Goal: Transaction & Acquisition: Purchase product/service

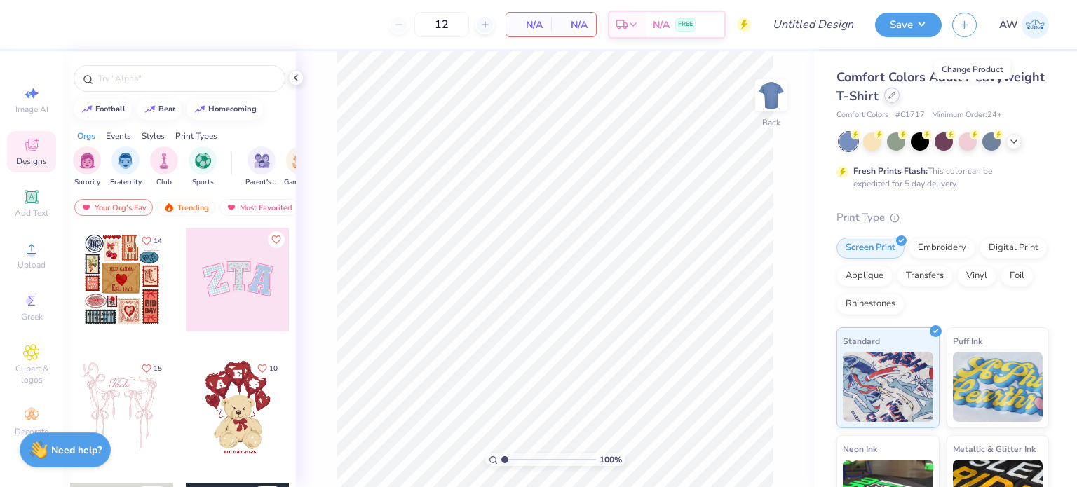
click at [895, 96] on icon at bounding box center [891, 95] width 7 height 7
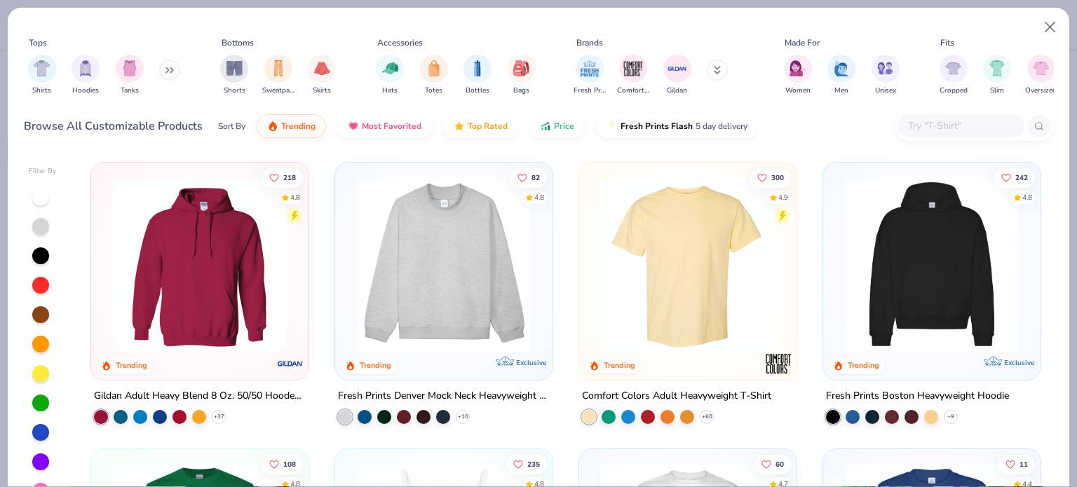
click at [954, 266] on img at bounding box center [931, 264] width 189 height 175
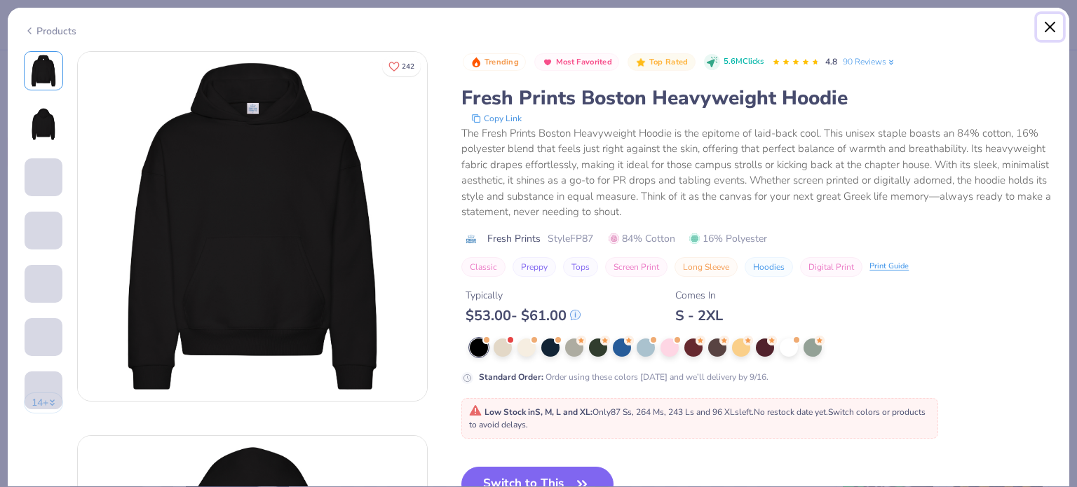
click at [1049, 27] on button "Close" at bounding box center [1050, 27] width 27 height 27
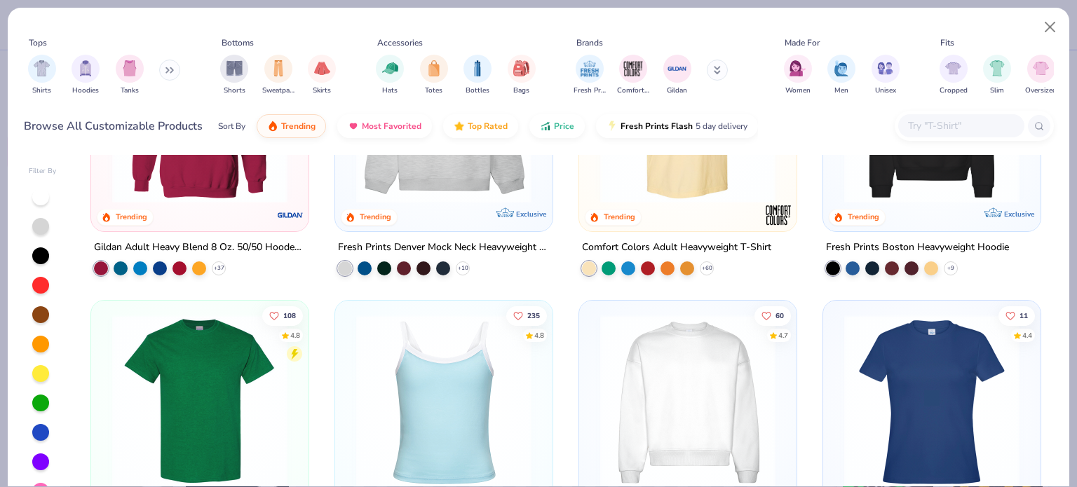
scroll to position [304, 0]
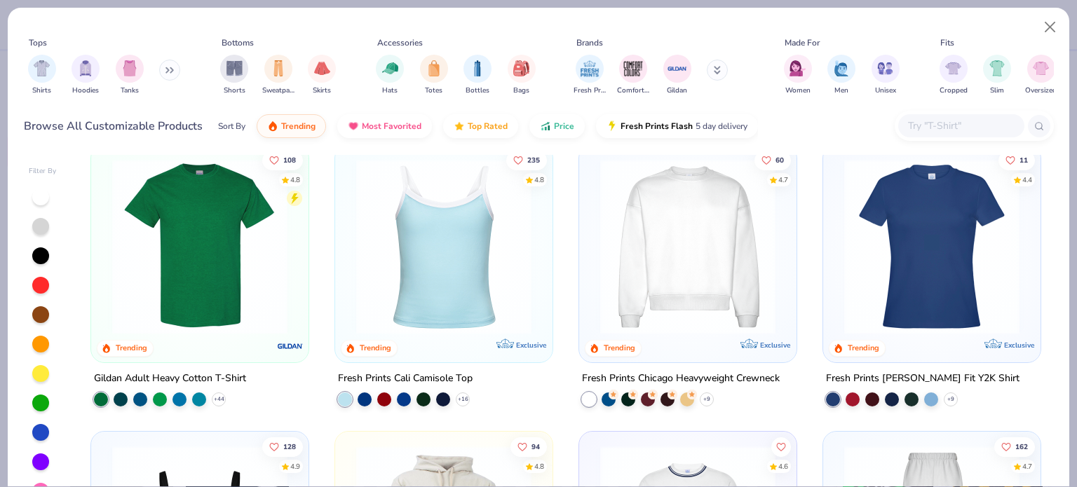
click at [457, 255] on img at bounding box center [443, 246] width 189 height 175
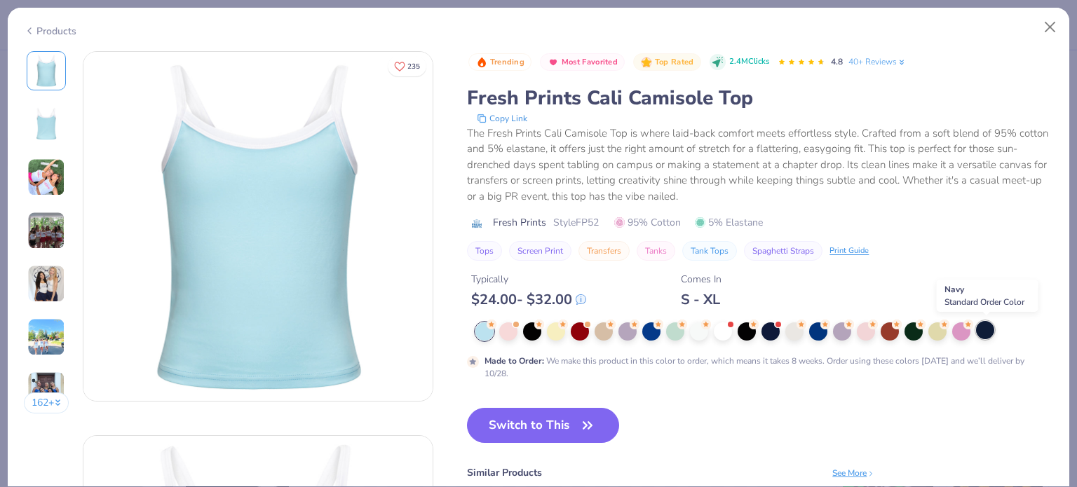
click at [982, 330] on div at bounding box center [985, 330] width 18 height 18
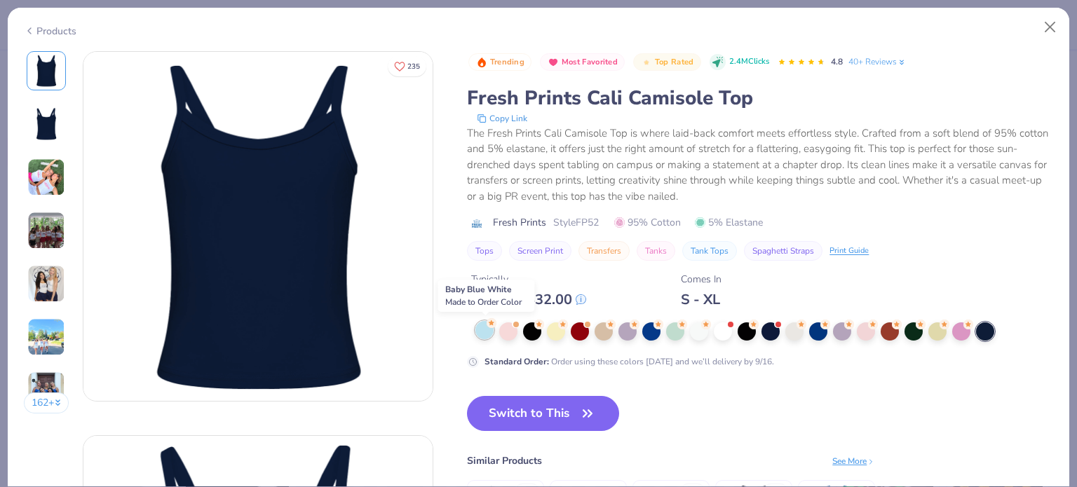
click at [490, 327] on div at bounding box center [484, 330] width 18 height 18
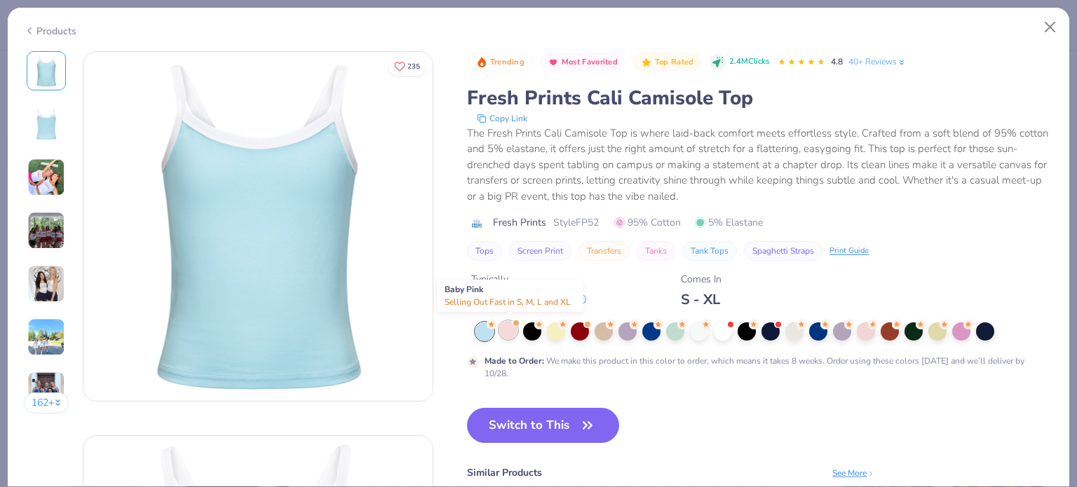
click at [512, 327] on div at bounding box center [508, 330] width 18 height 18
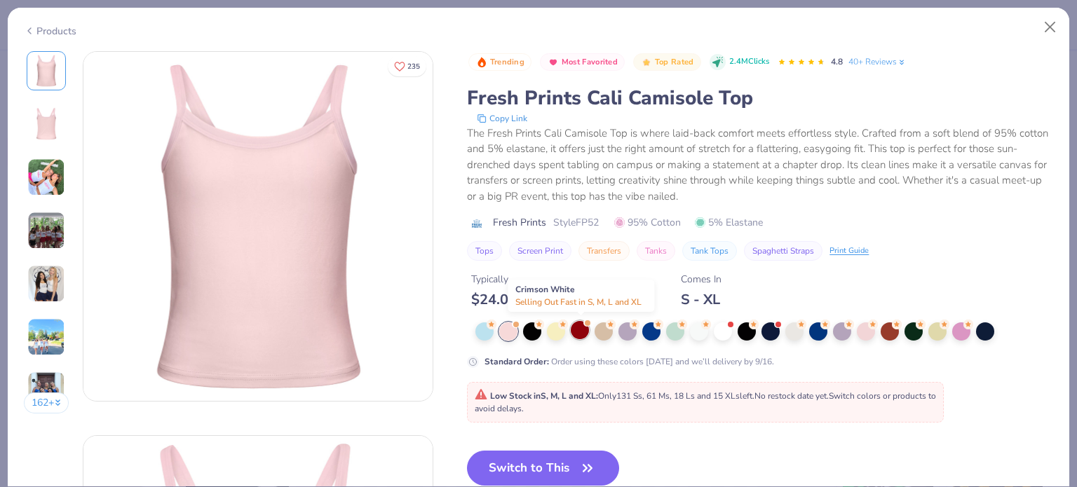
click at [584, 330] on div at bounding box center [580, 330] width 18 height 18
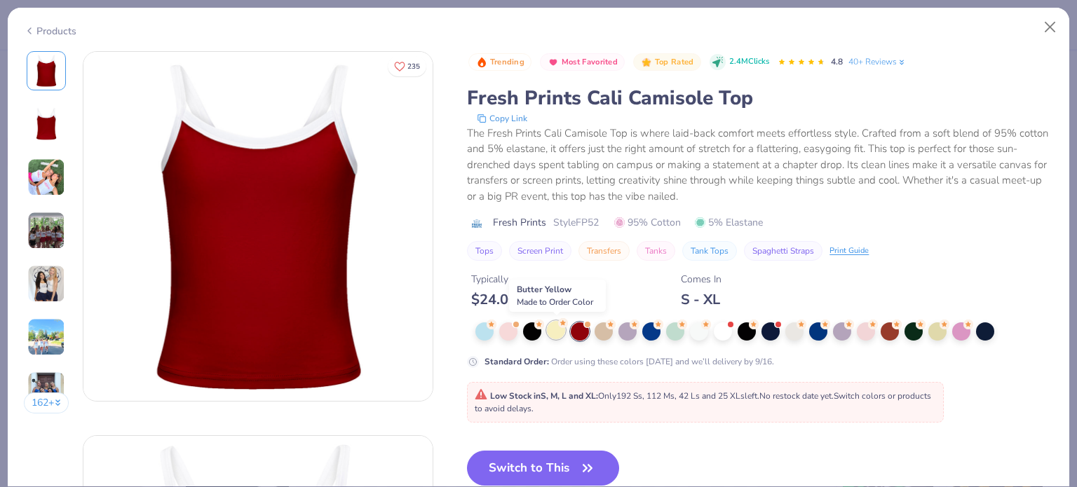
click at [558, 330] on div at bounding box center [556, 330] width 18 height 18
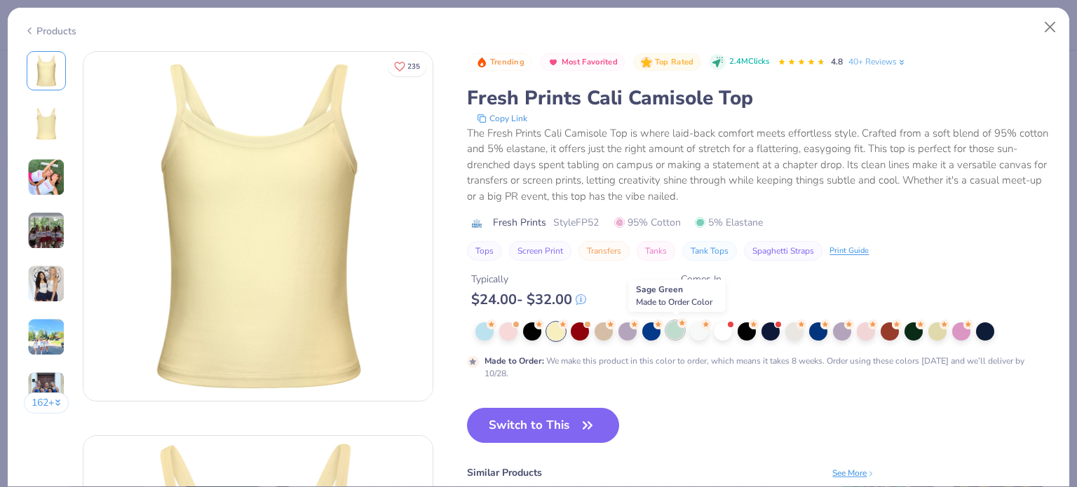
click at [676, 331] on div at bounding box center [675, 330] width 18 height 18
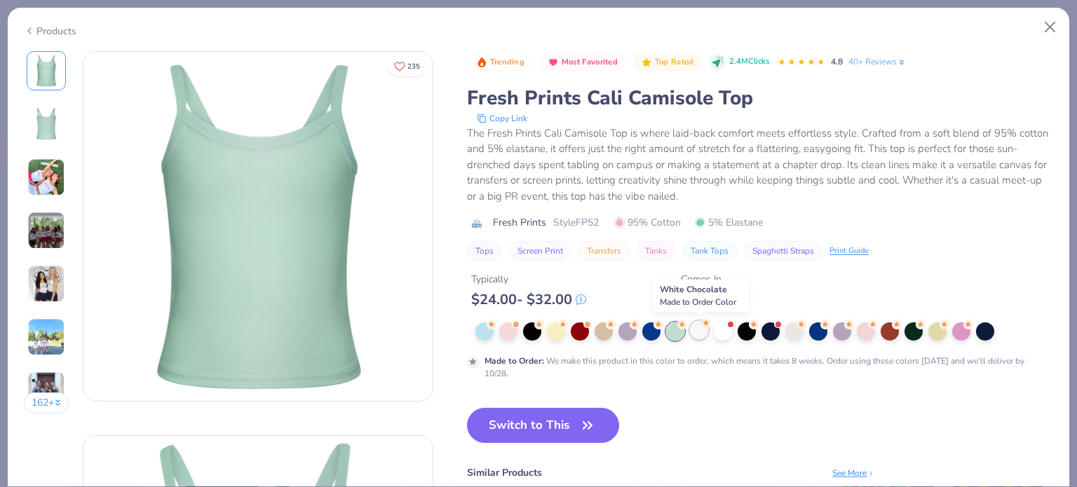
click at [703, 327] on icon at bounding box center [706, 323] width 10 height 10
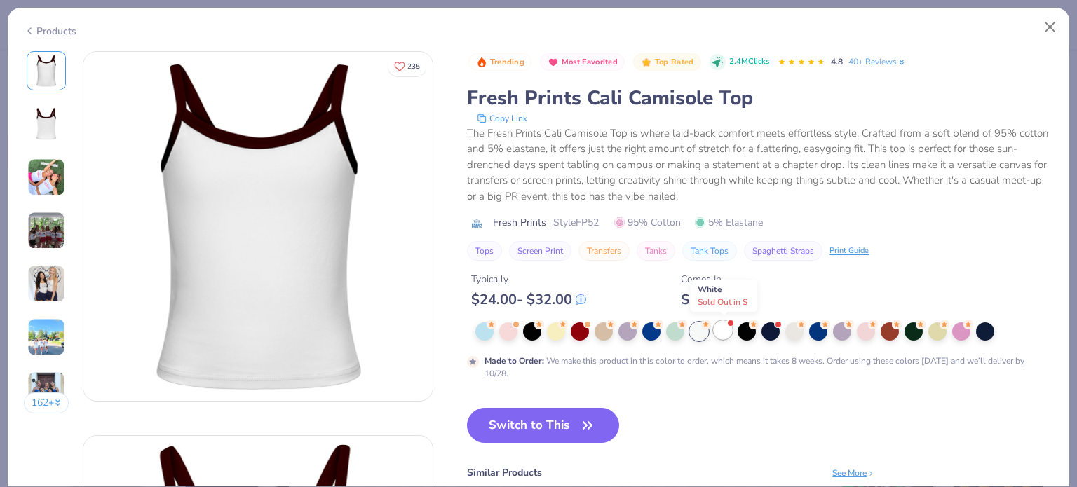
click at [726, 325] on div at bounding box center [723, 330] width 18 height 18
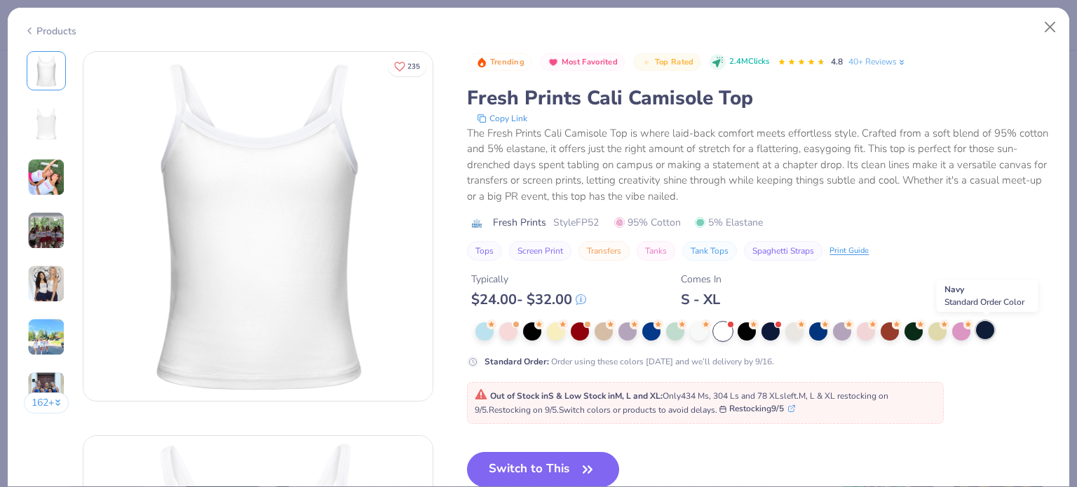
click at [984, 330] on div at bounding box center [985, 330] width 18 height 18
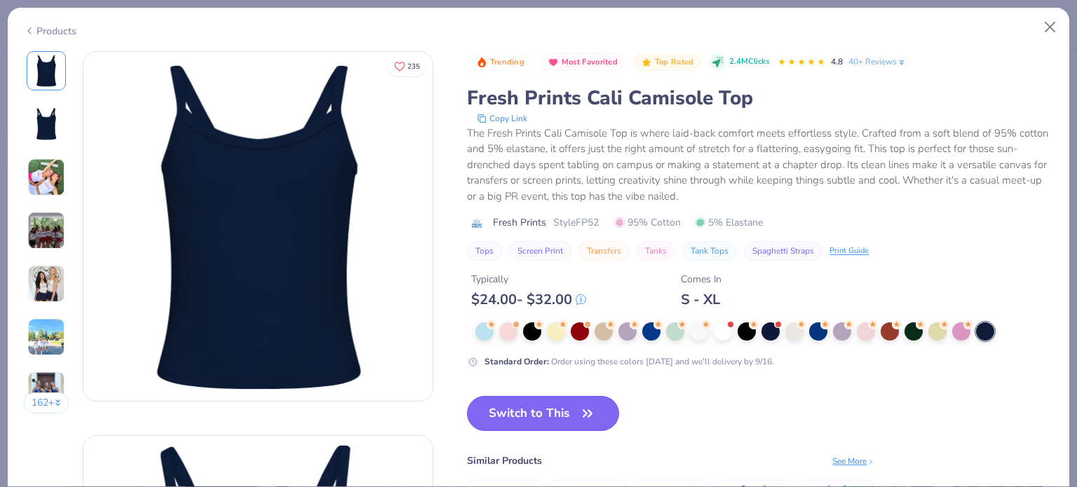
click at [555, 406] on button "Switch to This" at bounding box center [543, 413] width 152 height 35
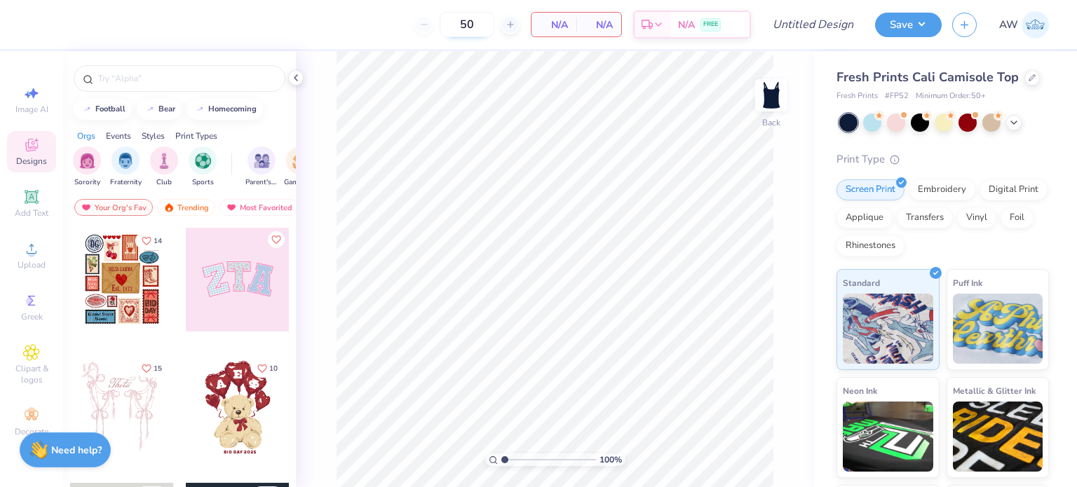
click at [480, 25] on input "50" at bounding box center [467, 24] width 55 height 25
type input "5"
type input "50"
click at [361, 29] on div "50 N/A Per Item N/A Total Est. Delivery N/A FREE" at bounding box center [395, 24] width 712 height 49
click at [202, 72] on input "text" at bounding box center [186, 79] width 179 height 14
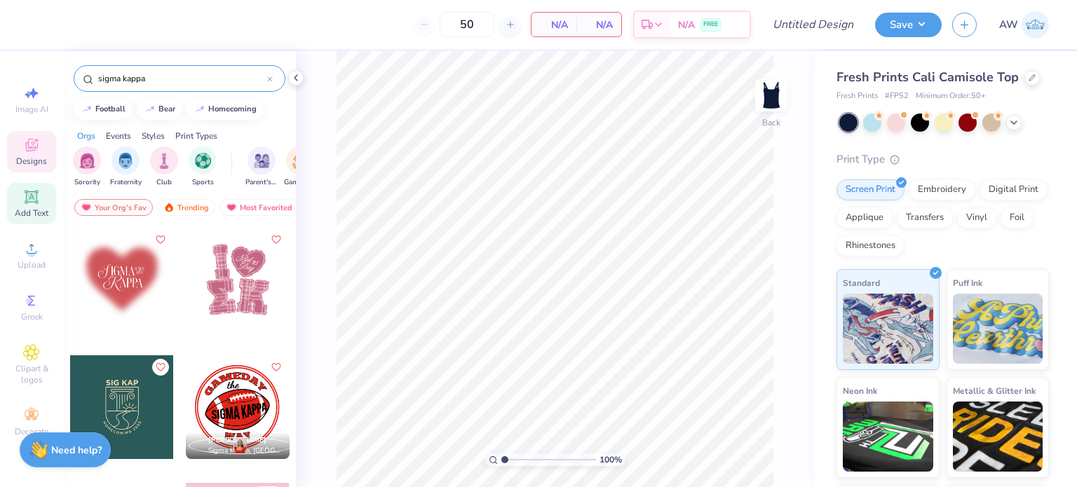
type input "sigma kappa"
click at [31, 198] on icon at bounding box center [31, 196] width 11 height 11
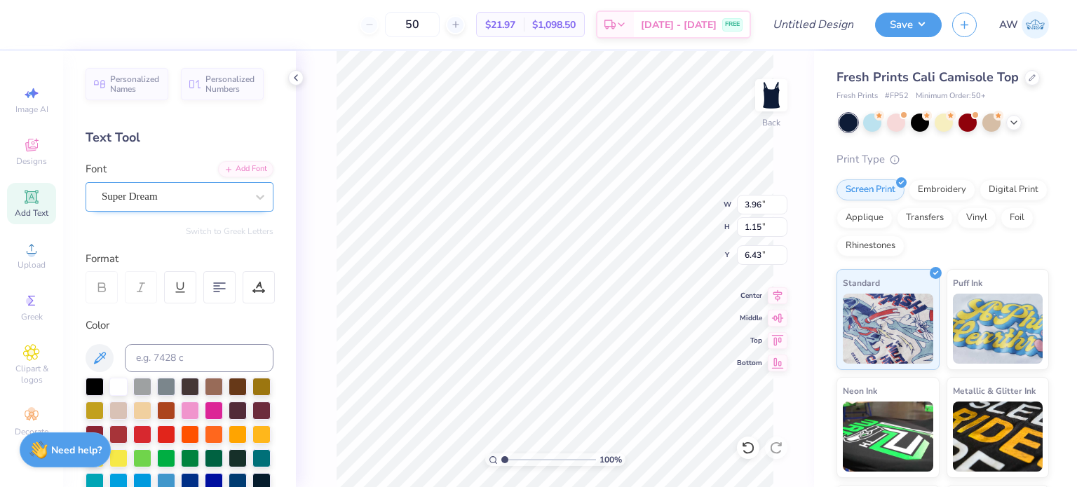
click at [226, 192] on div "Super Dream" at bounding box center [173, 197] width 147 height 22
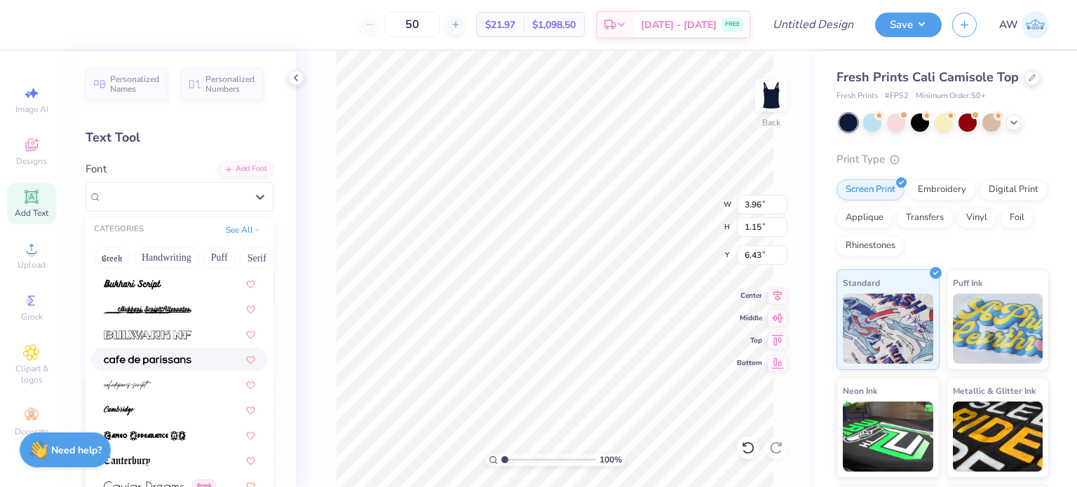
scroll to position [1367, 0]
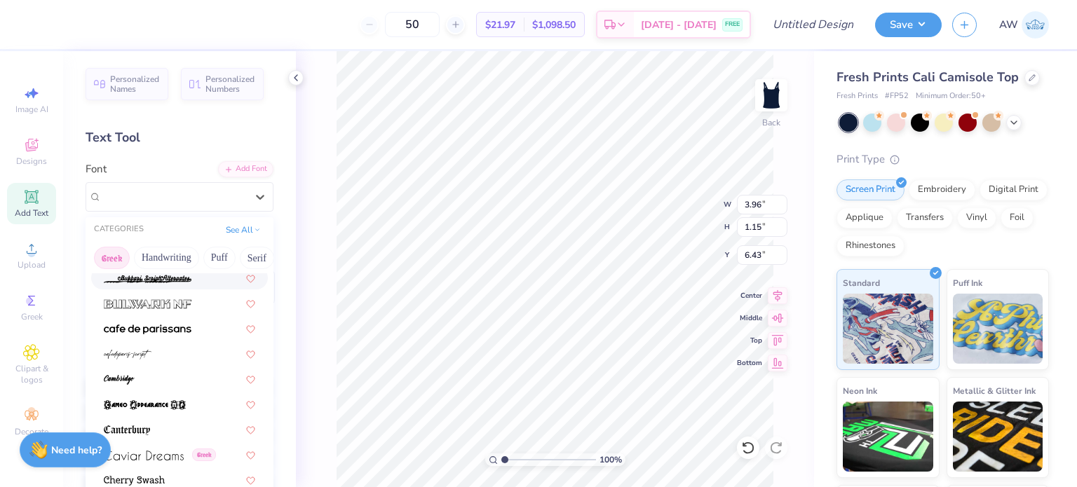
click at [112, 255] on button "Greek" at bounding box center [112, 258] width 36 height 22
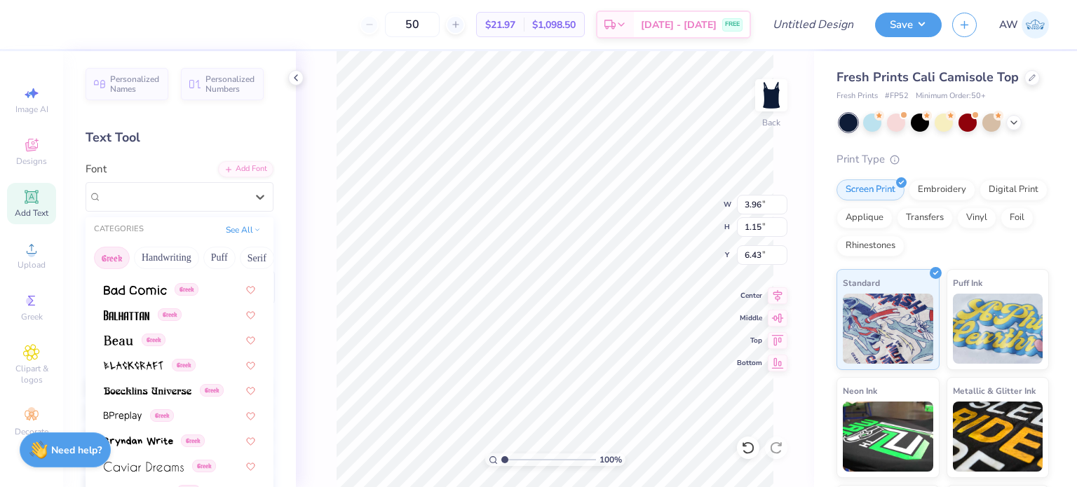
scroll to position [0, 0]
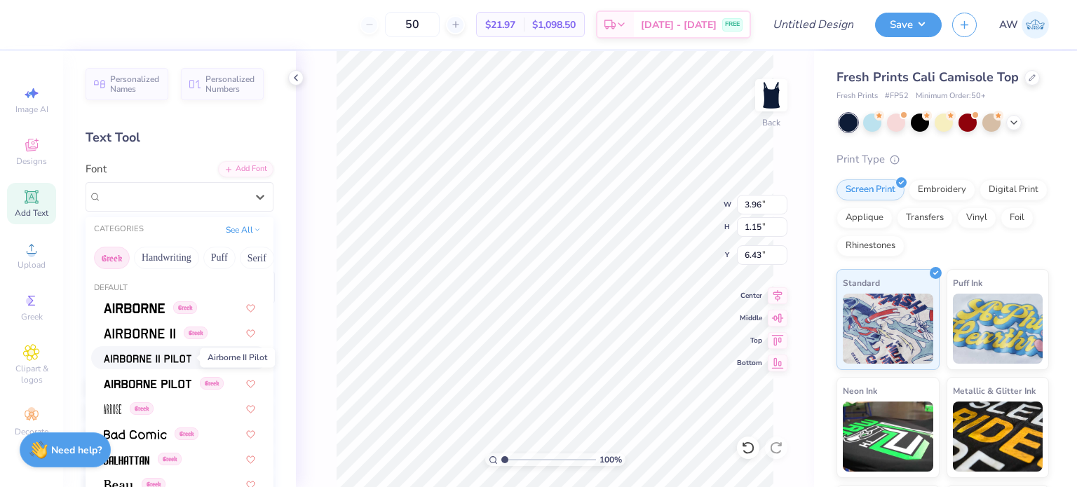
click at [154, 354] on img at bounding box center [148, 359] width 88 height 10
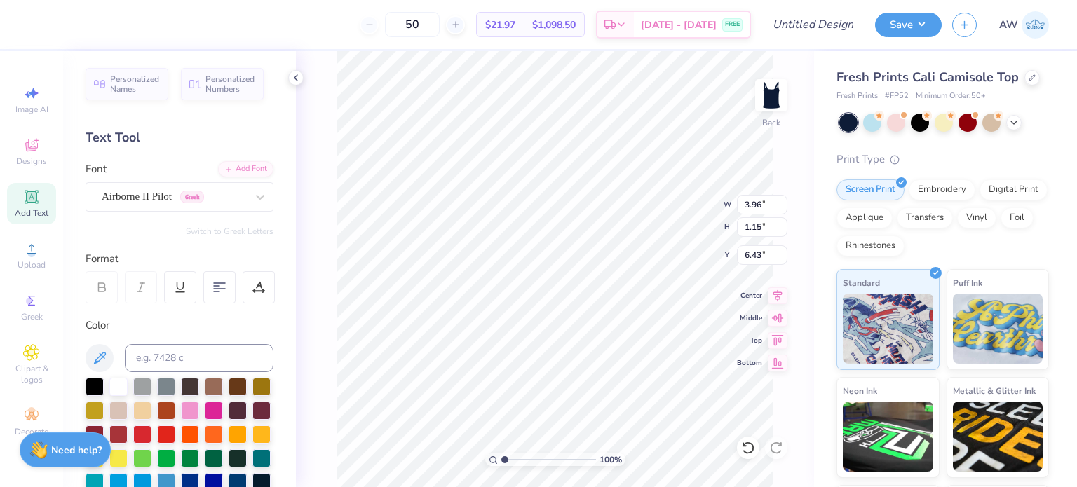
type input "3.71"
type input "1.20"
type input "6.40"
click at [238, 231] on button "Switch to Greek Letters" at bounding box center [230, 231] width 88 height 11
click at [241, 230] on button "Switch to Normal Letters" at bounding box center [226, 231] width 94 height 11
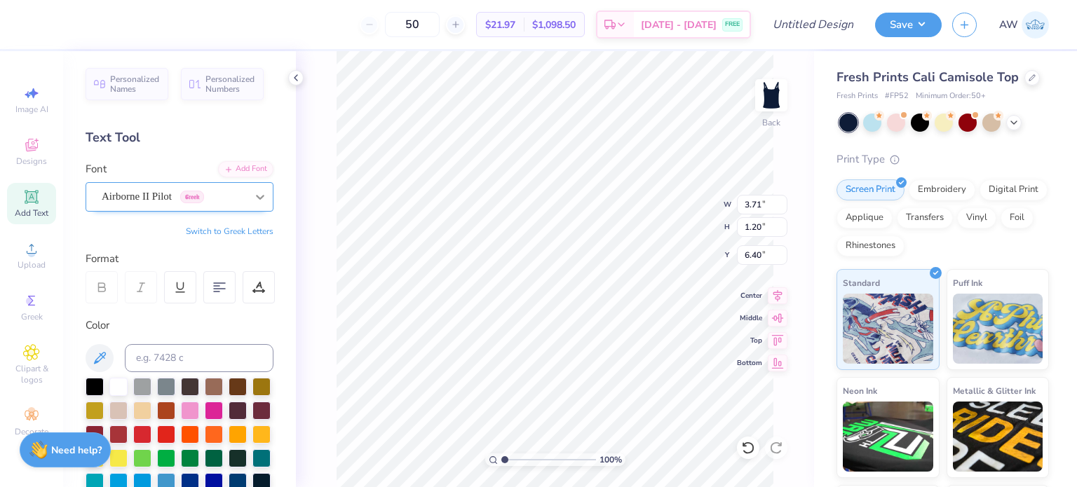
click at [253, 194] on icon at bounding box center [260, 197] width 14 height 14
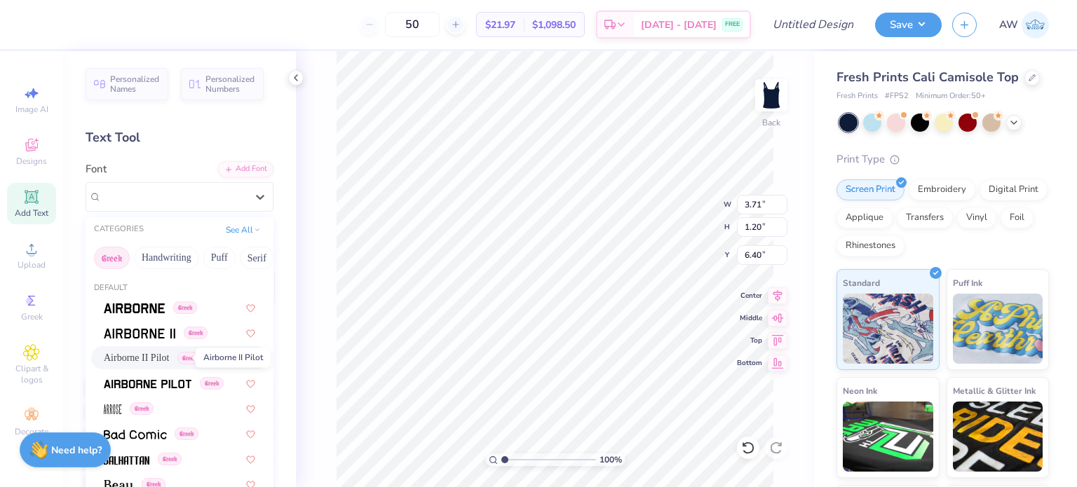
click at [162, 355] on span "Airborne II Pilot" at bounding box center [136, 358] width 65 height 15
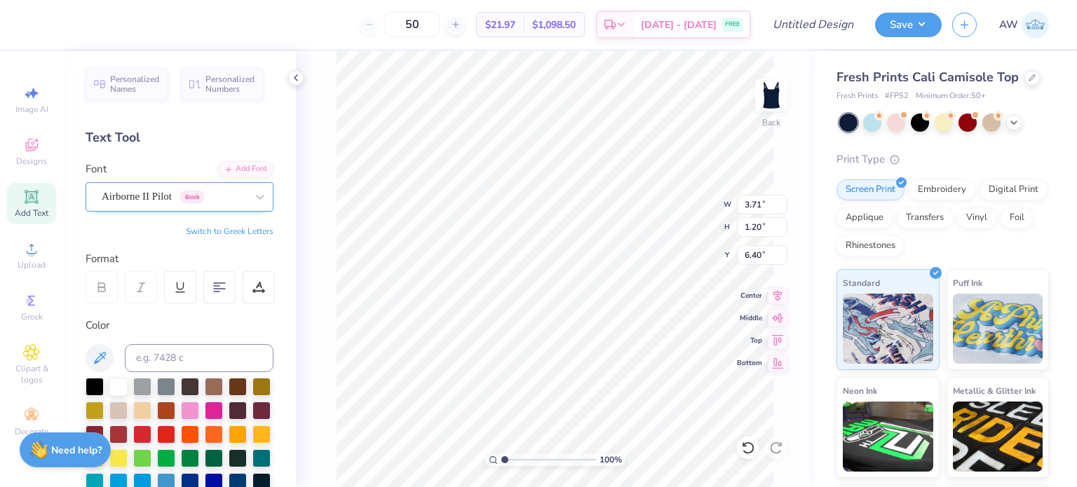
click at [174, 199] on div "Airborne II Pilot Greek" at bounding box center [173, 197] width 147 height 22
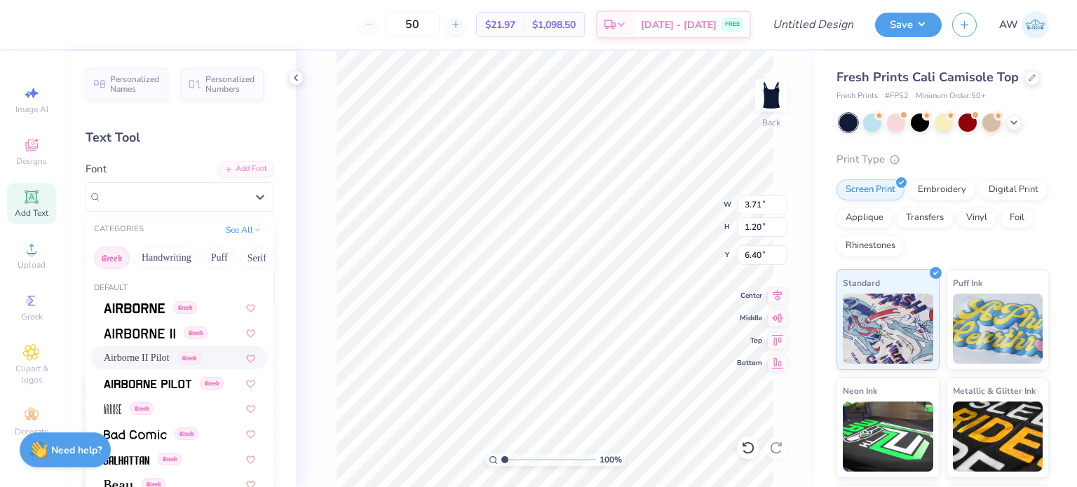
click at [116, 250] on button "Greek" at bounding box center [112, 258] width 36 height 22
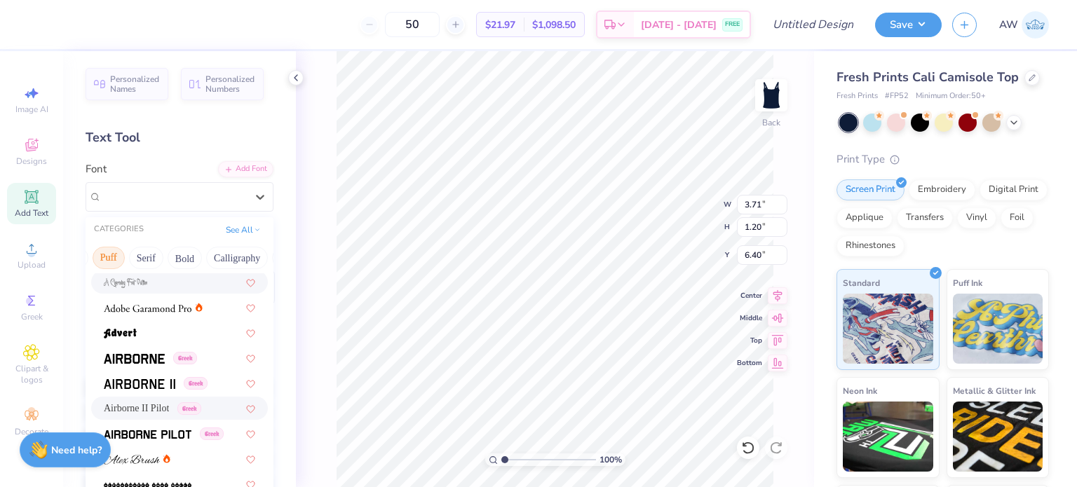
scroll to position [0, 111]
click at [151, 258] on button "Serif" at bounding box center [145, 258] width 34 height 22
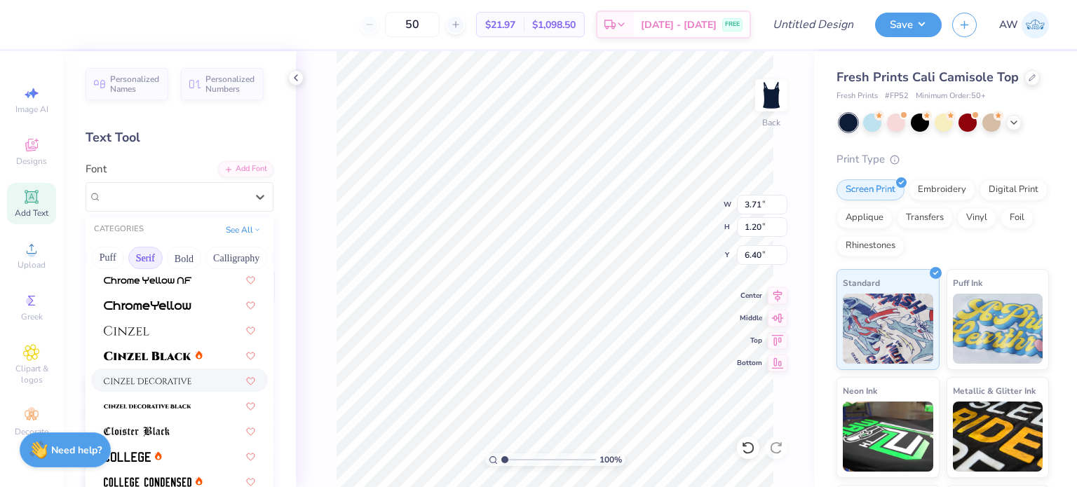
scroll to position [255, 0]
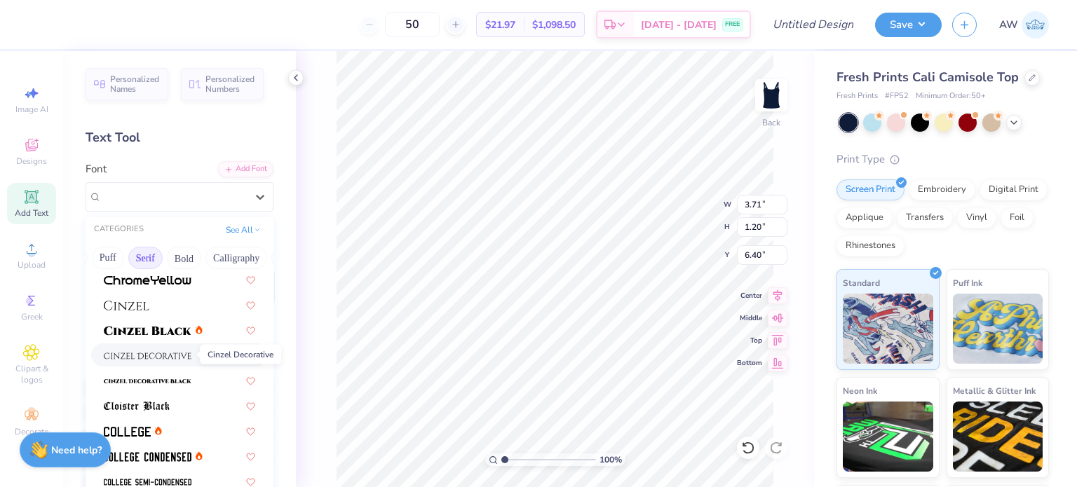
click at [152, 356] on img at bounding box center [148, 356] width 88 height 10
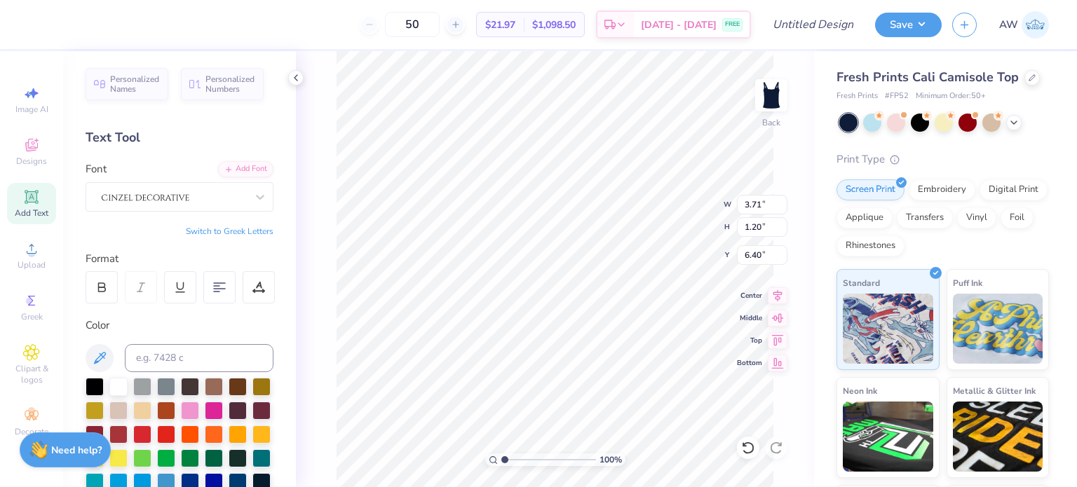
type input "4.26"
type input "1.65"
type input "6.18"
type textarea "T"
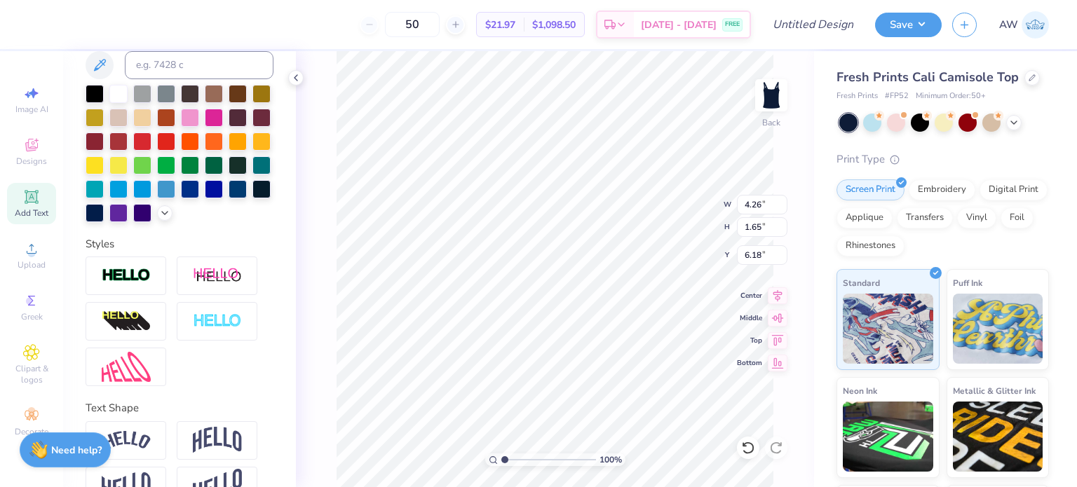
scroll to position [351, 0]
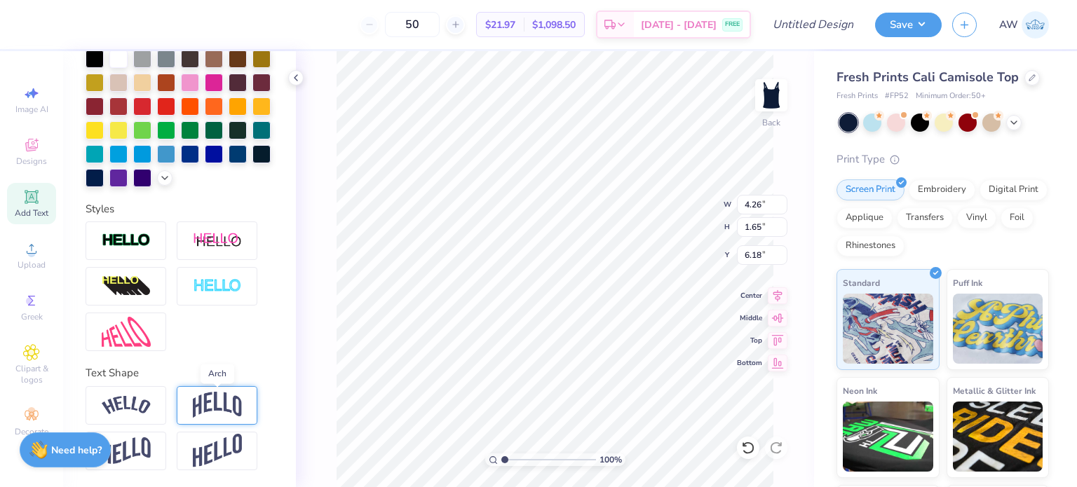
type textarea "Simga Kappa"
click at [222, 406] on img at bounding box center [217, 405] width 49 height 27
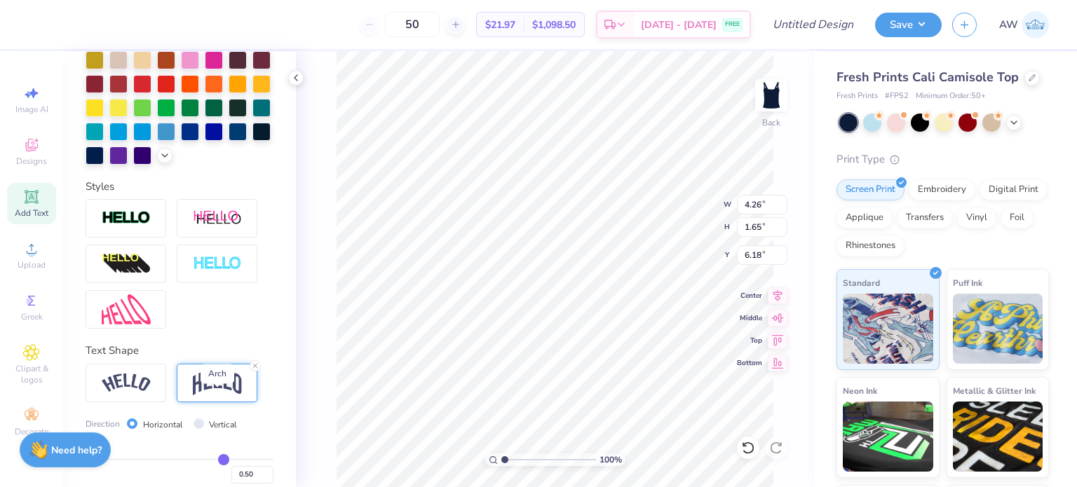
scroll to position [11, 5]
type input "6.62"
type input "2.06"
type input "1.75"
type input "5.66"
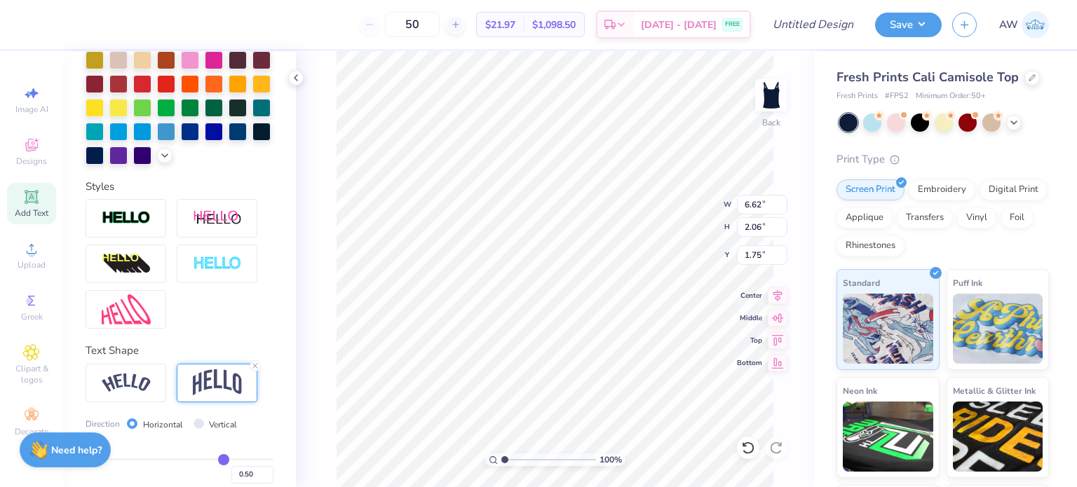
type input "1.76"
type input "1.80"
type input "1.08"
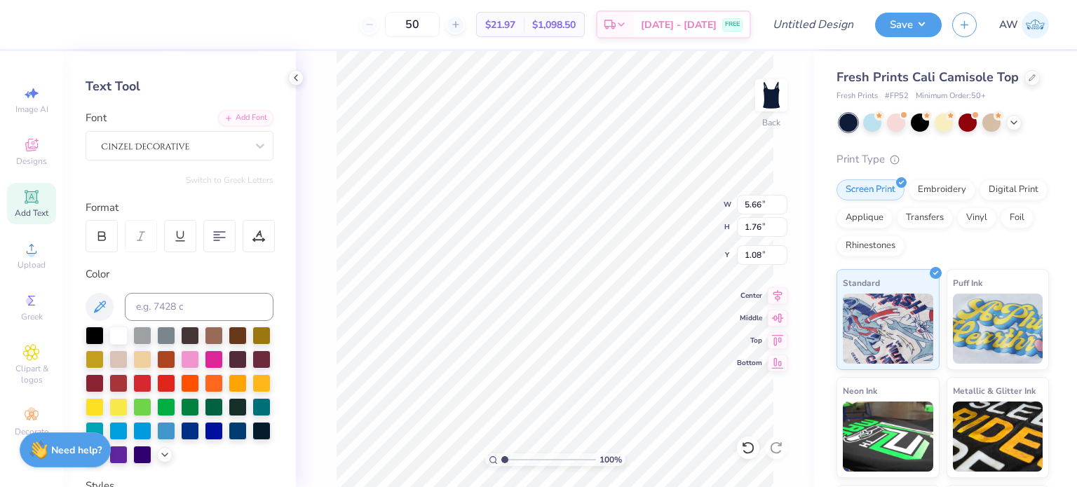
scroll to position [0, 0]
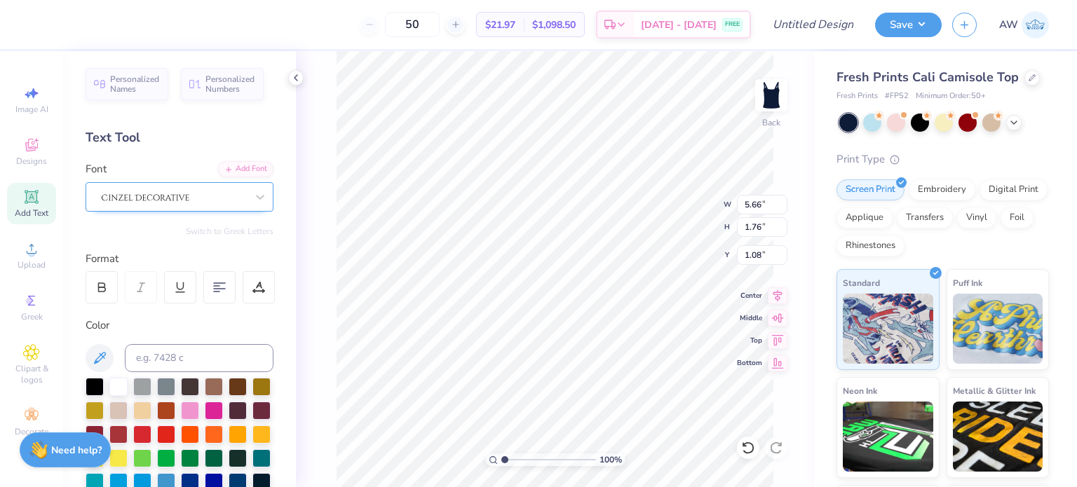
click at [224, 199] on div at bounding box center [173, 197] width 147 height 22
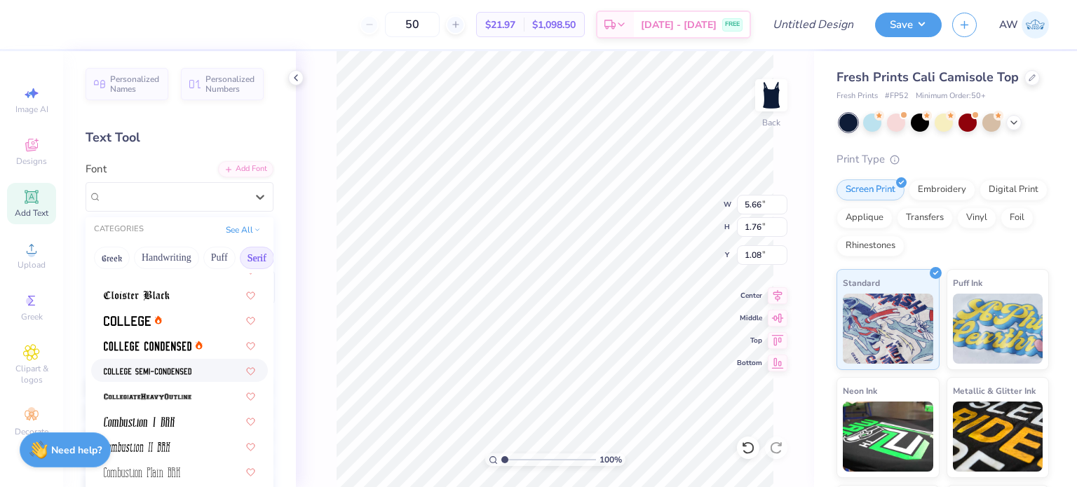
scroll to position [367, 0]
click at [133, 334] on div at bounding box center [179, 344] width 177 height 23
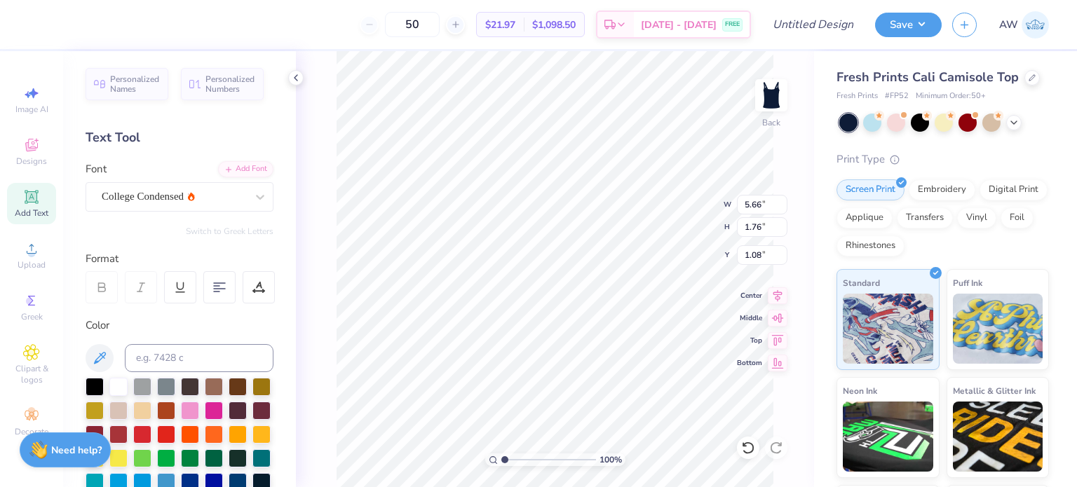
type input "3.66"
type input "1.34"
type input "1.29"
click at [250, 206] on div at bounding box center [259, 196] width 25 height 25
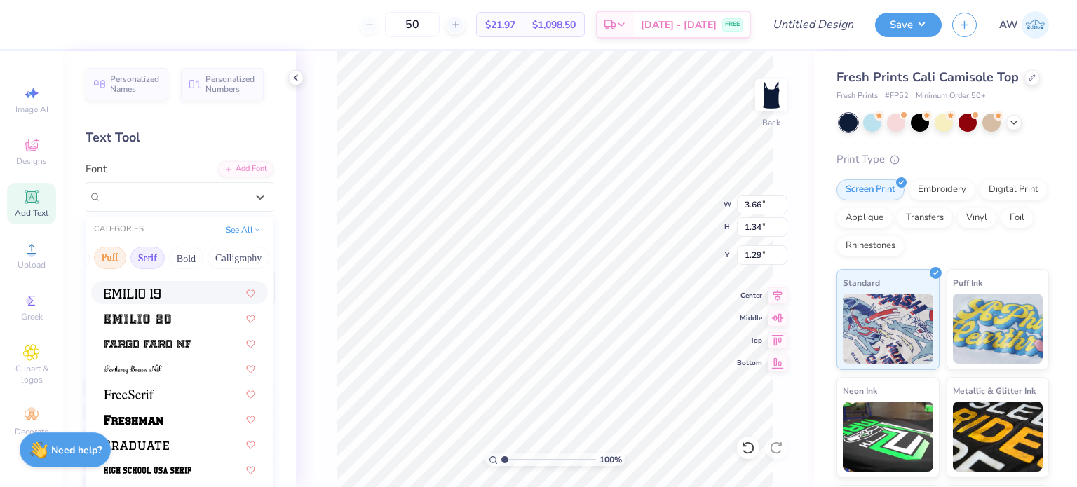
scroll to position [0, 126]
click at [217, 252] on button "Calligraphy" at bounding box center [222, 258] width 62 height 22
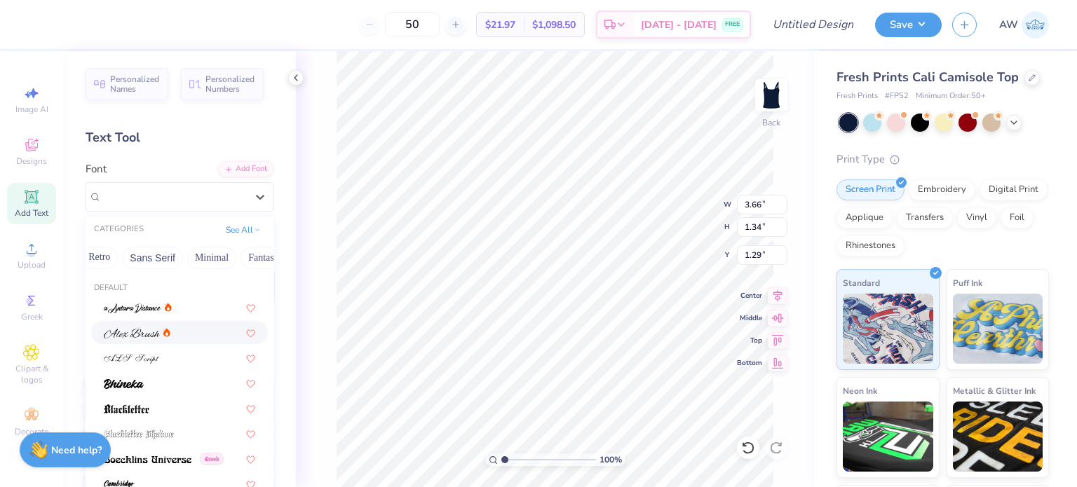
scroll to position [0, 296]
click at [206, 255] on button "Minimal" at bounding box center [218, 258] width 49 height 22
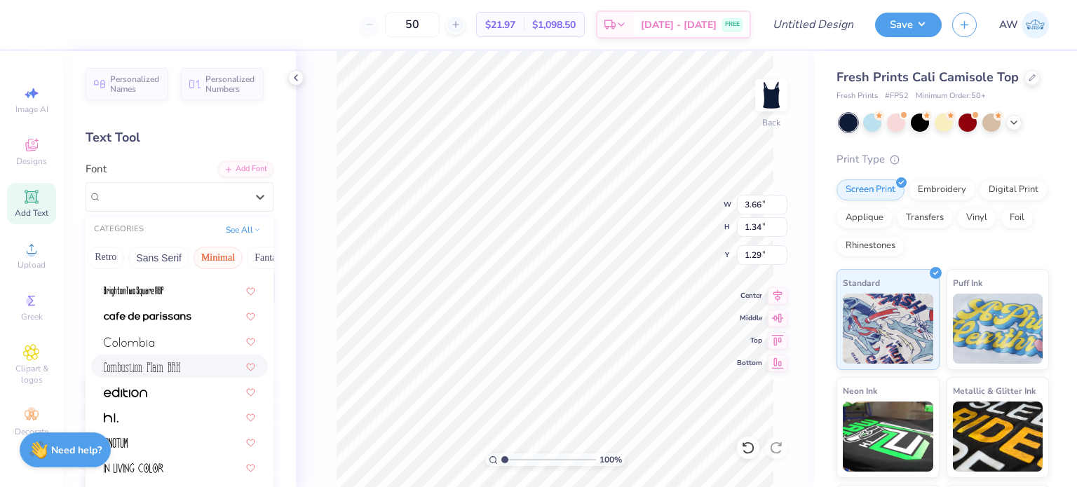
scroll to position [138, 0]
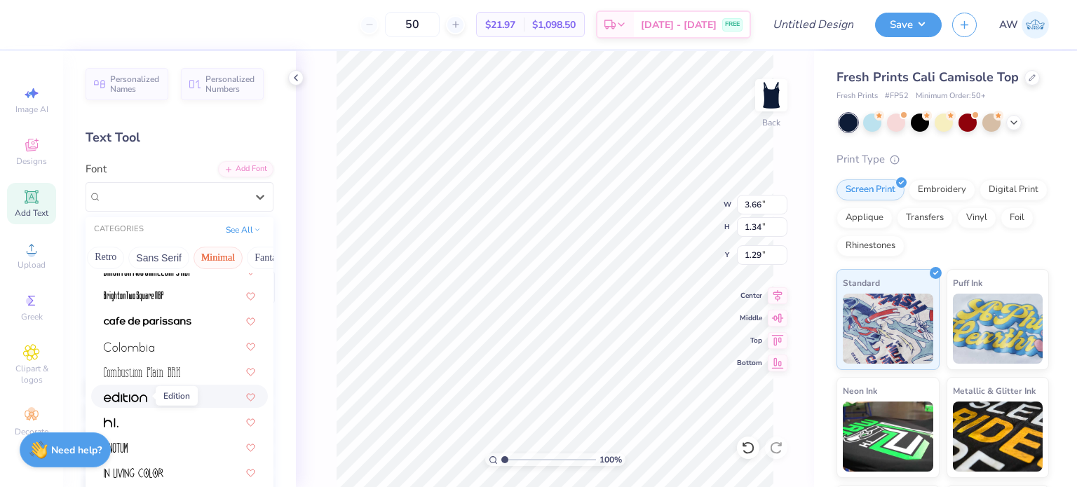
click at [137, 397] on img at bounding box center [125, 398] width 43 height 10
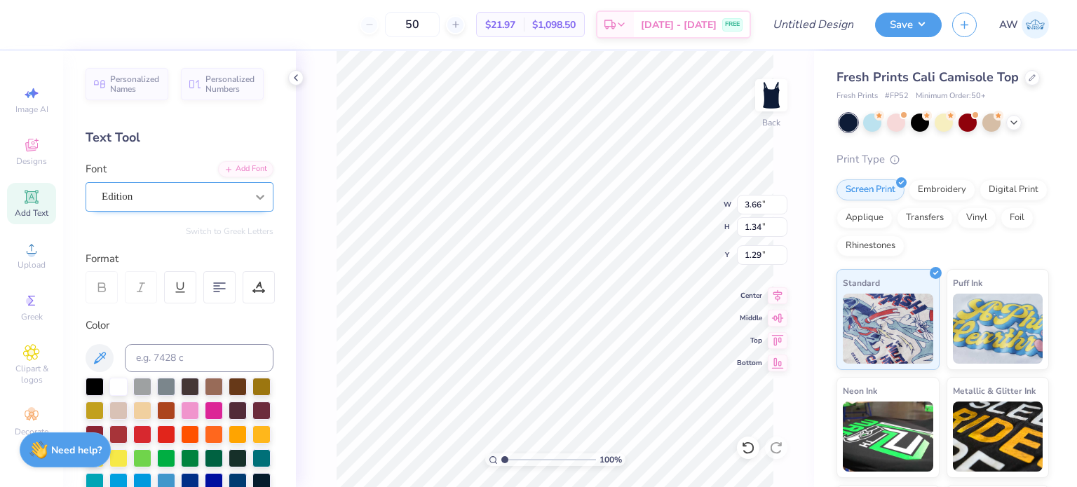
type input "6.86"
type input "2.00"
type input "0.96"
click at [253, 198] on icon at bounding box center [260, 197] width 14 height 14
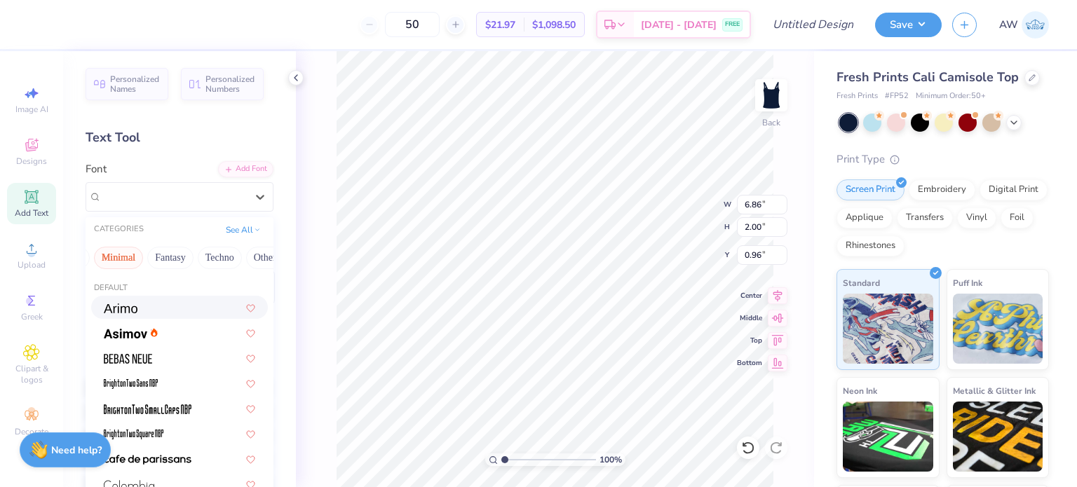
scroll to position [0, 412]
click at [230, 252] on button "Others" at bounding box center [250, 258] width 41 height 22
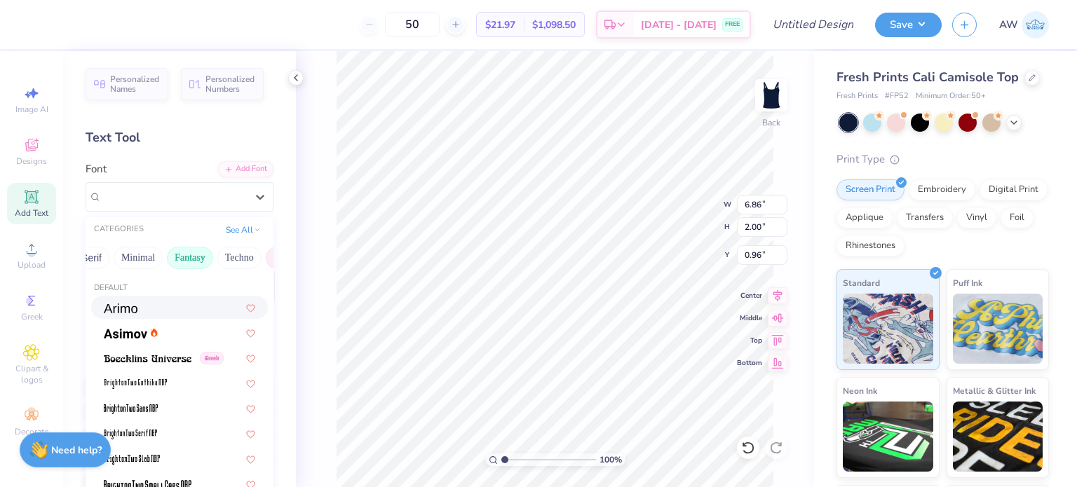
scroll to position [0, 376]
click at [224, 255] on button "Techno" at bounding box center [239, 258] width 44 height 22
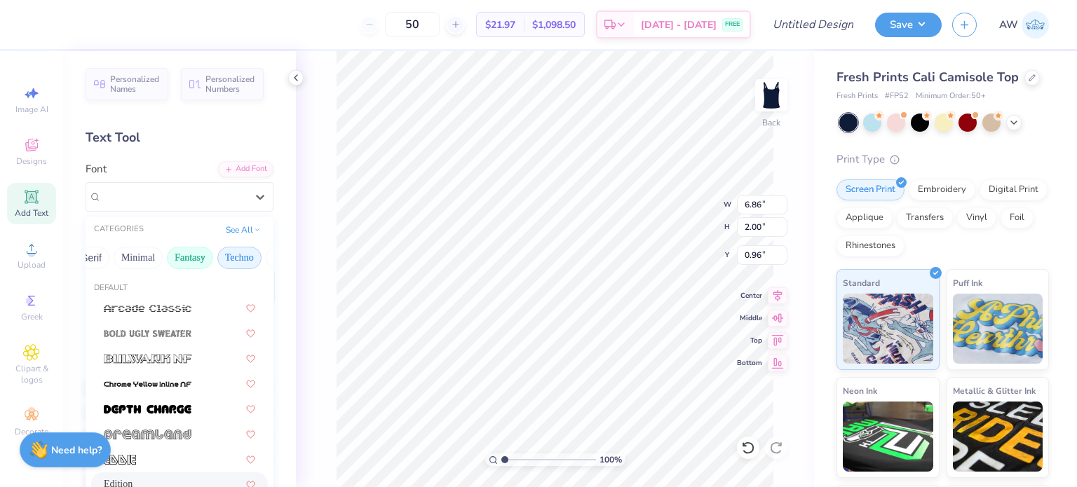
click at [177, 255] on button "Fantasy" at bounding box center [190, 258] width 46 height 22
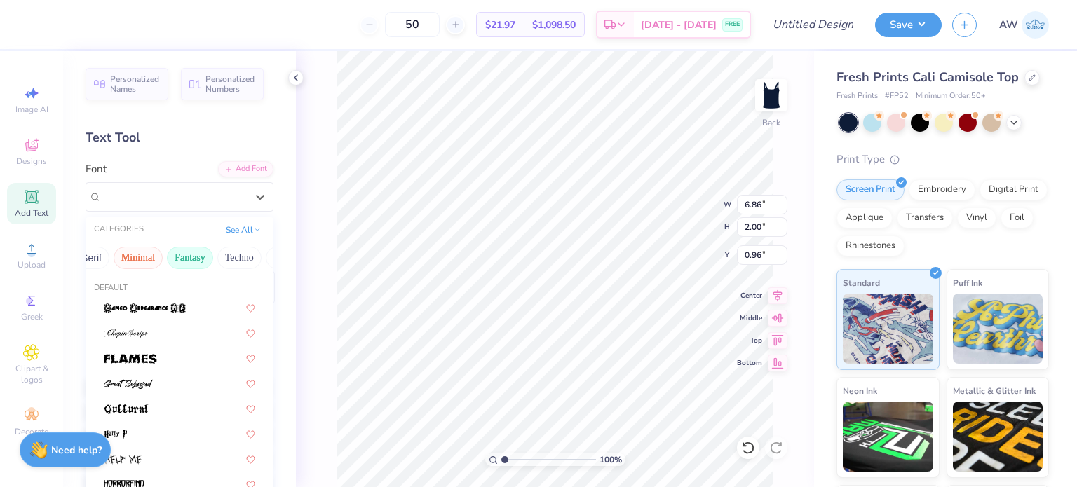
click at [126, 263] on button "Minimal" at bounding box center [138, 258] width 49 height 22
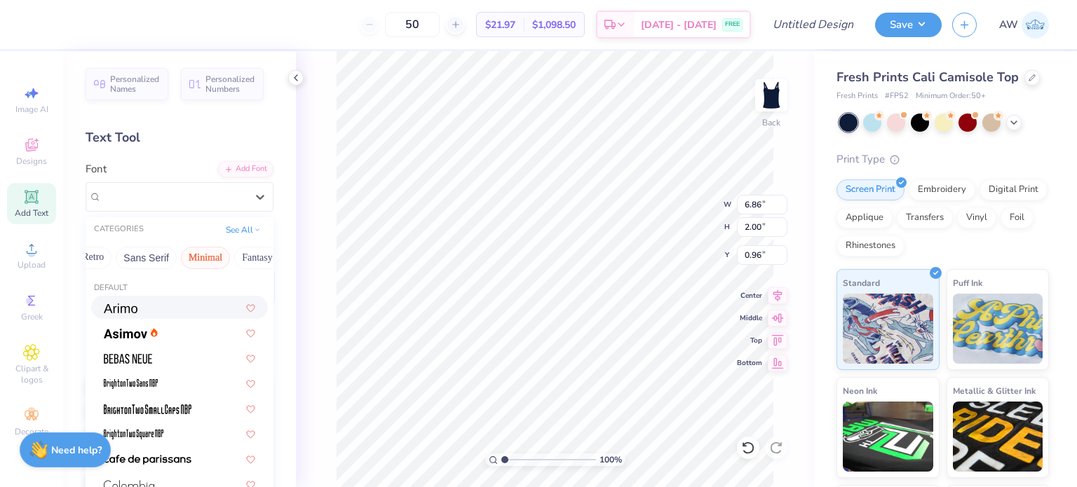
scroll to position [0, 297]
click at [154, 256] on button "Sans Serif" at bounding box center [157, 258] width 61 height 22
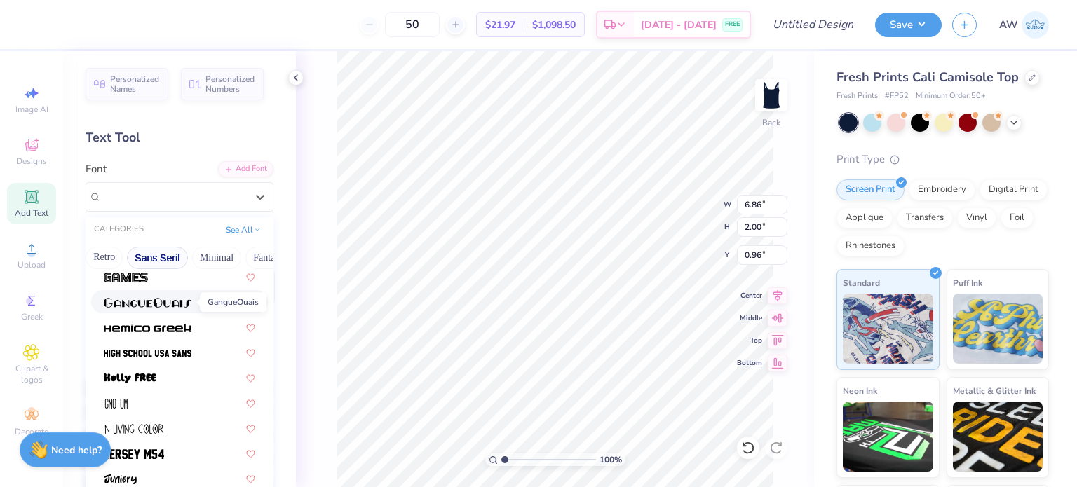
scroll to position [334, 0]
click at [173, 348] on img at bounding box center [148, 353] width 88 height 10
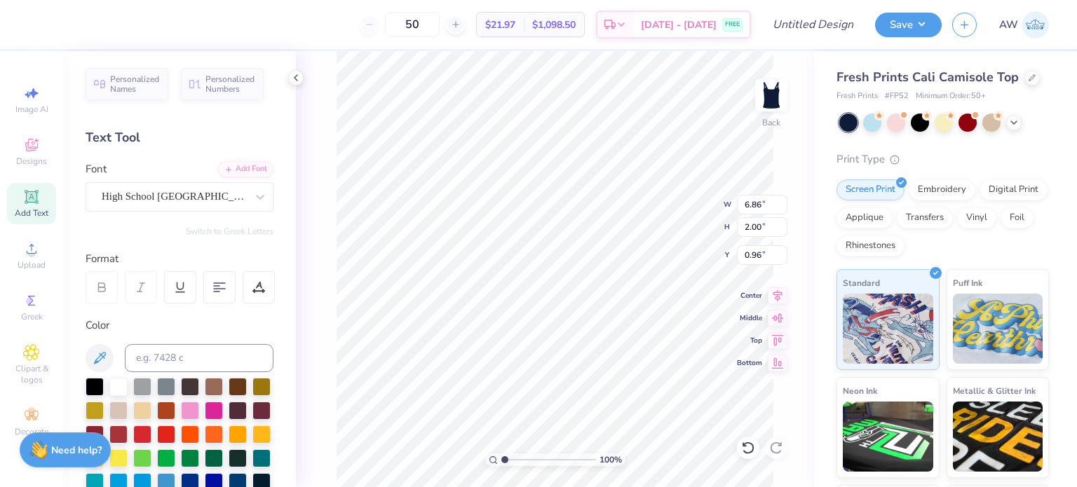
type input "4.69"
type input "1.64"
type input "1.14"
click at [232, 183] on div "High School USA Sans" at bounding box center [180, 196] width 188 height 29
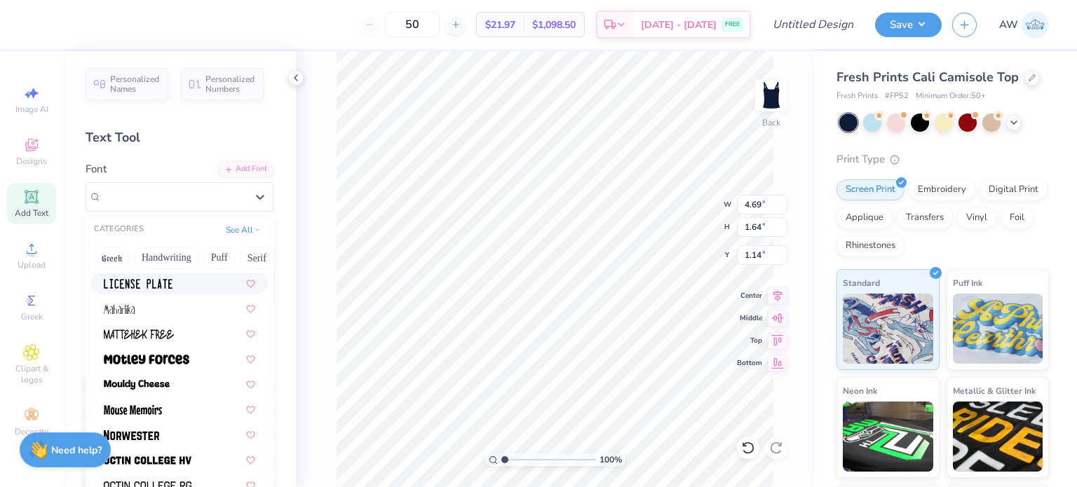
scroll to position [1136, 0]
click at [177, 252] on button "Handwriting" at bounding box center [166, 258] width 65 height 22
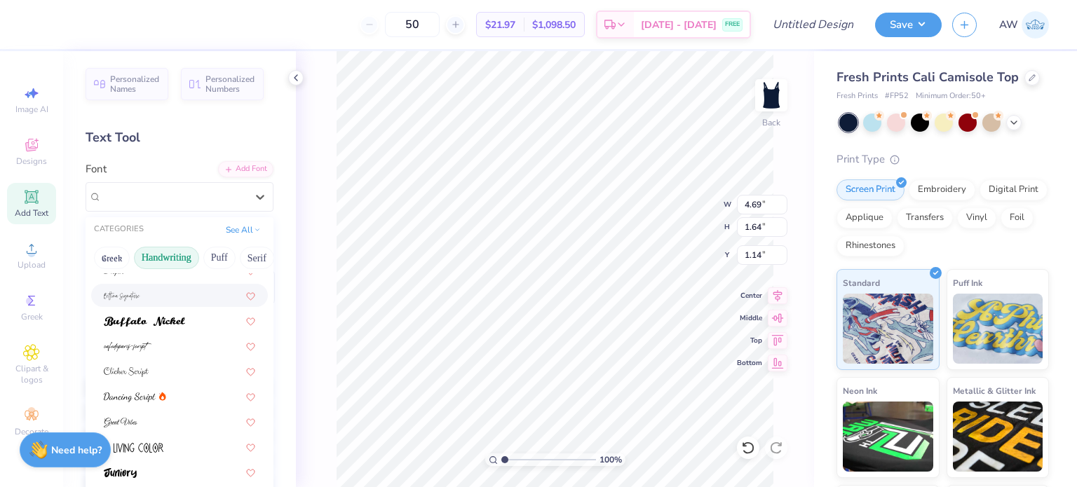
scroll to position [0, 0]
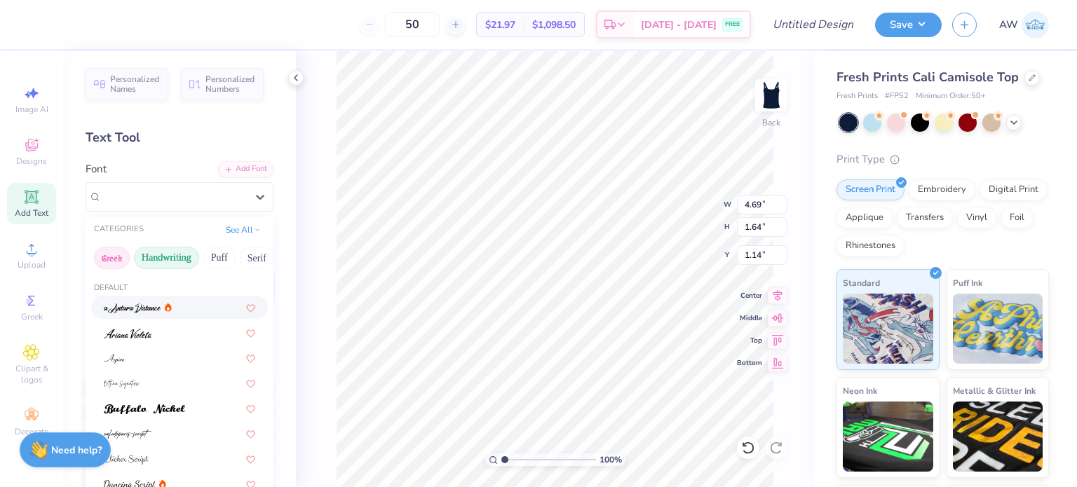
click at [118, 260] on button "Greek" at bounding box center [112, 258] width 36 height 22
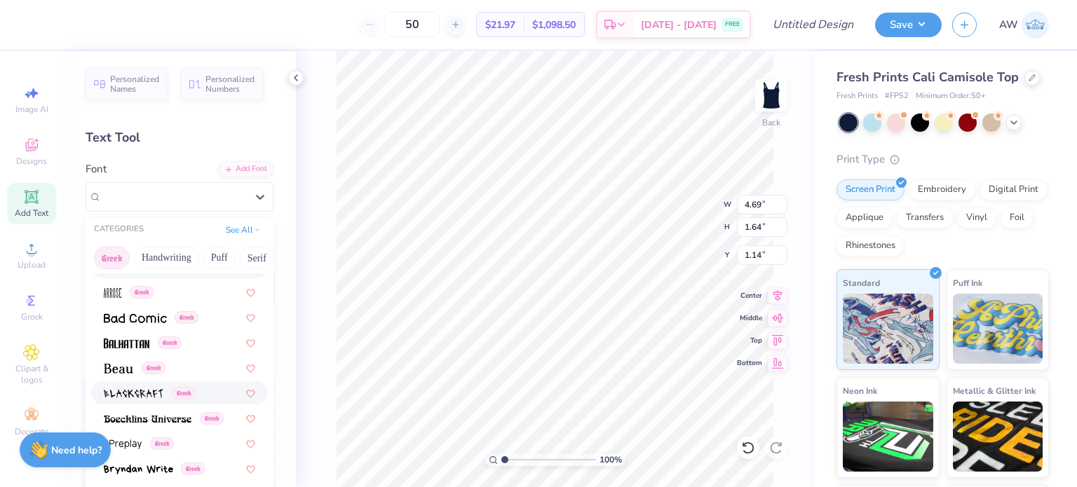
scroll to position [115, 0]
click at [137, 341] on img at bounding box center [127, 345] width 46 height 10
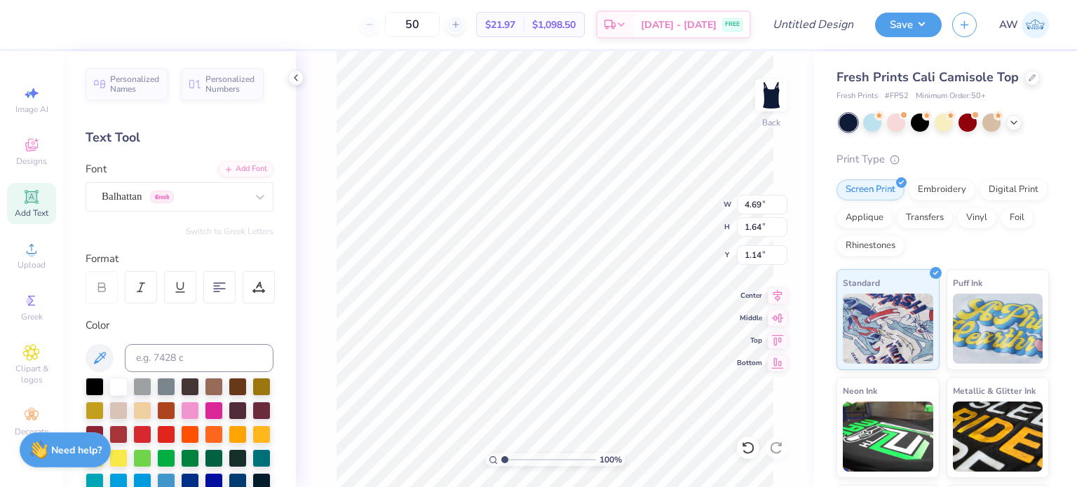
type input "3.75"
type input "1.46"
type input "1.23"
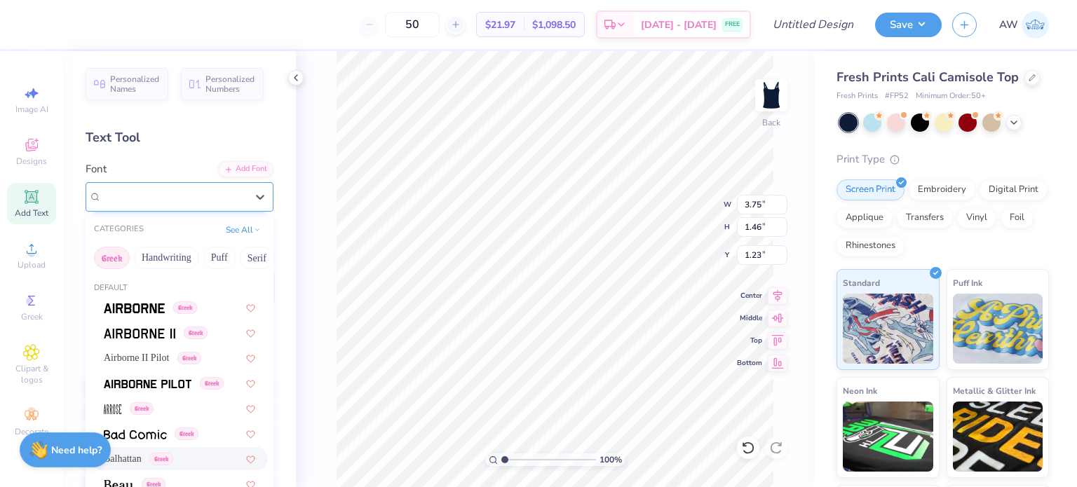
click at [215, 198] on div "Balhattan Greek" at bounding box center [173, 197] width 147 height 22
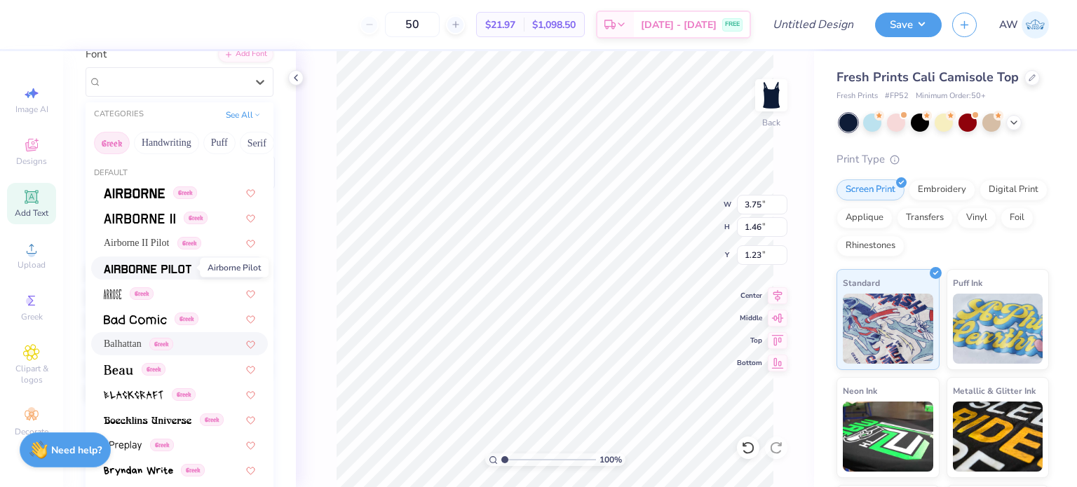
click at [168, 264] on img at bounding box center [148, 269] width 88 height 10
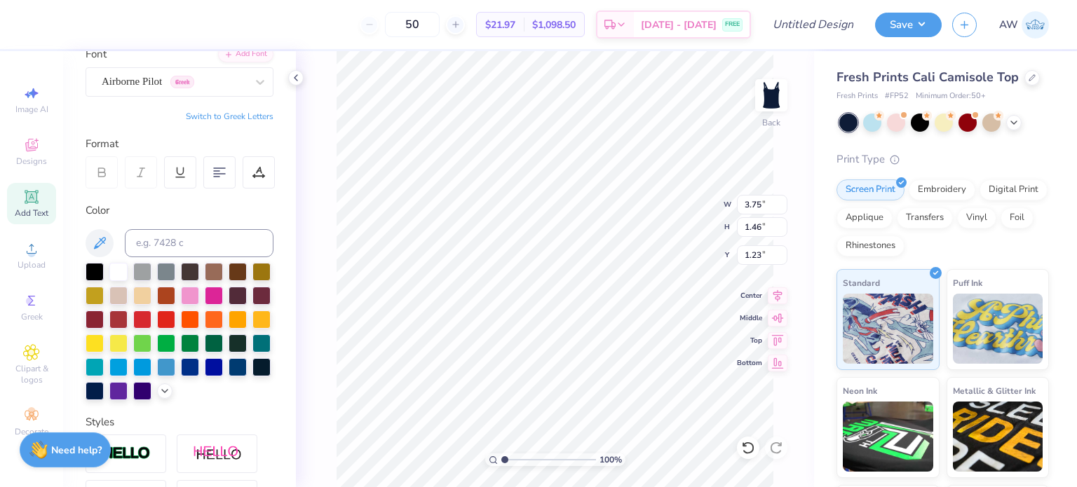
type input "5.29"
type input "1.71"
type input "1.33"
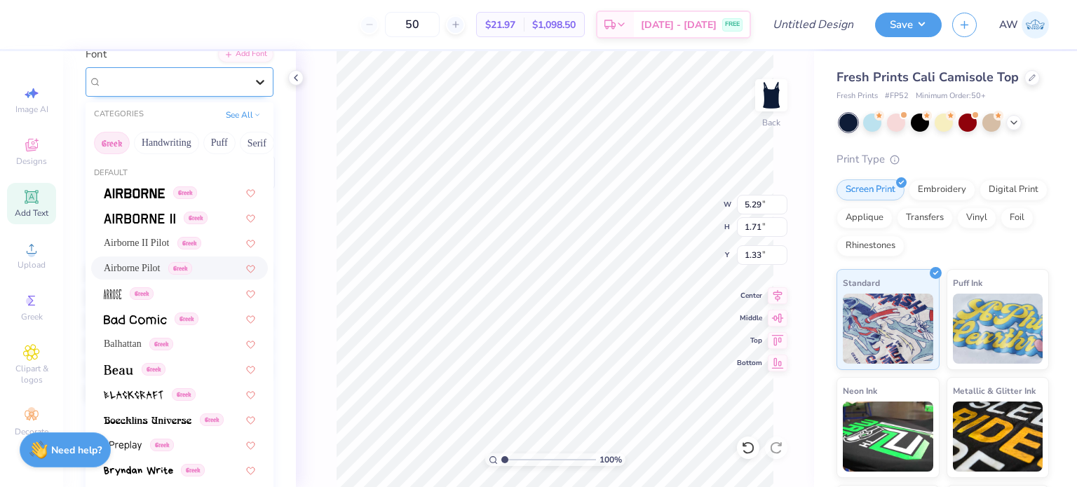
click at [253, 79] on icon at bounding box center [260, 82] width 14 height 14
click at [227, 109] on button "See All" at bounding box center [243, 114] width 43 height 14
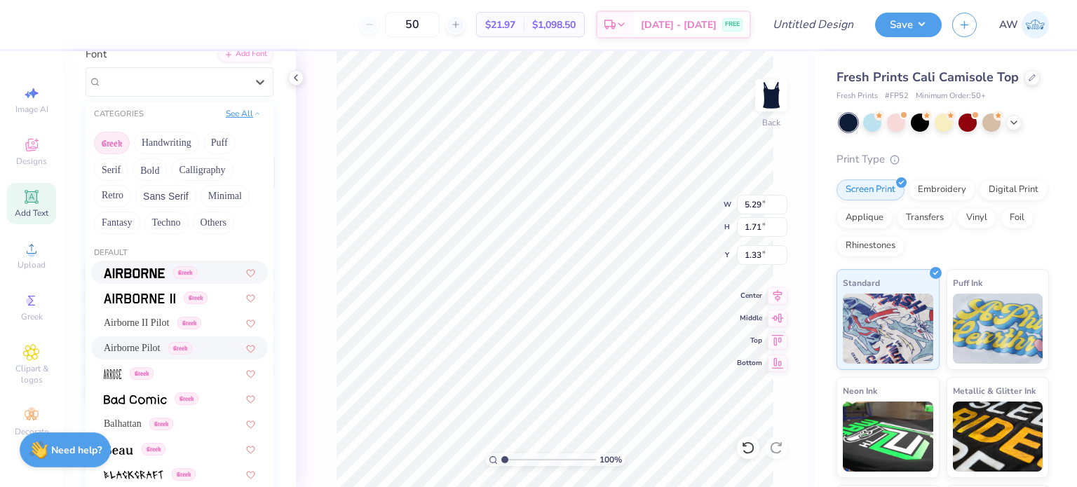
click at [227, 109] on button "See All" at bounding box center [243, 114] width 43 height 14
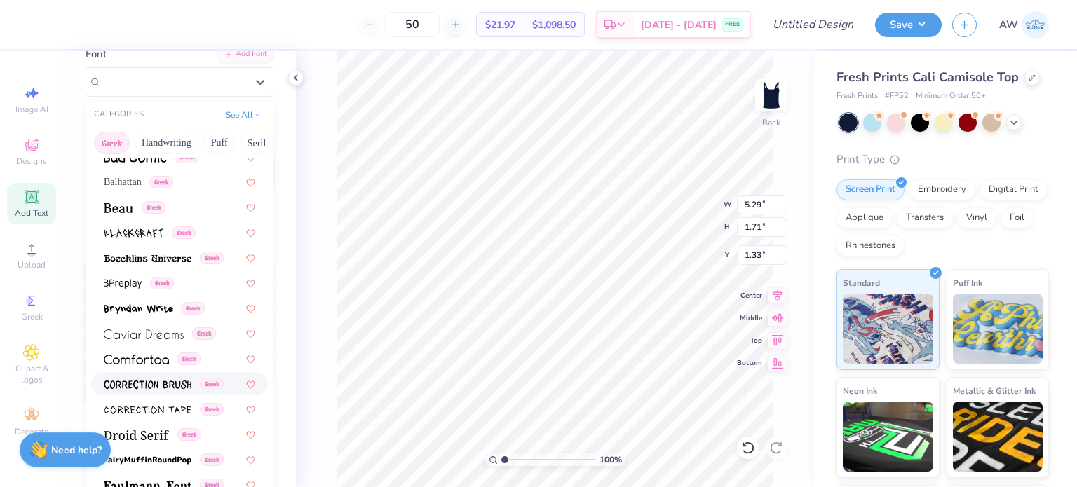
scroll to position [0, 0]
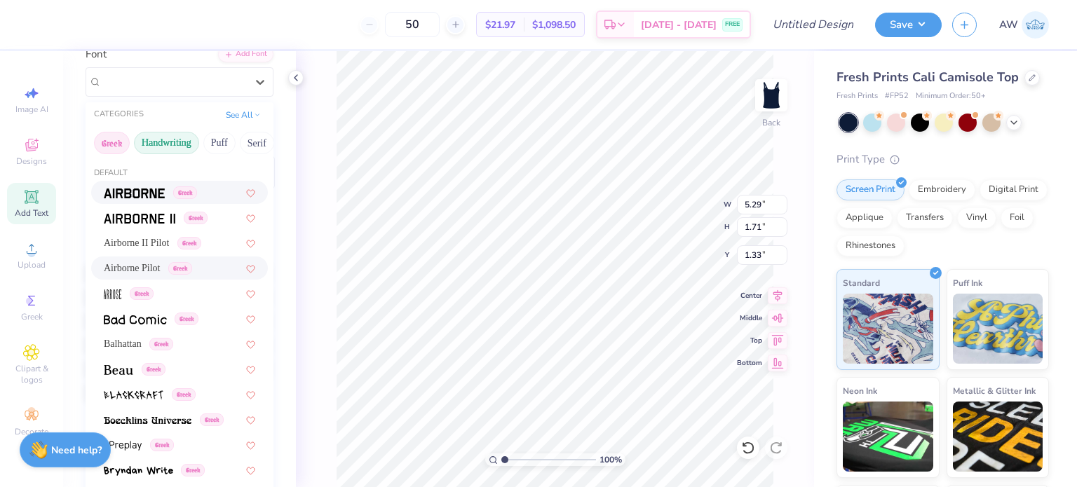
click at [174, 136] on button "Handwriting" at bounding box center [166, 143] width 65 height 22
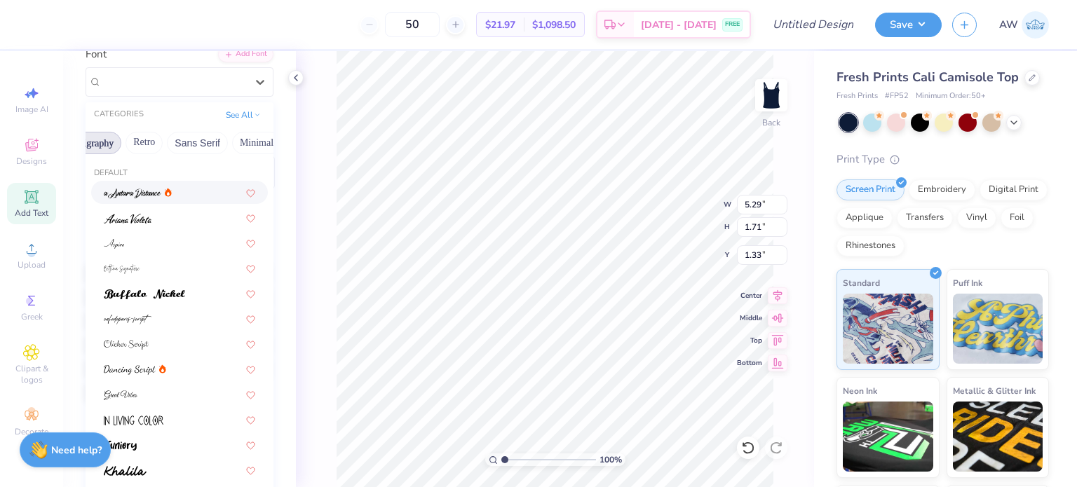
scroll to position [0, 258]
click at [236, 135] on button "Minimal" at bounding box center [255, 143] width 49 height 22
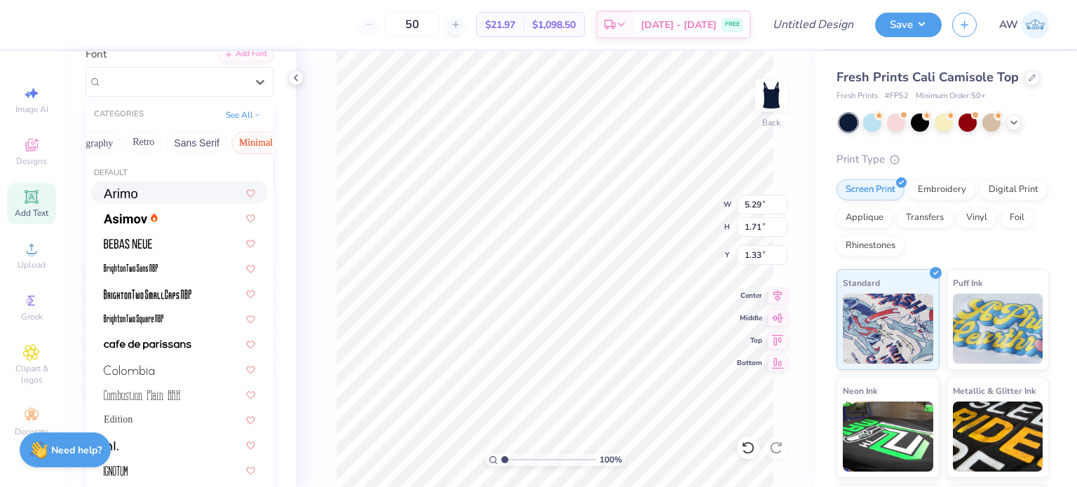
click at [144, 195] on div at bounding box center [179, 192] width 151 height 15
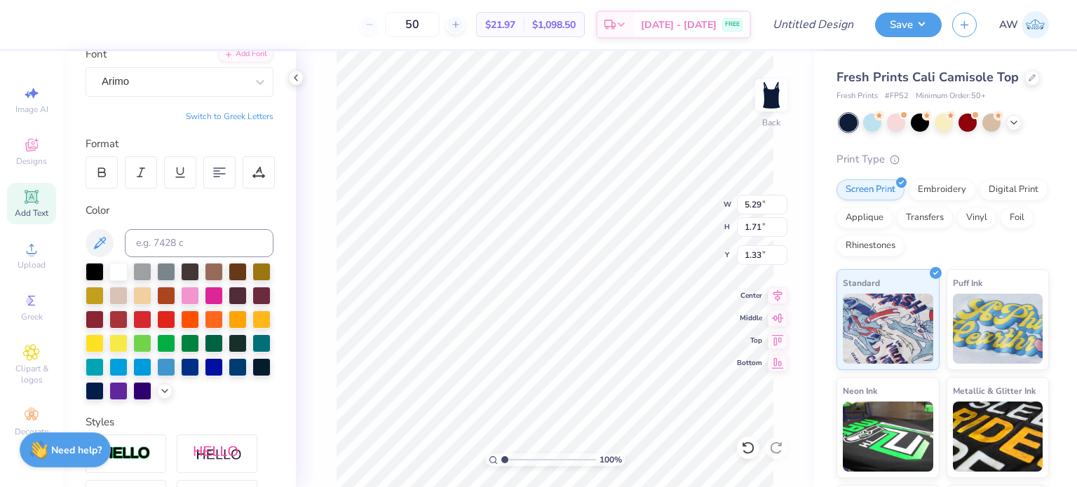
type input "5.03"
type input "1.62"
type input "1.37"
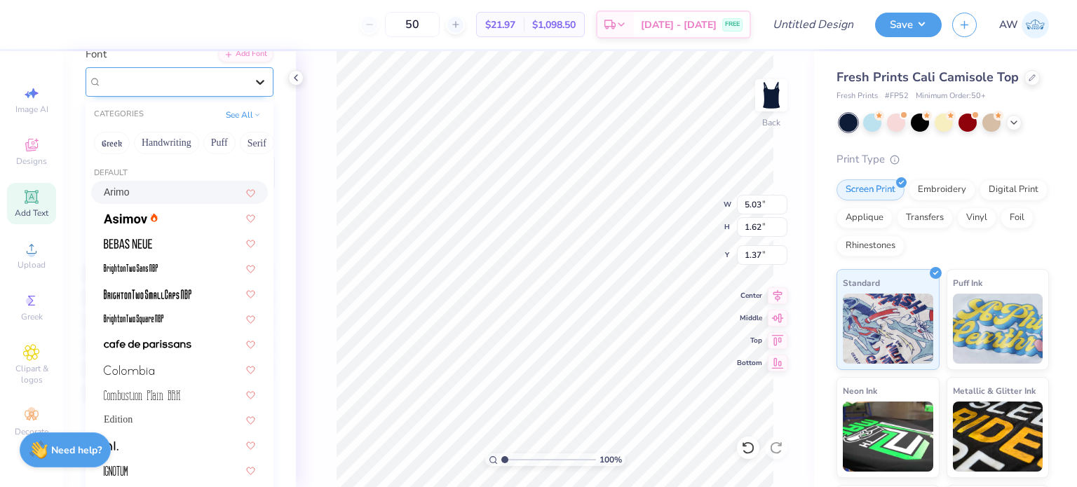
click at [247, 80] on div at bounding box center [259, 81] width 25 height 25
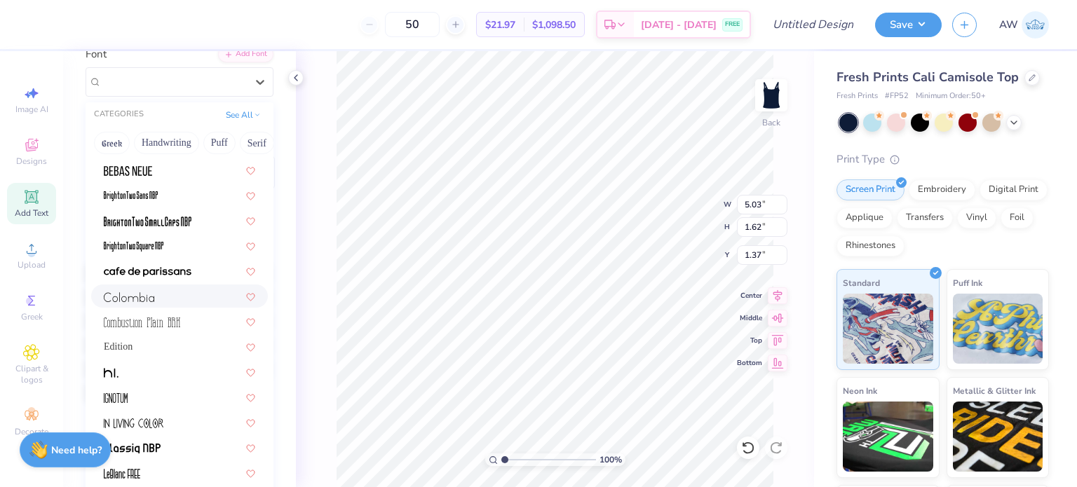
scroll to position [73, 0]
click at [168, 318] on img at bounding box center [142, 323] width 76 height 10
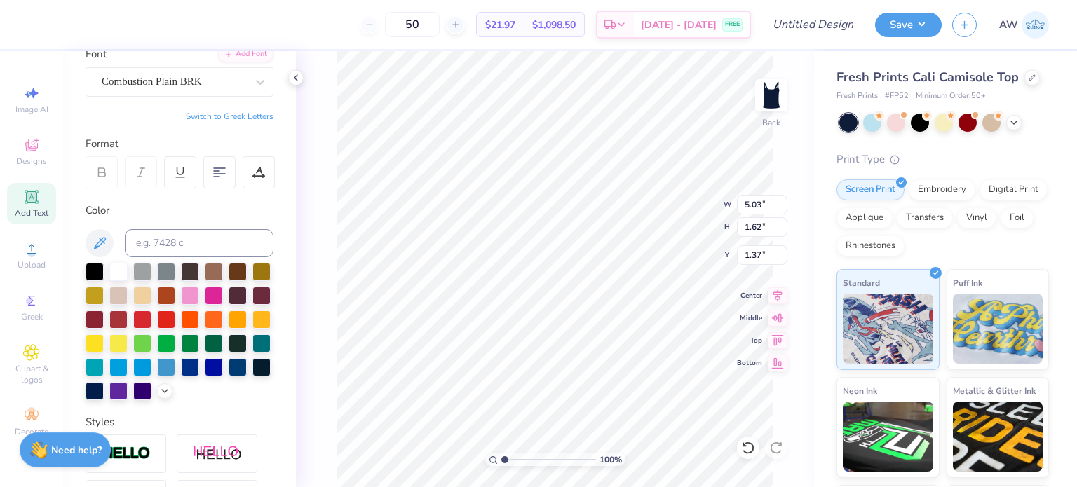
type input "2.77"
type input "1.17"
type input "1.60"
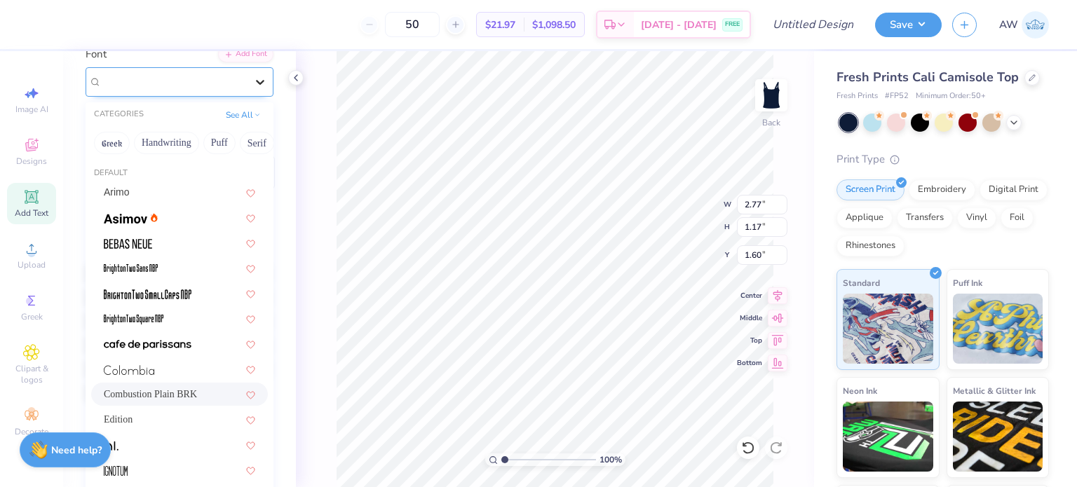
click at [247, 86] on div at bounding box center [259, 81] width 25 height 25
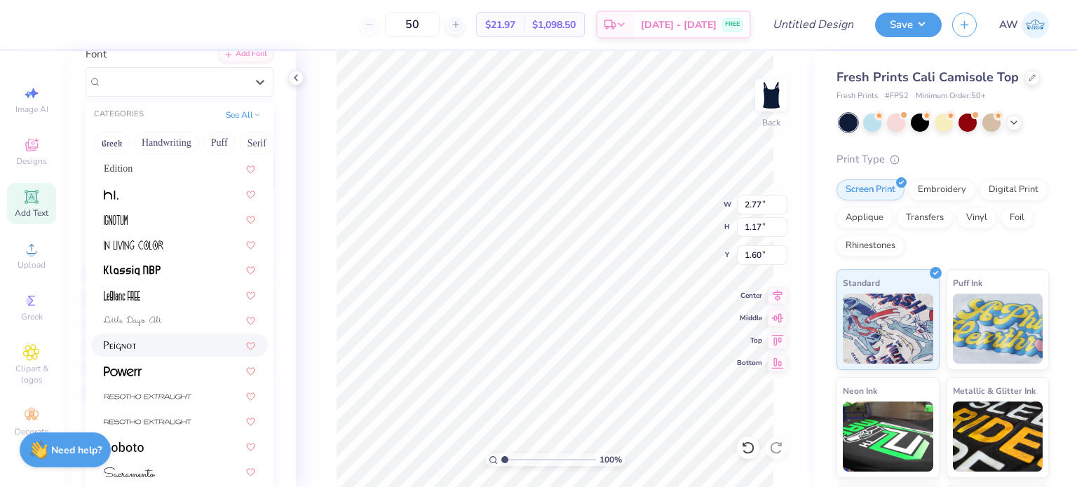
scroll to position [267, 0]
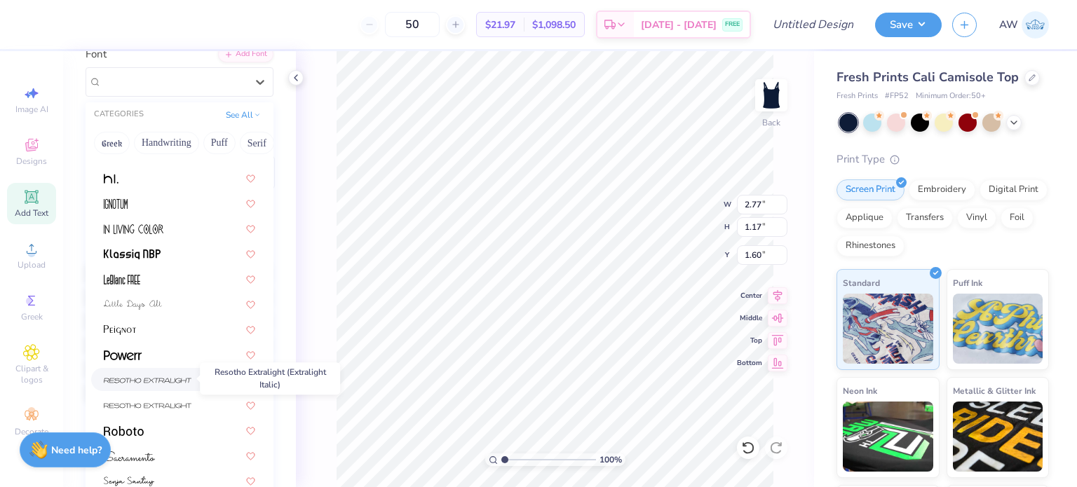
click at [170, 382] on img at bounding box center [148, 381] width 88 height 10
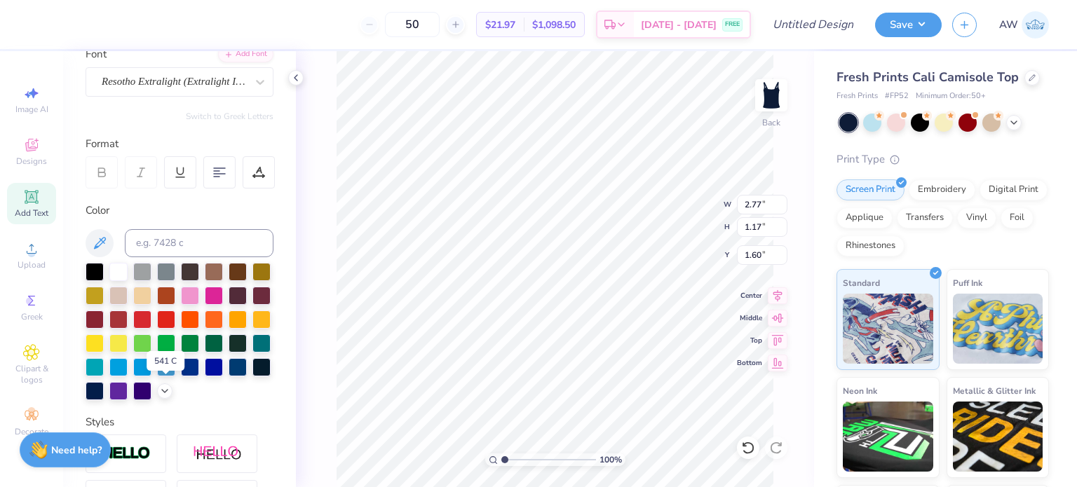
type input "6.80"
type input "2.00"
type input "1.18"
click at [253, 83] on icon at bounding box center [260, 82] width 14 height 14
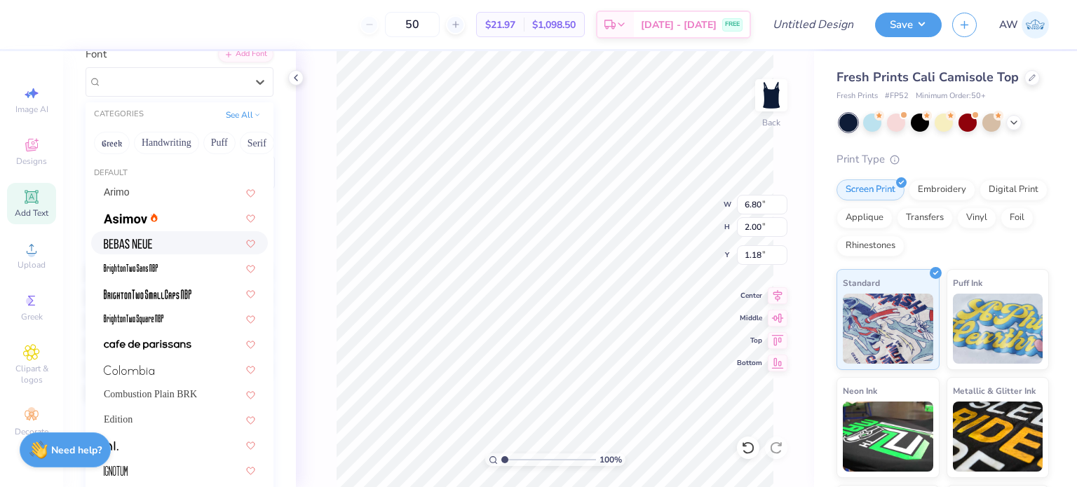
click at [163, 244] on div at bounding box center [179, 243] width 151 height 15
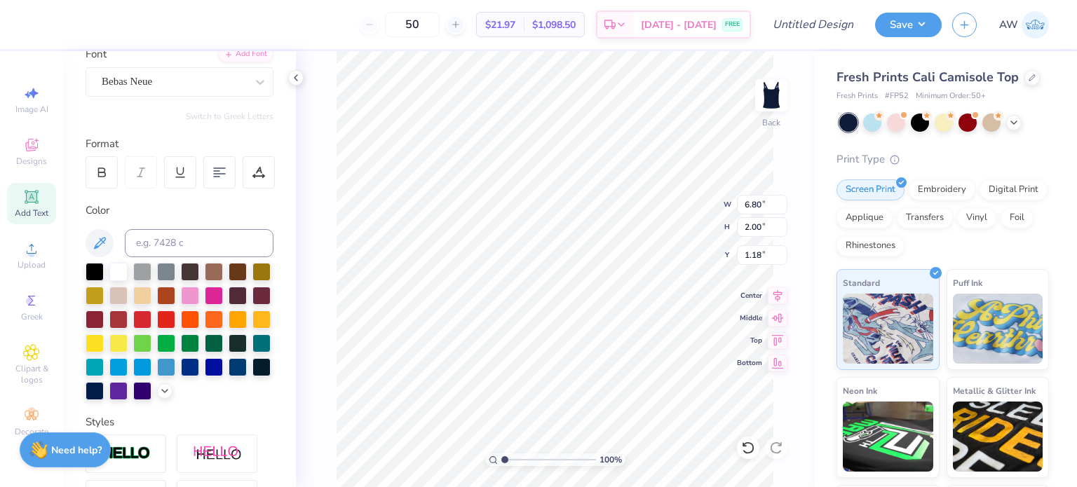
type input "3.33"
type input "1.28"
type input "1.54"
click at [230, 81] on div "Bebas Neue" at bounding box center [173, 82] width 147 height 22
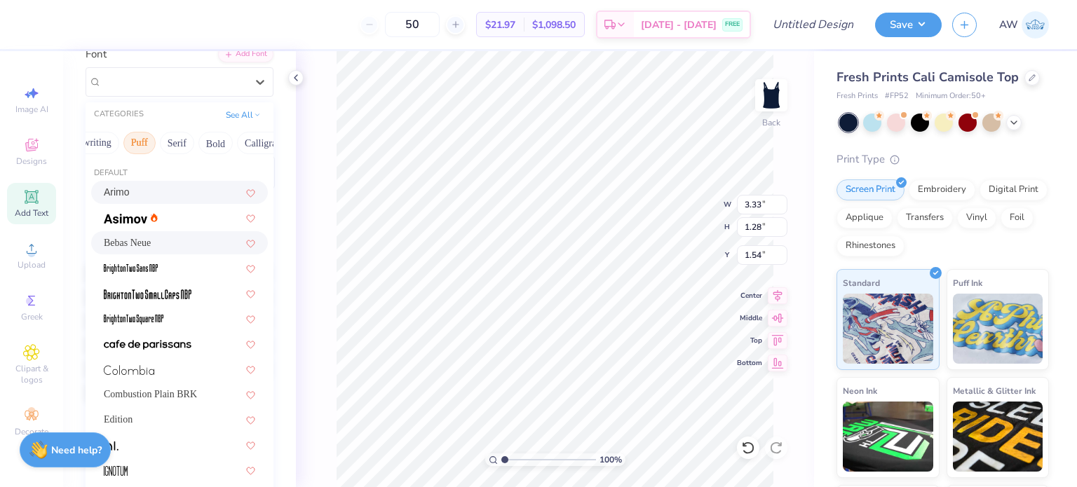
scroll to position [0, 81]
click at [181, 134] on button "Serif" at bounding box center [175, 143] width 34 height 22
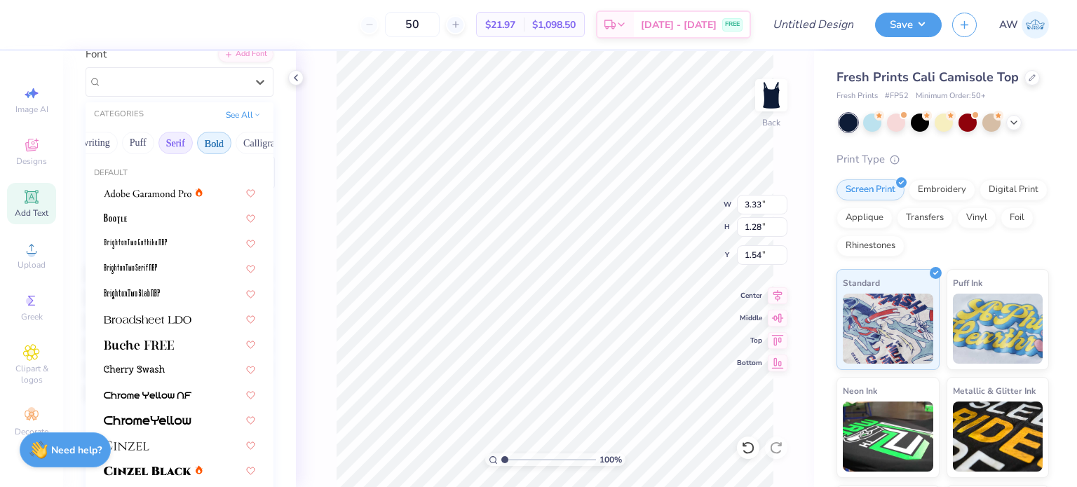
click at [215, 137] on button "Bold" at bounding box center [214, 143] width 34 height 22
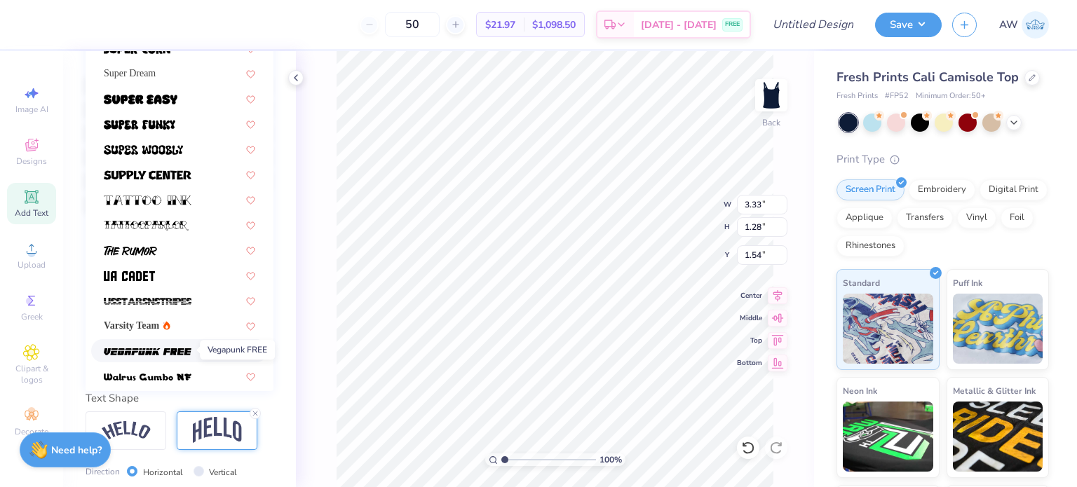
scroll to position [1496, 0]
click at [159, 325] on span "Varsity Team" at bounding box center [131, 326] width 55 height 15
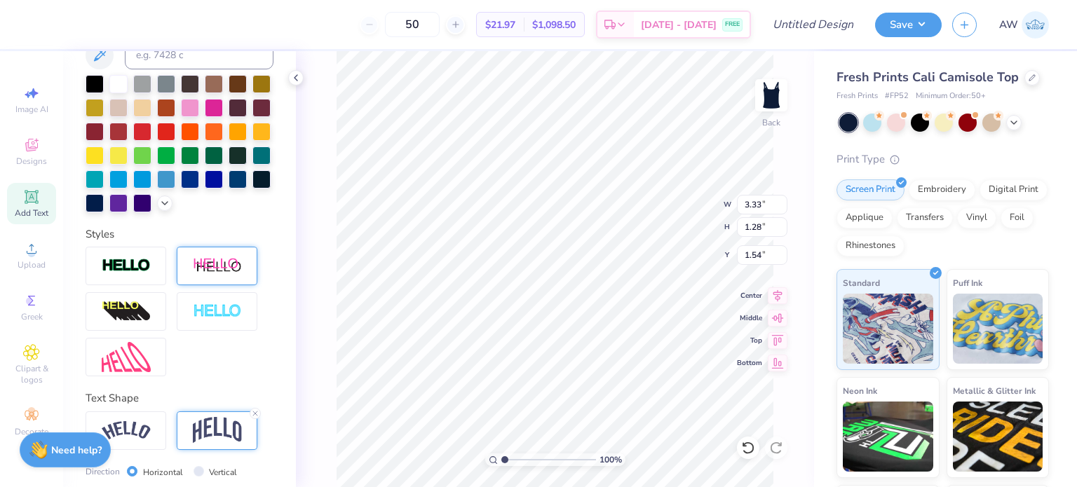
type input "5.18"
type input "1.66"
type input "1.35"
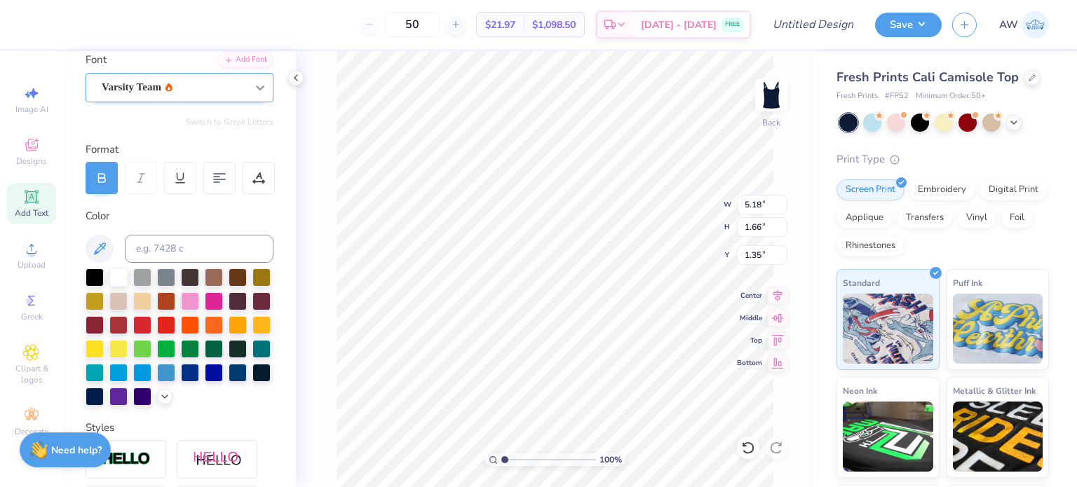
click at [247, 95] on div at bounding box center [259, 87] width 25 height 25
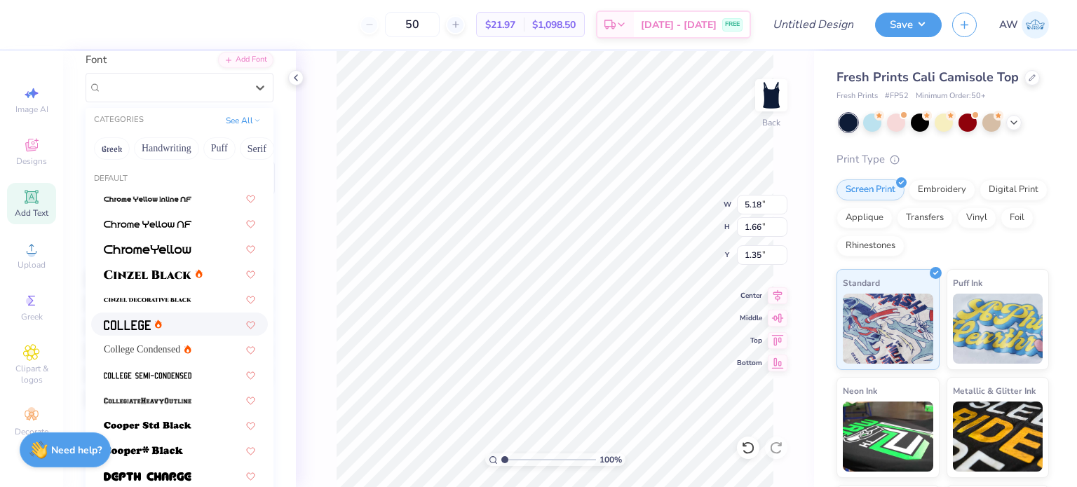
scroll to position [32, 0]
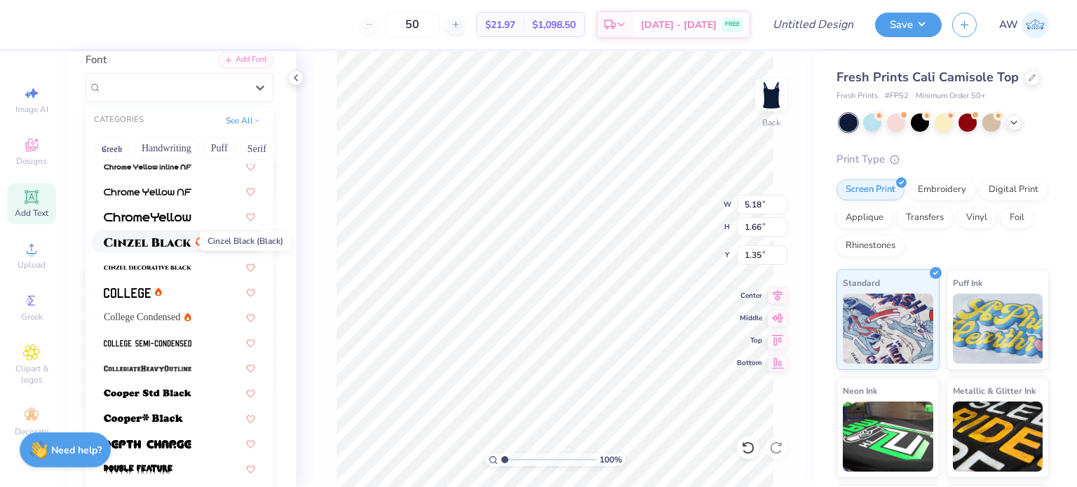
click at [165, 245] on img at bounding box center [148, 243] width 88 height 10
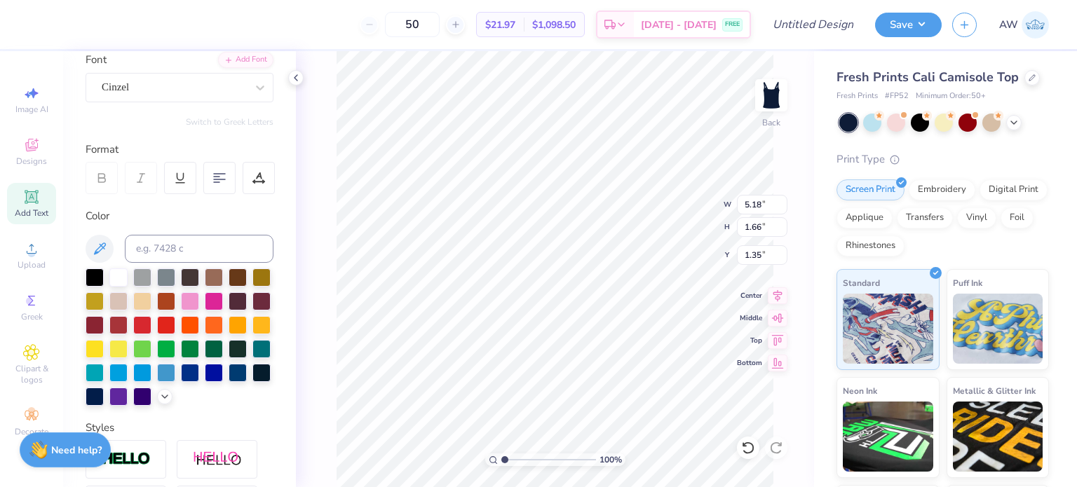
type input "5.66"
type input "1.76"
type input "1.30"
click at [253, 89] on icon at bounding box center [260, 88] width 14 height 14
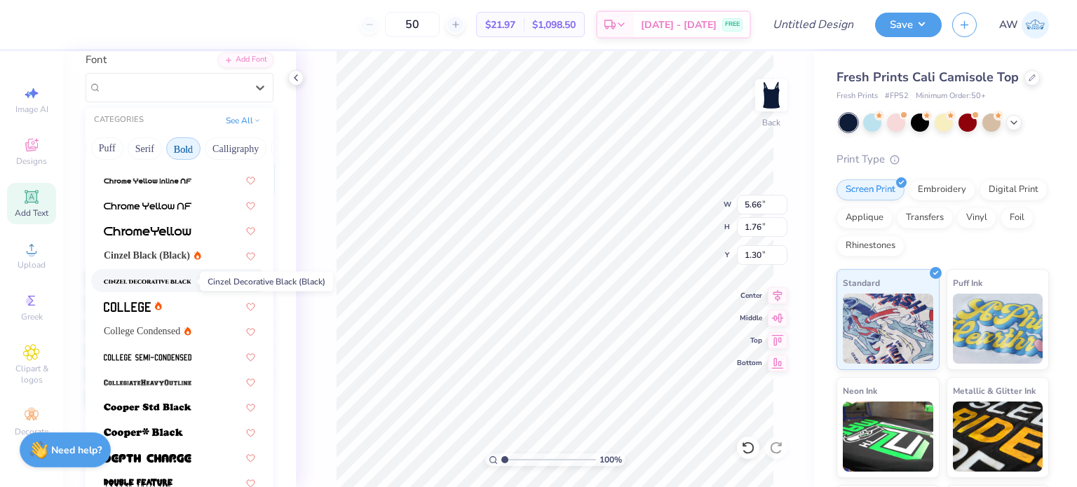
scroll to position [17, 0]
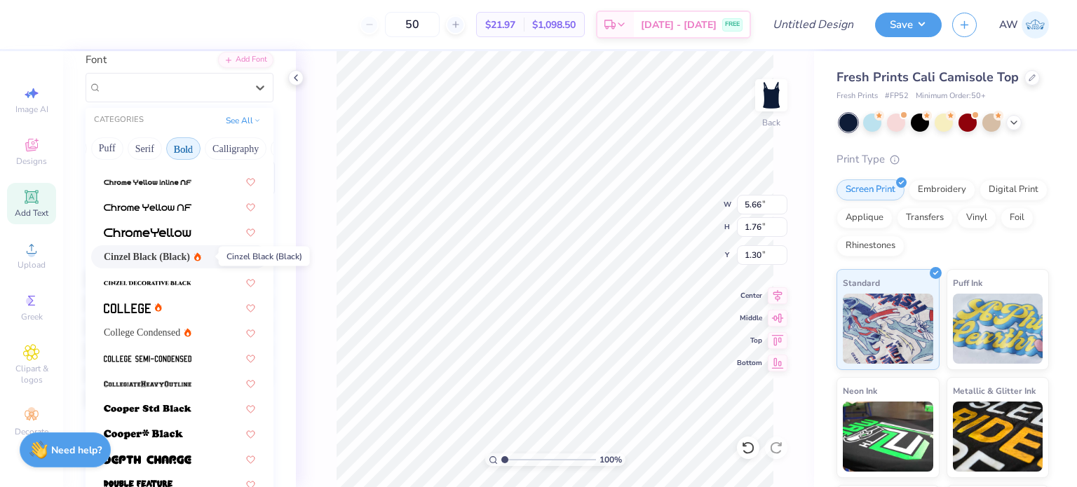
click at [179, 250] on span "Cinzel Black (Black)" at bounding box center [147, 257] width 86 height 15
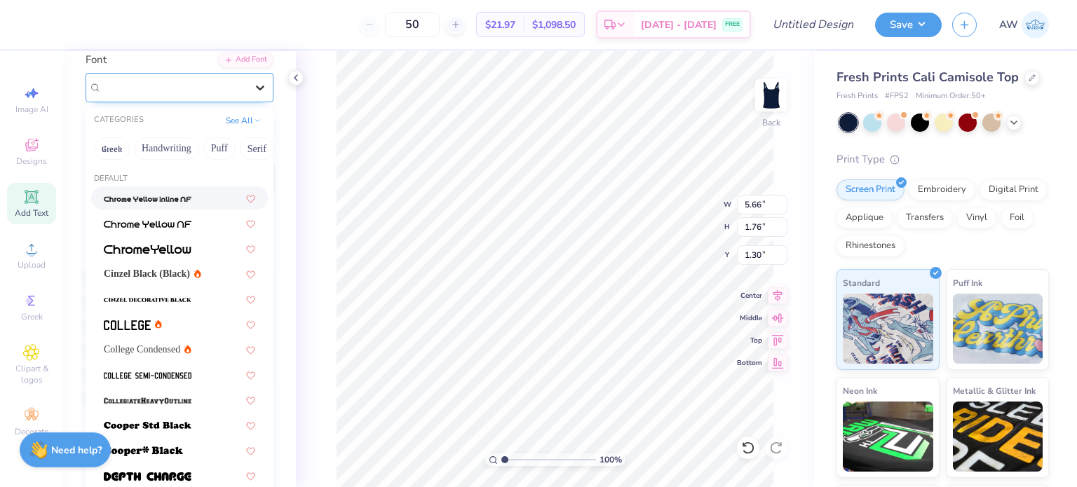
click at [253, 88] on icon at bounding box center [260, 88] width 14 height 14
click at [184, 274] on span "Cinzel Black (Black)" at bounding box center [147, 273] width 86 height 15
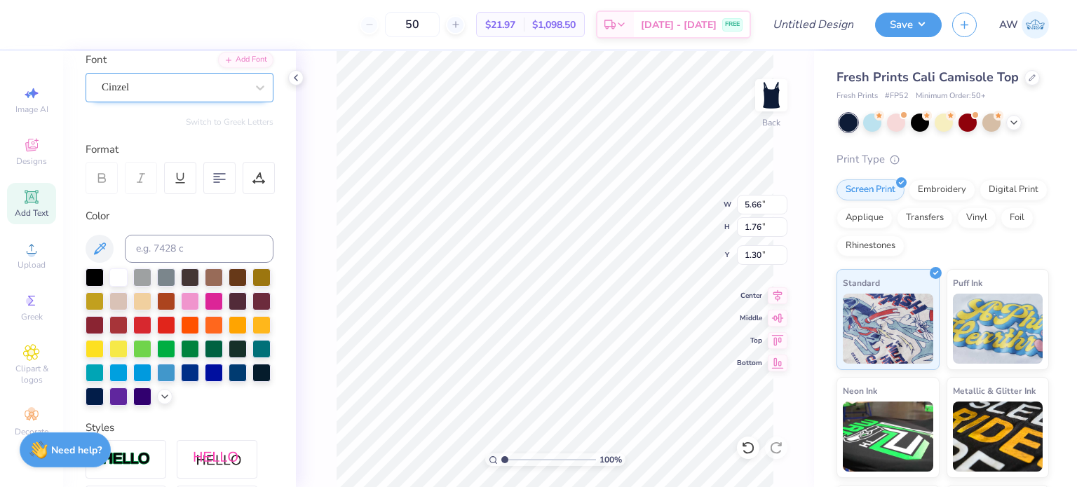
click at [230, 86] on div "Cinzel" at bounding box center [173, 87] width 147 height 22
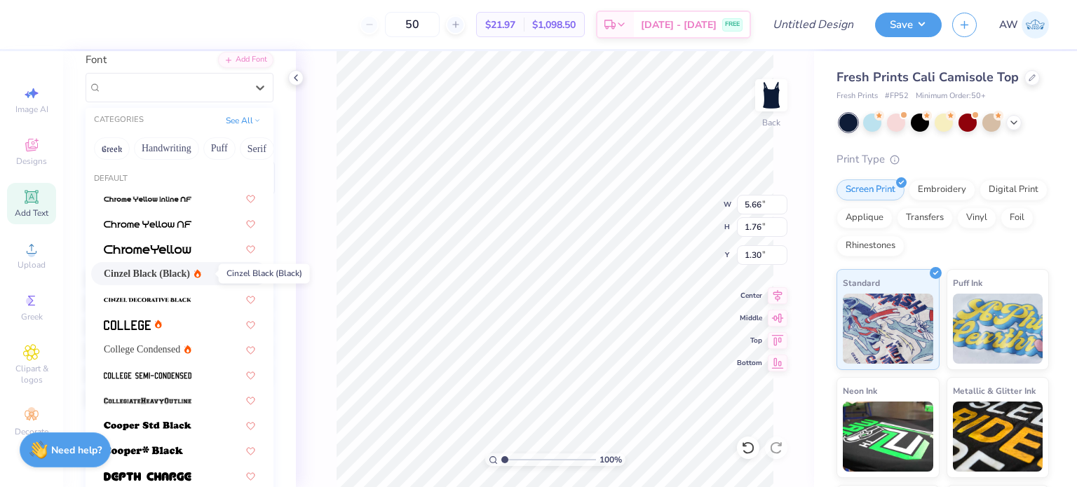
click at [116, 273] on span "Cinzel Black (Black)" at bounding box center [147, 273] width 86 height 15
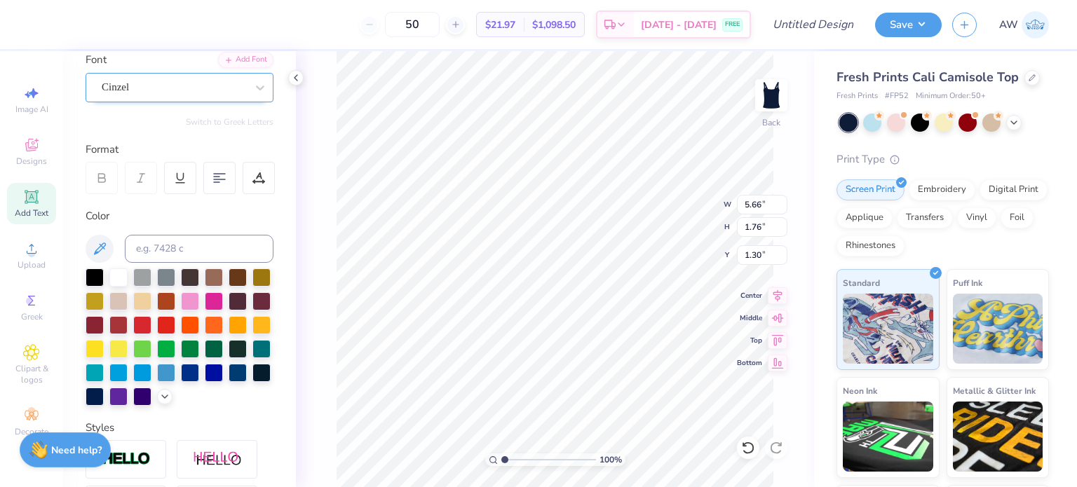
click at [229, 88] on div "Cinzel" at bounding box center [173, 87] width 147 height 22
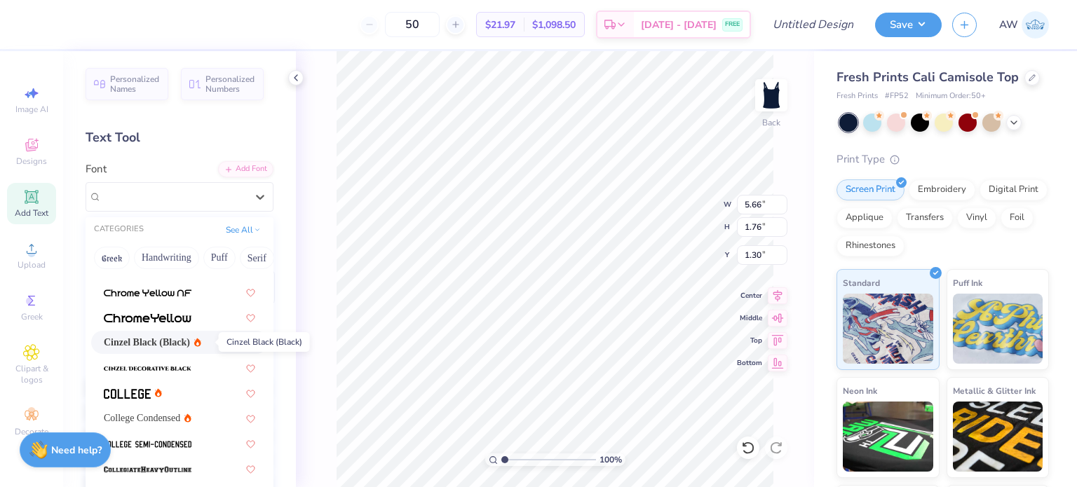
scroll to position [39, 0]
click at [164, 343] on span "Cinzel Black (Black)" at bounding box center [147, 344] width 86 height 15
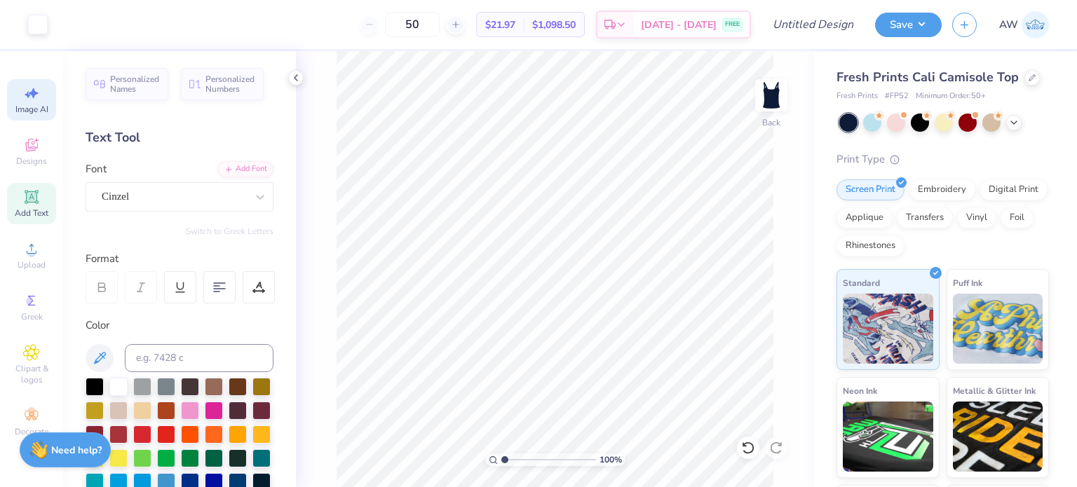
click at [48, 104] on span "Image AI" at bounding box center [31, 109] width 33 height 11
select select "4"
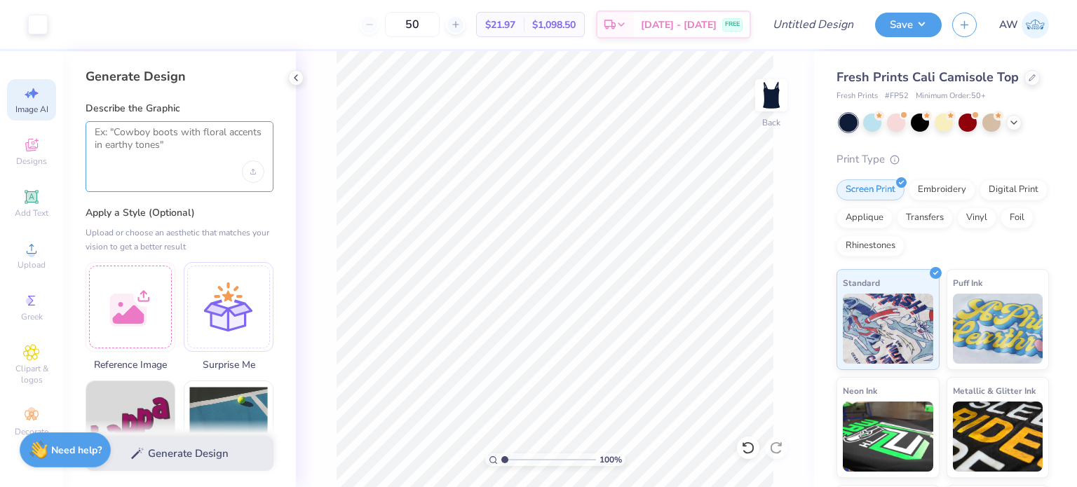
click at [170, 146] on textarea at bounding box center [180, 143] width 170 height 35
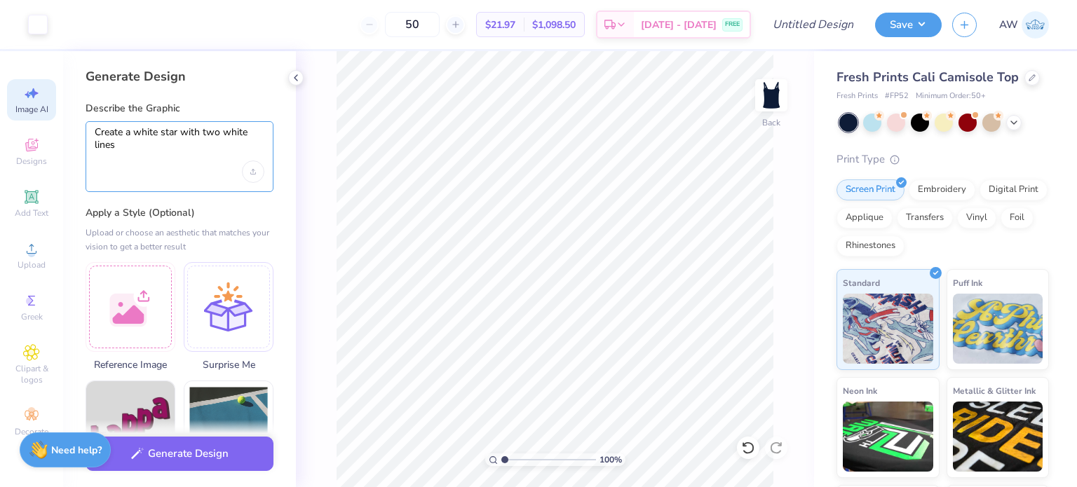
click at [142, 148] on textarea "Create a white star with two white lines" at bounding box center [180, 143] width 170 height 35
click at [163, 145] on textarea "Create a white star with two white lines beside it" at bounding box center [180, 143] width 170 height 35
type textarea "Create a white star with two white lines beside it vertically"
click at [261, 58] on div "Generate Design Describe the Graphic Create a white star with two white lines b…" at bounding box center [179, 269] width 233 height 436
click at [163, 451] on button "Generate Design" at bounding box center [180, 450] width 188 height 34
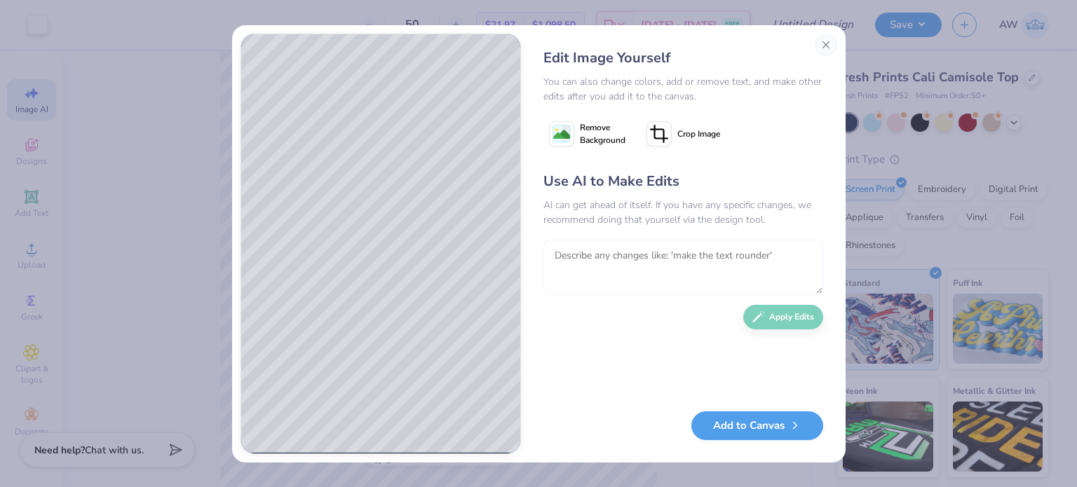
click at [616, 251] on textarea at bounding box center [683, 267] width 280 height 55
type textarea "No change the lines to be horizontal"
click at [785, 318] on button "Apply Edits" at bounding box center [783, 313] width 80 height 25
click at [660, 273] on textarea "No change the lines to be horizontal" at bounding box center [683, 267] width 280 height 55
click at [670, 259] on textarea "put them beside the star" at bounding box center [683, 267] width 280 height 55
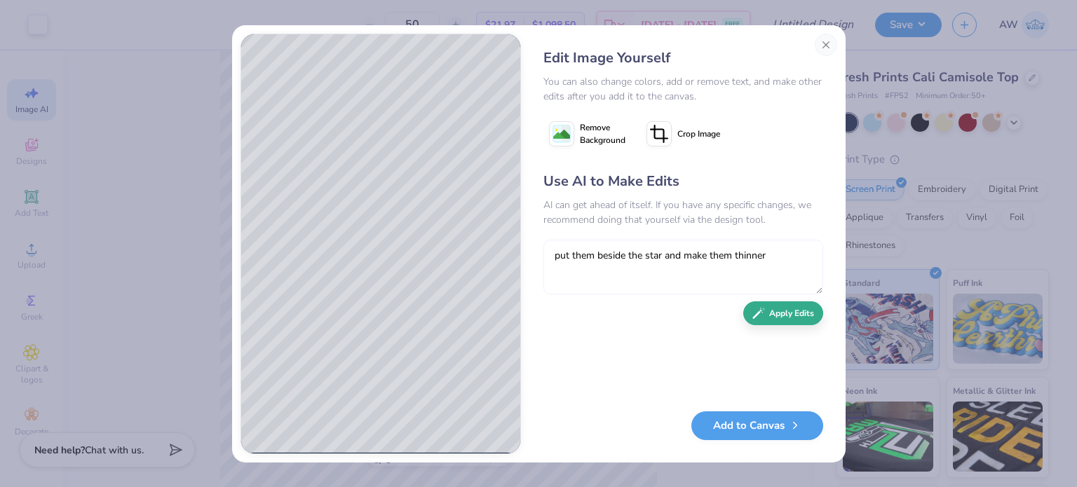
type textarea "put them beside the star and make them thinner"
click at [757, 311] on icon "button" at bounding box center [758, 313] width 13 height 13
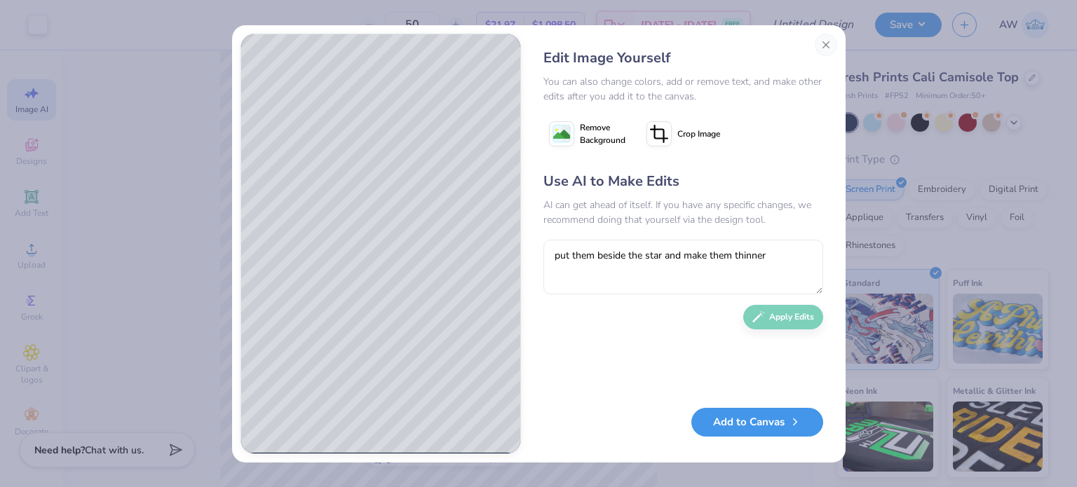
click at [746, 421] on button "Add to Canvas" at bounding box center [757, 422] width 132 height 29
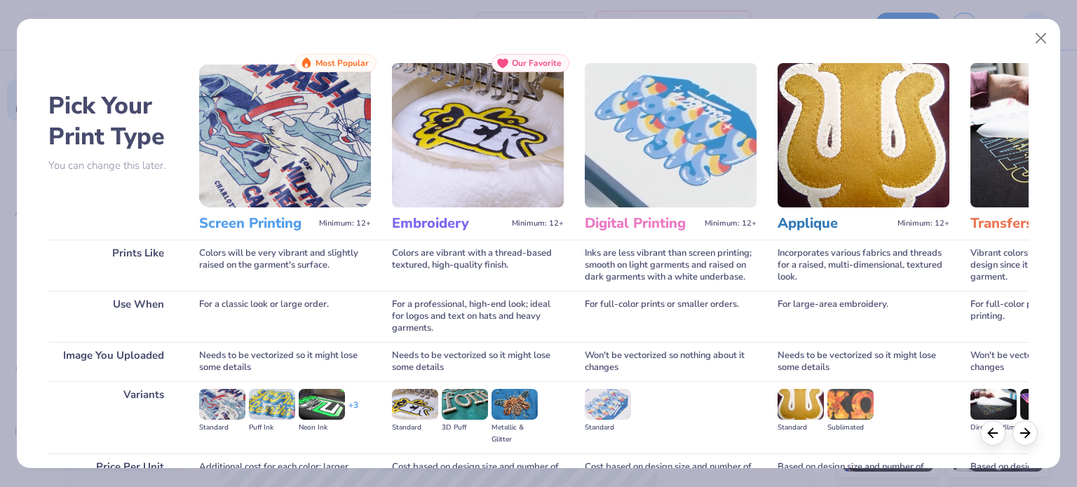
scroll to position [141, 0]
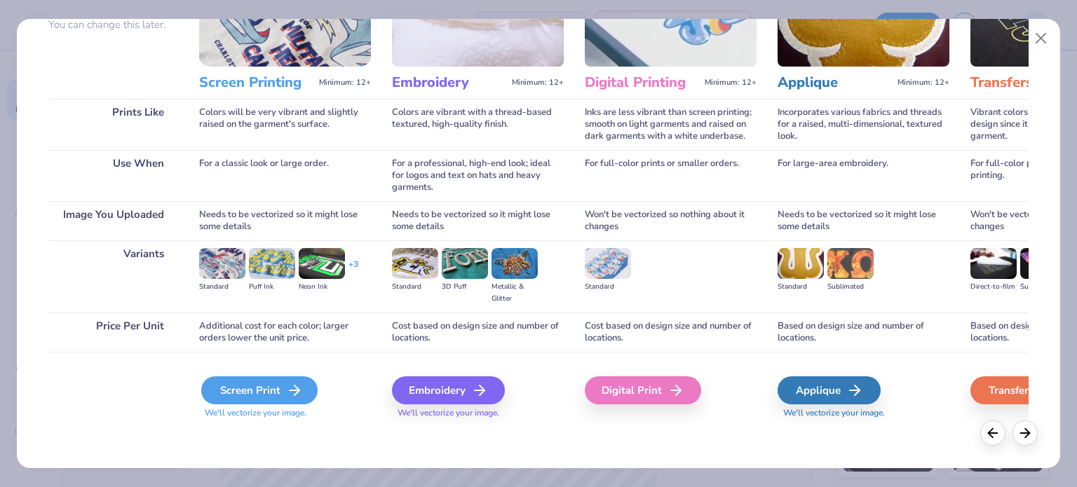
click at [242, 384] on div "Screen Print" at bounding box center [259, 391] width 116 height 28
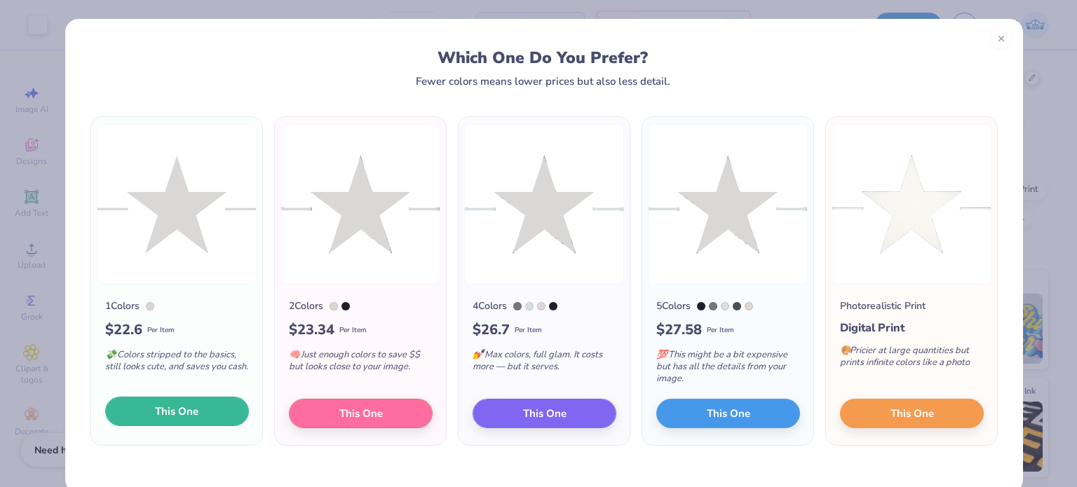
click at [173, 402] on button "This One" at bounding box center [177, 411] width 144 height 29
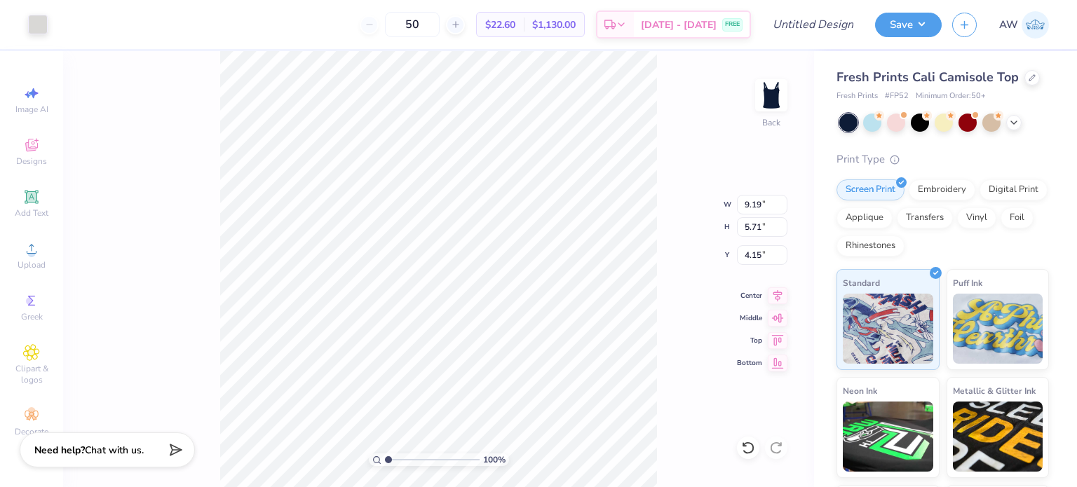
click at [387, 271] on div at bounding box center [538, 243] width 1077 height 487
click at [31, 21] on div at bounding box center [38, 23] width 20 height 20
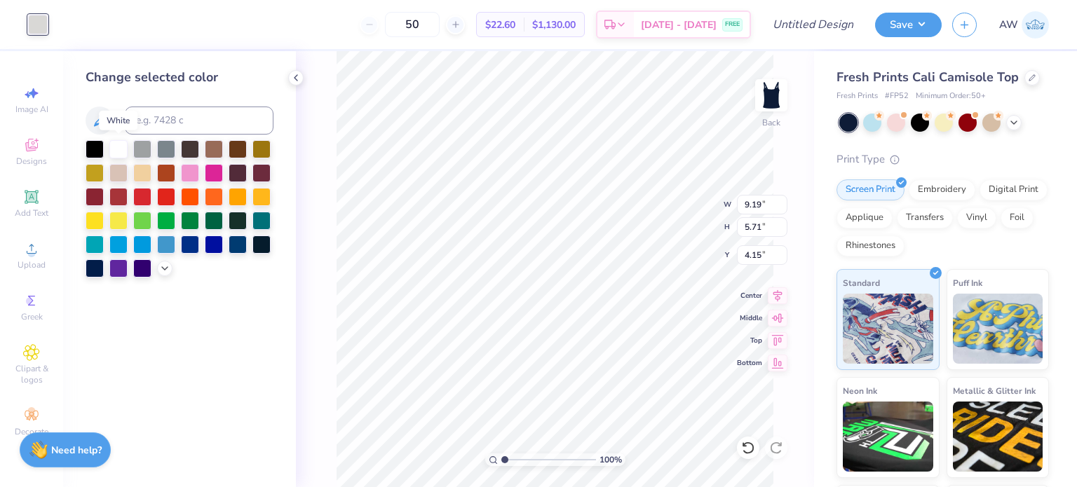
click at [118, 142] on div at bounding box center [118, 149] width 18 height 18
click at [116, 147] on div at bounding box center [118, 148] width 18 height 18
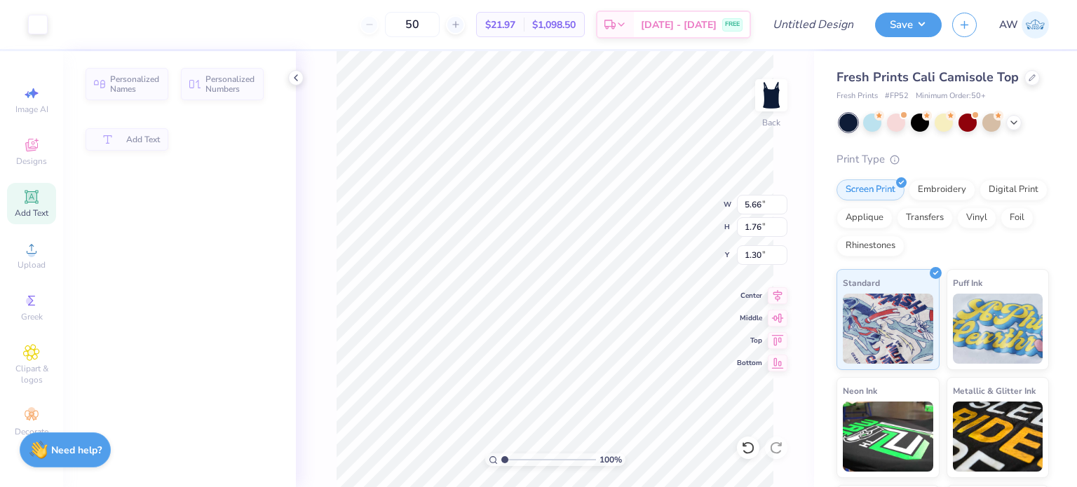
type input "5.66"
type input "1.76"
type input "1.30"
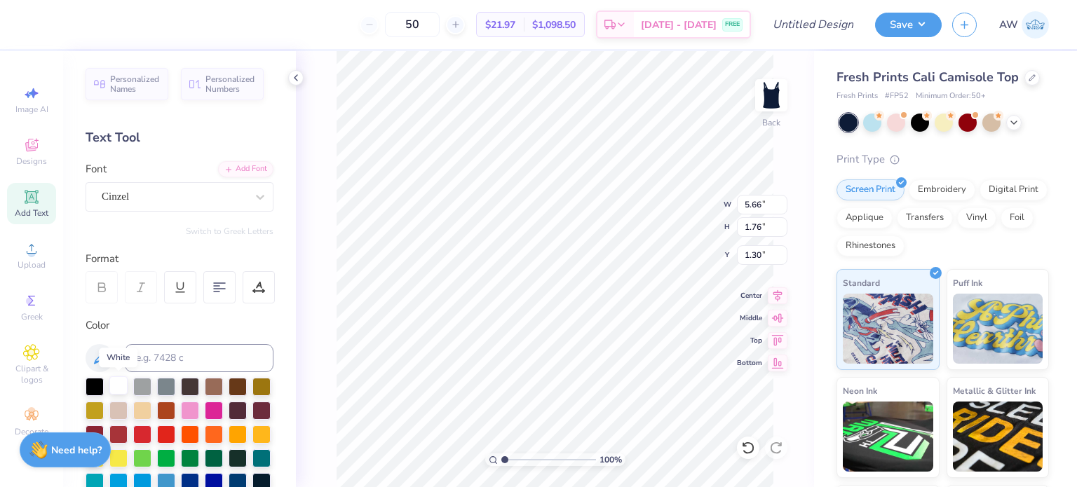
click at [118, 386] on div at bounding box center [118, 386] width 18 height 18
type input "9.19"
type input "5.71"
type input "4.15"
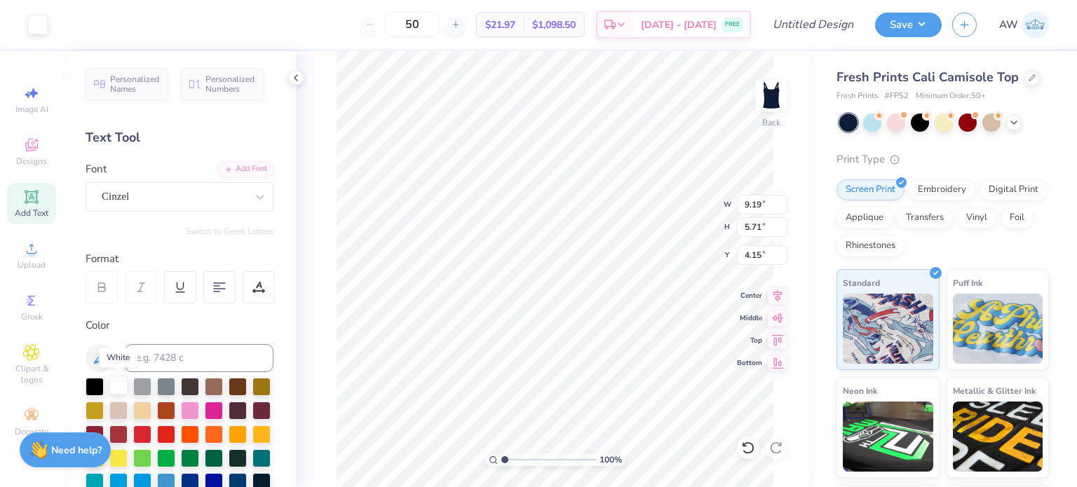
click at [121, 384] on div at bounding box center [118, 386] width 18 height 18
click at [151, 414] on div at bounding box center [142, 409] width 18 height 18
click at [34, 25] on div at bounding box center [38, 23] width 20 height 20
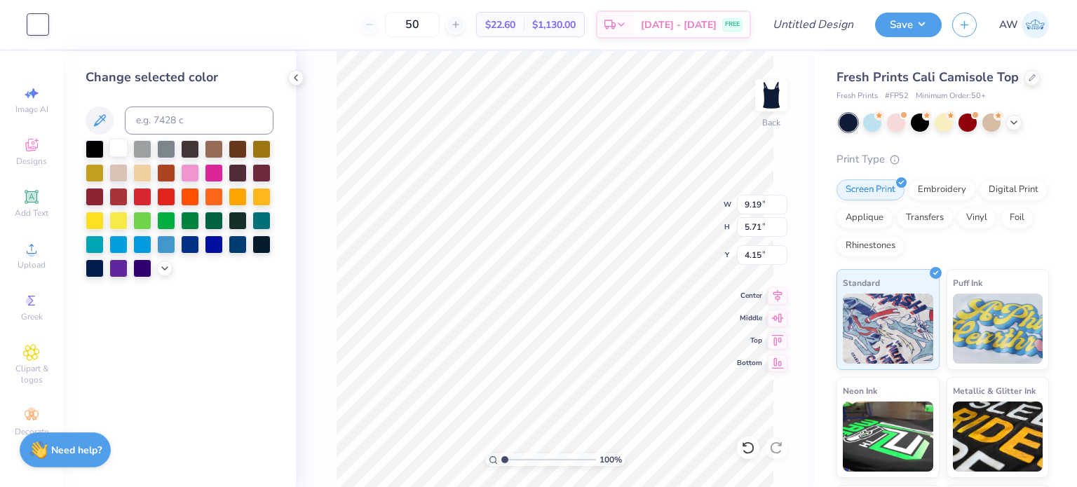
click at [121, 149] on div at bounding box center [118, 148] width 18 height 18
click at [121, 147] on div at bounding box center [118, 148] width 18 height 18
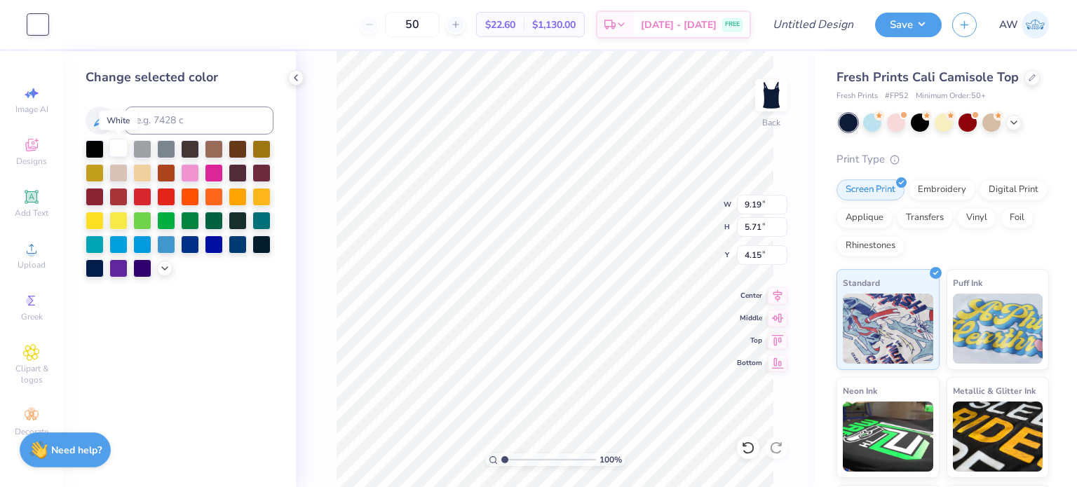
click at [121, 147] on div at bounding box center [118, 148] width 18 height 18
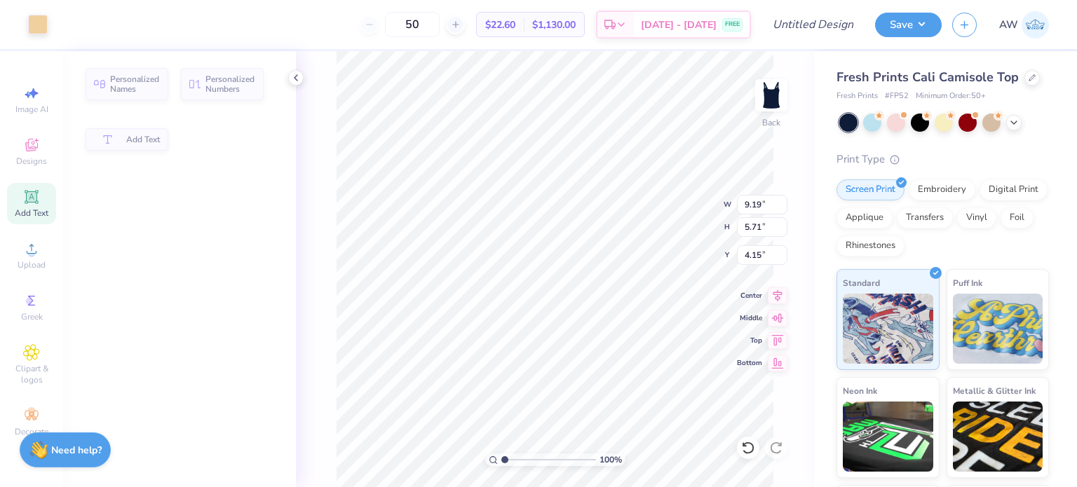
type input "5.66"
type input "1.76"
type input "1.30"
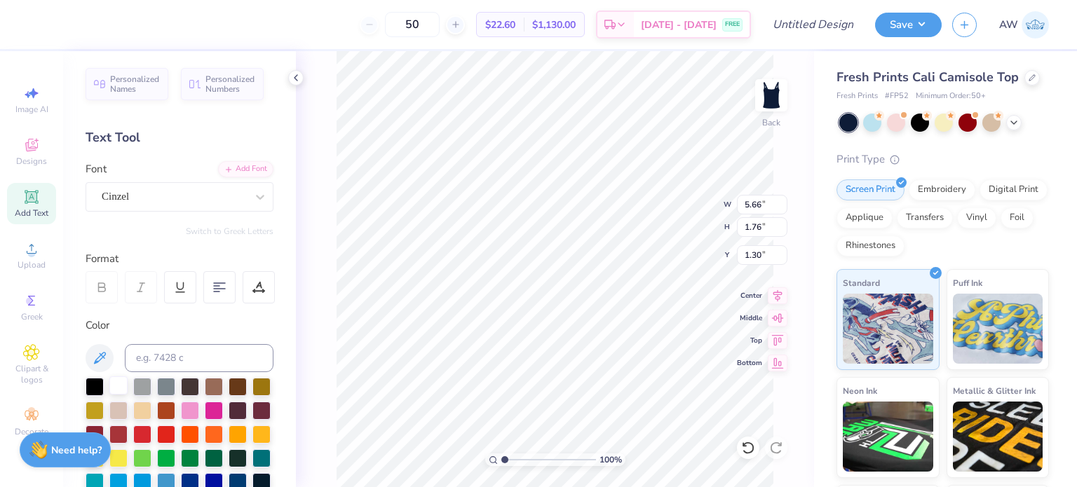
click at [115, 384] on div at bounding box center [118, 386] width 18 height 18
type input "9.19"
type input "5.71"
type input "4.15"
click at [122, 384] on div at bounding box center [118, 386] width 18 height 18
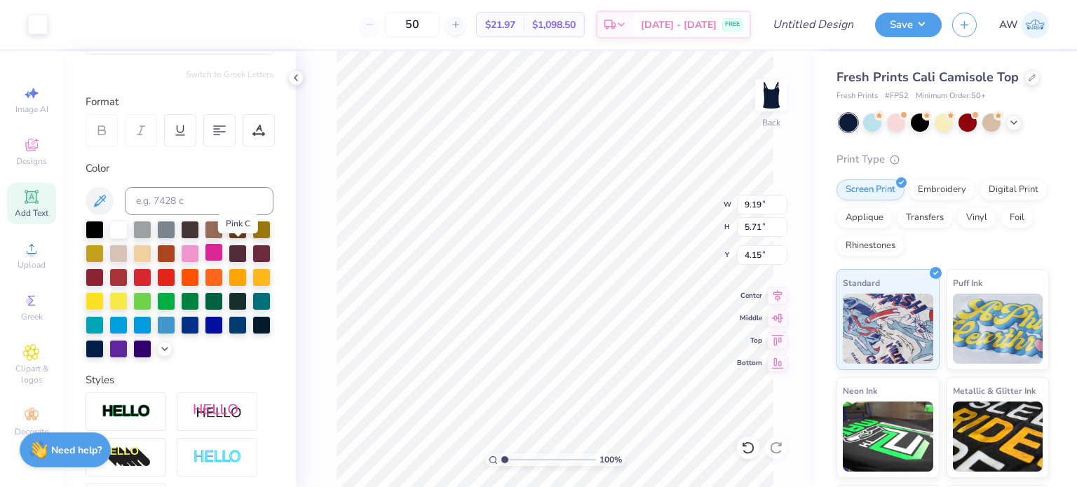
scroll to position [157, 0]
click at [128, 347] on div at bounding box center [118, 348] width 18 height 18
type input "5.66"
type input "1.76"
type input "1.30"
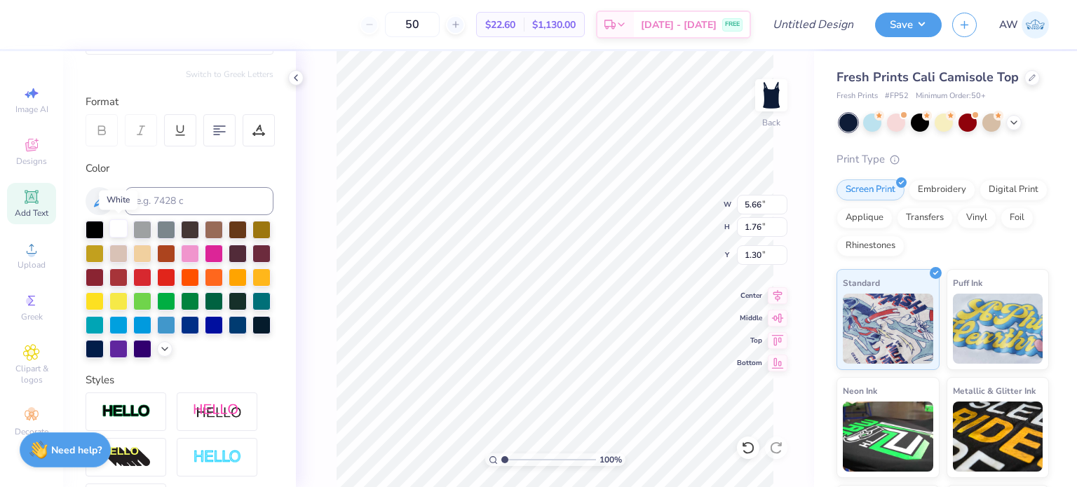
click at [121, 231] on div at bounding box center [118, 228] width 18 height 18
type input "9.19"
type input "5.71"
type input "4.15"
click at [115, 224] on div at bounding box center [118, 228] width 18 height 18
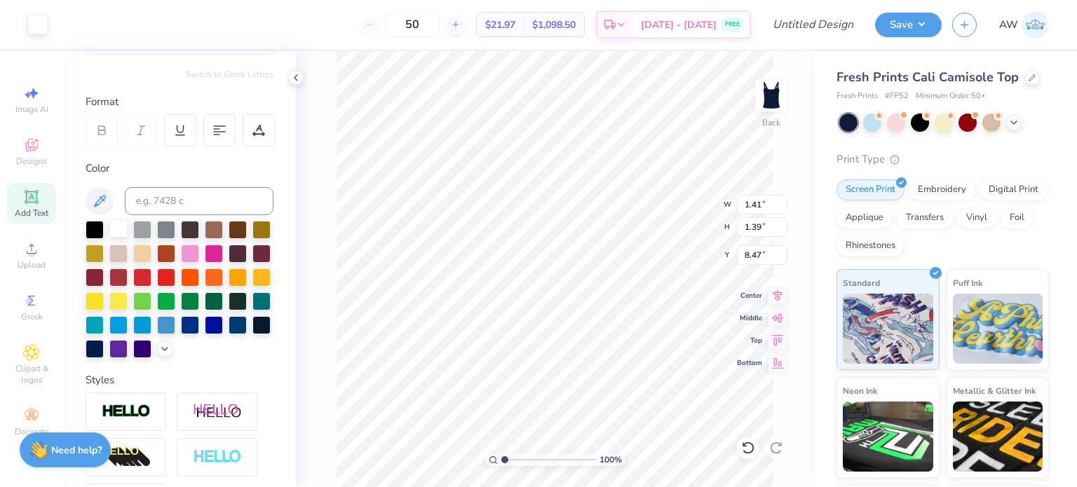
type input "1.41"
type input "1.39"
type input "2.37"
click at [116, 226] on div at bounding box center [118, 228] width 18 height 18
type input "3.06"
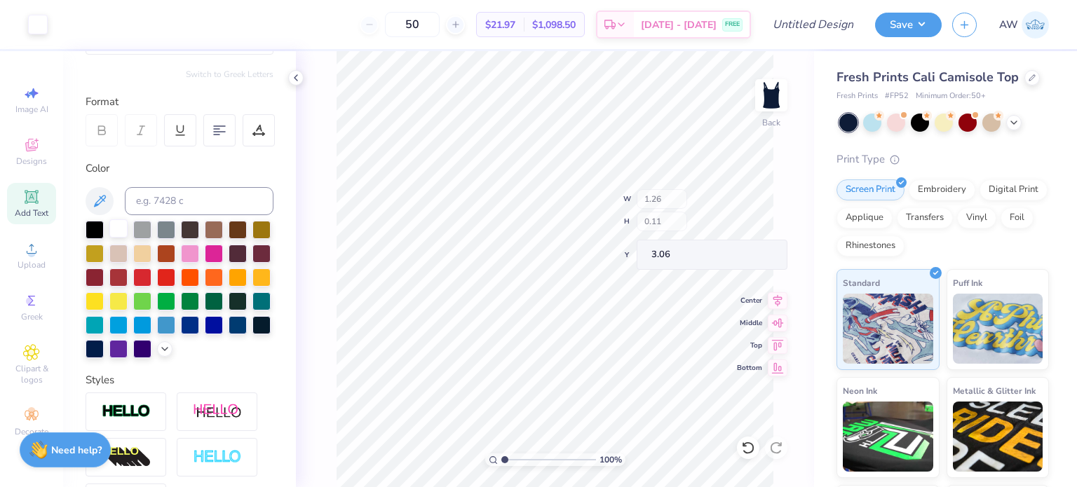
type input "1.26"
type input "0.11"
type input "3.11"
type input "3.06"
type input "1.21"
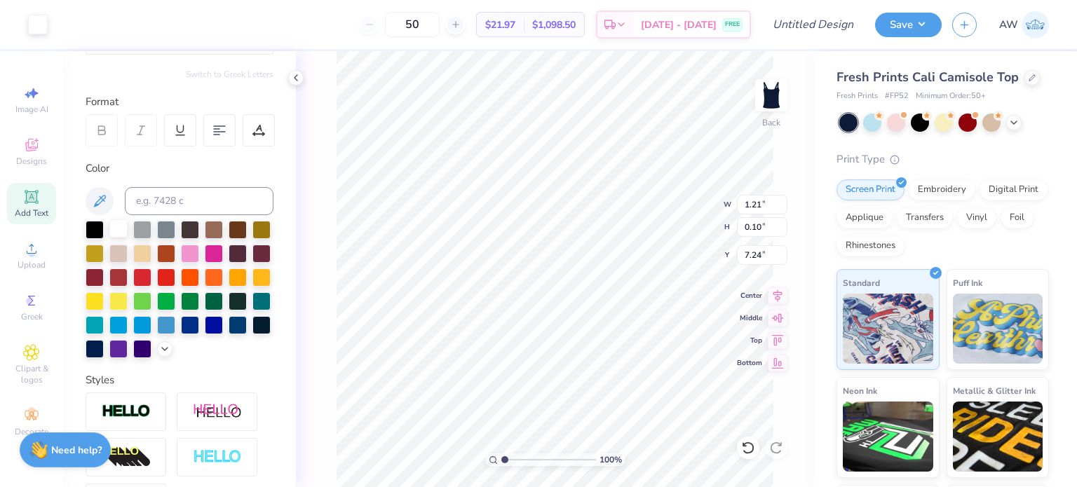
type input "0.10"
type input "7.24"
click at [545, 251] on li "Duplicate" at bounding box center [582, 253] width 110 height 27
type input "3.06"
click at [36, 208] on span "Add Text" at bounding box center [32, 213] width 34 height 11
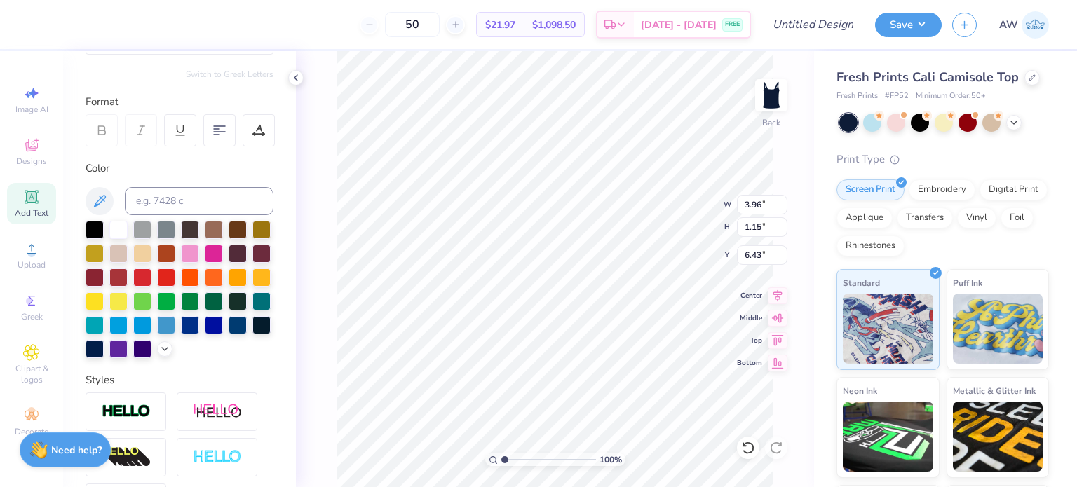
scroll to position [0, 0]
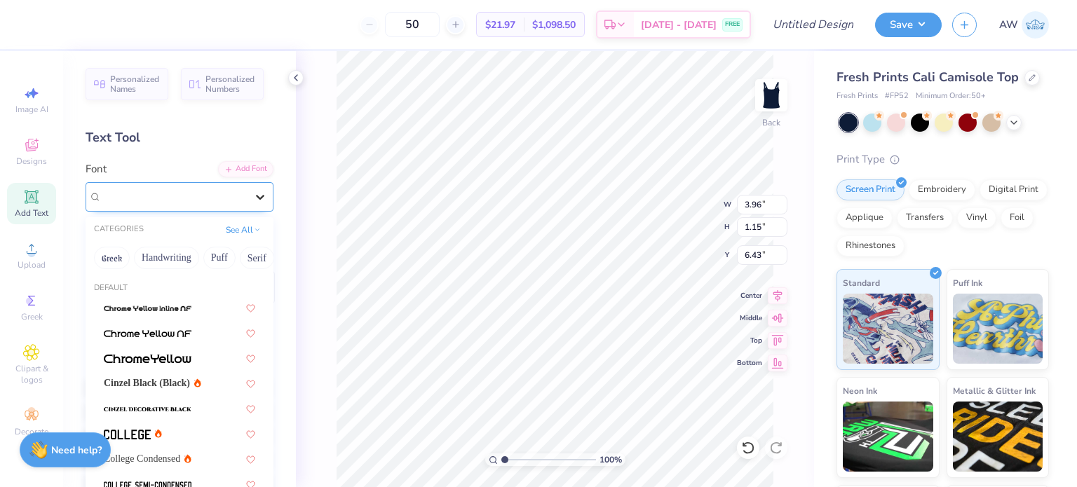
click at [254, 198] on icon at bounding box center [260, 197] width 14 height 14
click at [170, 255] on button "Handwriting" at bounding box center [166, 258] width 65 height 22
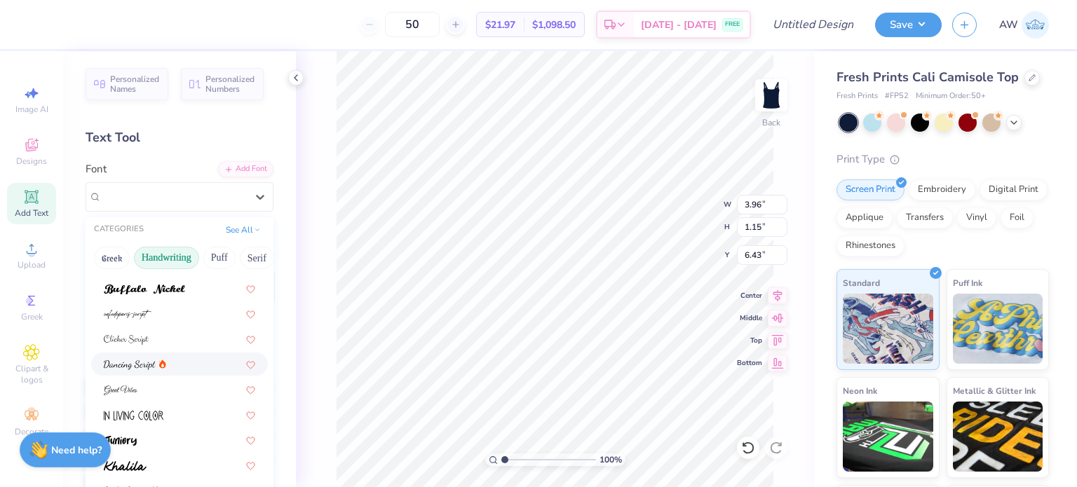
scroll to position [112, 0]
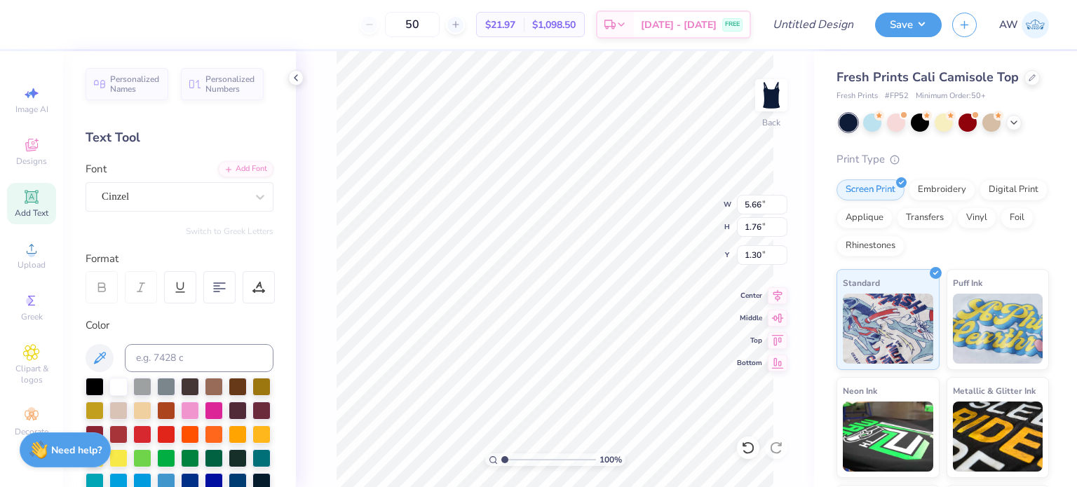
type input "5.66"
type input "1.76"
type input "1.30"
type input "1.26"
type input "0.11"
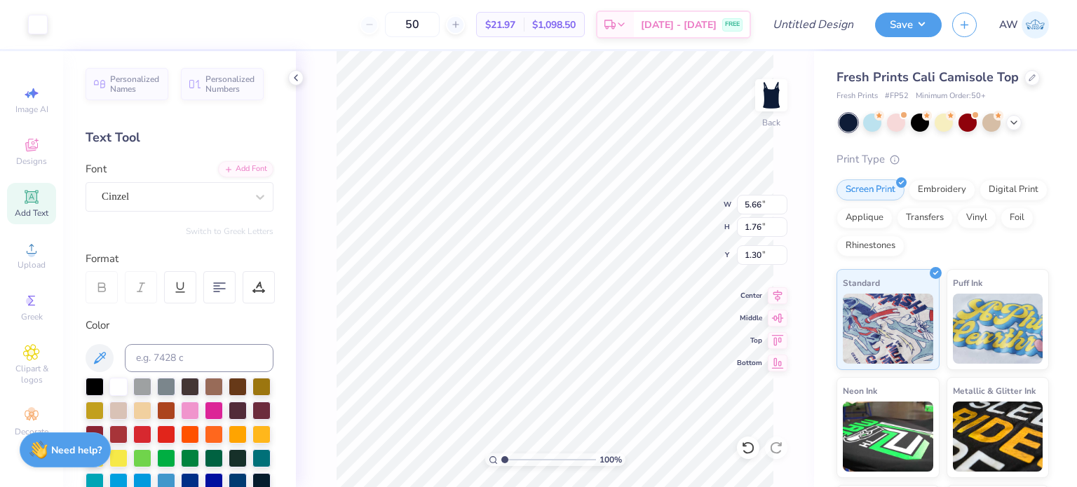
type input "3.06"
type input "1.03"
type input "0.09"
type input "3.07"
type input "1.26"
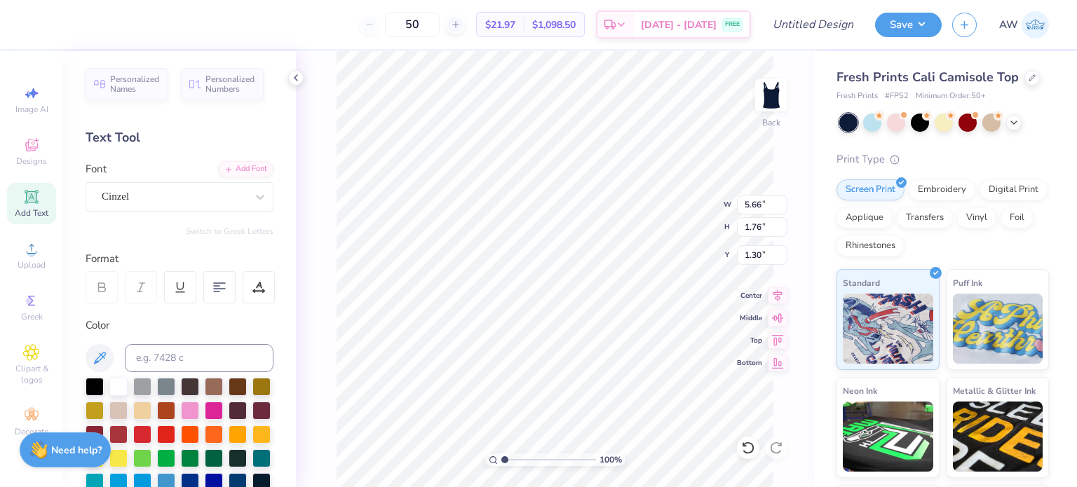
type input "0.11"
type input "3.06"
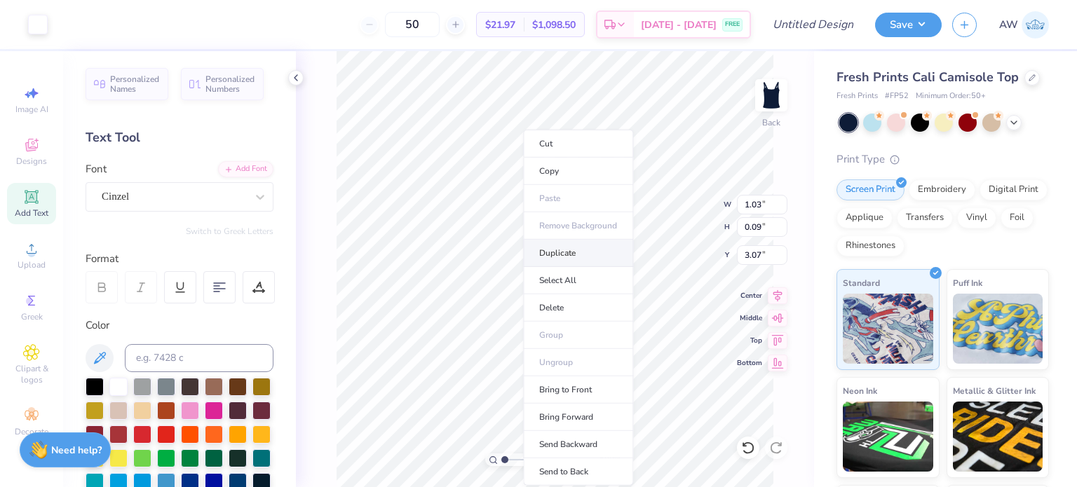
click at [564, 250] on li "Duplicate" at bounding box center [578, 253] width 110 height 27
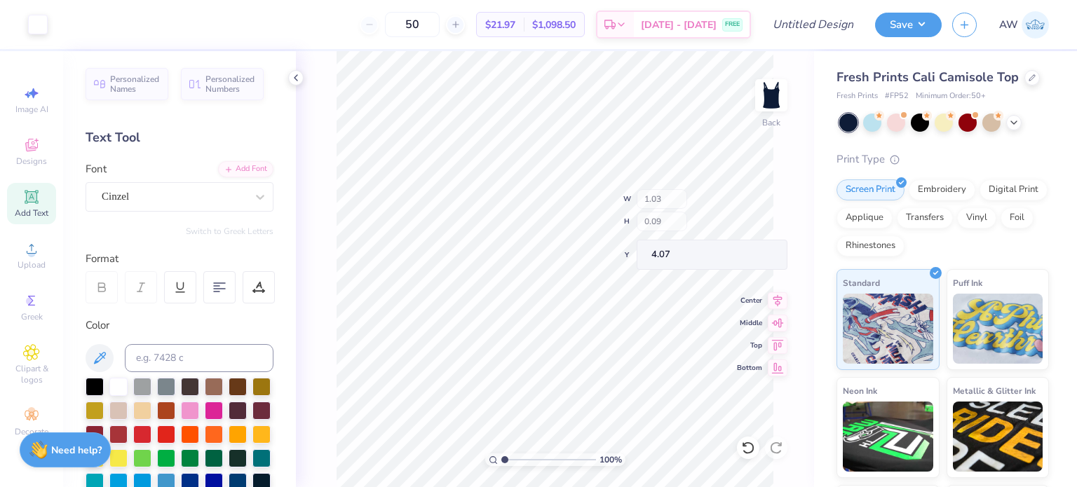
type input "3.07"
type input "3.11"
click at [232, 198] on div "Super Dream" at bounding box center [173, 197] width 147 height 22
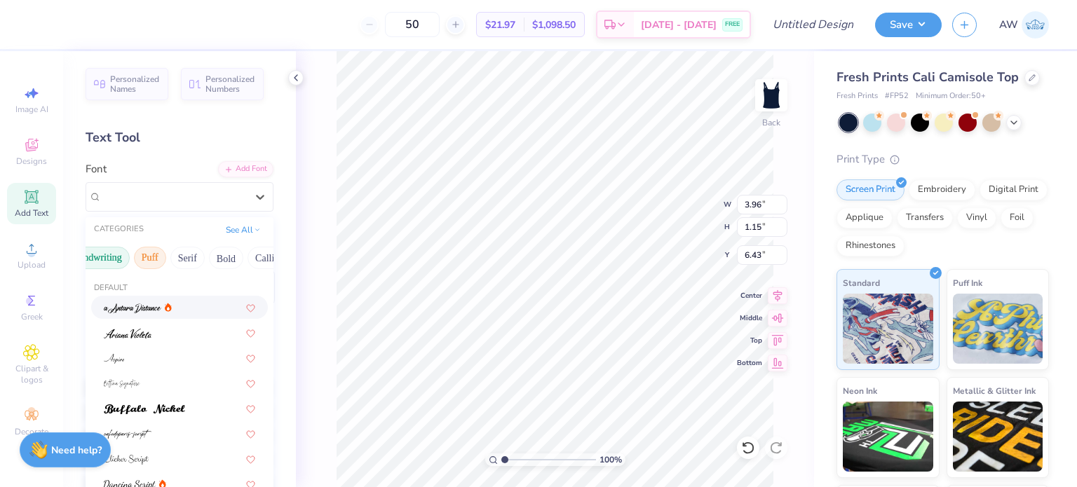
scroll to position [0, 70]
click at [187, 250] on button "Serif" at bounding box center [187, 258] width 34 height 22
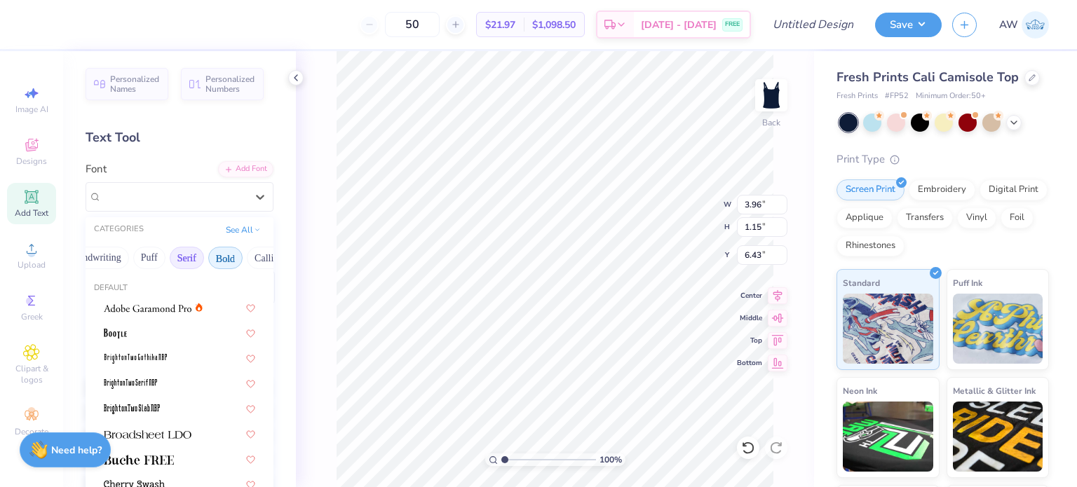
click at [236, 254] on button "Bold" at bounding box center [225, 258] width 34 height 22
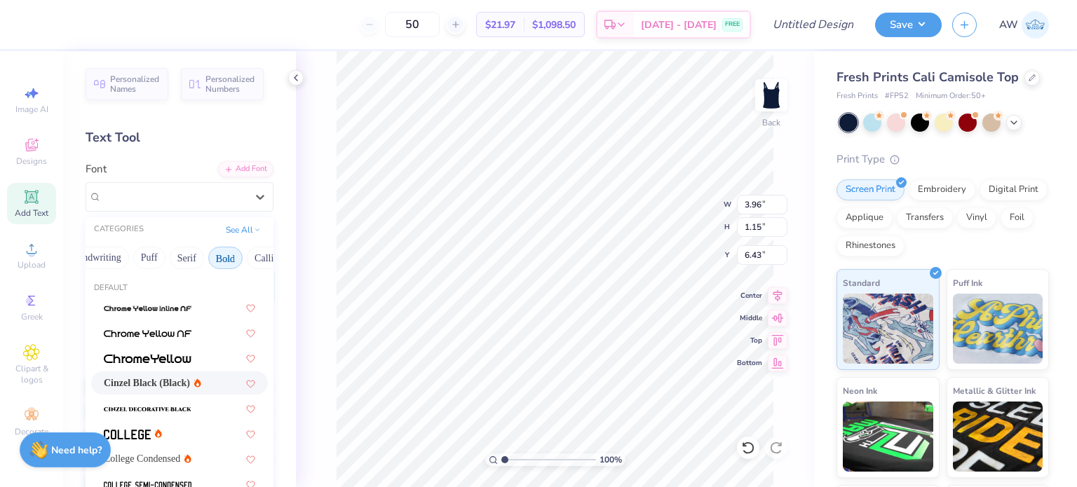
click at [163, 374] on div "Cinzel Black (Black)" at bounding box center [179, 383] width 177 height 23
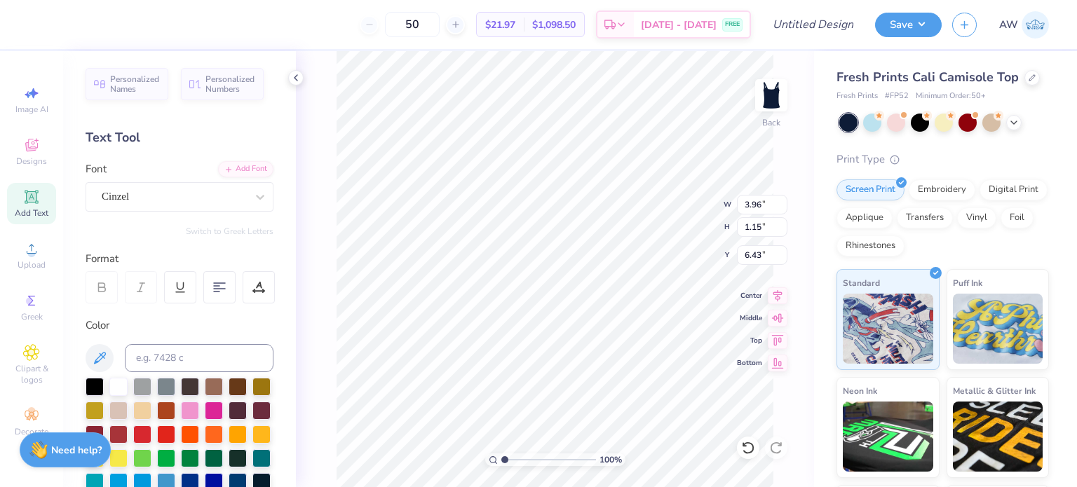
type input "4.63"
type input "1.18"
type input "6.41"
type textarea "T"
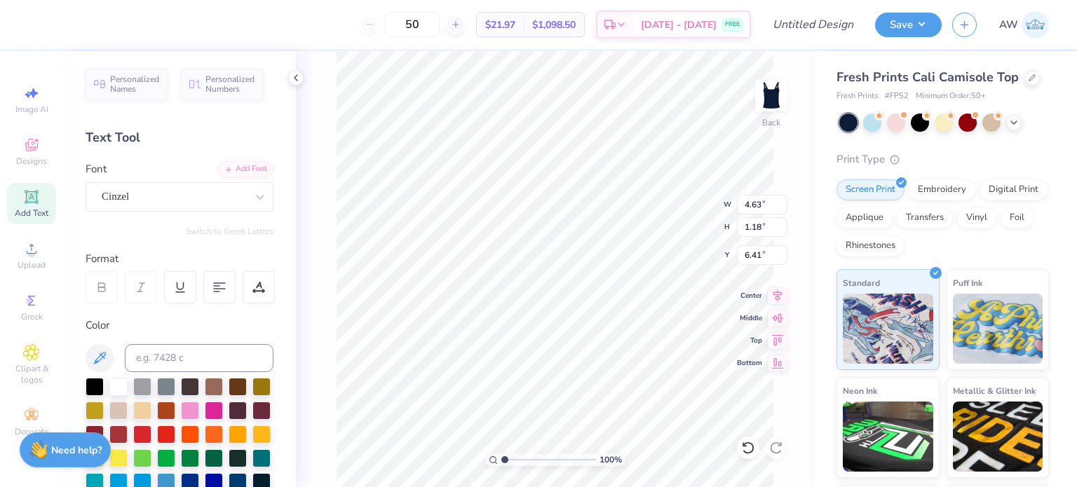
scroll to position [11, 6]
type textarea "One heart One way"
type input "5.16"
type input "0.36"
type input "4.00"
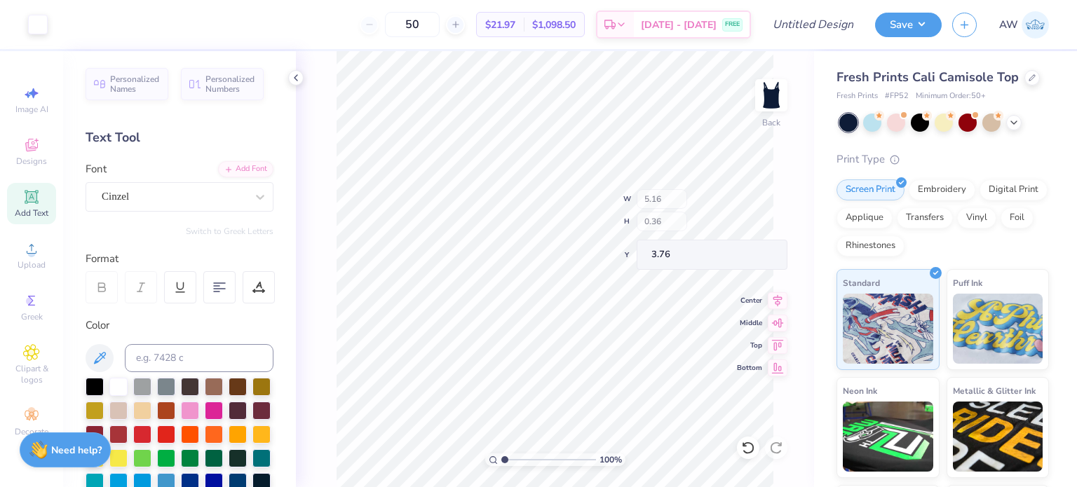
type input "3.76"
type input "3.98"
type input "4.47"
type input "0.31"
type input "4.03"
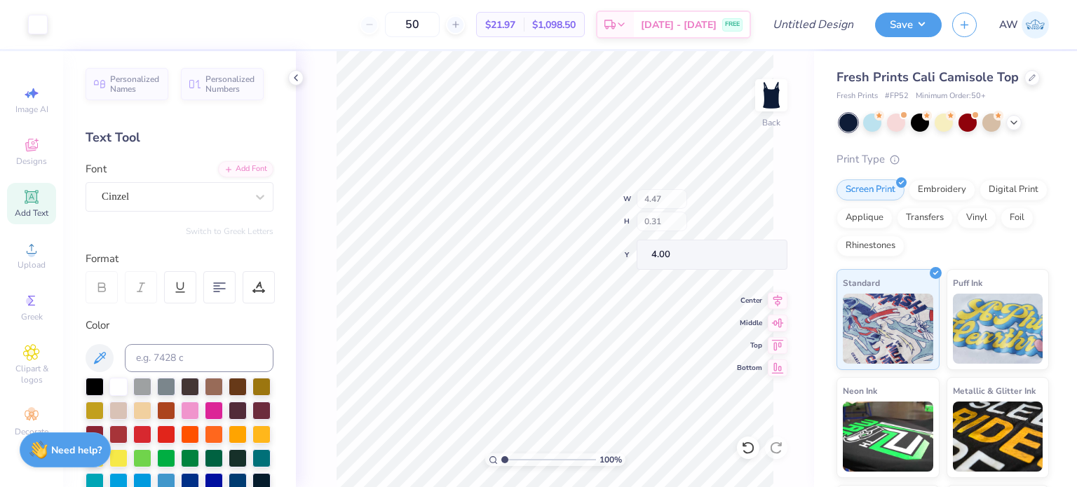
type input "4.00"
click at [39, 208] on span "Add Text" at bounding box center [32, 213] width 34 height 11
click at [236, 197] on div "Super Dream" at bounding box center [173, 197] width 147 height 22
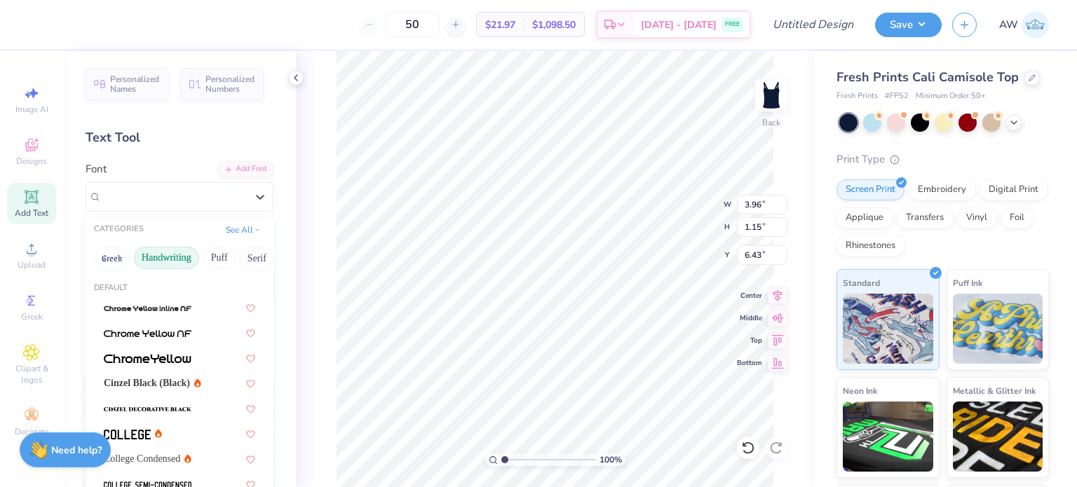
click at [154, 255] on button "Handwriting" at bounding box center [166, 258] width 65 height 22
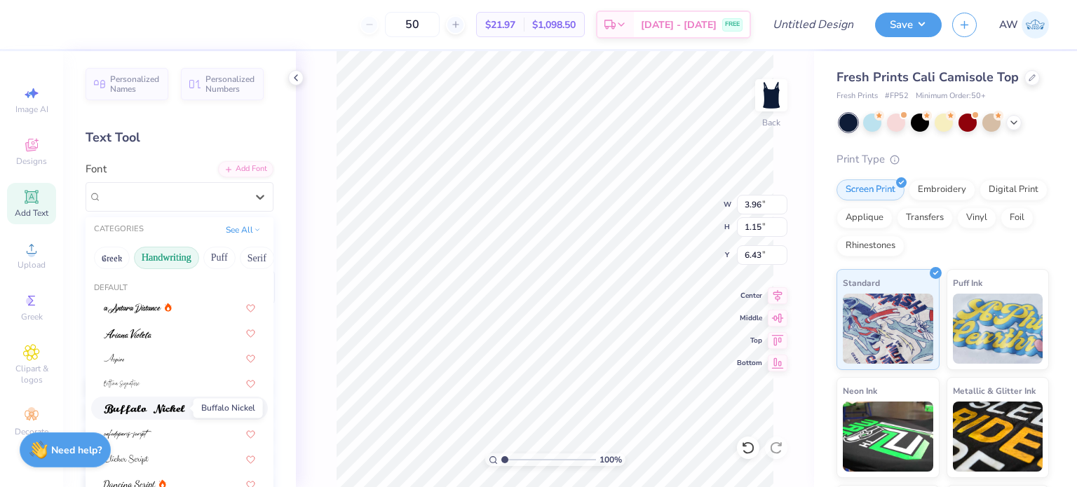
click at [170, 409] on img at bounding box center [144, 410] width 81 height 10
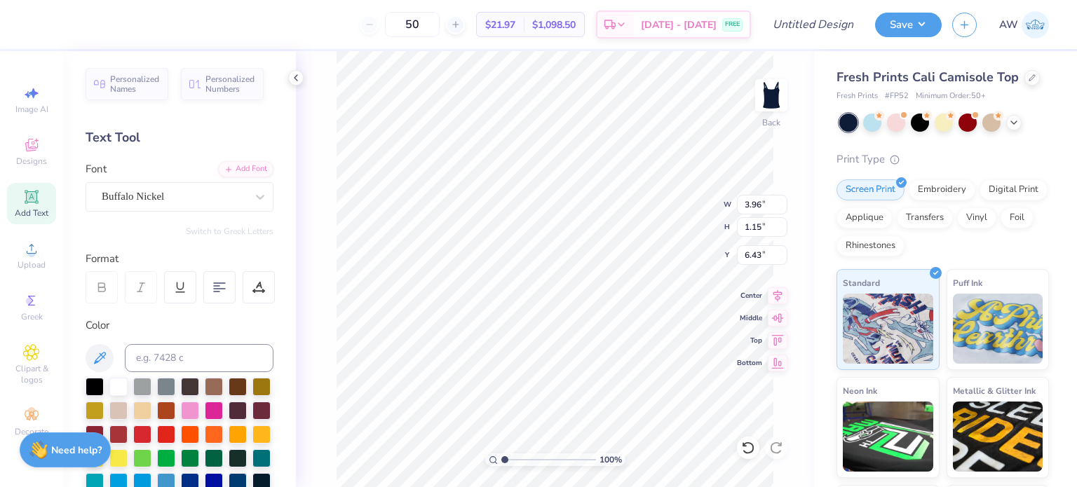
type input "4.13"
type input "1.17"
type input "6.42"
type textarea "T"
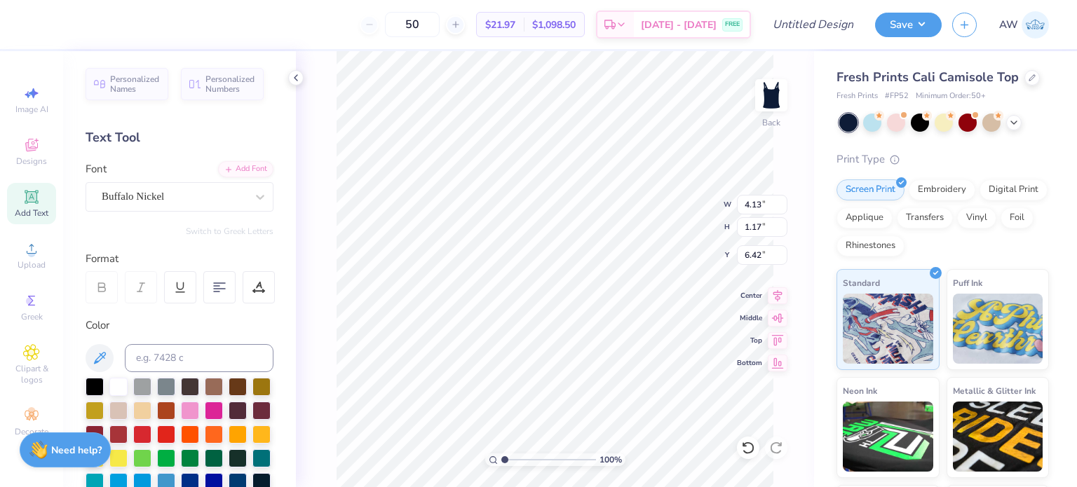
scroll to position [11, 3]
type textarea "Est 1874"
type input "2.62"
type input "0.57"
type input "4.54"
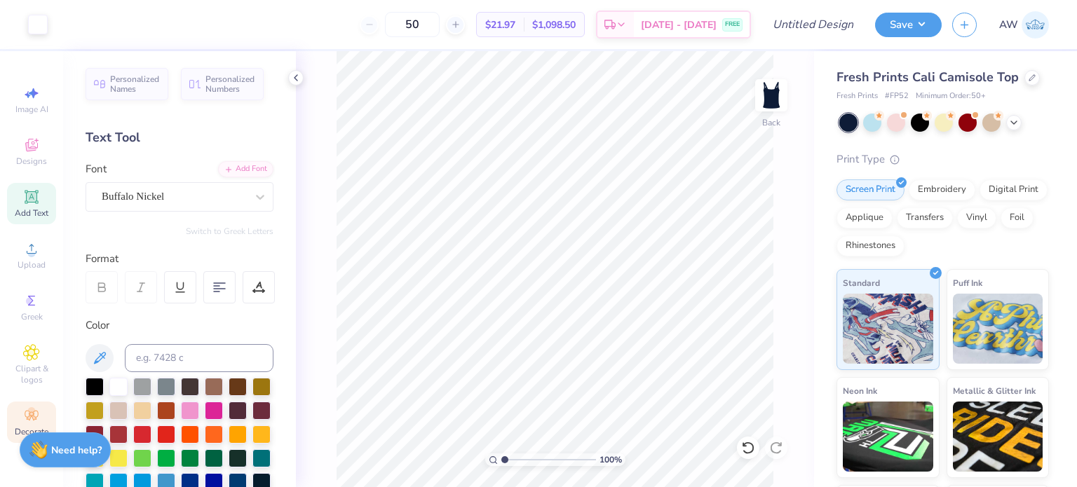
click at [28, 416] on icon at bounding box center [31, 415] width 17 height 17
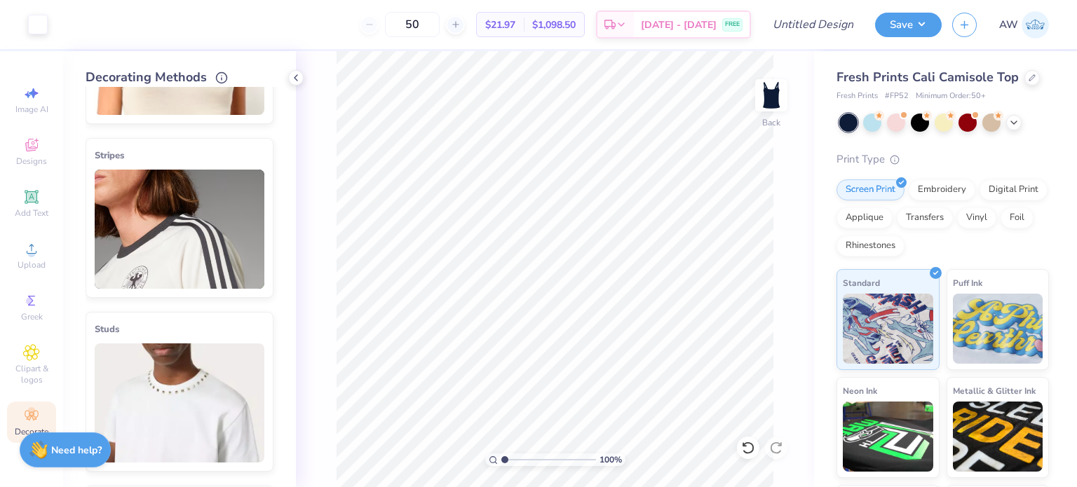
scroll to position [134, 0]
click at [216, 249] on img at bounding box center [180, 229] width 170 height 119
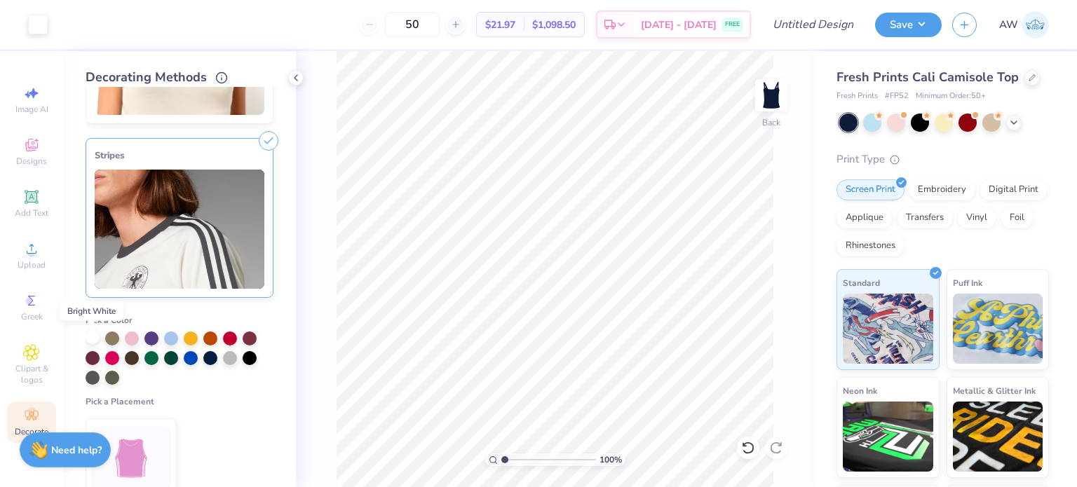
click at [94, 334] on div at bounding box center [93, 337] width 14 height 14
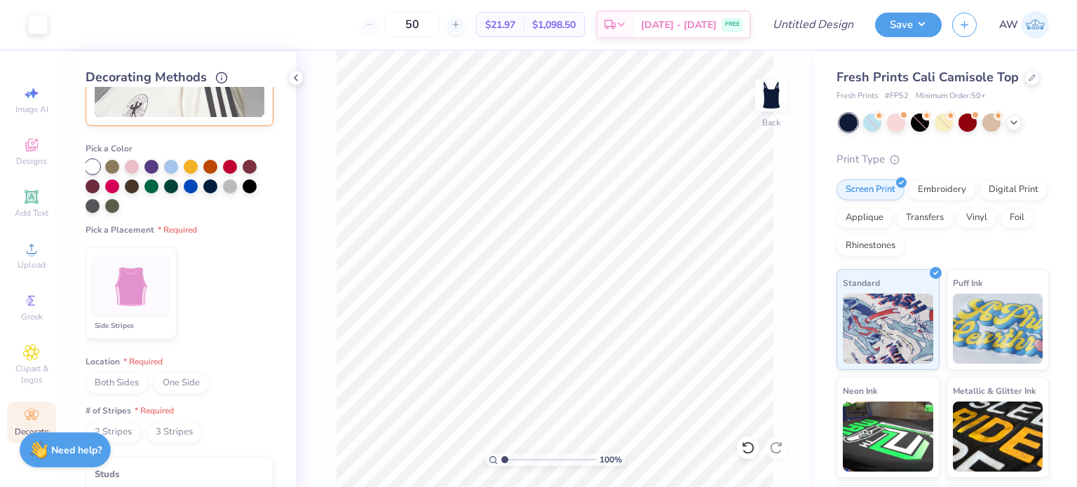
scroll to position [306, 0]
click at [135, 271] on img at bounding box center [131, 287] width 53 height 53
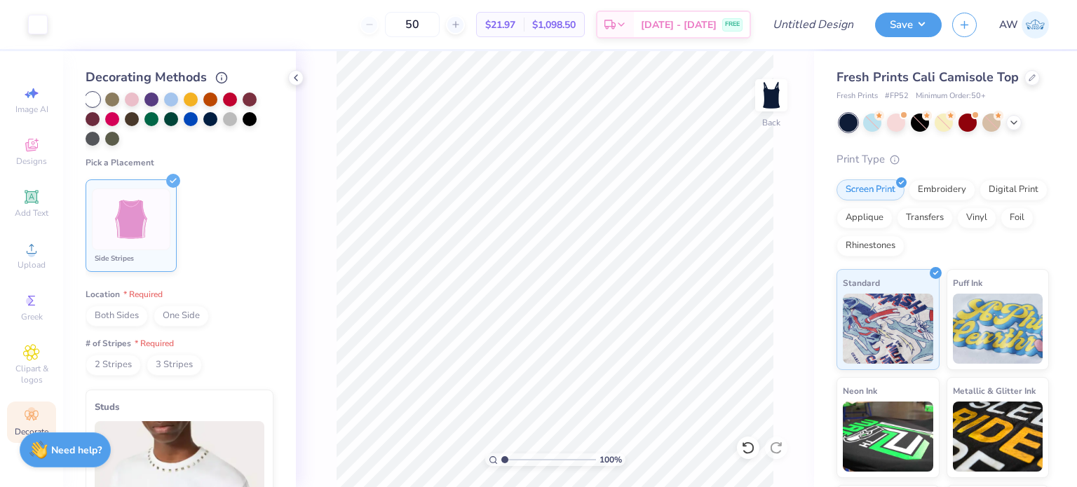
click at [110, 309] on span "Both Sides" at bounding box center [117, 316] width 62 height 21
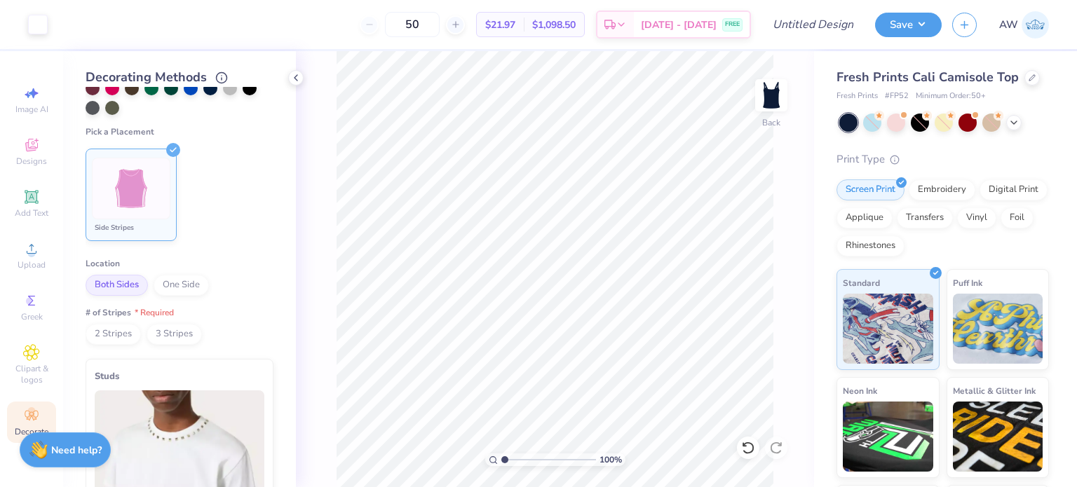
click at [104, 334] on span "2 Stripes" at bounding box center [113, 334] width 55 height 21
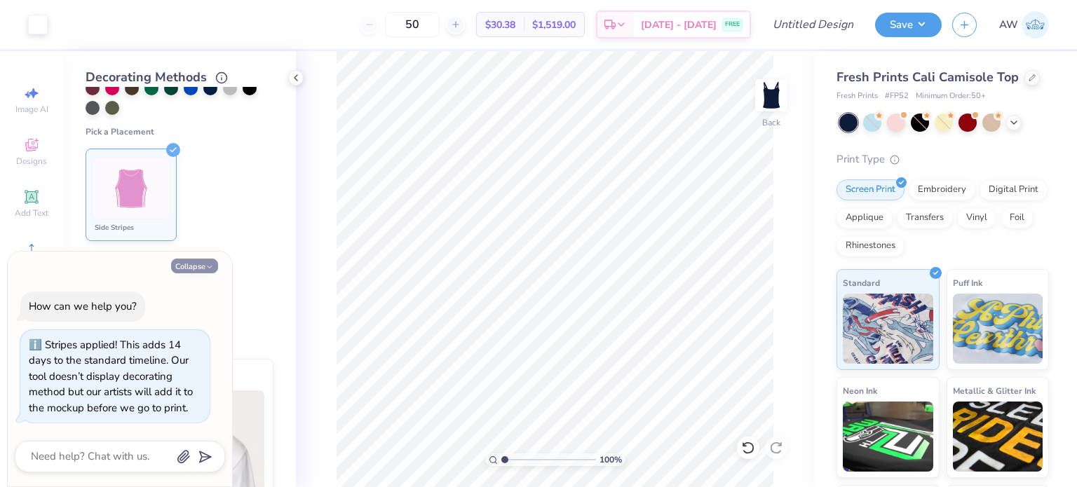
click at [207, 269] on icon "button" at bounding box center [209, 267] width 8 height 8
type textarea "x"
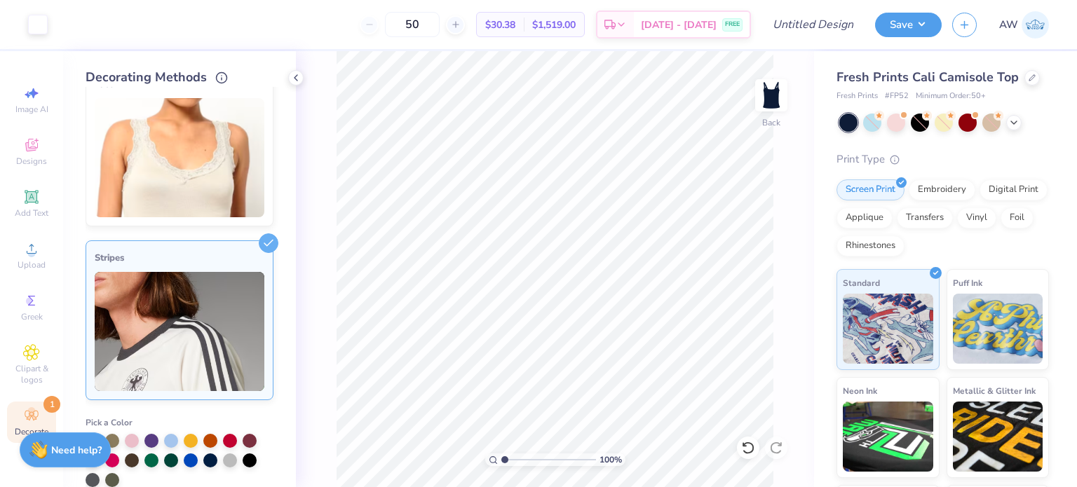
scroll to position [0, 0]
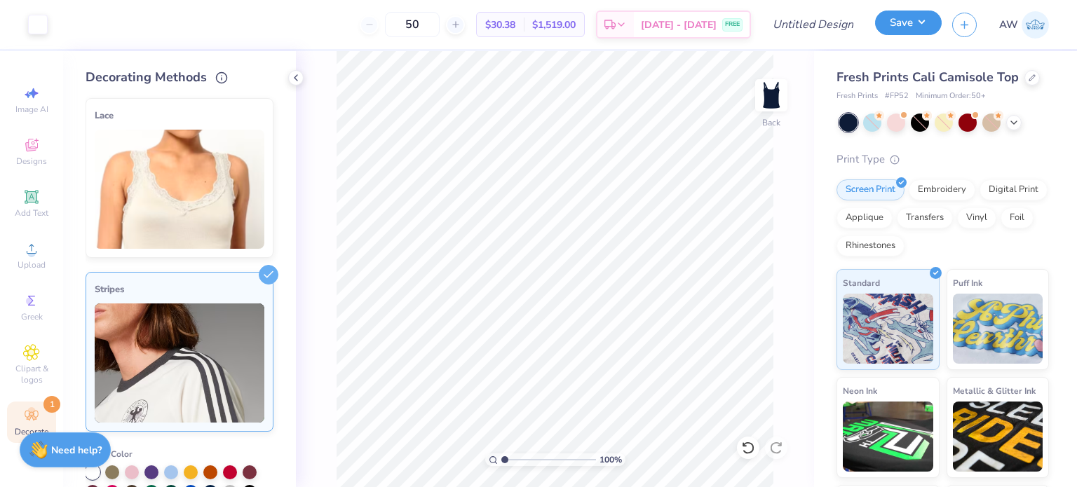
click at [900, 23] on button "Save" at bounding box center [908, 23] width 67 height 25
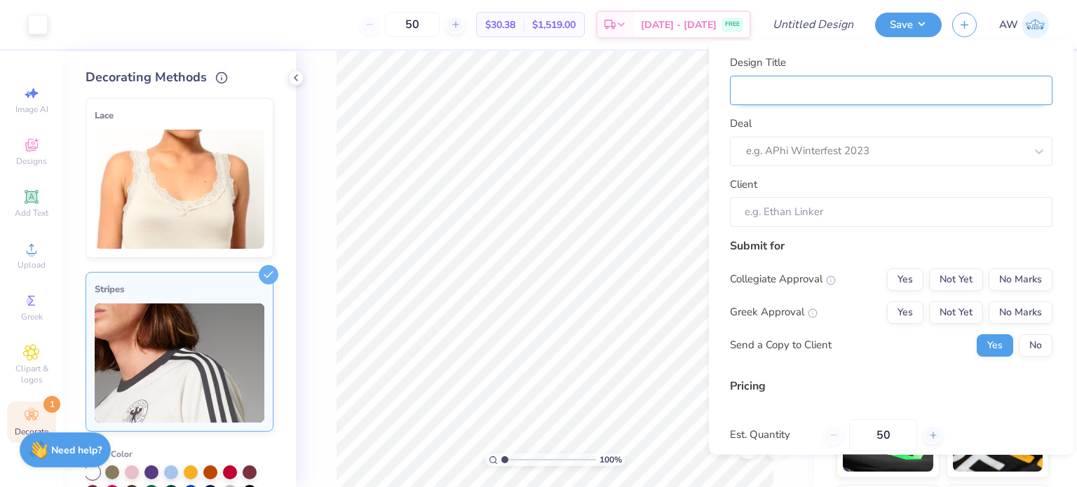
click at [800, 87] on input "Design Title" at bounding box center [891, 90] width 323 height 30
type input "S"
type input "SK"
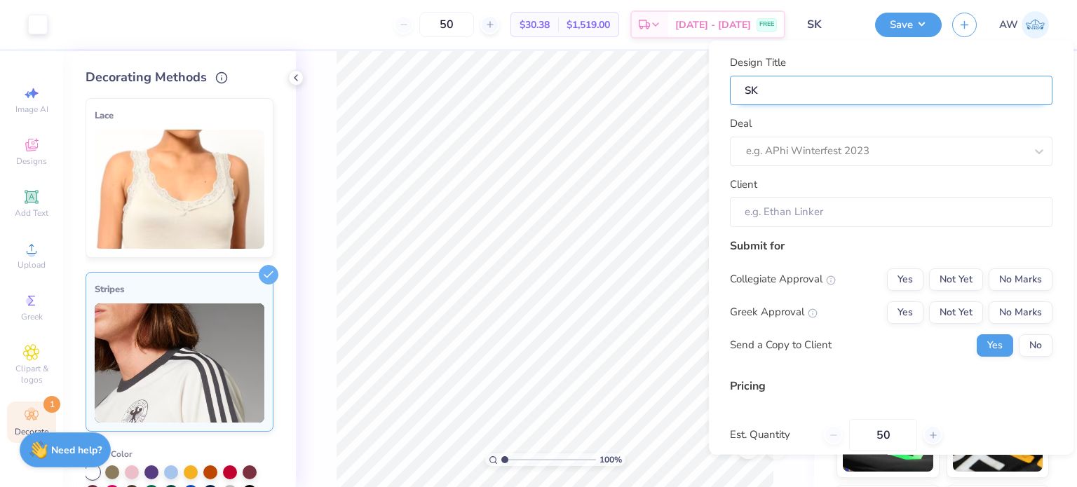
type input "SK"
type input "SK F"
type input "SK FD"
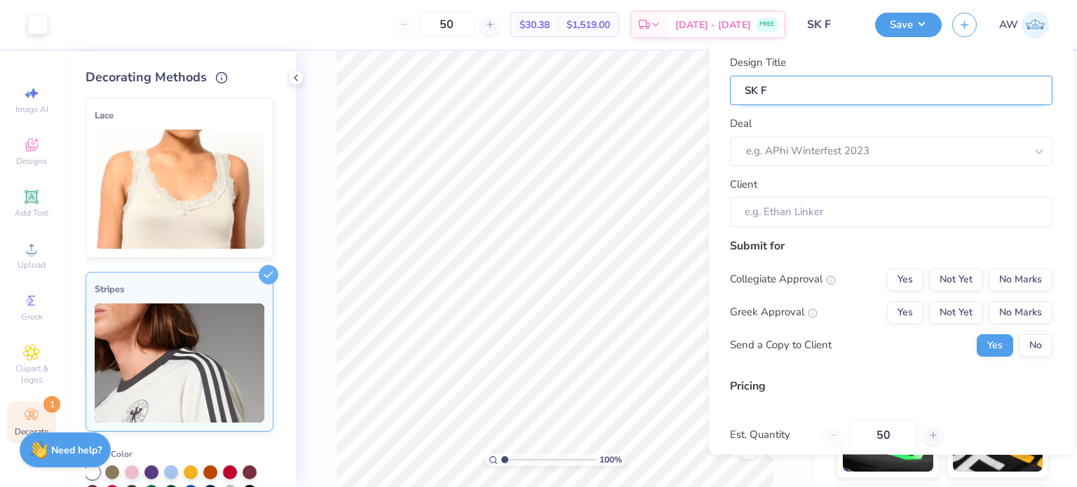
type input "SK FD"
type input "SK FDO"
type input "SK FDOC"
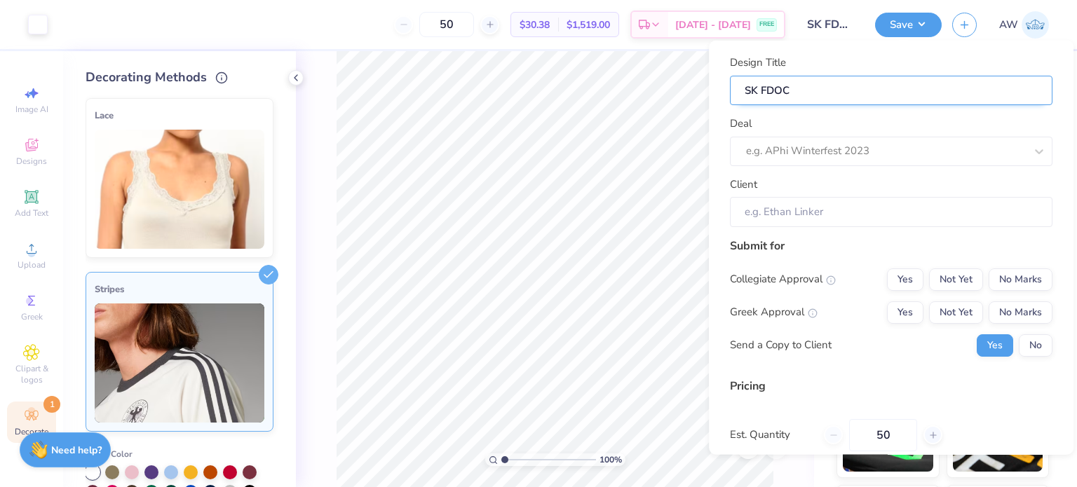
type input "SK FDO"
type input "SK FD"
type input "SK F"
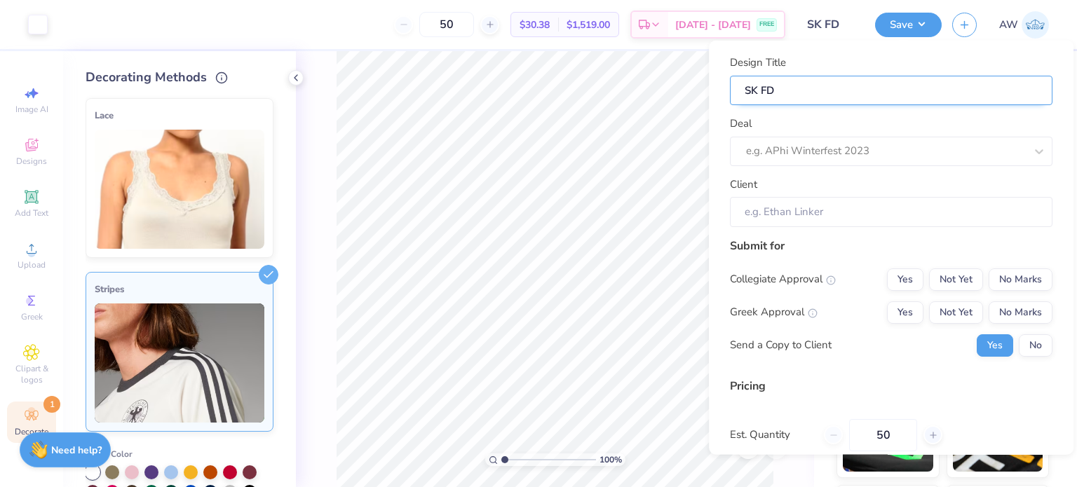
type input "SK F"
type input "SK"
type input "SK G"
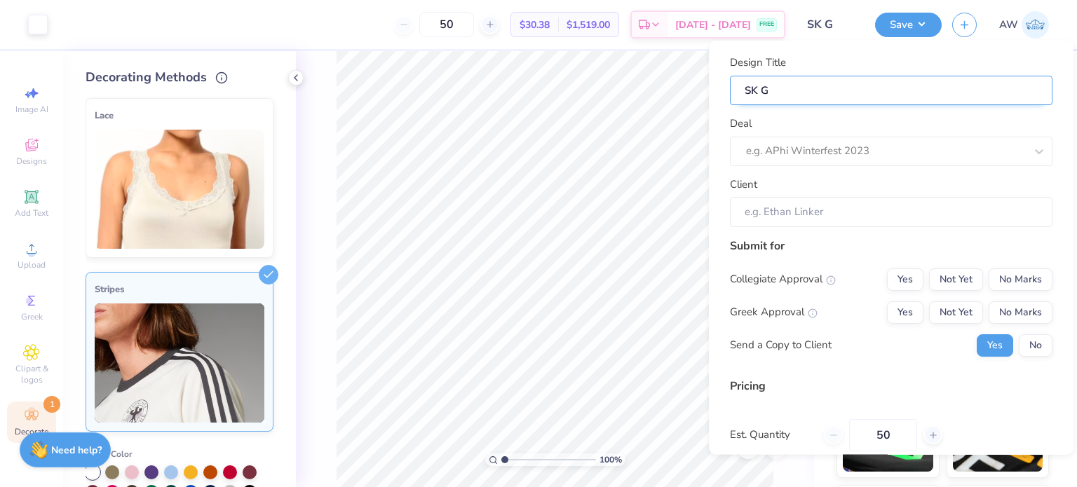
type input "SK Gr"
type input "SK Gro"
type input "SK Grou"
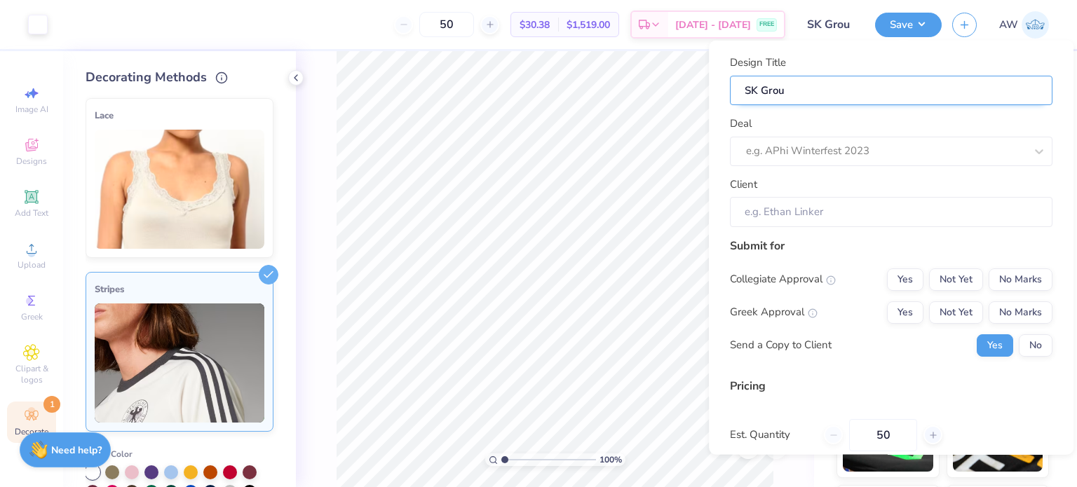
type input "SK Group"
type input "SK Group L"
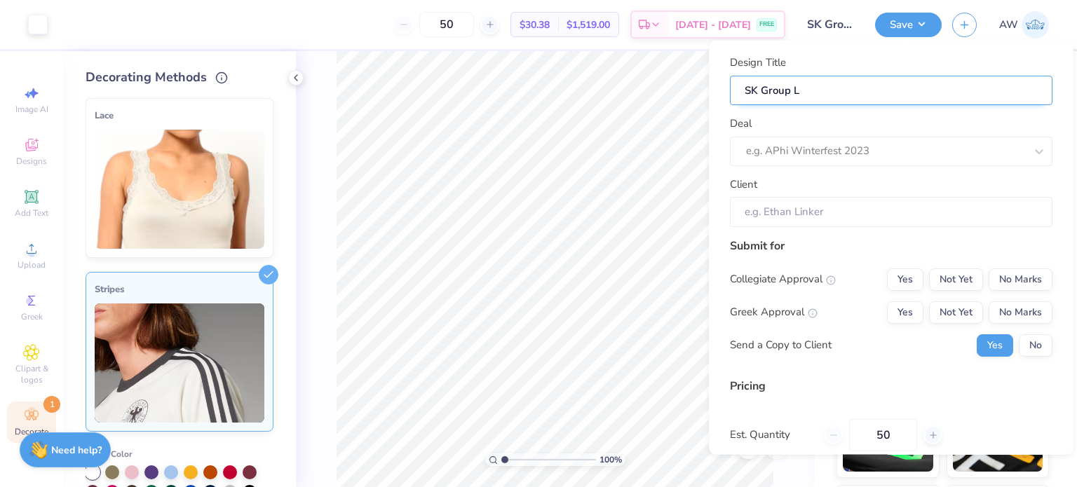
type input "SK Group Li"
type input "SK Group Lin"
type input "SK Group Link"
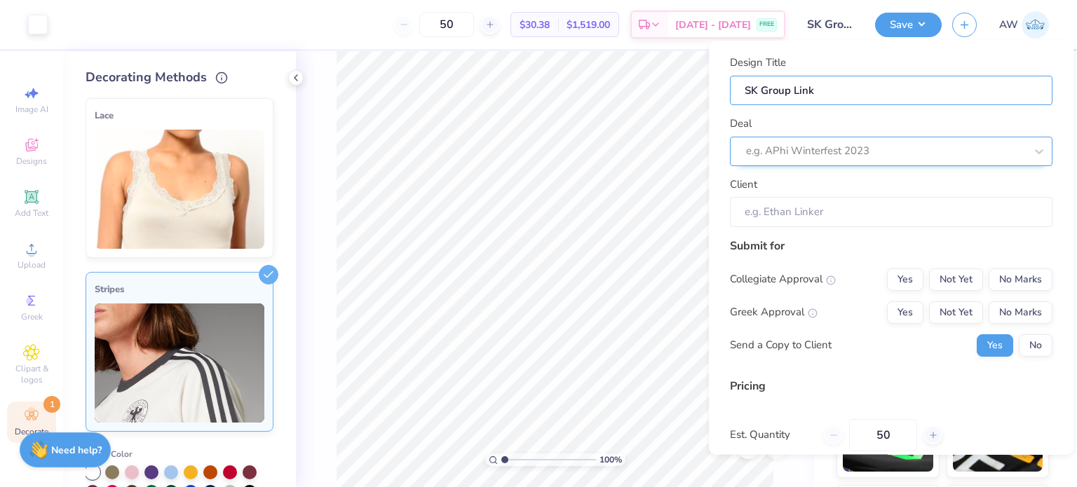
type input "SK Group Link"
click at [947, 147] on div at bounding box center [871, 151] width 251 height 19
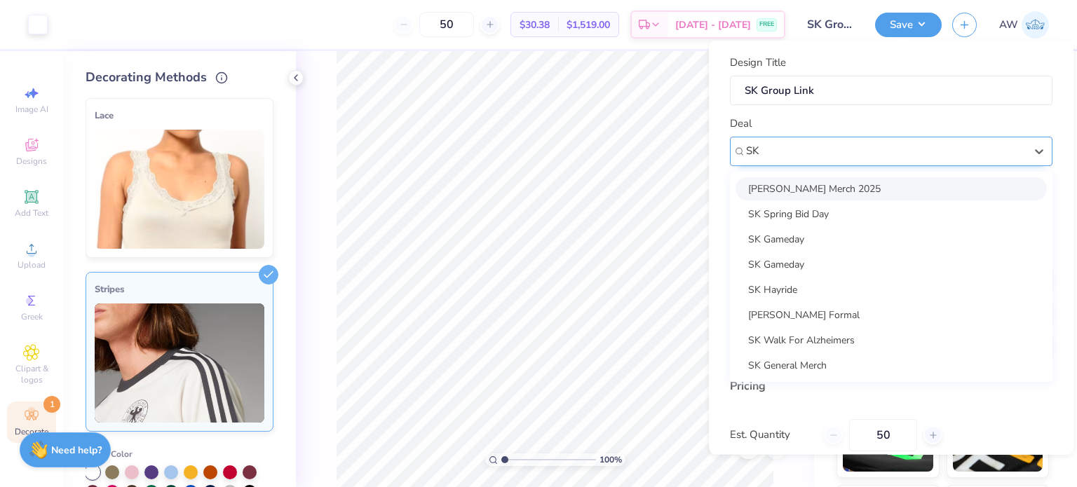
type input "S"
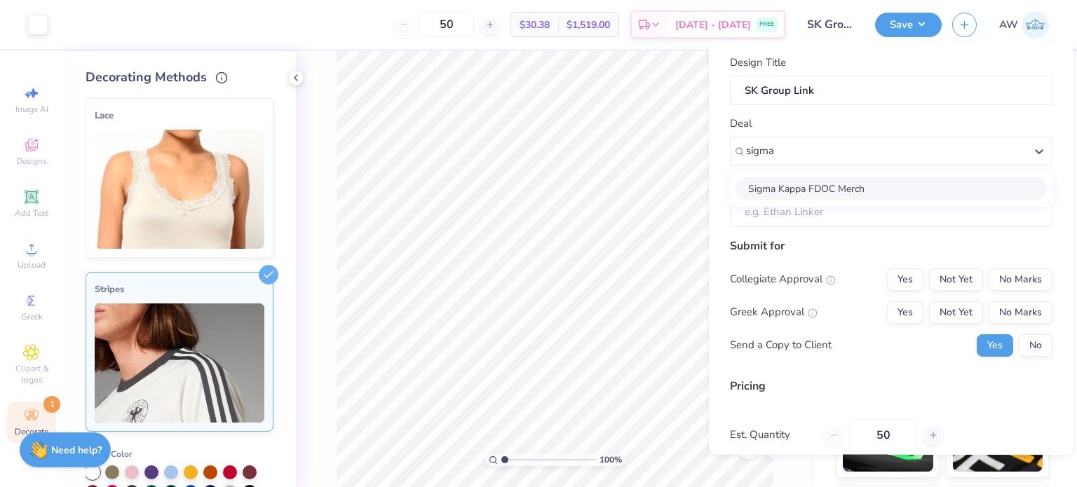
click at [855, 182] on div "Sigma Kappa FDOC Merch" at bounding box center [890, 188] width 311 height 23
type input "sigma"
type input "Aquinnah Fleischer"
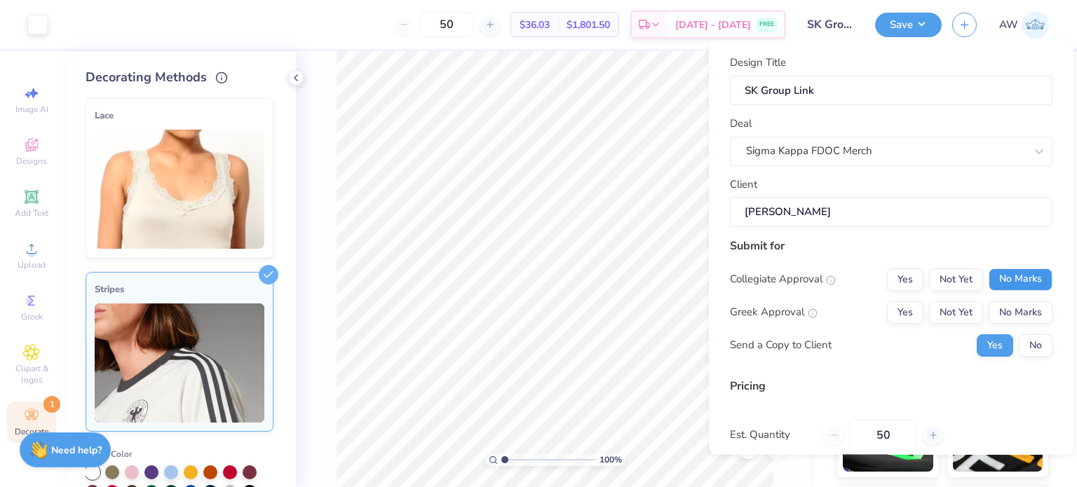
click at [1005, 285] on button "No Marks" at bounding box center [1021, 279] width 64 height 22
click at [887, 312] on button "Yes" at bounding box center [905, 312] width 36 height 22
click at [1028, 341] on button "No" at bounding box center [1036, 345] width 34 height 22
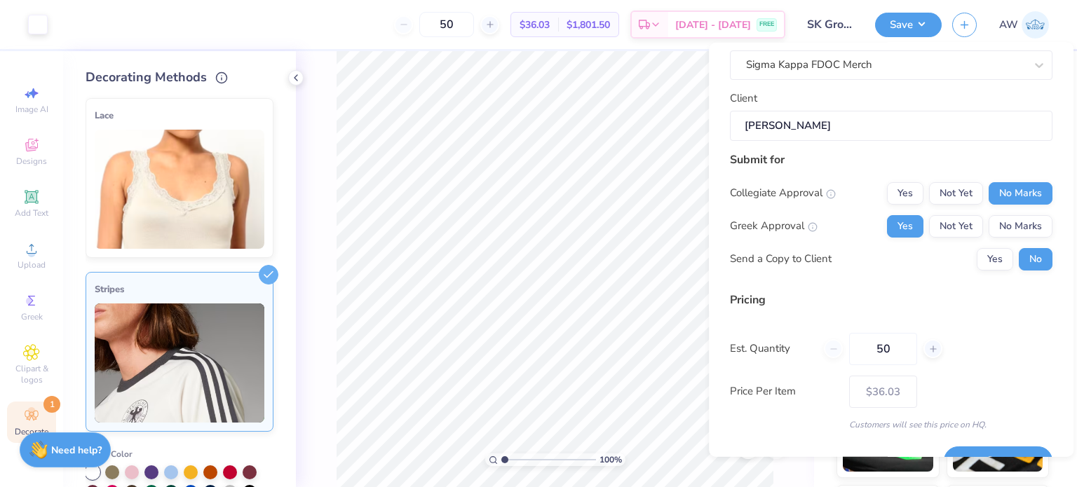
scroll to position [119, 0]
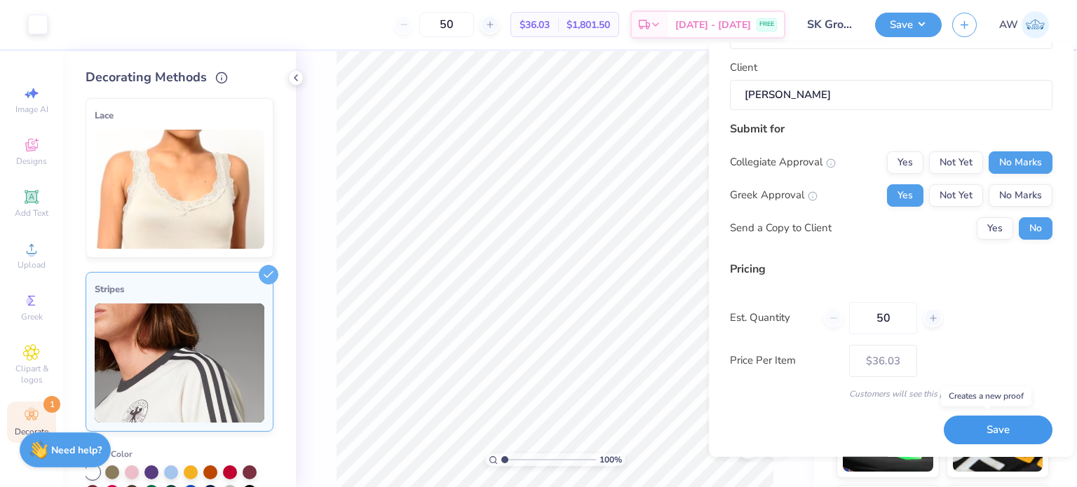
click at [959, 428] on button "Save" at bounding box center [998, 430] width 109 height 29
type input "– –"
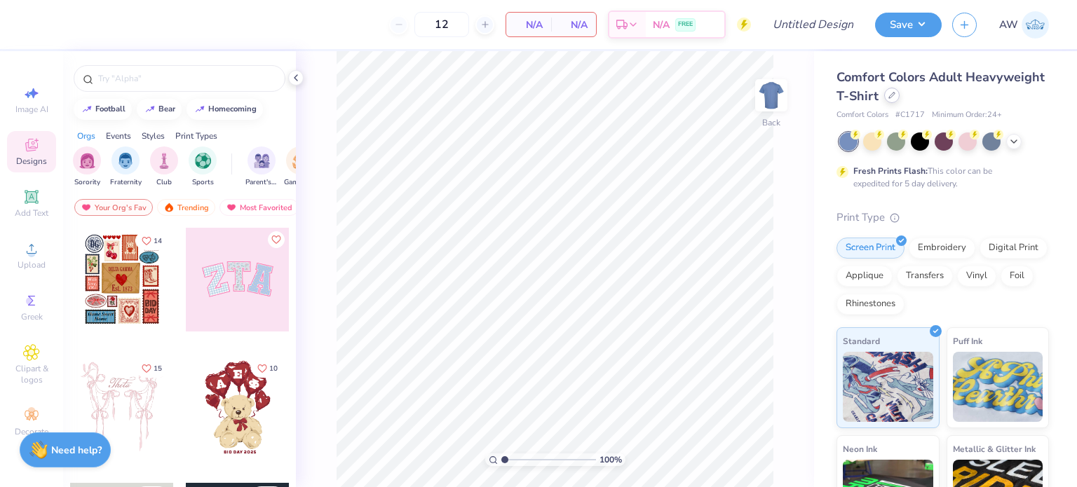
click at [895, 98] on icon at bounding box center [892, 96] width 6 height 6
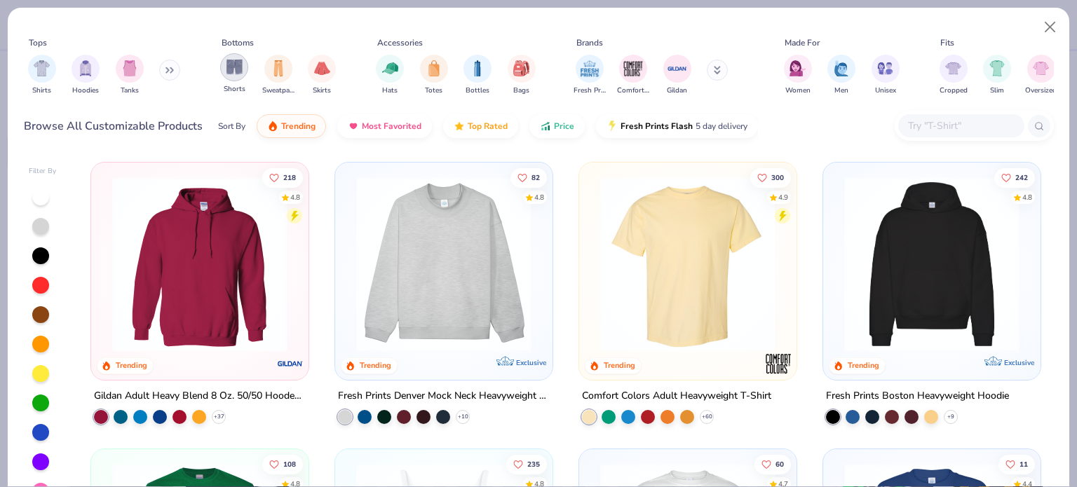
click at [236, 72] on img "filter for Shorts" at bounding box center [234, 67] width 16 height 16
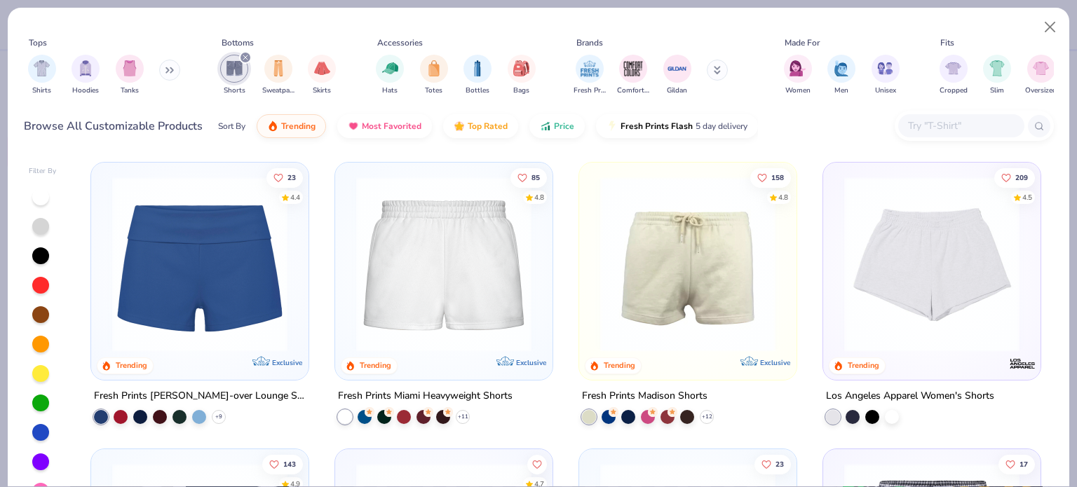
click at [438, 267] on img at bounding box center [443, 264] width 189 height 175
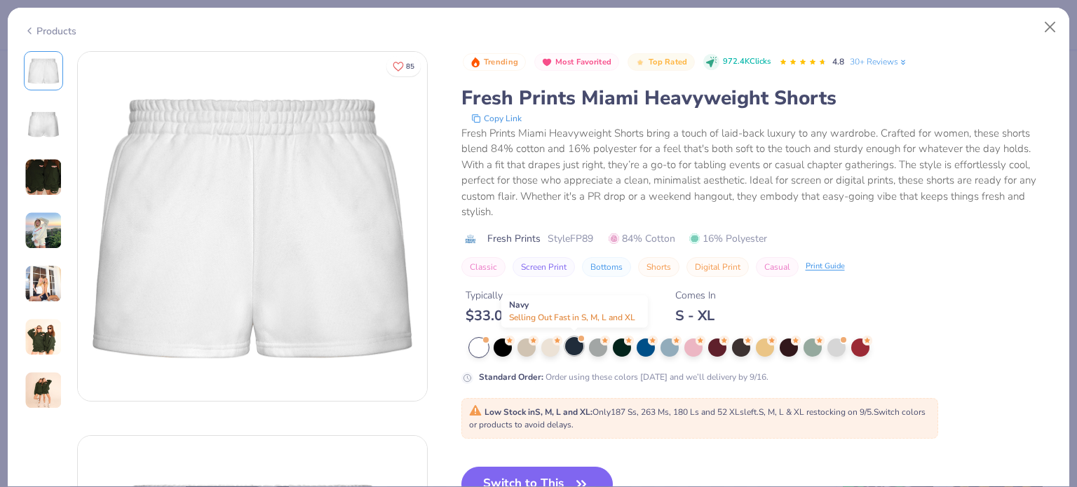
click at [574, 341] on div at bounding box center [574, 346] width 18 height 18
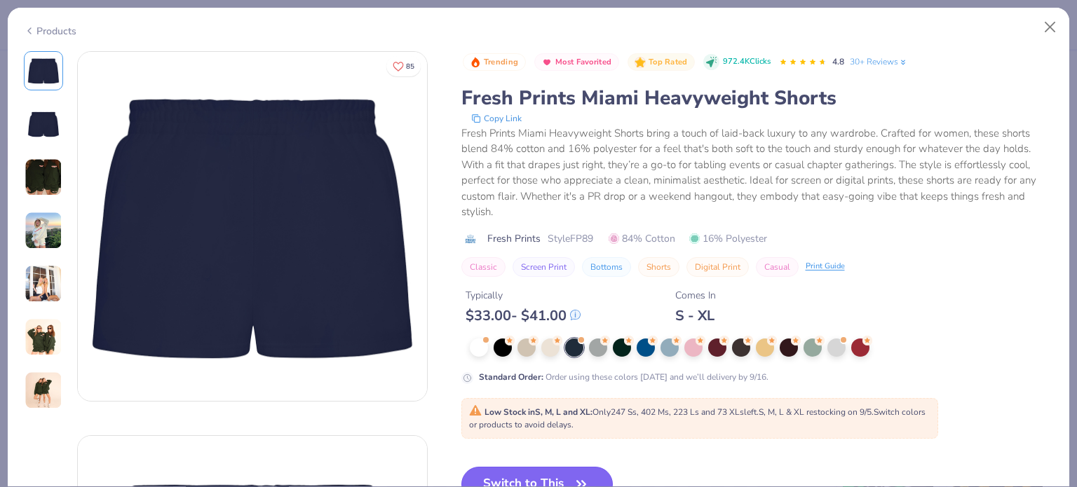
click at [552, 469] on button "Switch to This" at bounding box center [537, 484] width 152 height 35
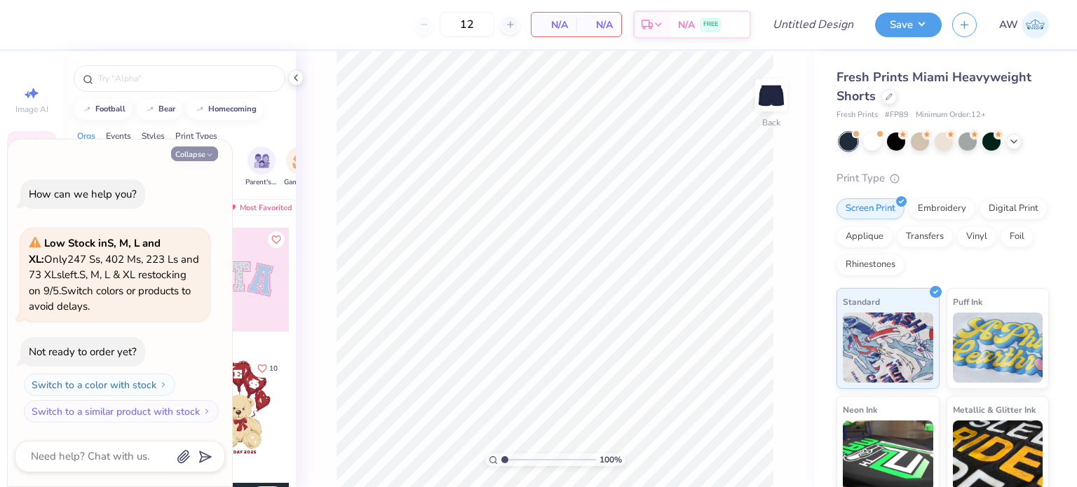
click at [183, 151] on button "Collapse" at bounding box center [194, 154] width 47 height 15
type textarea "x"
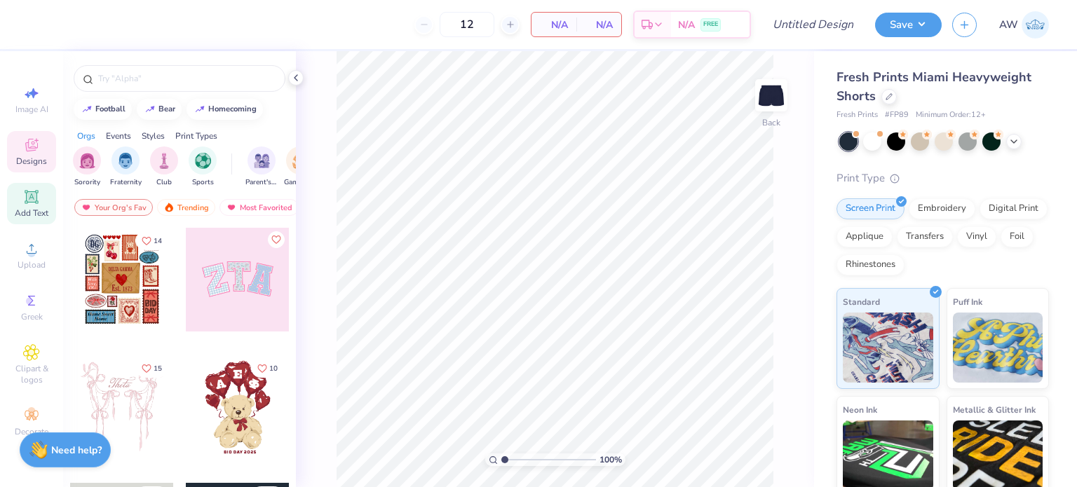
click at [29, 210] on span "Add Text" at bounding box center [32, 213] width 34 height 11
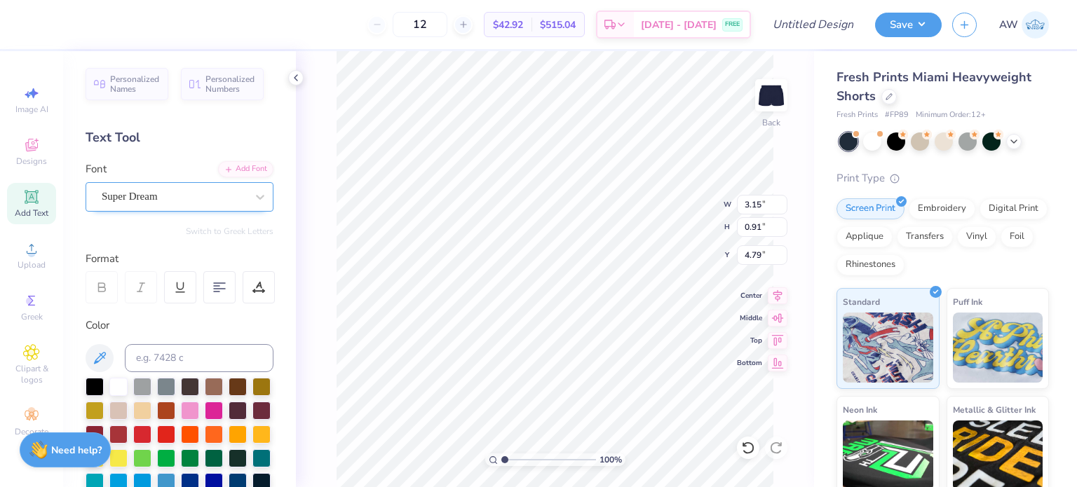
click at [207, 191] on div "Super Dream" at bounding box center [173, 197] width 147 height 22
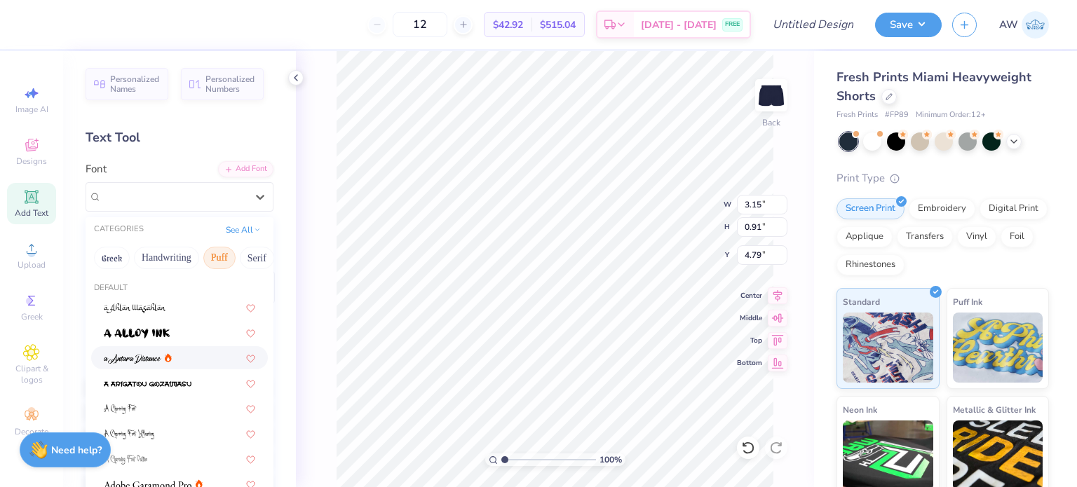
click at [222, 255] on button "Puff" at bounding box center [219, 258] width 32 height 22
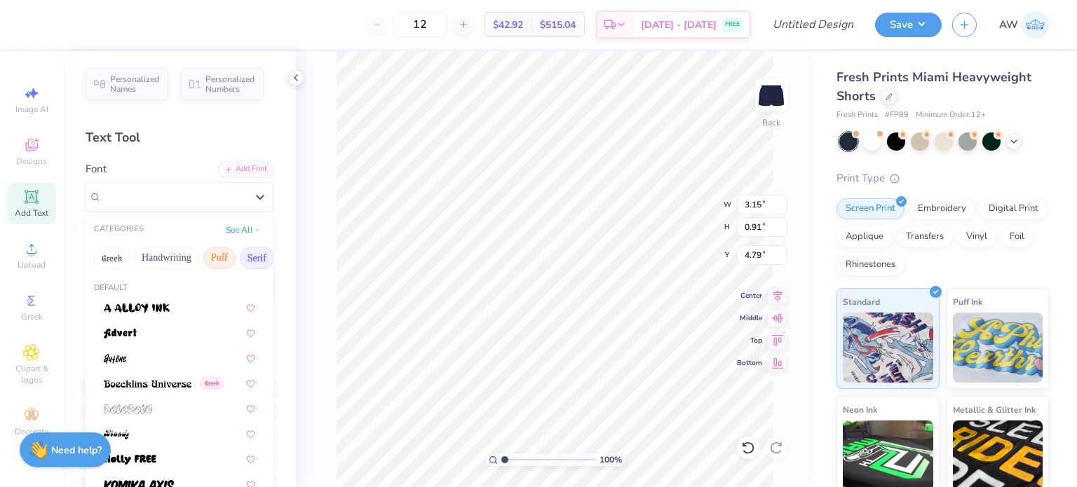
click at [250, 256] on button "Serif" at bounding box center [257, 258] width 34 height 22
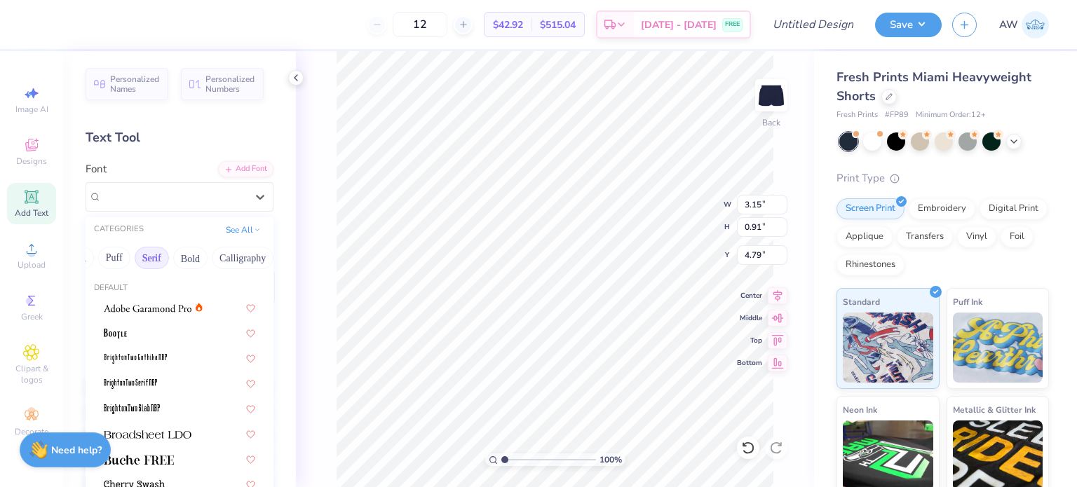
scroll to position [0, 106]
click at [196, 259] on button "Bold" at bounding box center [189, 258] width 34 height 22
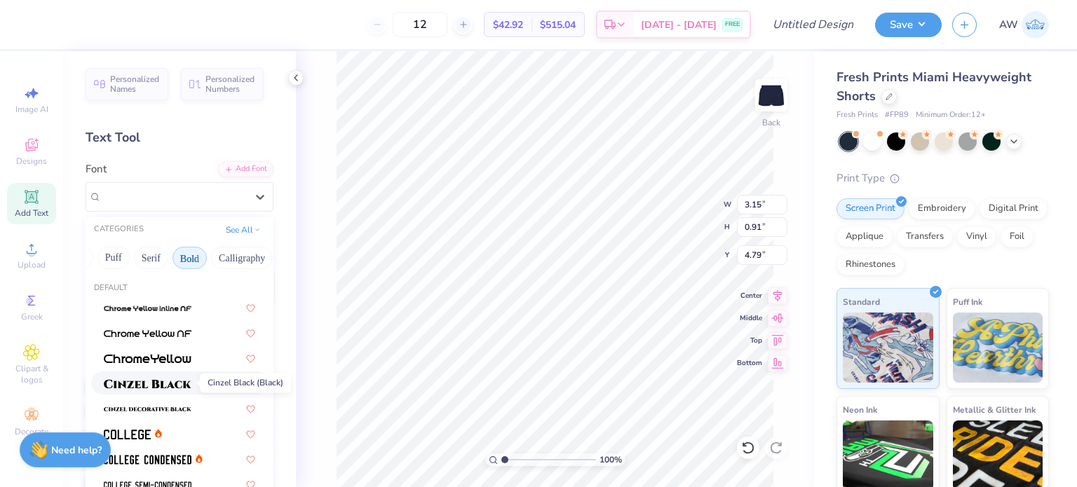
click at [180, 378] on span at bounding box center [148, 383] width 88 height 15
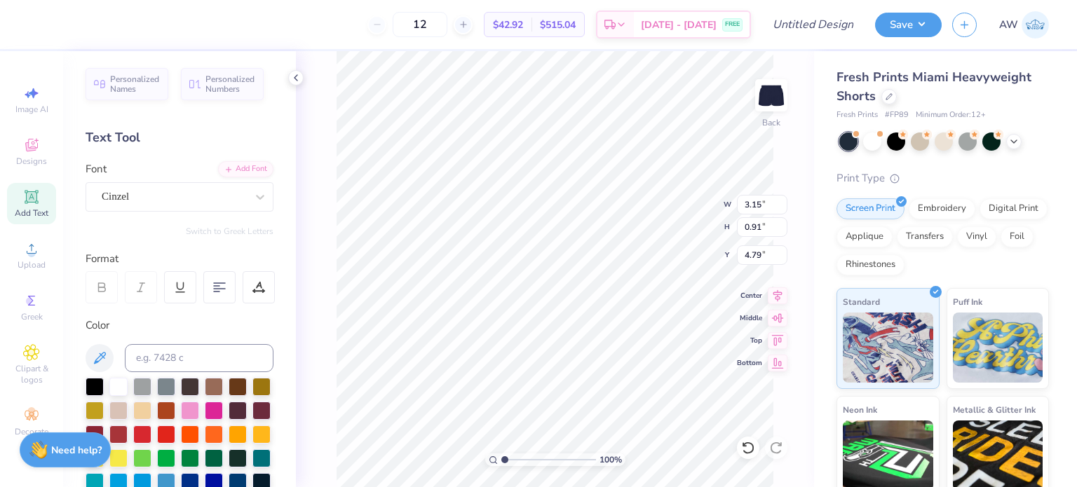
type input "3.69"
type input "0.94"
type input "4.78"
type textarea "T"
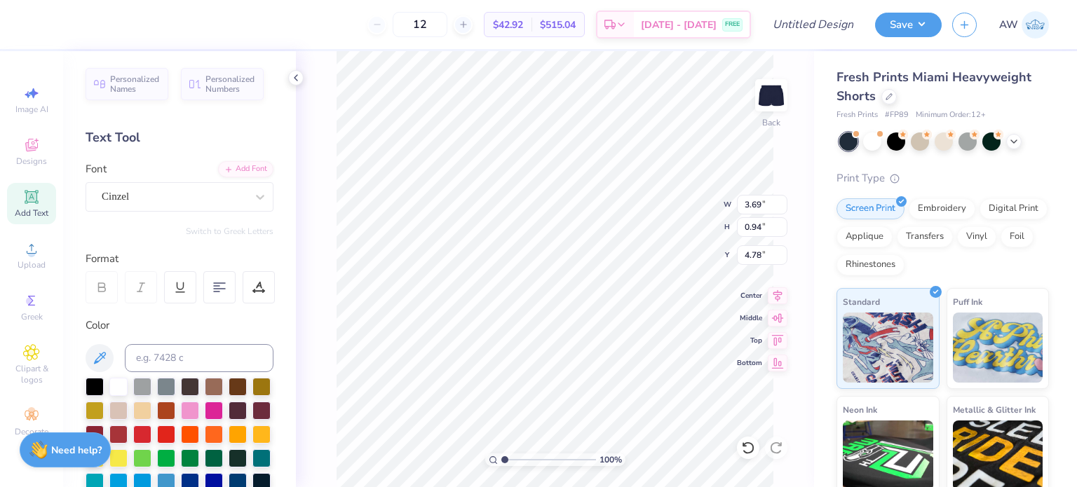
type textarea "SIMGA"
type input "3.13"
type input "0.66"
type input "5.08"
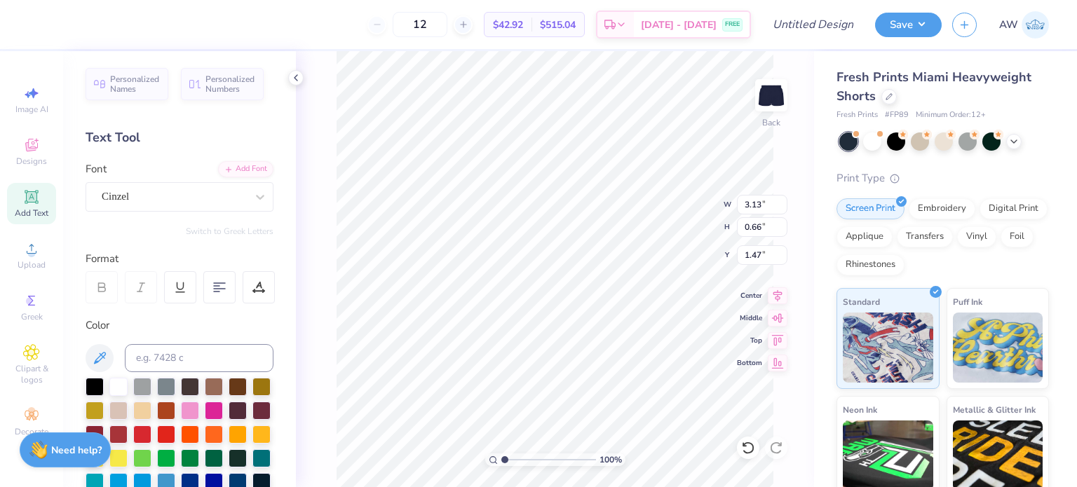
type input "1.47"
type input "2.57"
type input "0.54"
type input "1.59"
click at [234, 198] on div "Cinzel" at bounding box center [173, 197] width 147 height 22
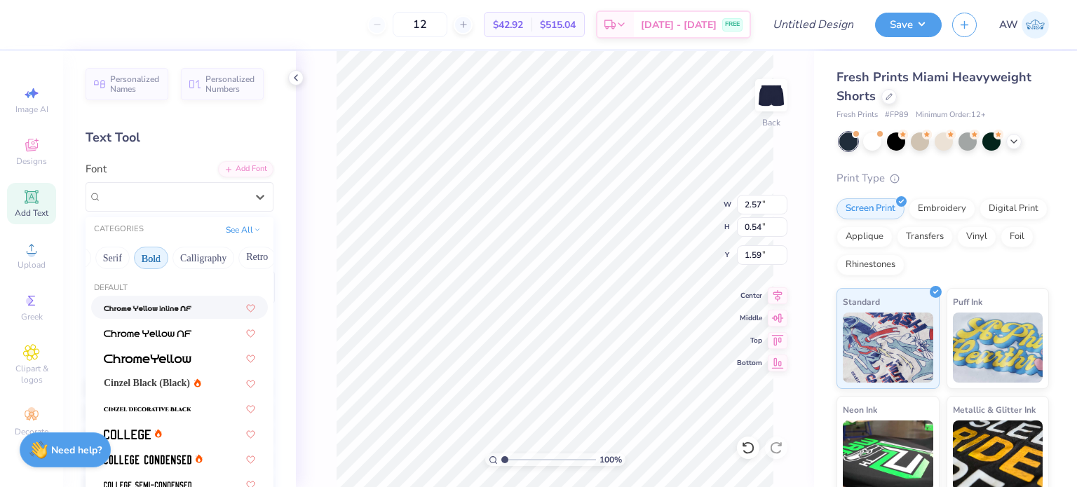
scroll to position [0, 147]
click at [200, 243] on div "Greek Handwriting Puff Serif Bold Calligraphy Retro Sans Serif Minimal Fantasy …" at bounding box center [180, 258] width 188 height 31
click at [197, 257] on button "Calligraphy" at bounding box center [201, 258] width 62 height 22
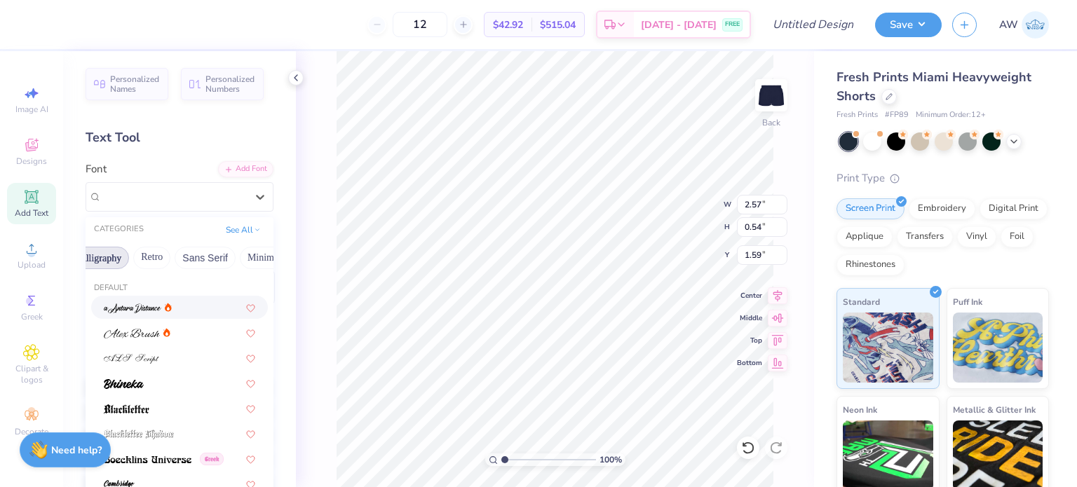
scroll to position [0, 252]
click at [145, 257] on button "Retro" at bounding box center [149, 258] width 37 height 22
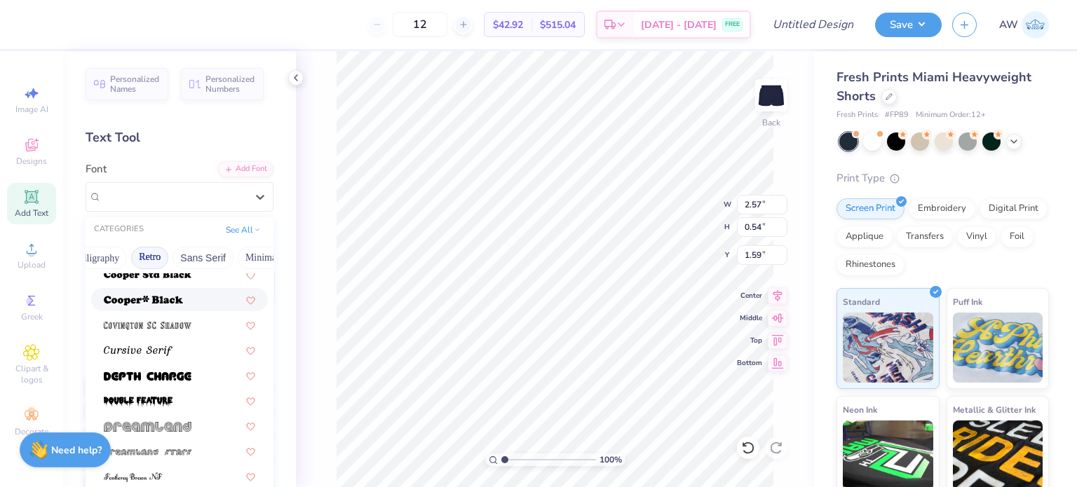
scroll to position [703, 0]
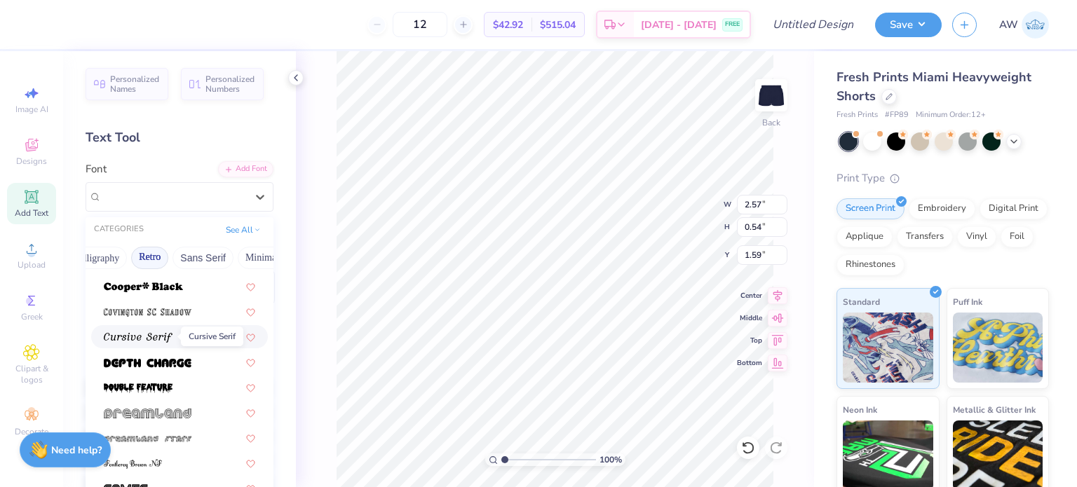
click at [156, 333] on img at bounding box center [138, 338] width 69 height 10
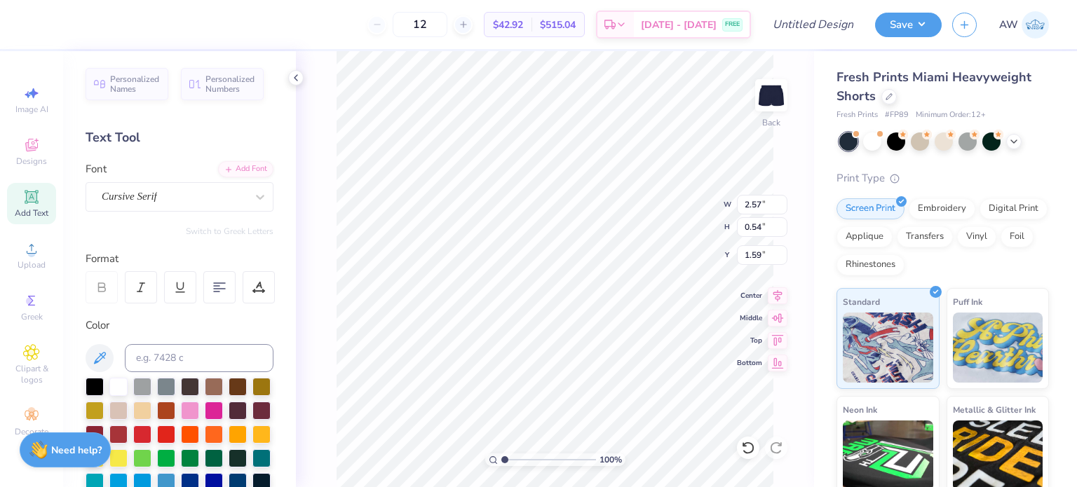
type input "2.35"
type input "0.55"
type input "1.58"
click at [118, 384] on div at bounding box center [118, 386] width 18 height 18
click at [219, 198] on div "Cursive Serif" at bounding box center [173, 197] width 147 height 22
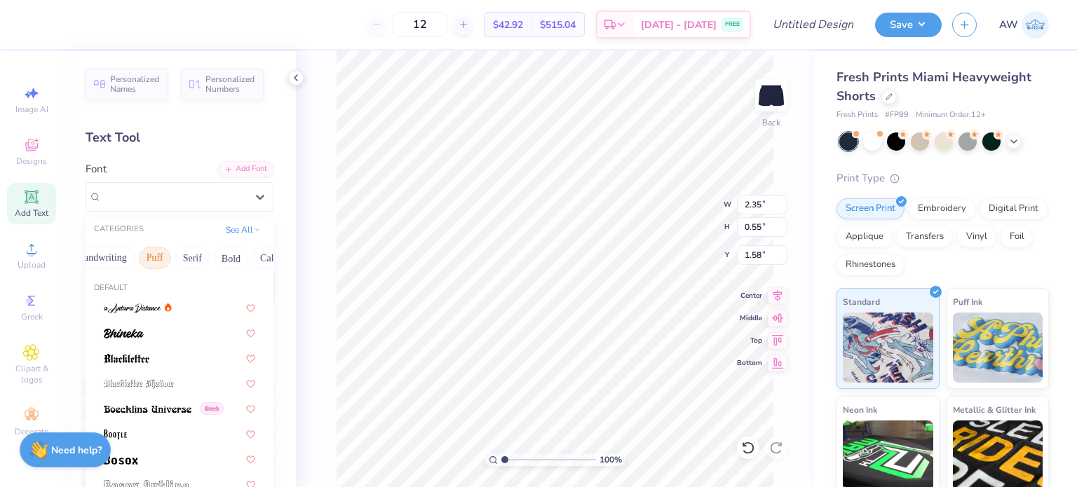
scroll to position [0, 0]
click at [121, 256] on button "Greek" at bounding box center [112, 258] width 36 height 22
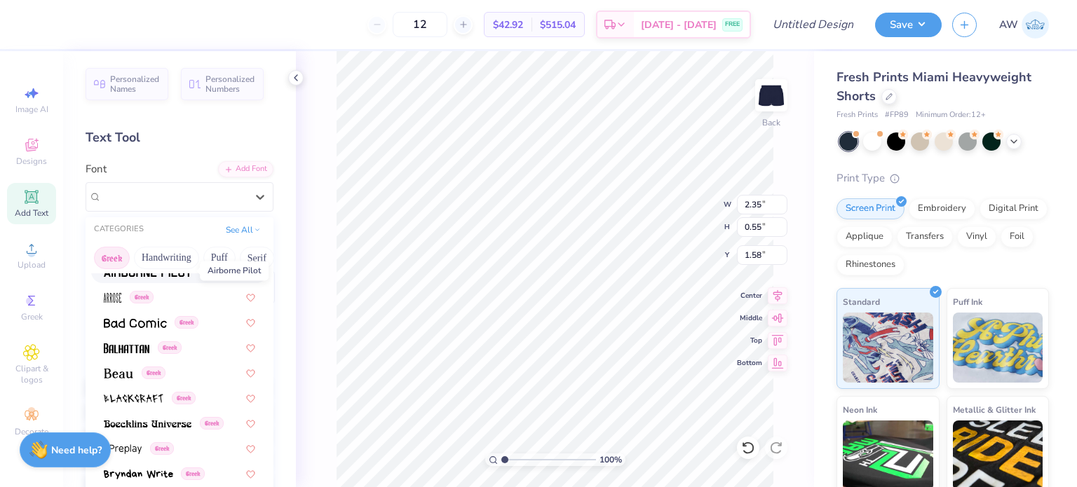
scroll to position [112, 0]
click at [149, 350] on div "Greek" at bounding box center [143, 346] width 78 height 15
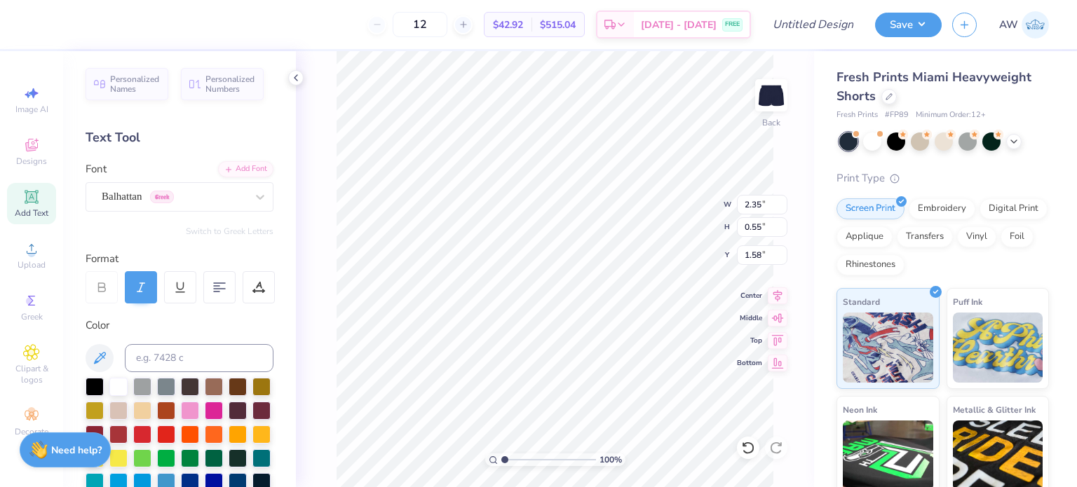
type input "1.51"
type input "0.58"
type input "1.56"
click at [216, 188] on div "Balhattan Greek" at bounding box center [173, 197] width 147 height 22
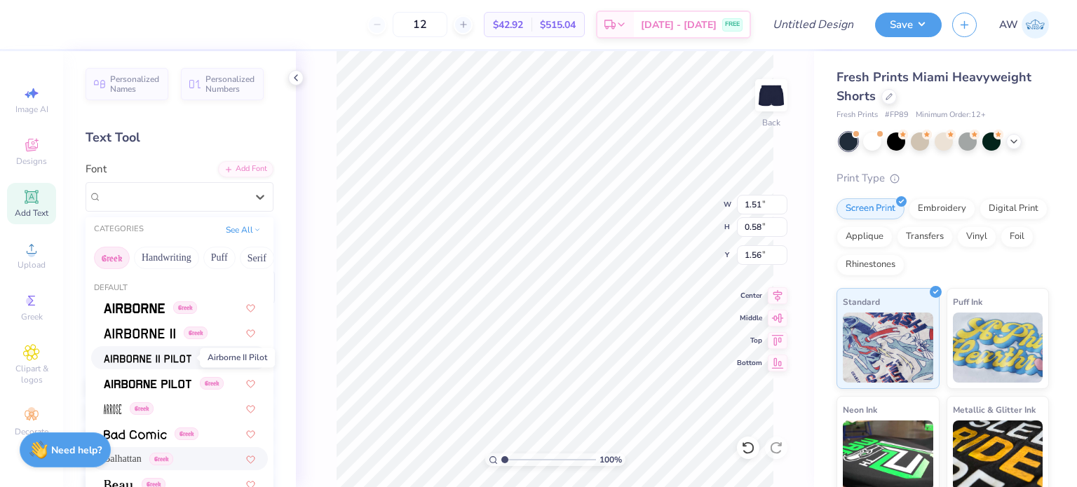
click at [161, 358] on img at bounding box center [148, 359] width 88 height 10
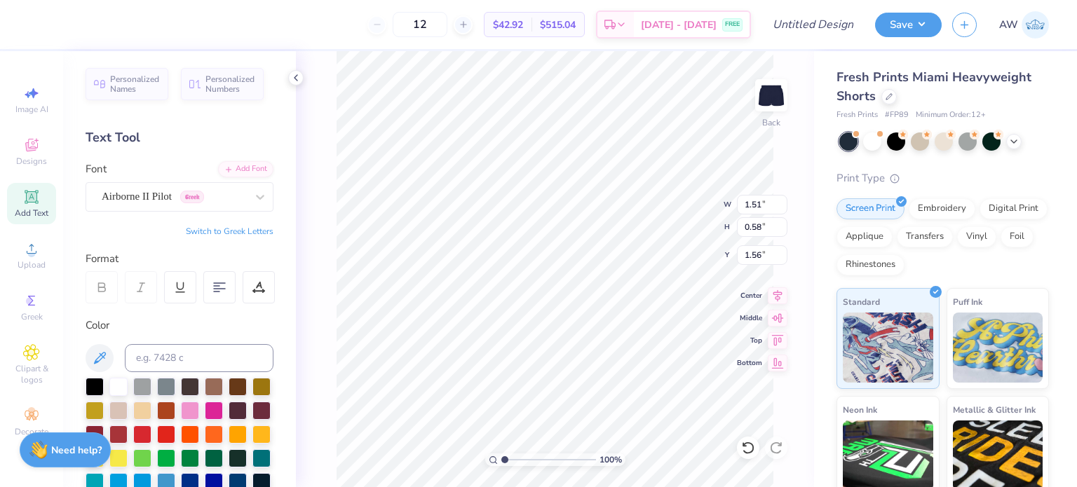
type input "2.04"
type input "0.53"
type input "1.59"
click at [256, 198] on icon at bounding box center [260, 197] width 8 height 5
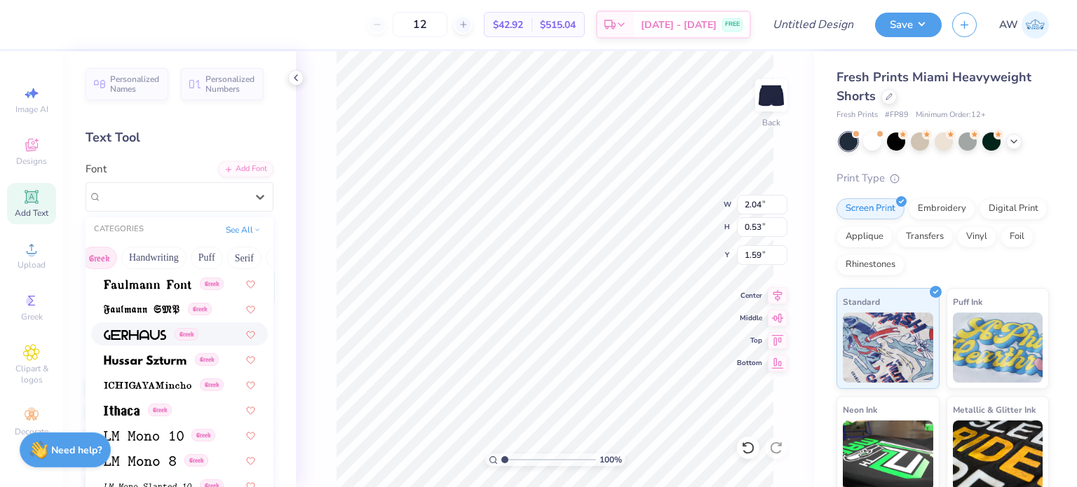
scroll to position [0, 0]
click at [174, 255] on button "Handwriting" at bounding box center [166, 258] width 65 height 22
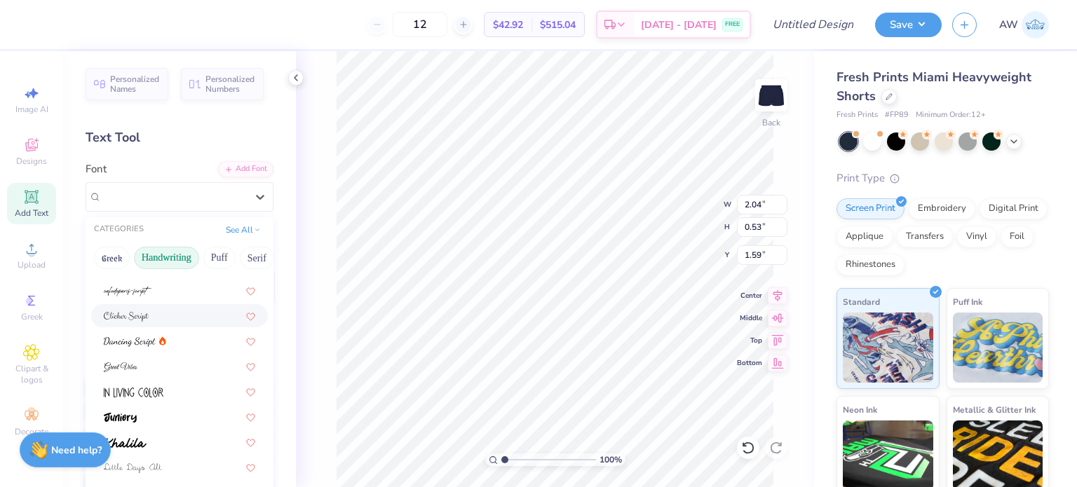
scroll to position [174, 0]
click at [178, 307] on div at bounding box center [179, 310] width 151 height 15
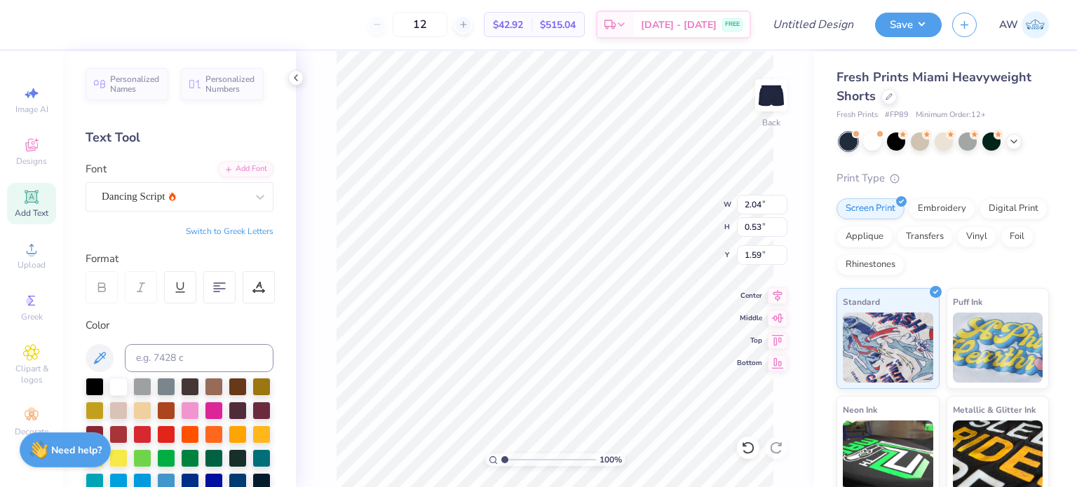
type input "2.06"
type input "0.58"
type input "1.57"
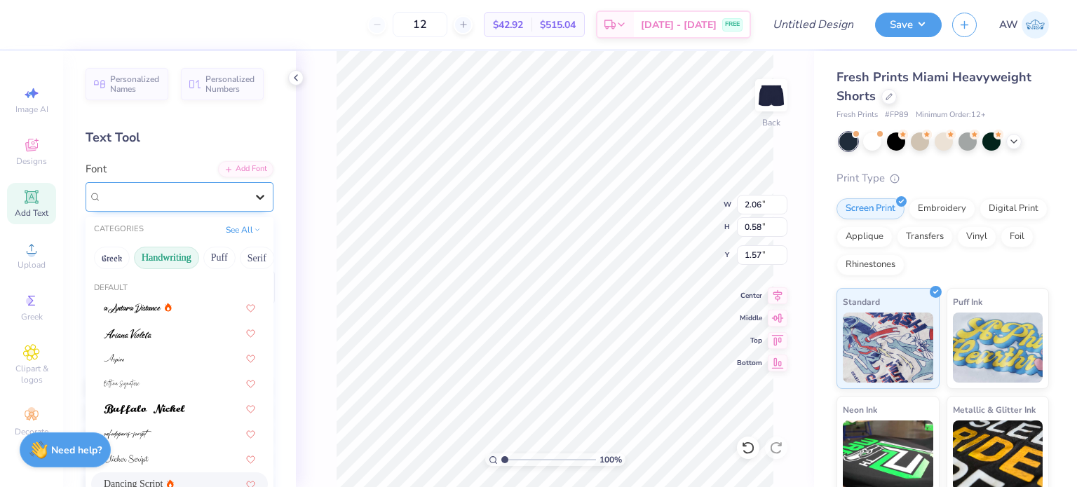
click at [247, 191] on div at bounding box center [259, 196] width 25 height 25
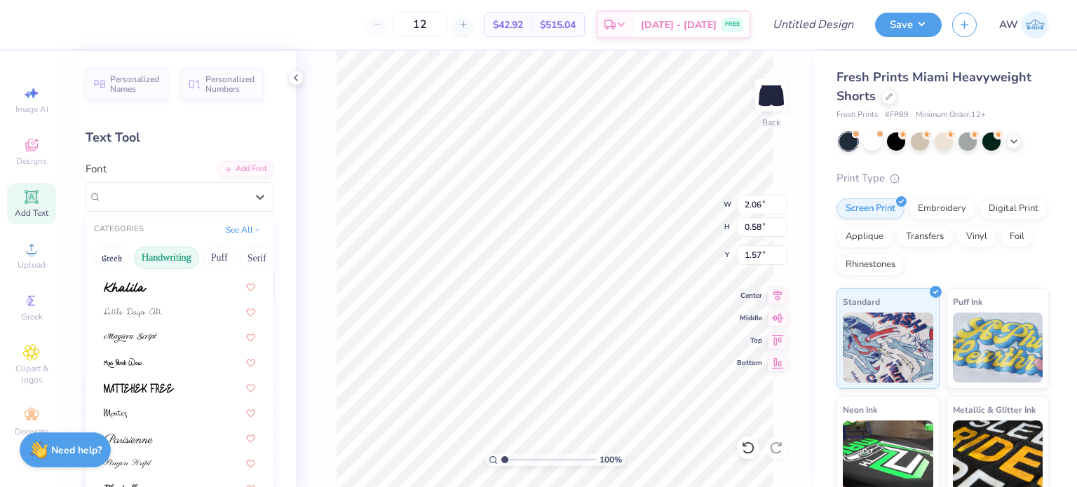
scroll to position [318, 0]
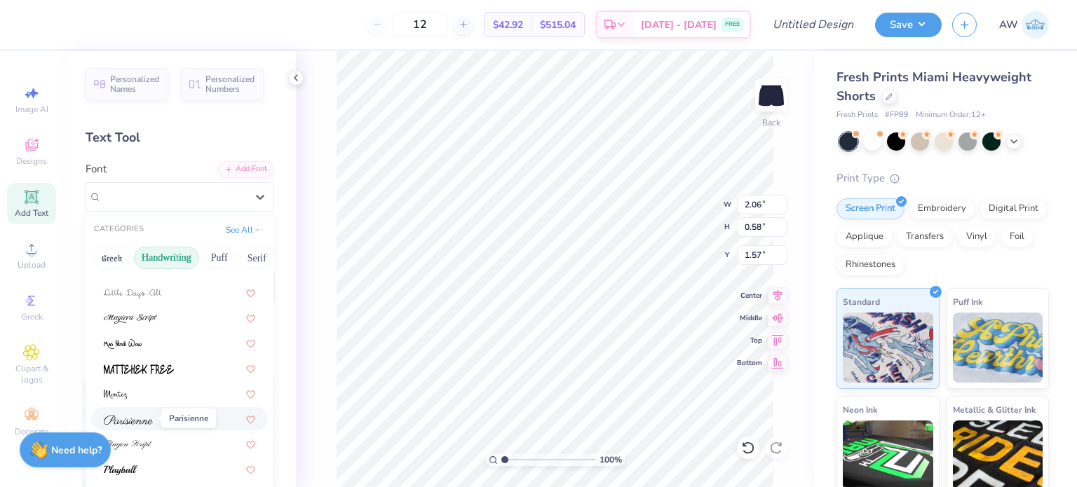
click at [142, 413] on span at bounding box center [128, 419] width 49 height 15
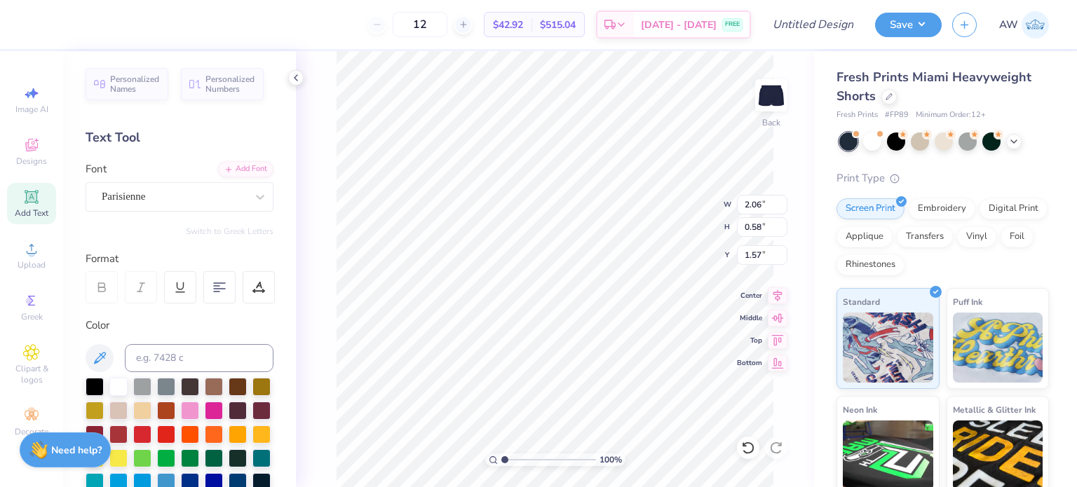
type input "3.40"
type input "0.70"
type input "1.51"
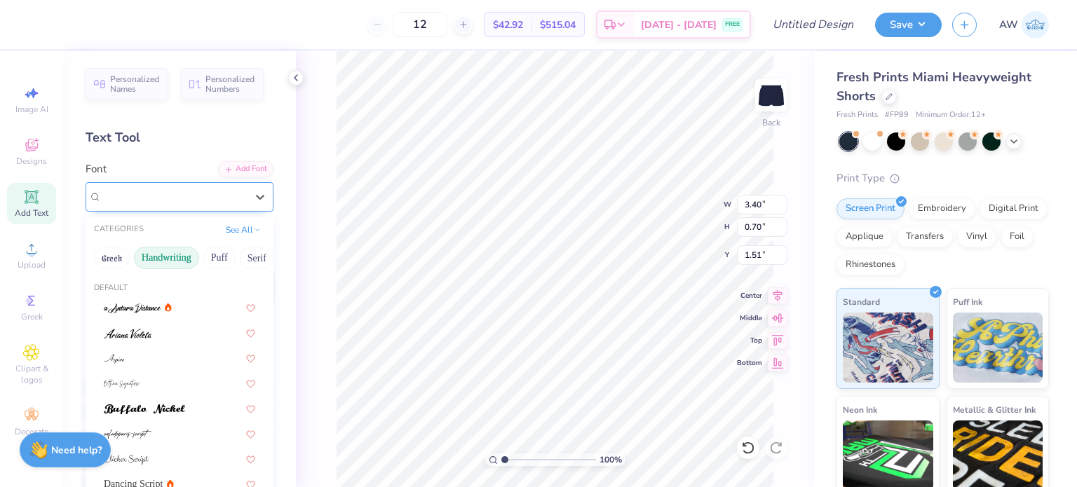
click at [224, 198] on div "Parisienne" at bounding box center [173, 197] width 147 height 22
click at [172, 304] on div at bounding box center [179, 307] width 151 height 15
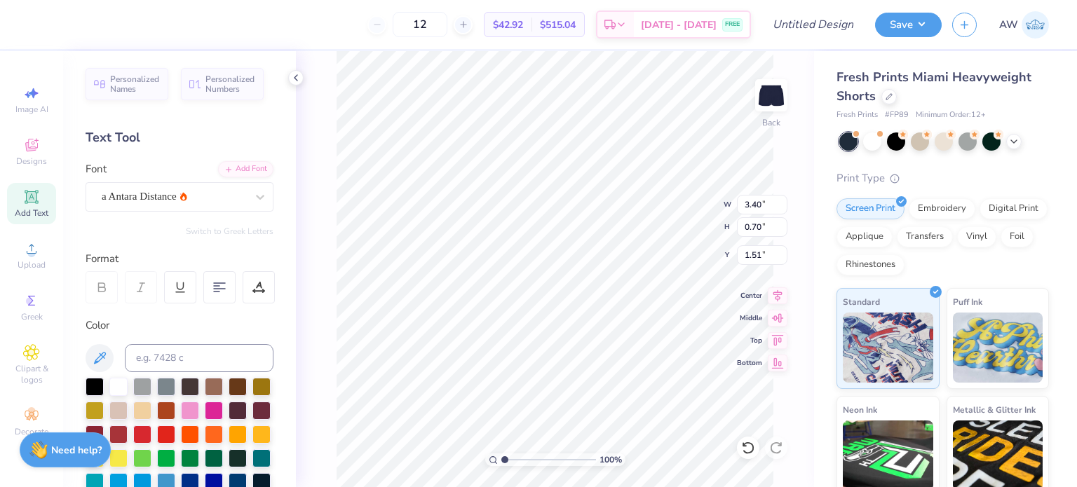
type input "2.50"
type input "0.79"
type input "1.46"
click at [253, 190] on icon at bounding box center [260, 197] width 14 height 14
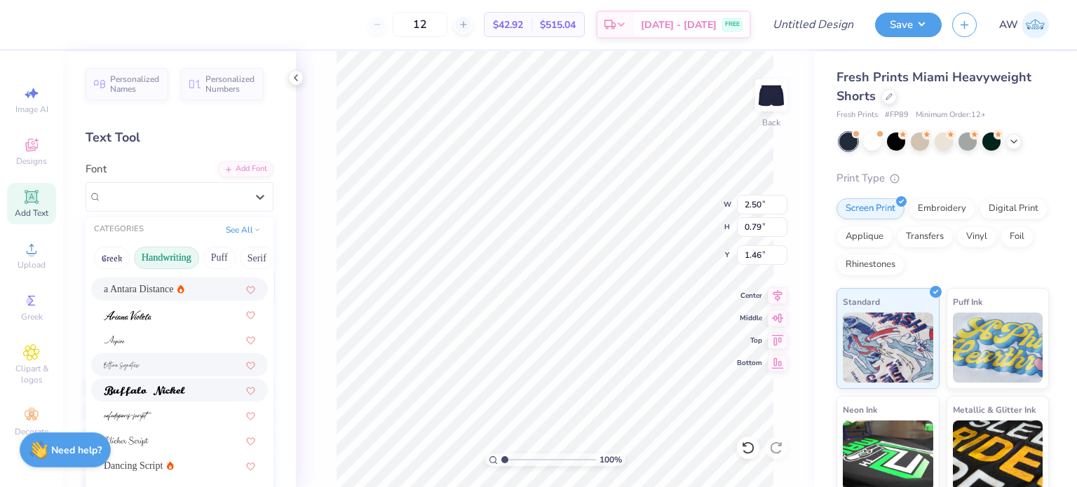
scroll to position [17, 0]
click at [158, 370] on div at bounding box center [179, 366] width 151 height 15
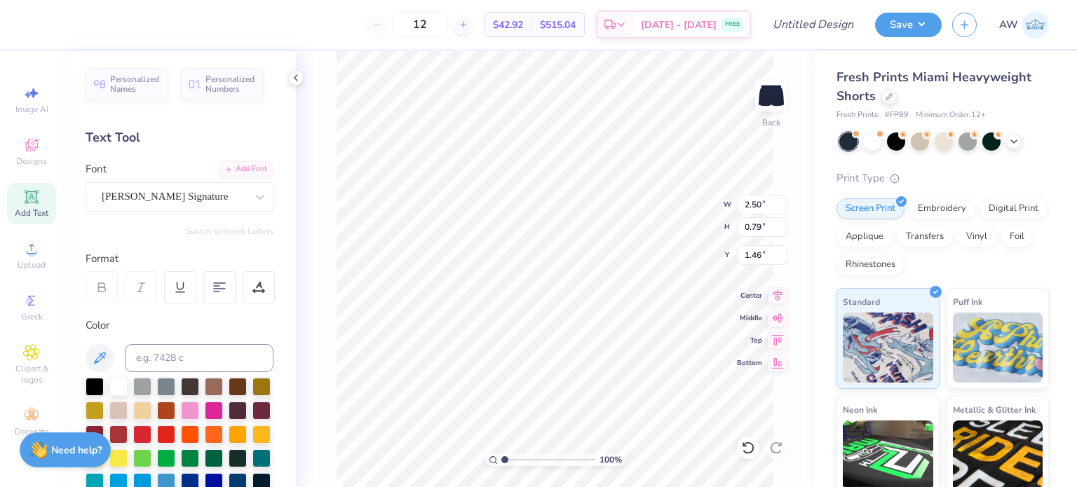
type input "3.61"
type input "1.48"
type input "1.12"
click at [233, 196] on div "Bettina Signature" at bounding box center [173, 197] width 147 height 22
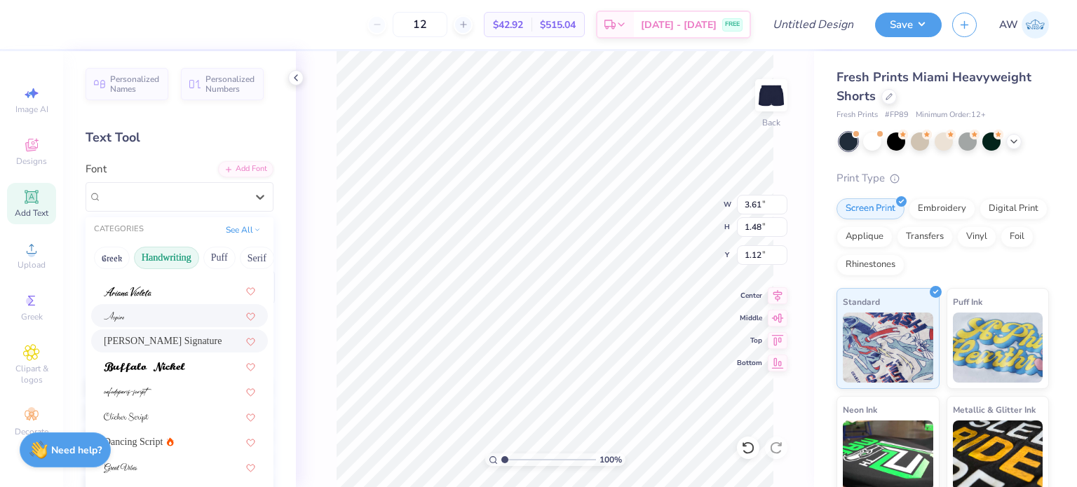
scroll to position [45, 0]
click at [151, 416] on div at bounding box center [179, 414] width 151 height 15
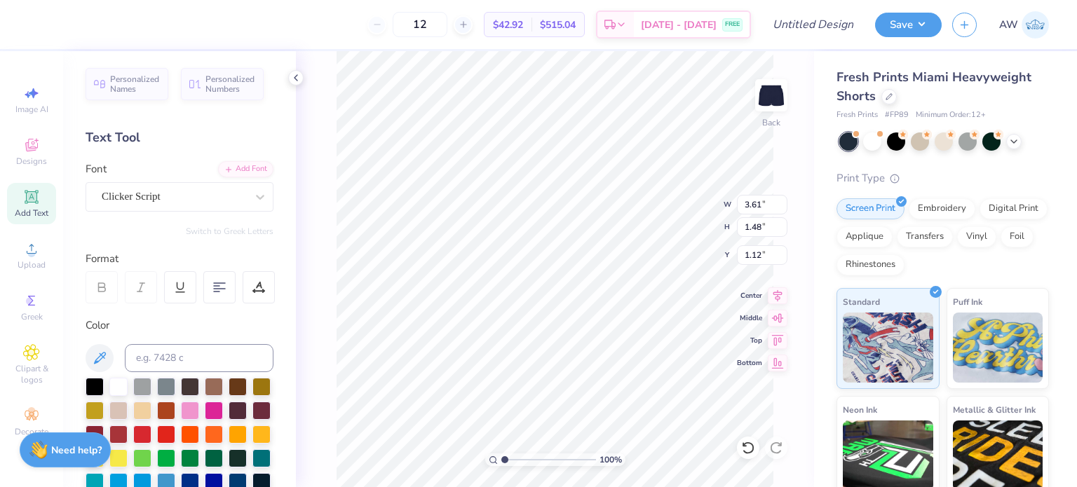
type input "2.27"
type input "0.72"
type input "1.50"
click at [253, 191] on icon at bounding box center [260, 197] width 14 height 14
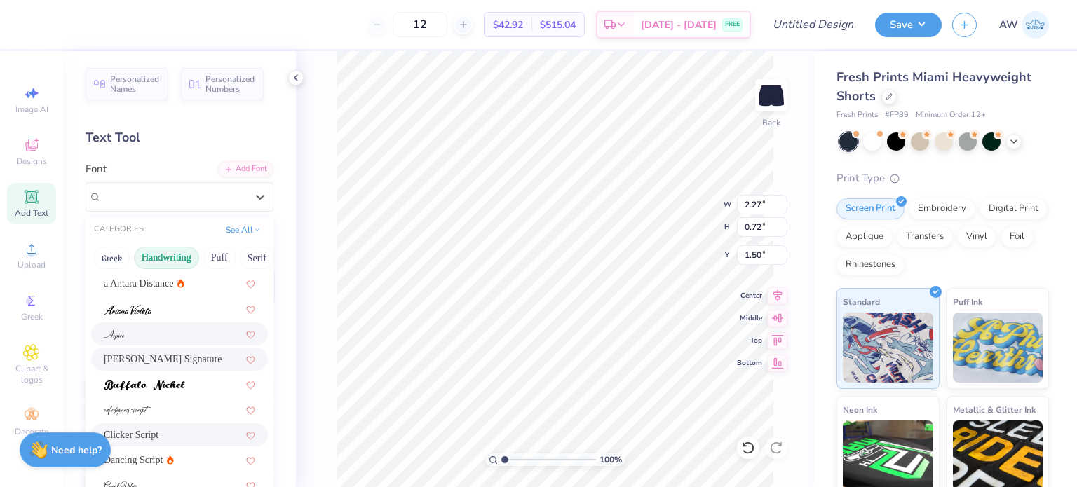
scroll to position [0, 0]
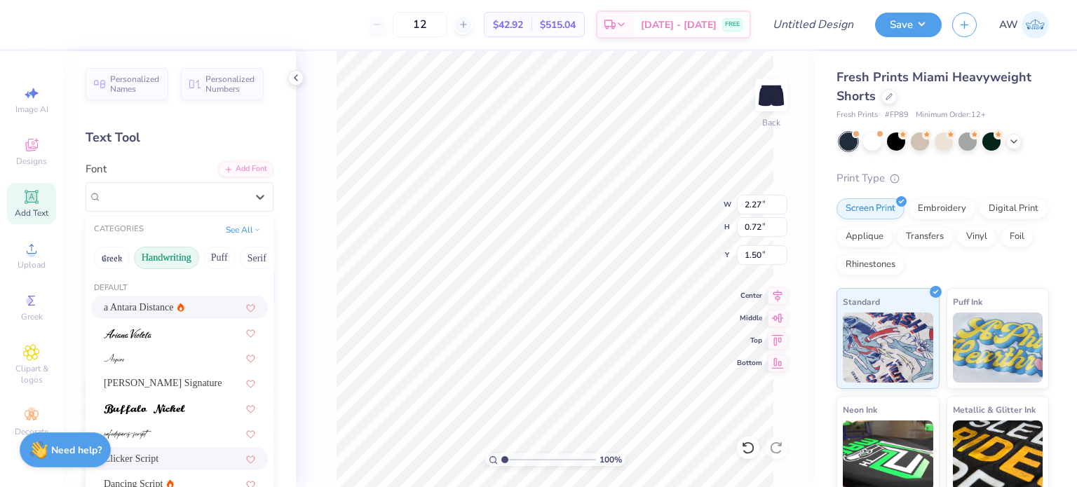
click at [325, 276] on div "100 % Back W 2.27 2.27 " H 0.72 0.72 " Y 1.50 1.50 " Center Middle Top Bottom" at bounding box center [555, 269] width 518 height 436
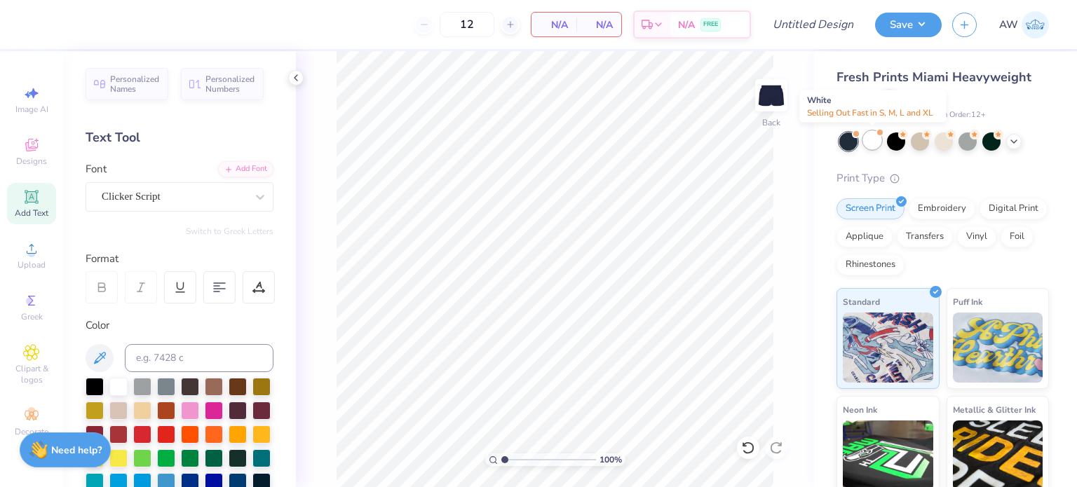
click at [873, 140] on div at bounding box center [872, 140] width 18 height 18
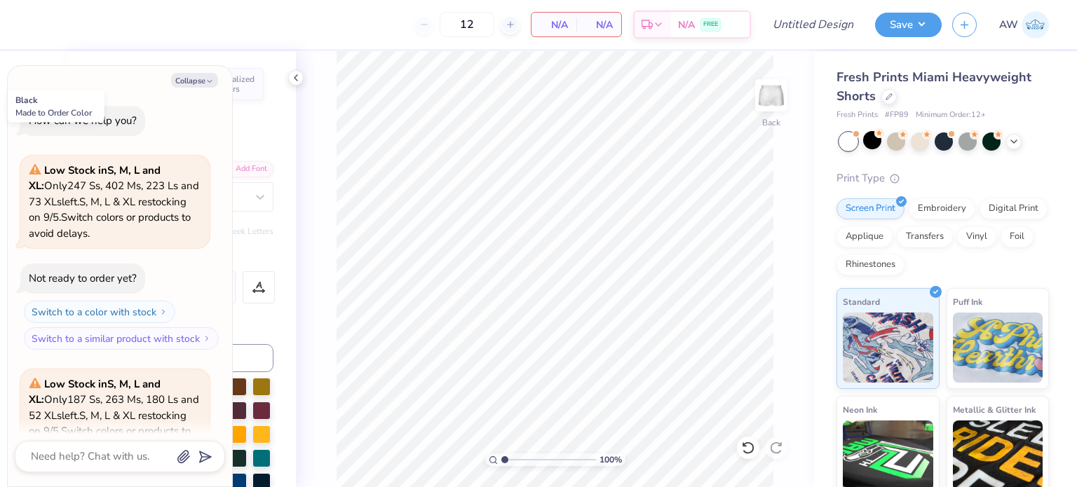
scroll to position [140, 0]
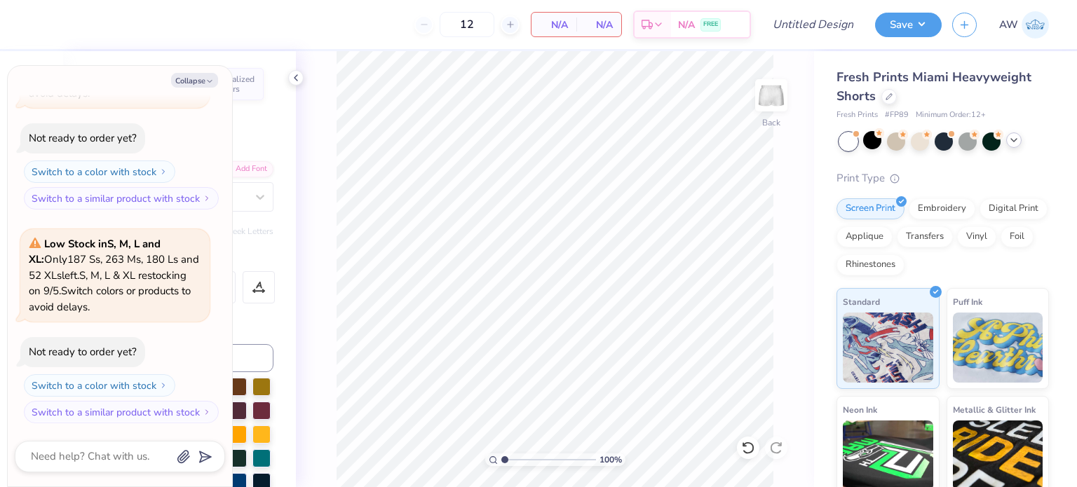
click at [1012, 139] on icon at bounding box center [1013, 140] width 11 height 11
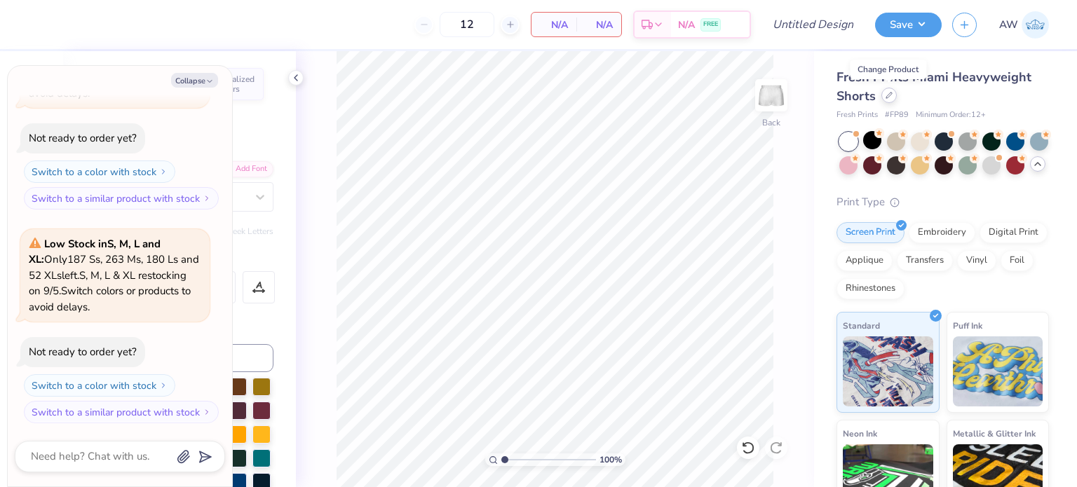
click at [886, 102] on div at bounding box center [888, 95] width 15 height 15
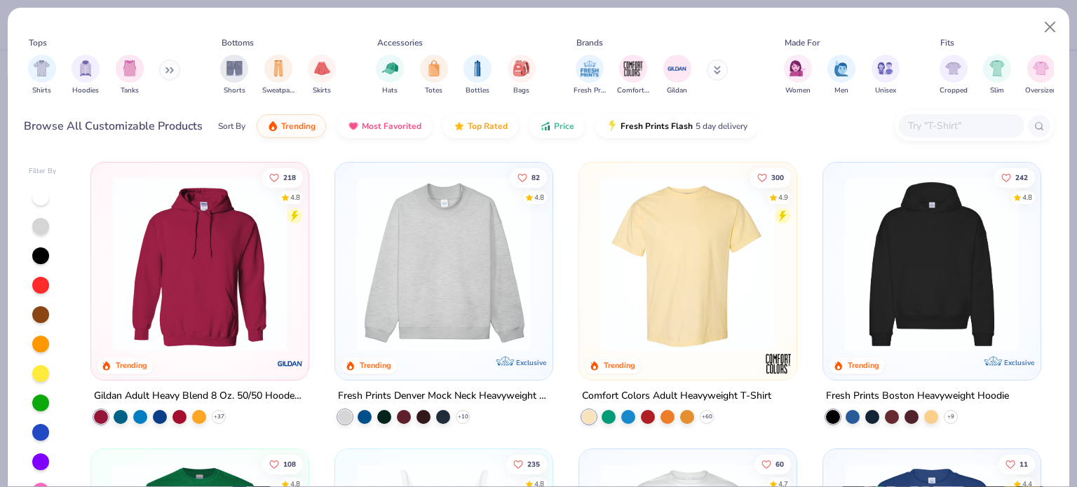
click at [194, 241] on img at bounding box center [199, 264] width 189 height 175
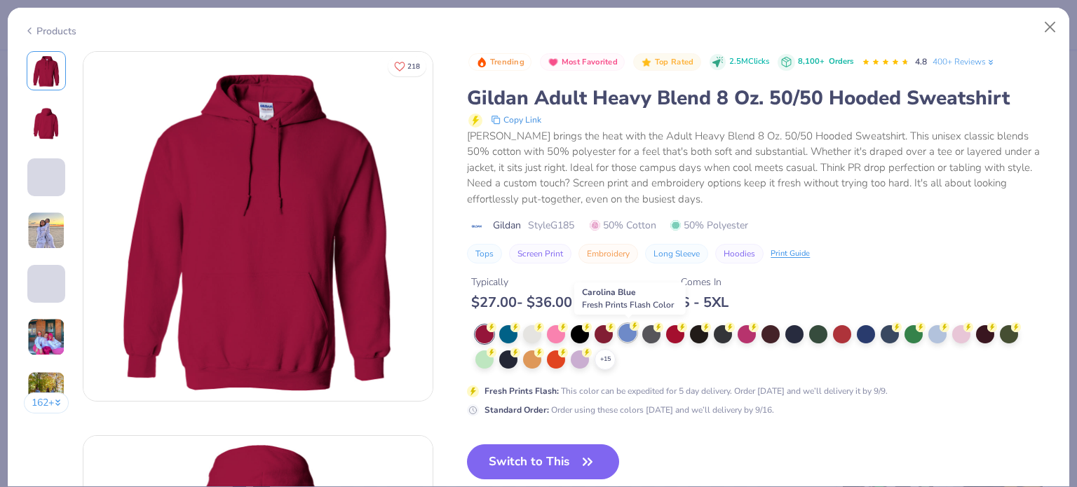
click at [628, 330] on div at bounding box center [627, 333] width 18 height 18
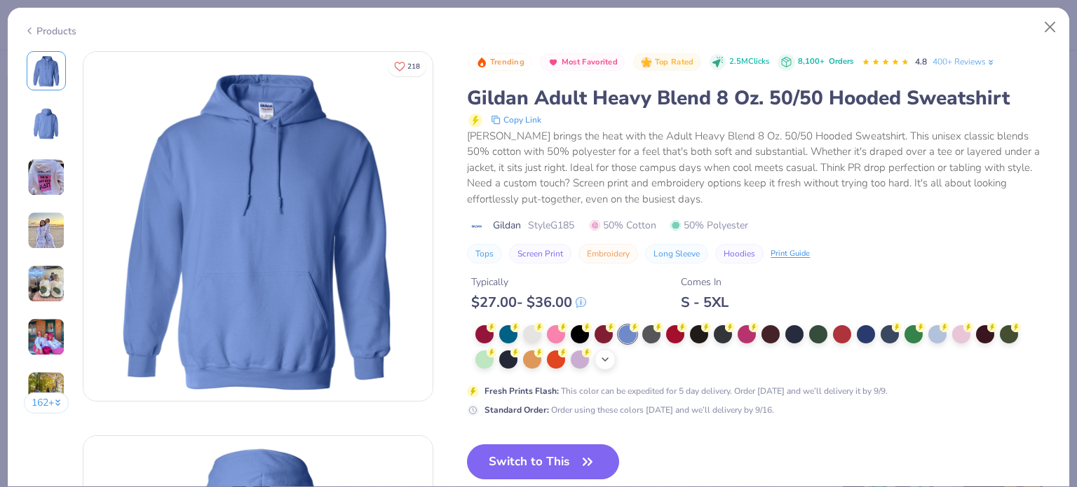
click at [600, 358] on icon at bounding box center [604, 359] width 11 height 11
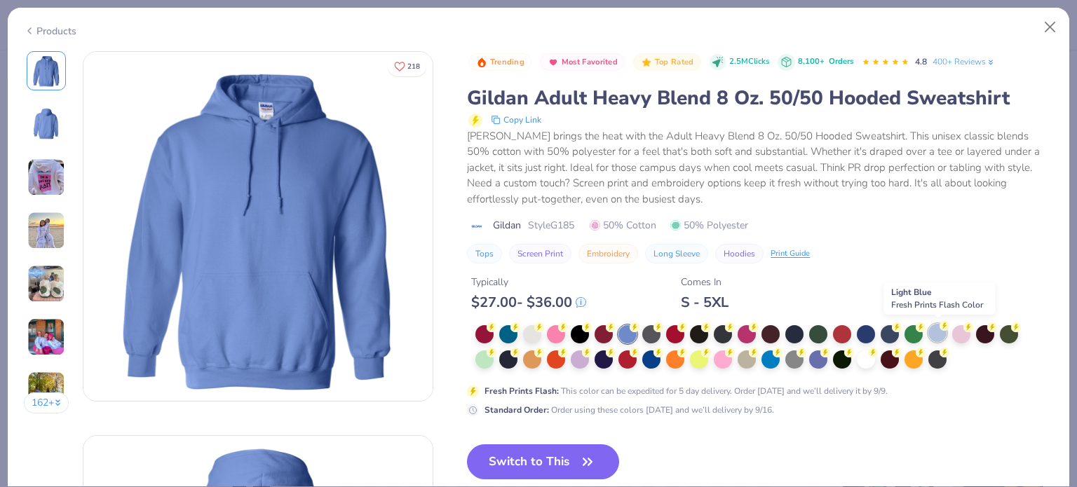
click at [937, 325] on div at bounding box center [937, 333] width 18 height 18
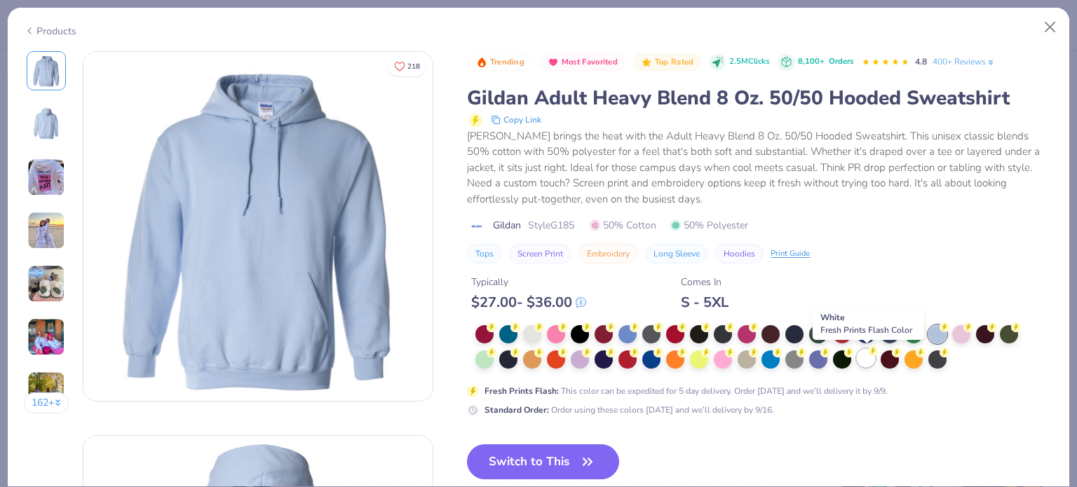
click at [866, 354] on div at bounding box center [866, 358] width 18 height 18
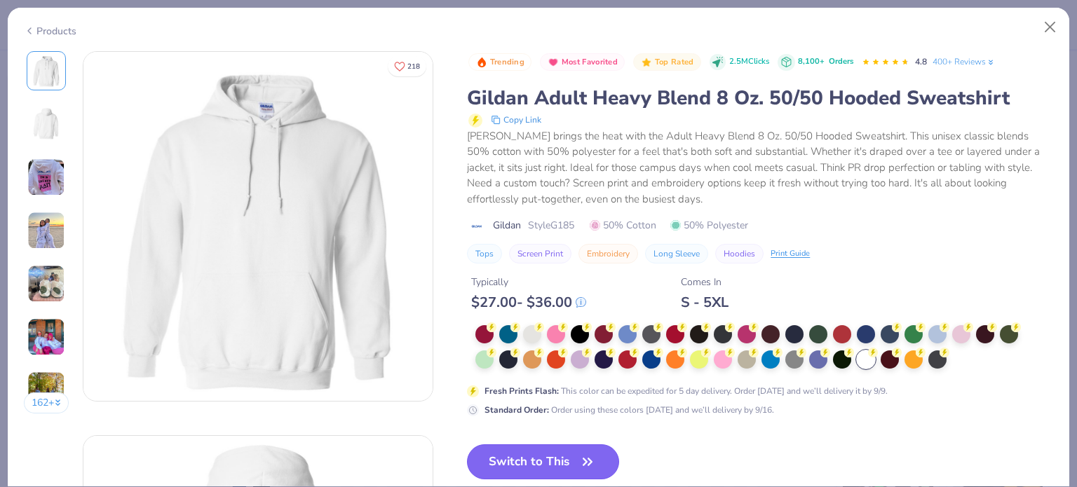
click at [548, 452] on button "Switch to This" at bounding box center [543, 462] width 152 height 35
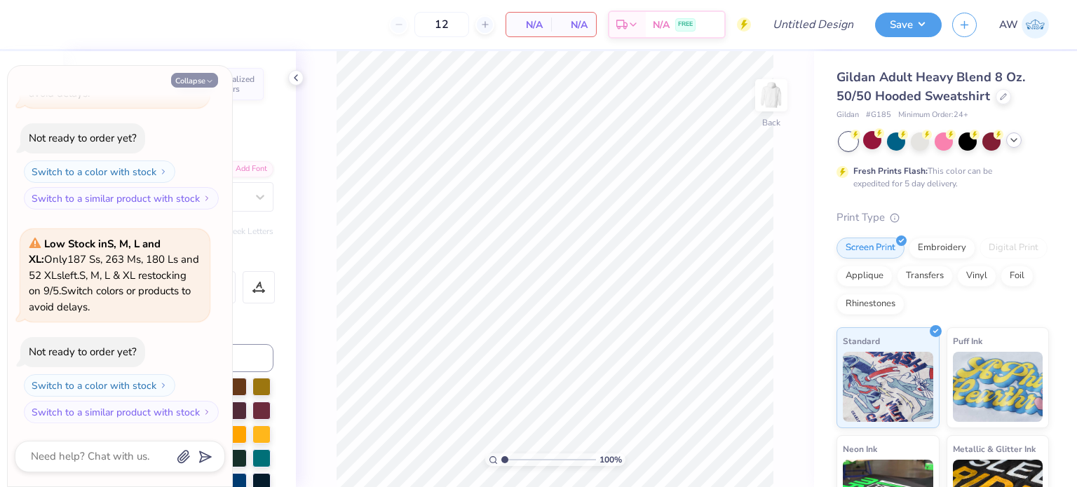
click at [203, 83] on button "Collapse" at bounding box center [194, 80] width 47 height 15
type textarea "x"
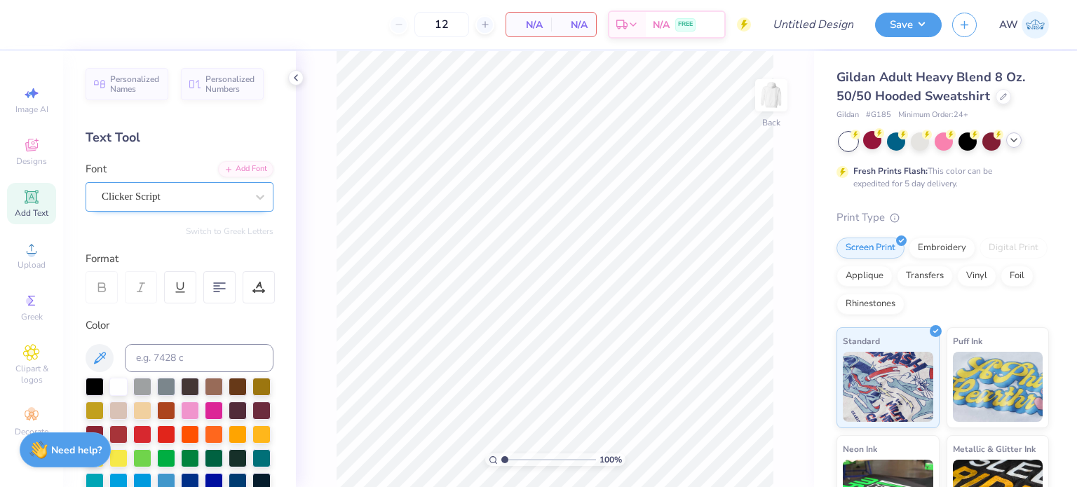
click at [163, 192] on div "Clicker Script" at bounding box center [173, 197] width 147 height 22
click at [228, 147] on div "Personalized Names Personalized Numbers Text Tool Add Font Font Clicker Script …" at bounding box center [179, 269] width 233 height 436
click at [234, 190] on div "Clicker Script" at bounding box center [173, 197] width 147 height 22
drag, startPoint x: 869, startPoint y: 117, endPoint x: 894, endPoint y: 118, distance: 24.5
click at [894, 118] on div "Gildan # G185 Minimum Order: 24 +" at bounding box center [942, 115] width 212 height 12
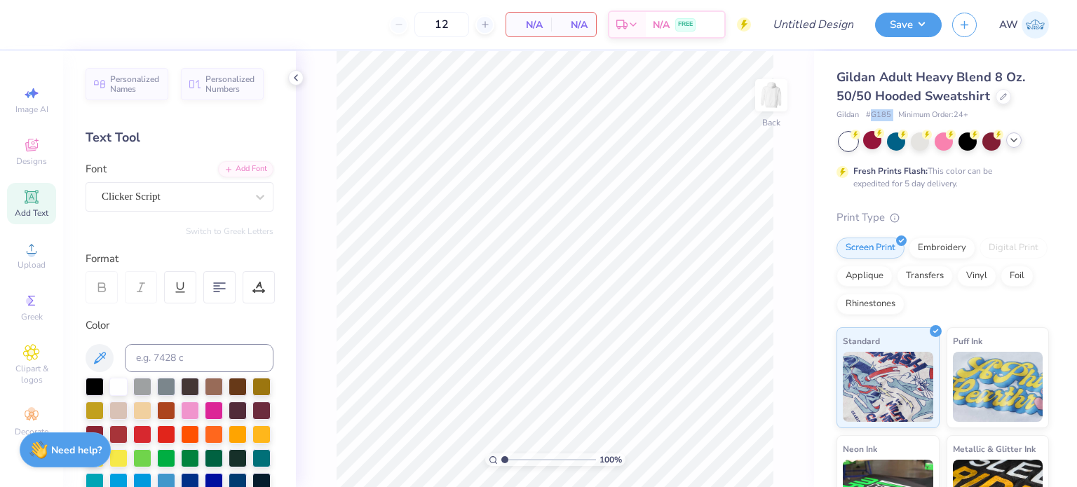
copy span "G185"
click at [1006, 95] on div at bounding box center [1003, 95] width 15 height 15
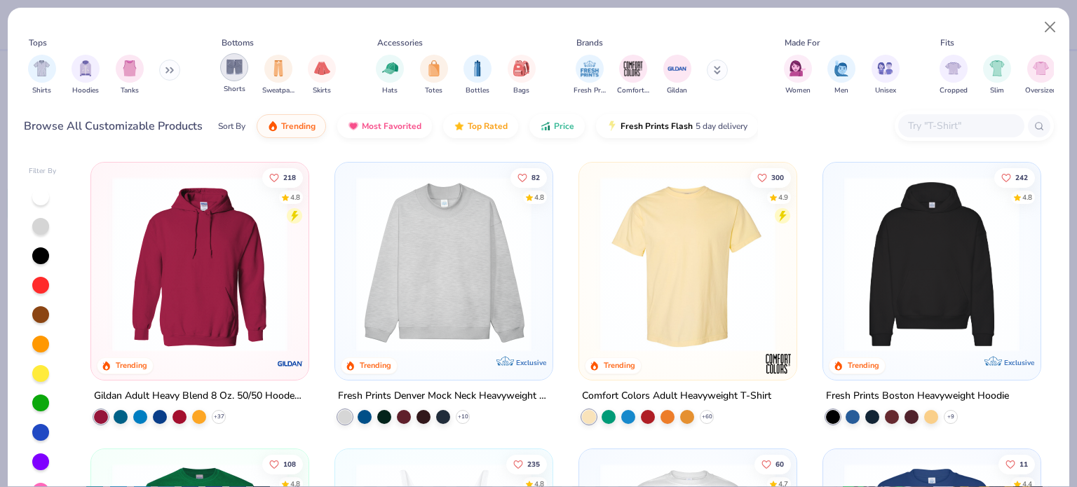
click at [226, 72] on img "filter for Shorts" at bounding box center [234, 67] width 16 height 16
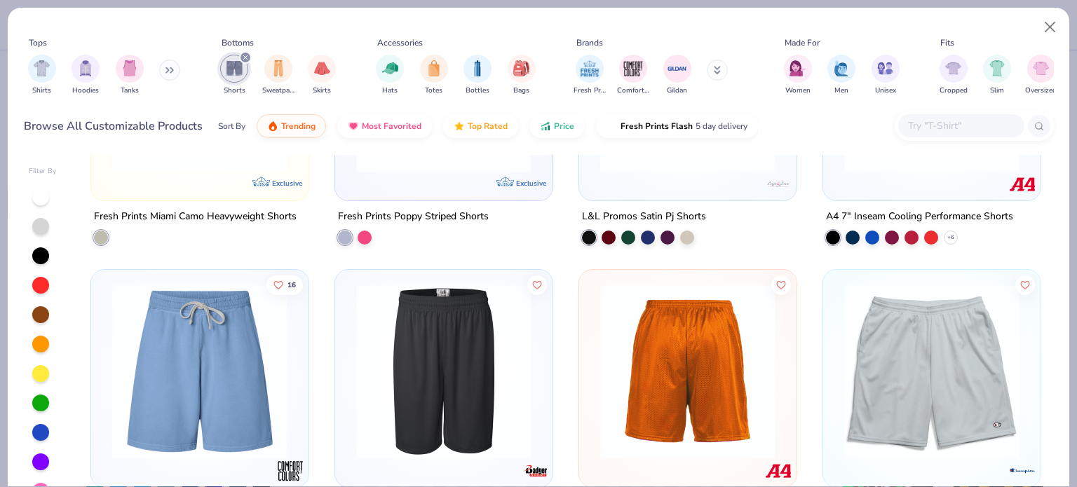
scroll to position [1326, 0]
click at [679, 76] on img "filter for Gildan" at bounding box center [677, 67] width 21 height 21
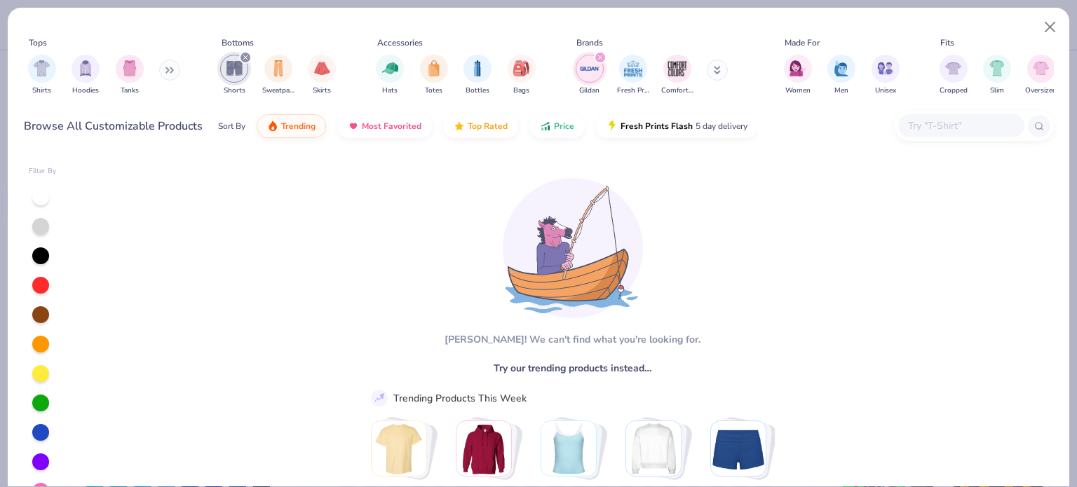
click at [602, 53] on div "filter for Gildan" at bounding box center [600, 57] width 13 height 13
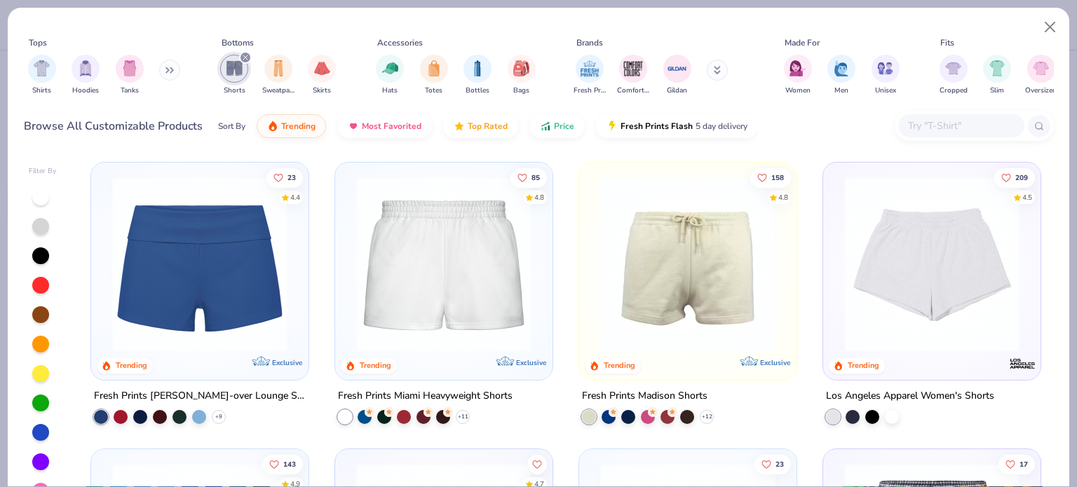
click at [465, 304] on img at bounding box center [443, 264] width 189 height 175
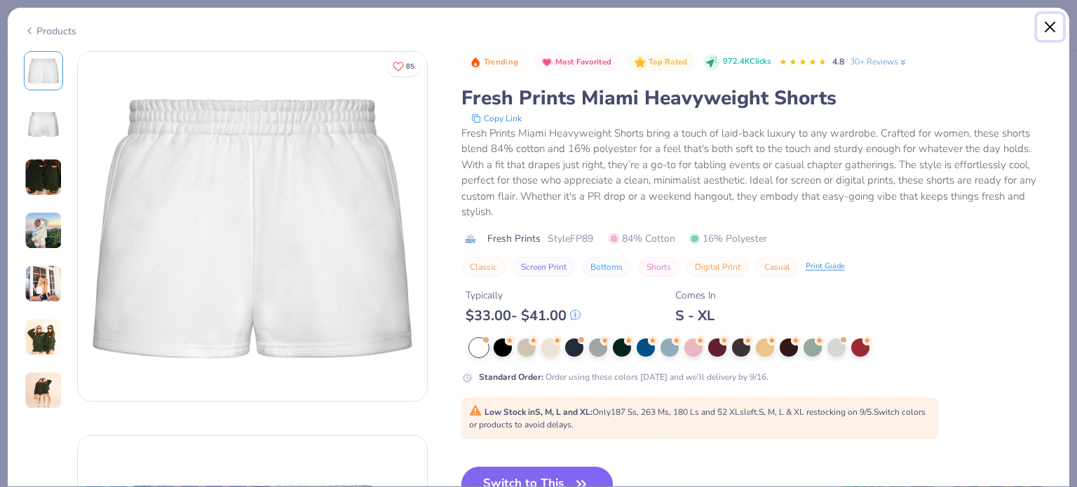
click at [1049, 20] on button "Close" at bounding box center [1050, 27] width 27 height 27
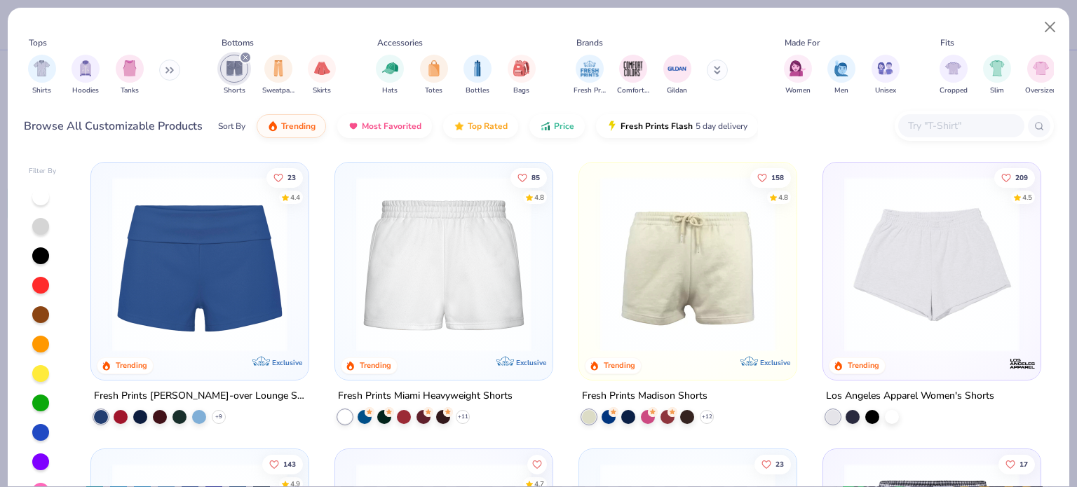
click at [515, 226] on img at bounding box center [443, 264] width 189 height 175
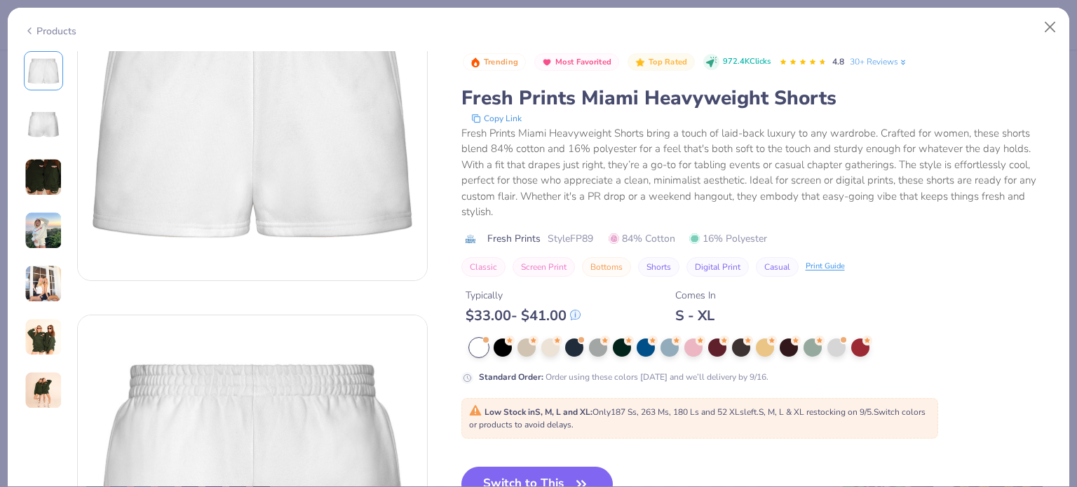
scroll to position [129, 0]
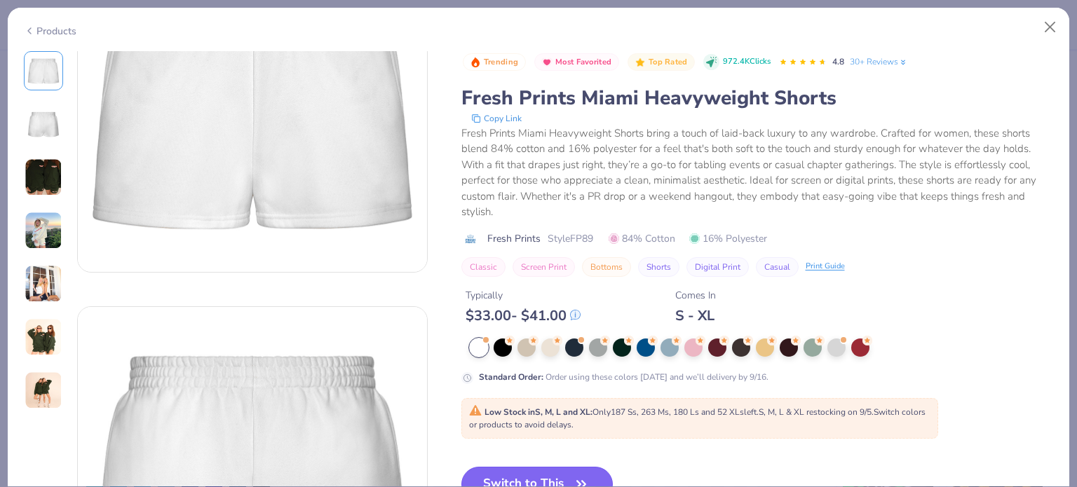
click at [543, 468] on button "Switch to This" at bounding box center [537, 484] width 152 height 35
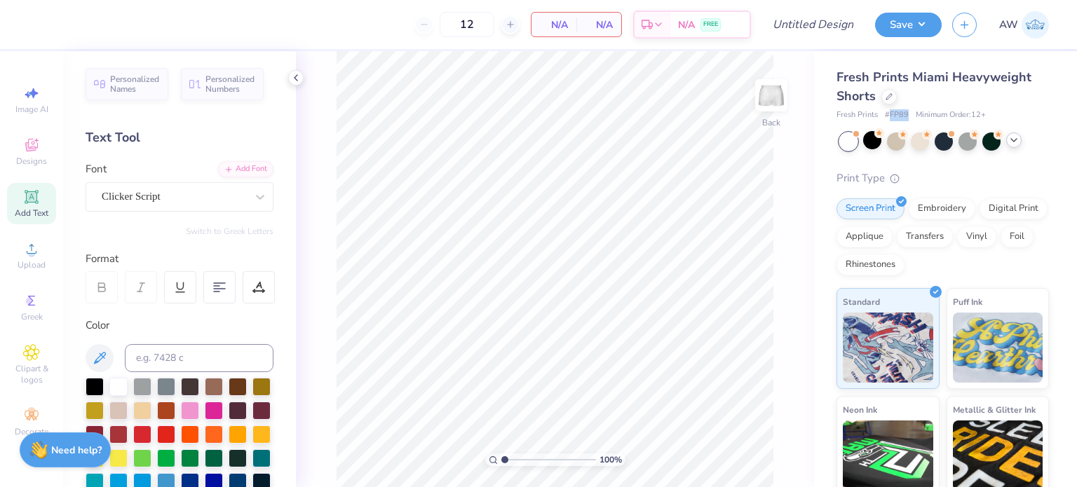
drag, startPoint x: 888, startPoint y: 114, endPoint x: 909, endPoint y: 113, distance: 20.4
click at [909, 113] on div "Fresh Prints # FP89 Minimum Order: 12 +" at bounding box center [942, 115] width 212 height 12
copy span "FP89"
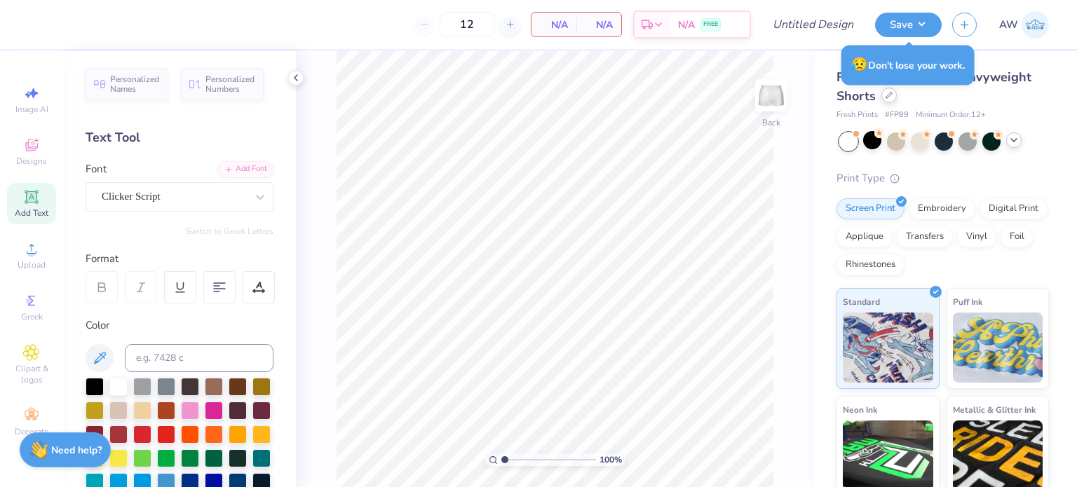
click at [889, 95] on icon at bounding box center [889, 95] width 7 height 7
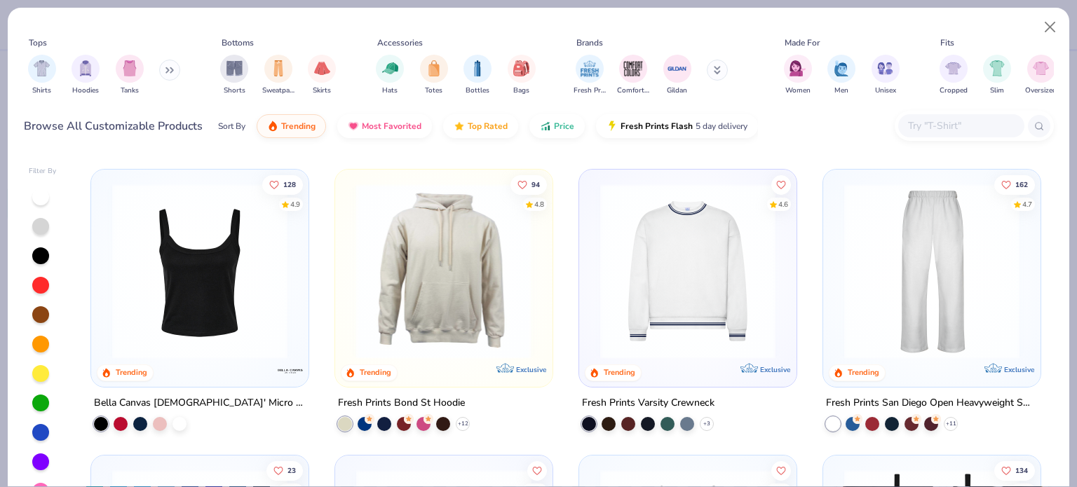
scroll to position [567, 0]
click at [659, 271] on img at bounding box center [687, 270] width 189 height 175
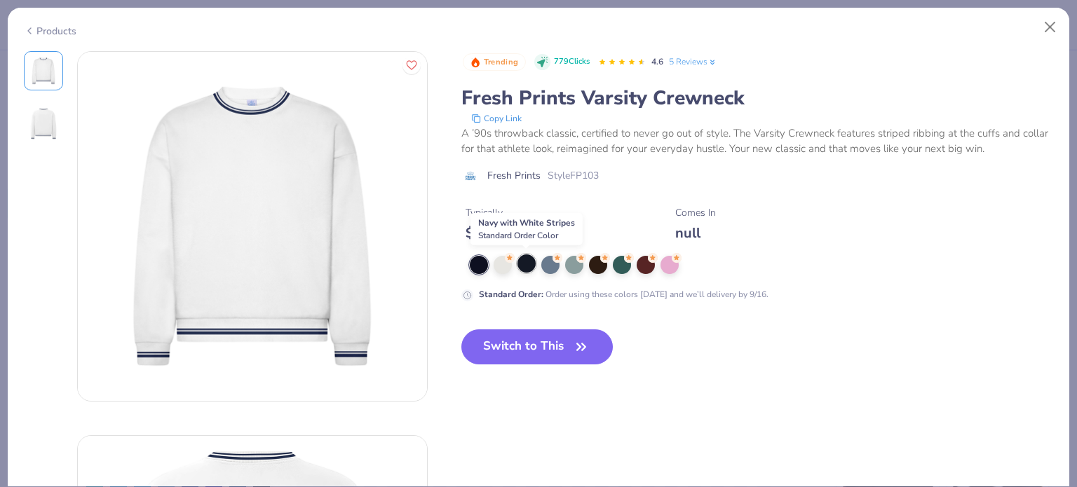
click at [527, 262] on div at bounding box center [526, 264] width 18 height 18
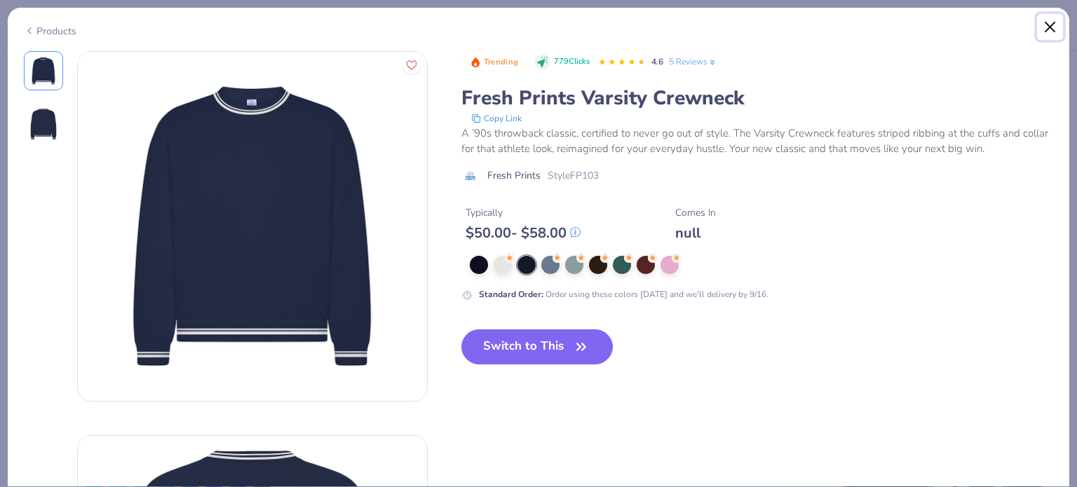
click at [1051, 24] on button "Close" at bounding box center [1050, 27] width 27 height 27
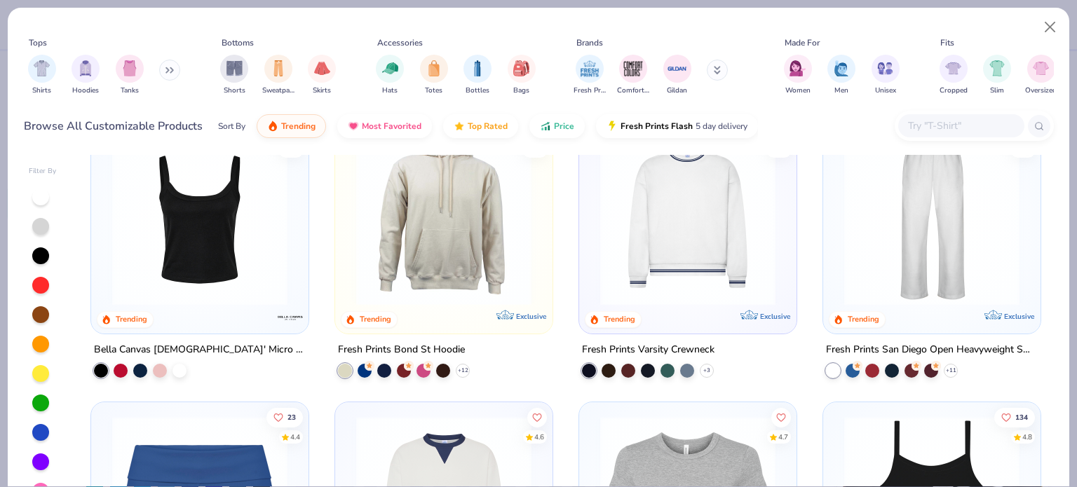
scroll to position [545, 0]
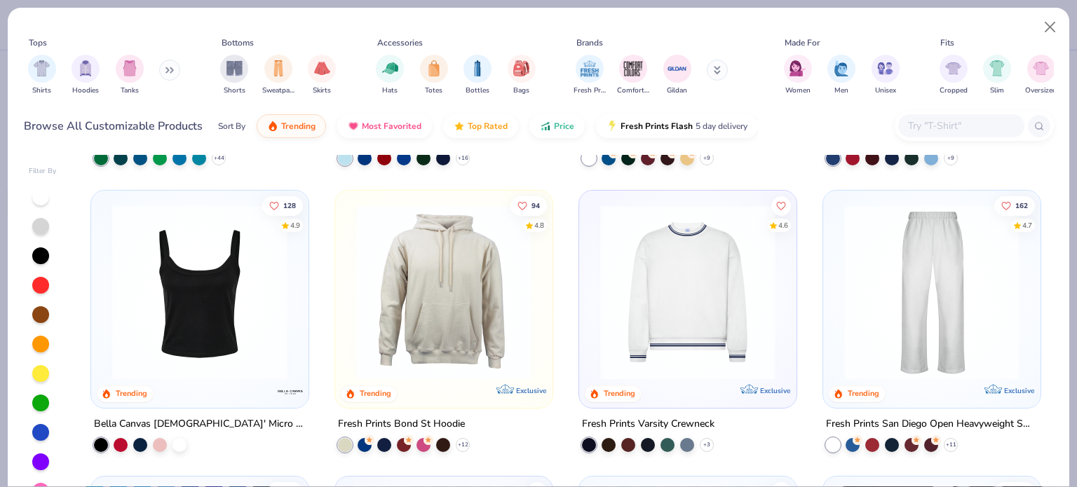
click at [659, 273] on img at bounding box center [687, 291] width 189 height 175
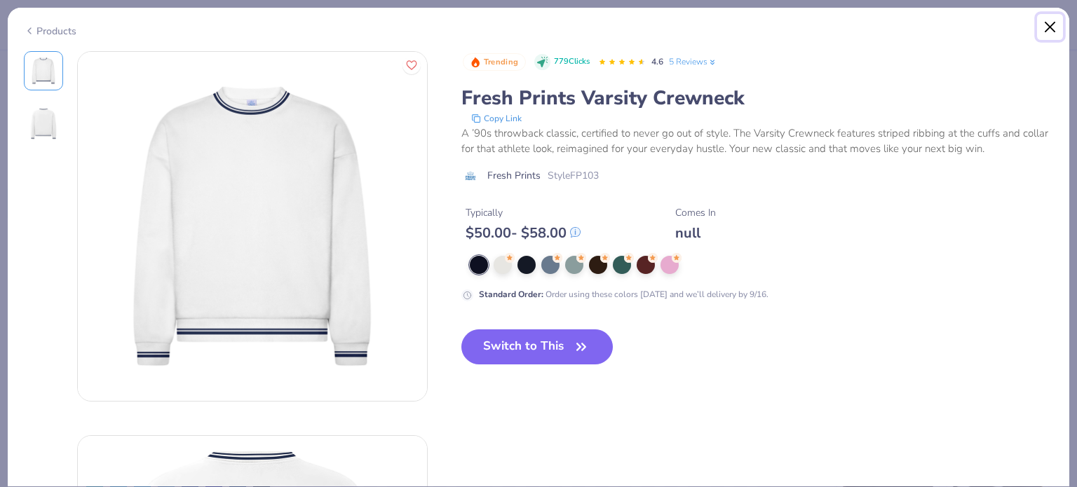
click at [1051, 22] on button "Close" at bounding box center [1050, 27] width 27 height 27
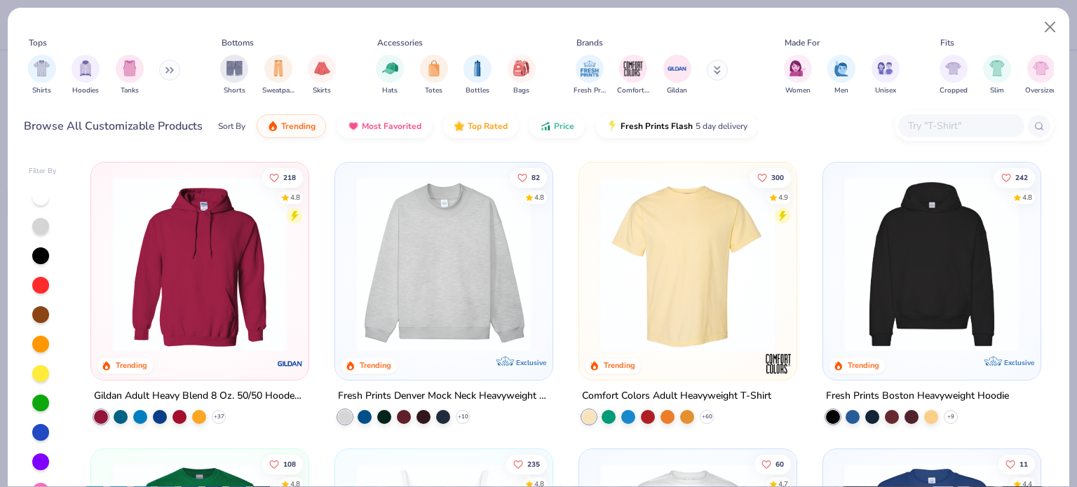
click at [252, 291] on img at bounding box center [199, 264] width 189 height 175
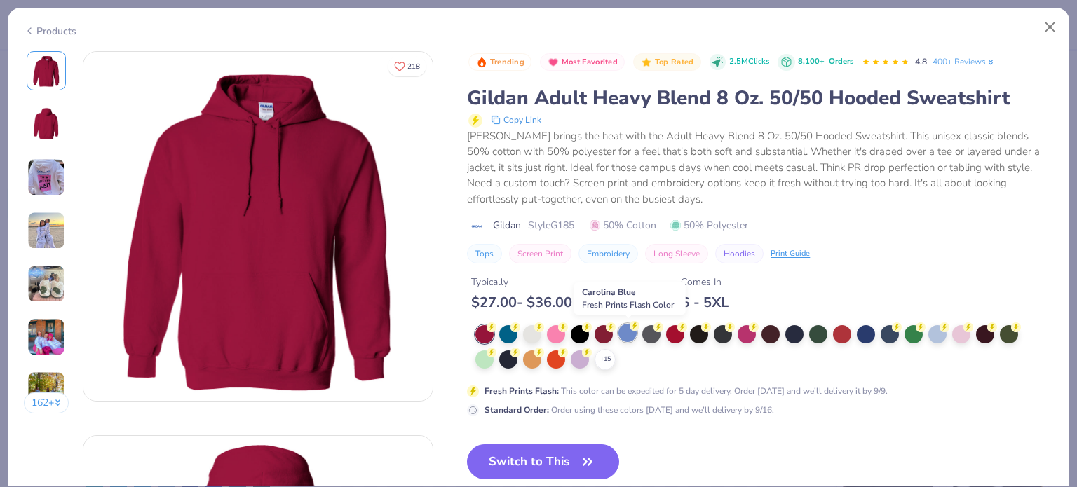
click at [632, 330] on div at bounding box center [627, 333] width 18 height 18
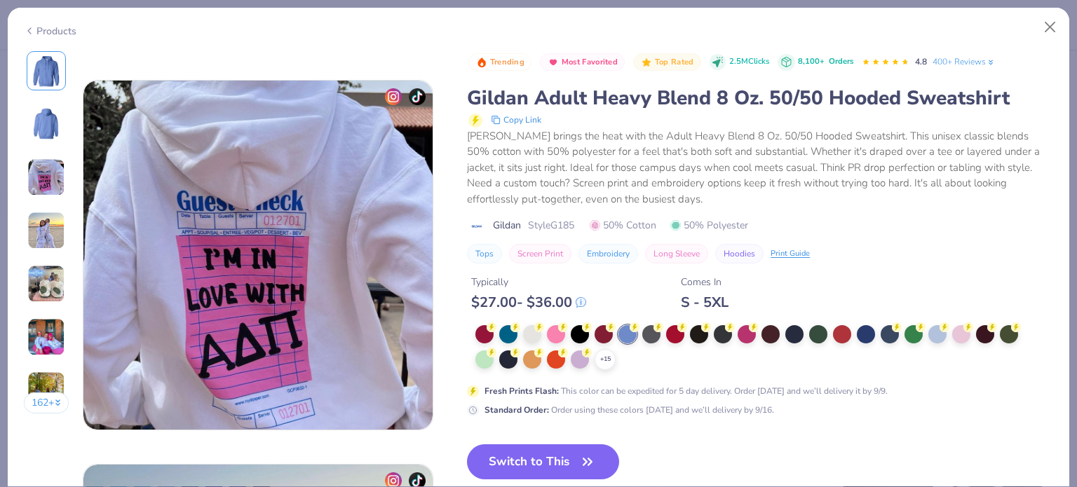
scroll to position [739, 0]
click at [612, 363] on div "+ 15" at bounding box center [605, 359] width 21 height 21
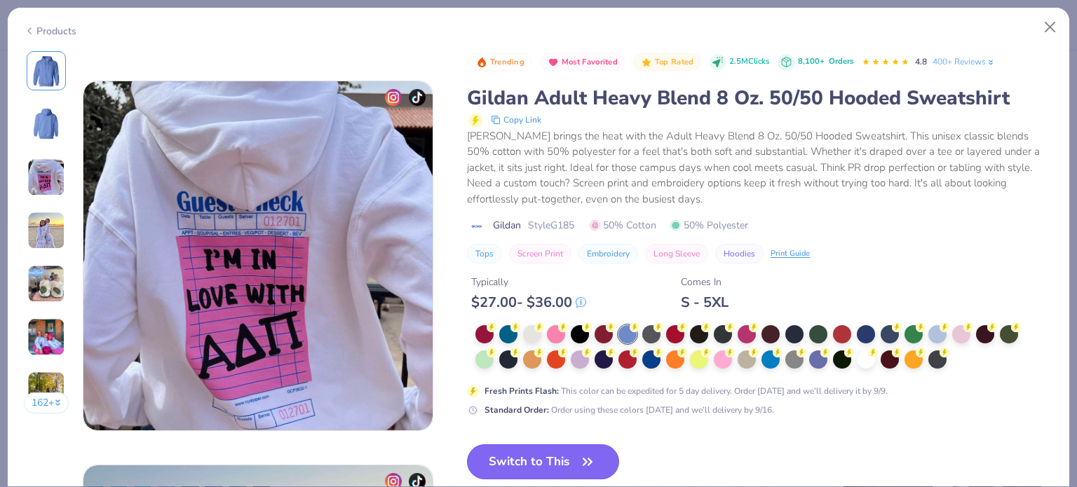
click at [572, 461] on button "Switch to This" at bounding box center [543, 462] width 152 height 35
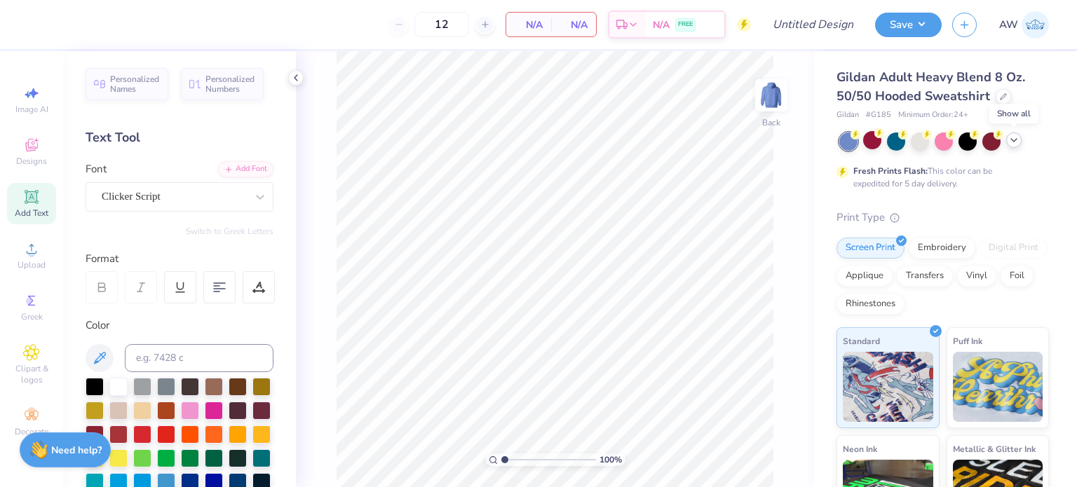
click at [1013, 142] on icon at bounding box center [1013, 140] width 11 height 11
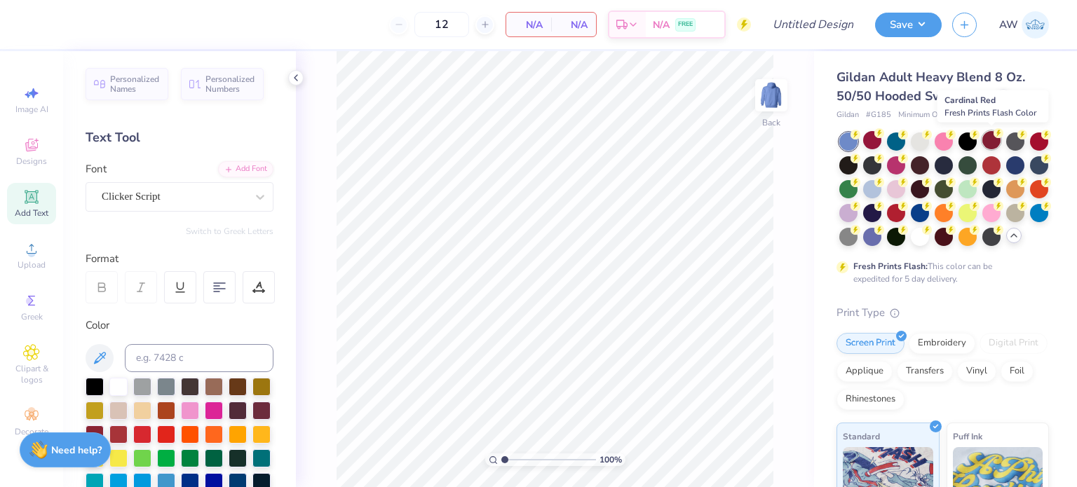
click at [990, 142] on div at bounding box center [991, 140] width 18 height 18
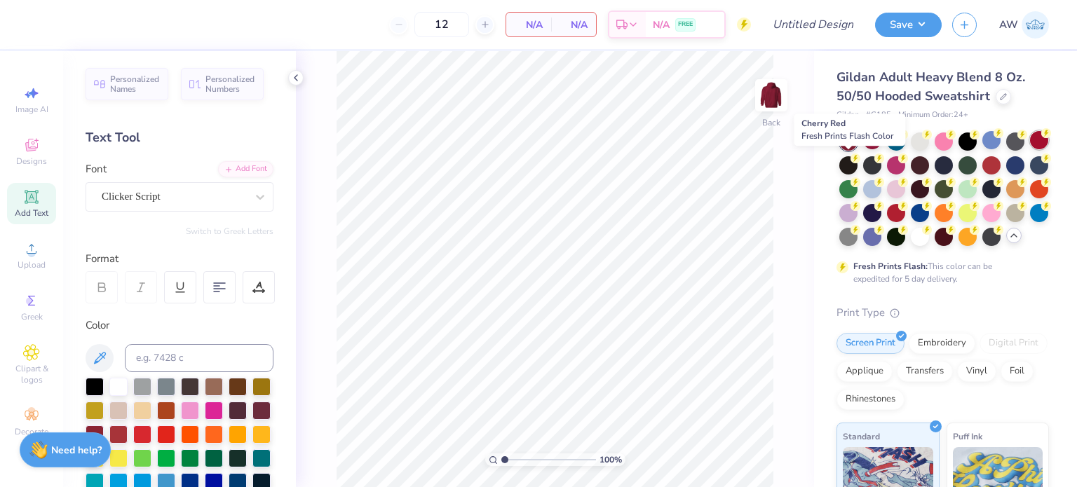
click at [1030, 149] on div at bounding box center [1039, 140] width 18 height 18
click at [857, 165] on div at bounding box center [848, 164] width 18 height 18
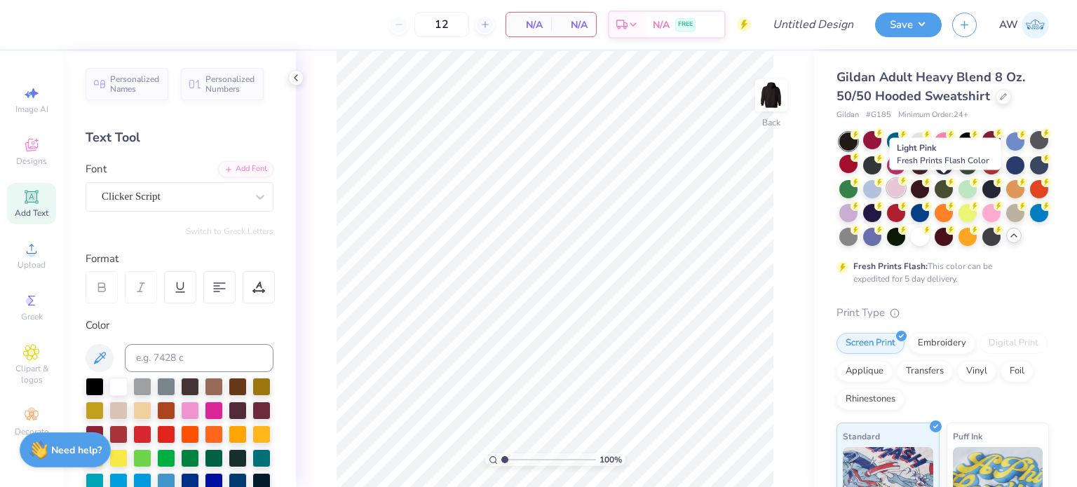
click at [905, 184] on div at bounding box center [896, 188] width 18 height 18
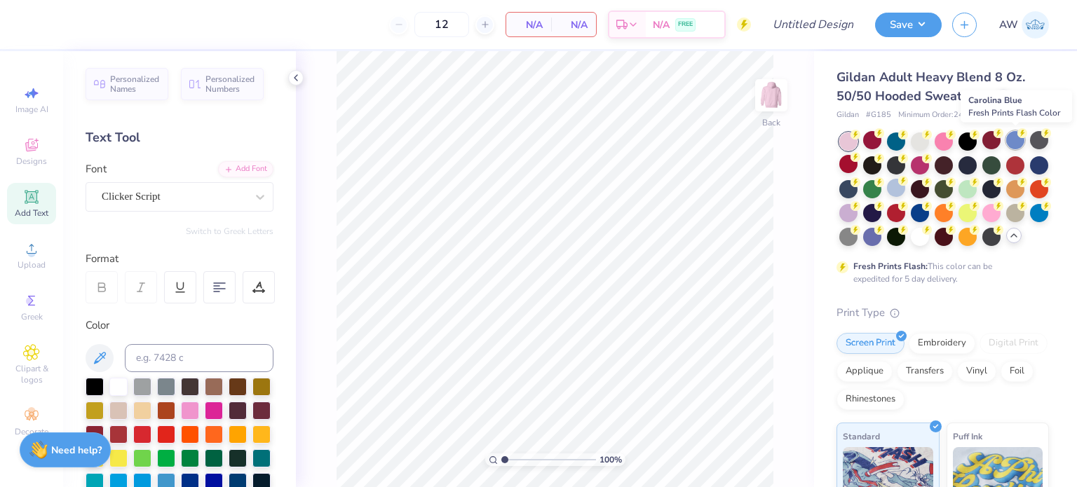
click at [860, 134] on circle at bounding box center [855, 135] width 10 height 10
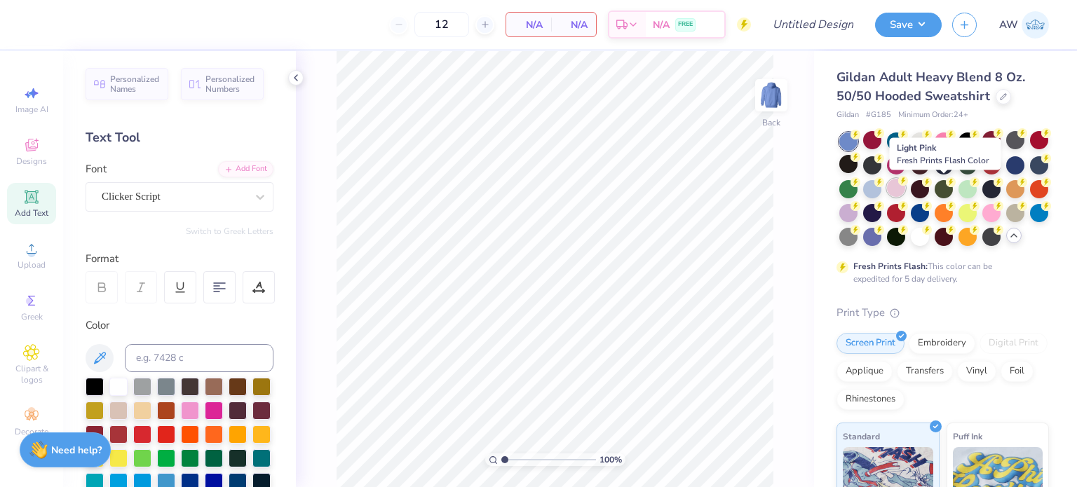
click at [905, 188] on div at bounding box center [896, 188] width 18 height 18
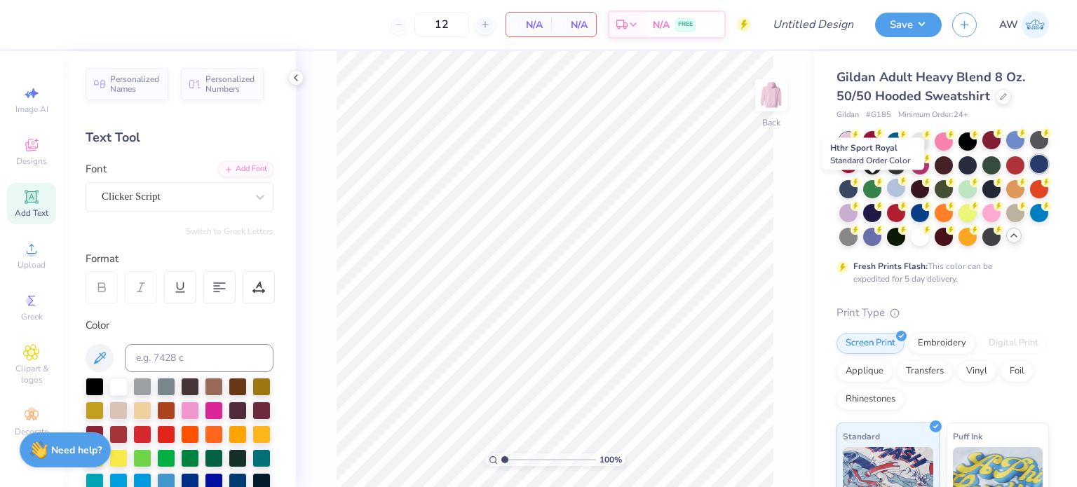
click at [1030, 173] on div at bounding box center [1039, 164] width 18 height 18
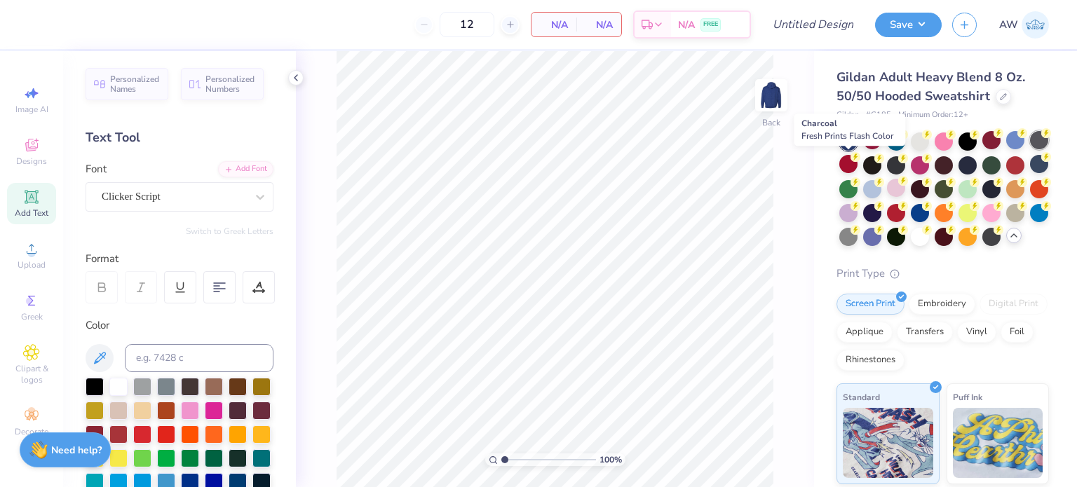
click at [1030, 149] on div at bounding box center [1039, 140] width 18 height 18
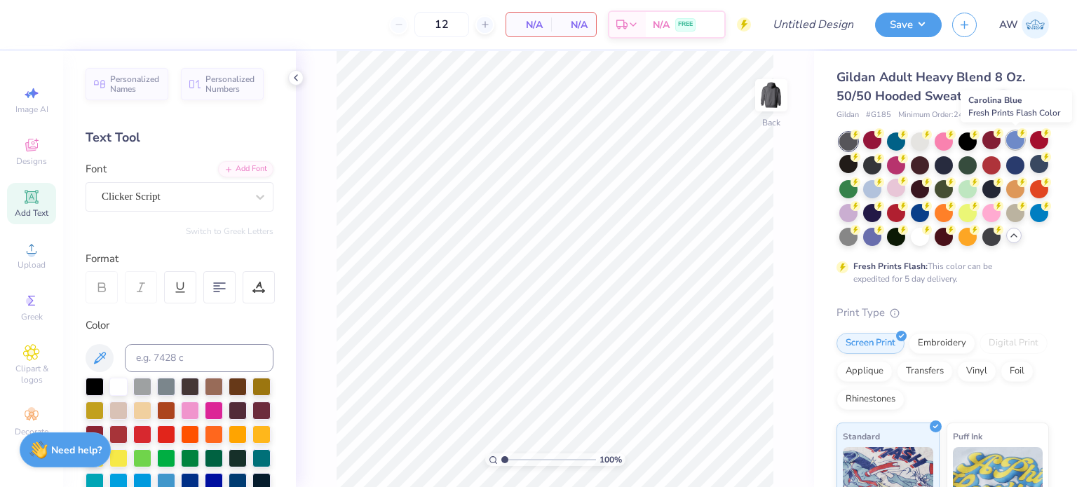
click at [1021, 137] on div at bounding box center [1015, 140] width 18 height 18
click at [921, 137] on div at bounding box center [920, 140] width 18 height 18
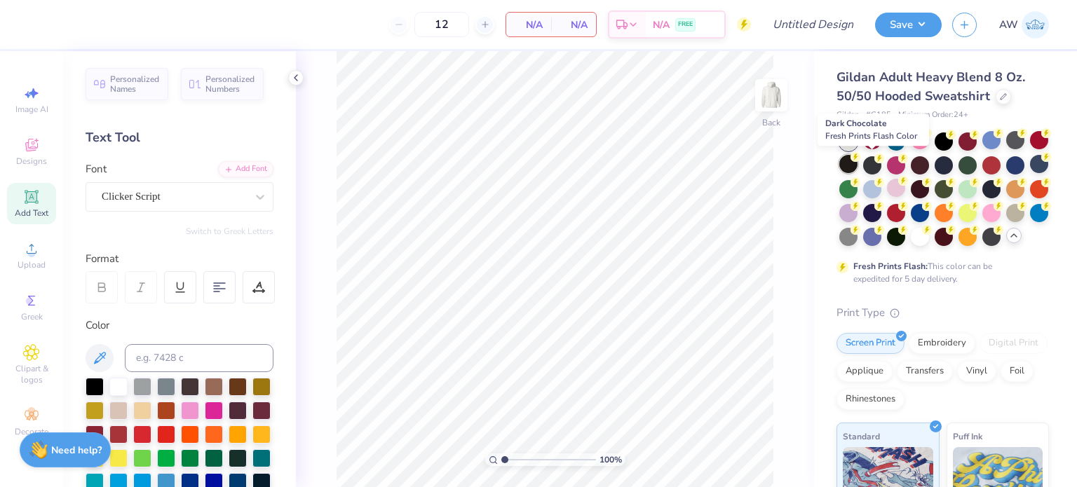
click at [857, 163] on div at bounding box center [848, 164] width 18 height 18
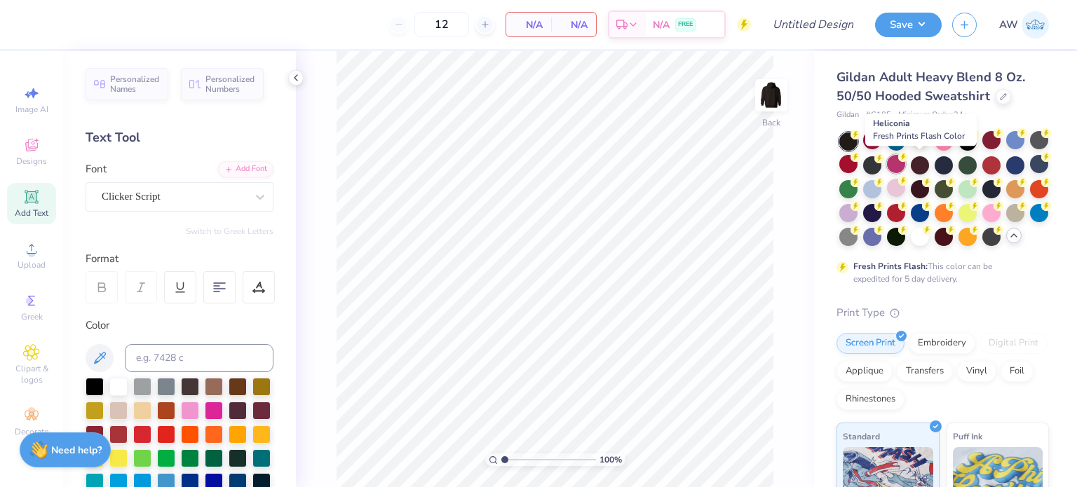
click at [905, 162] on div at bounding box center [896, 164] width 18 height 18
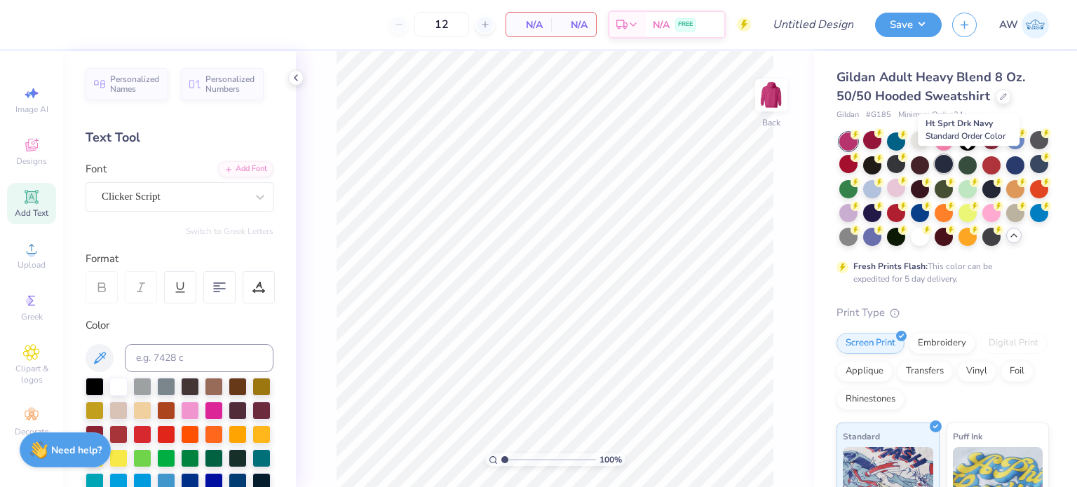
click at [953, 161] on div at bounding box center [944, 164] width 18 height 18
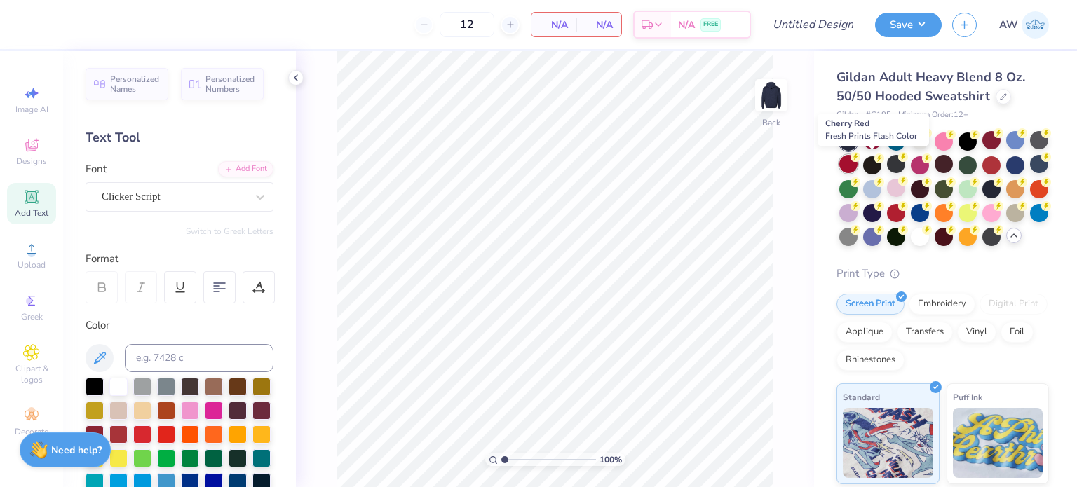
click at [857, 162] on div at bounding box center [848, 164] width 18 height 18
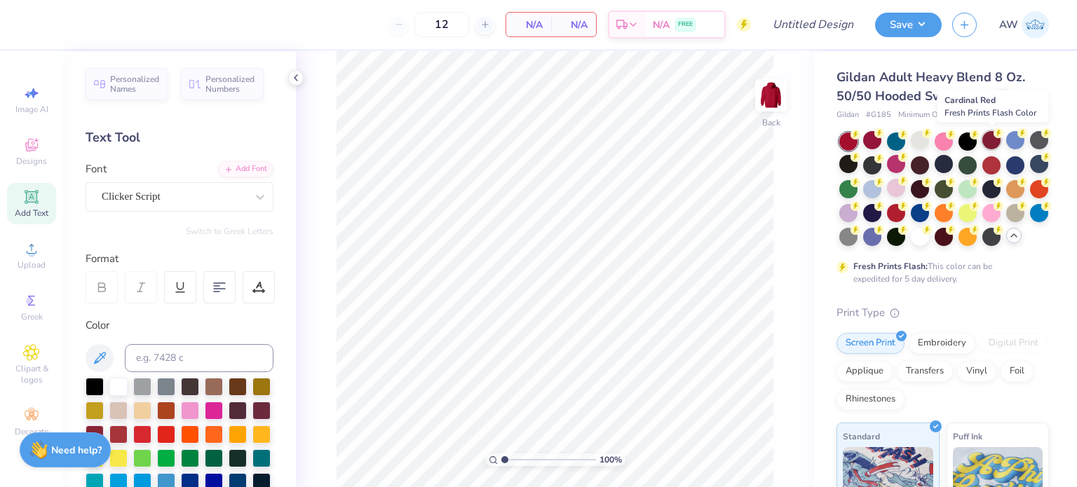
click at [987, 140] on div at bounding box center [991, 140] width 18 height 18
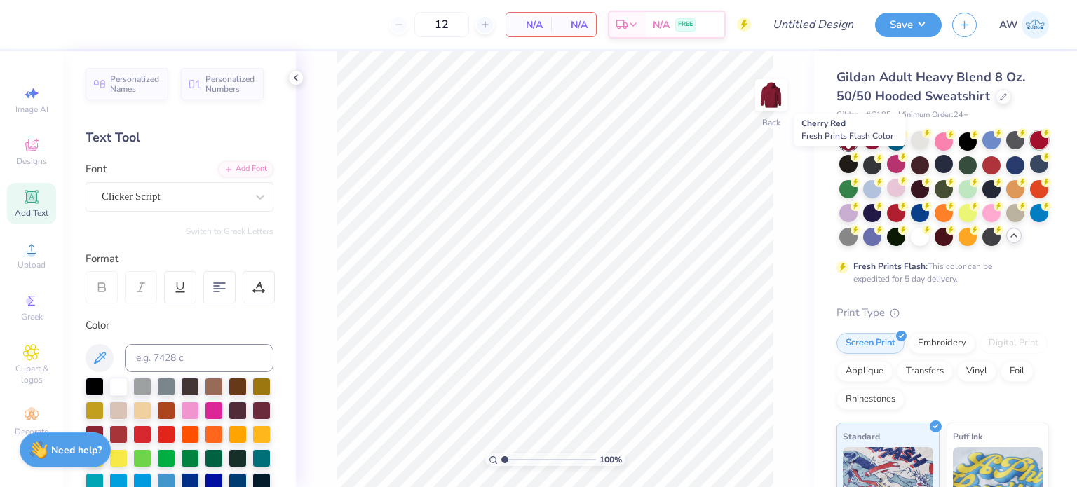
click at [1030, 149] on div at bounding box center [1039, 140] width 18 height 18
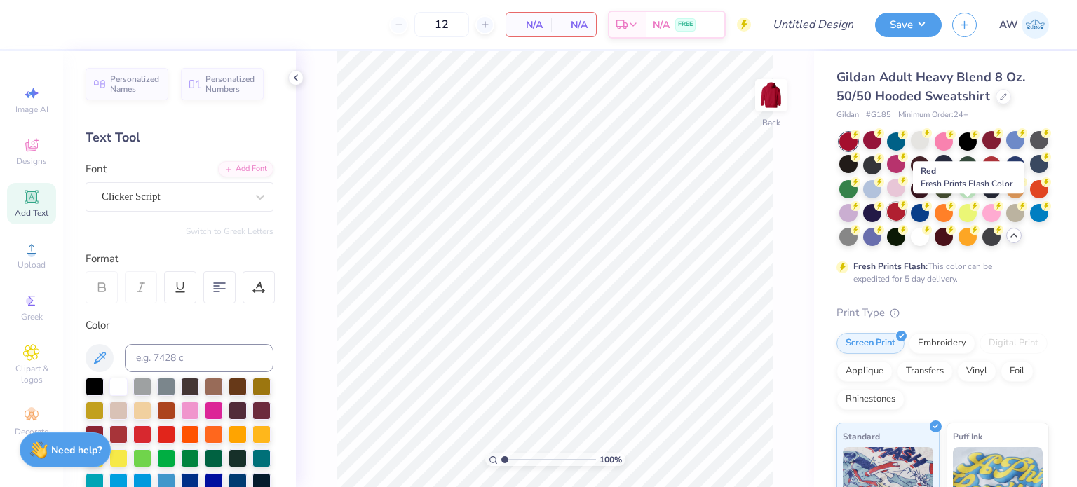
click at [905, 207] on div at bounding box center [896, 212] width 18 height 18
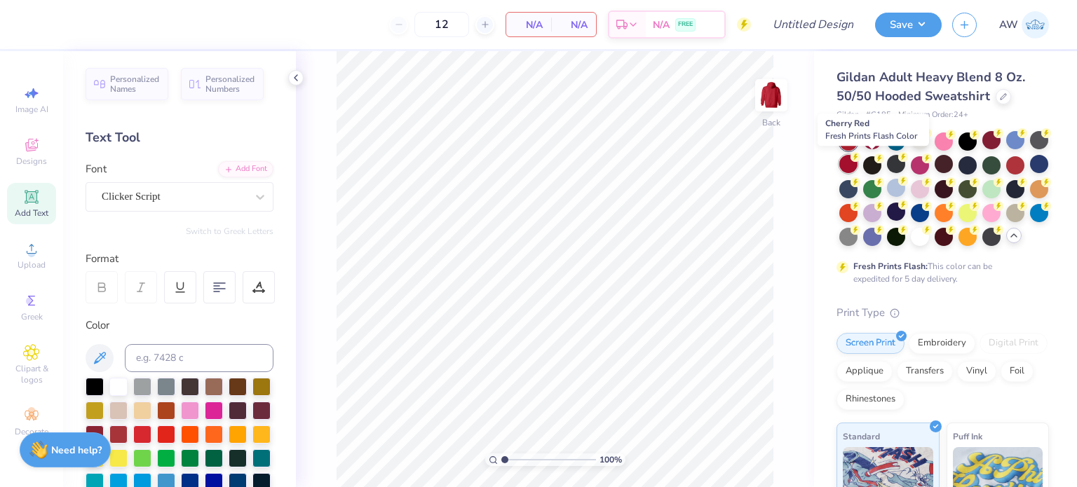
click at [857, 162] on div at bounding box center [848, 164] width 18 height 18
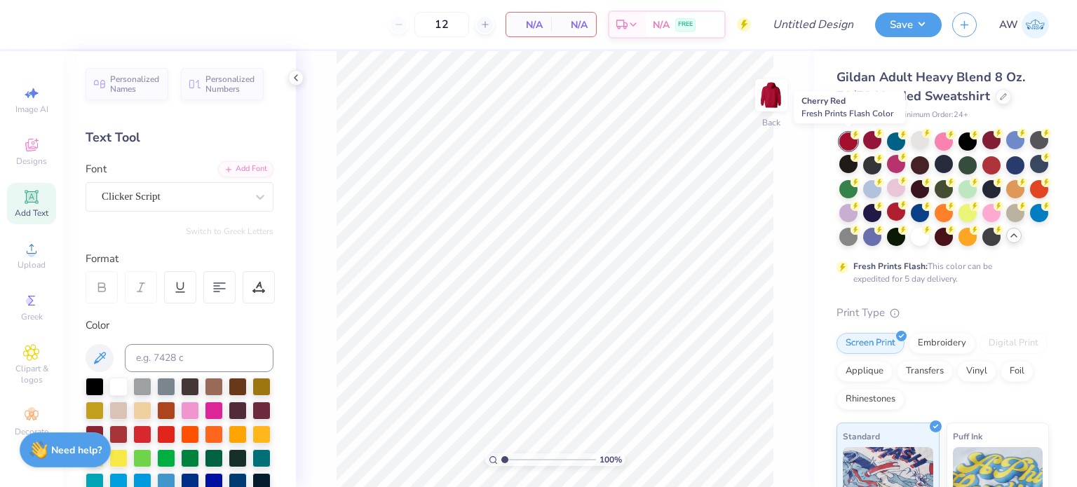
click at [846, 140] on div at bounding box center [848, 142] width 18 height 18
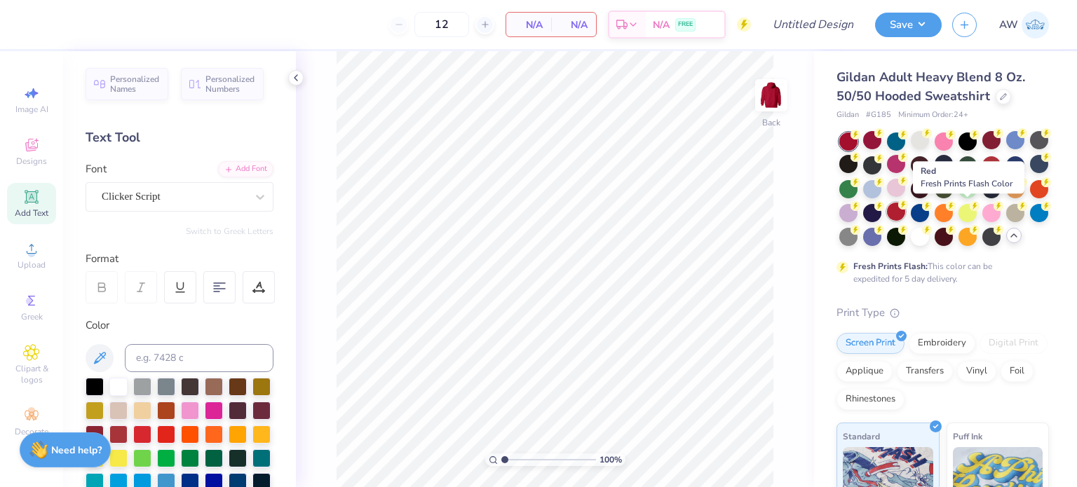
click at [905, 208] on div at bounding box center [896, 212] width 18 height 18
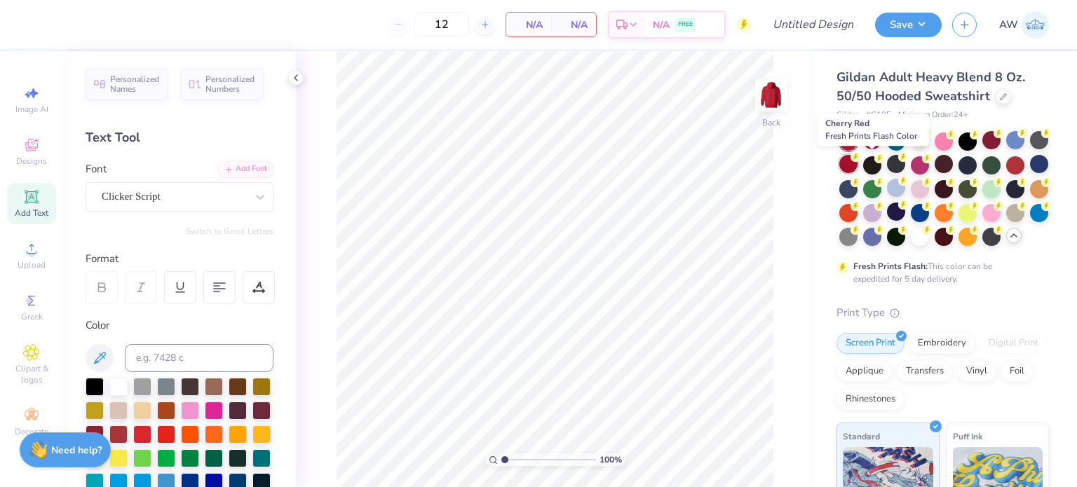
click at [860, 140] on circle at bounding box center [855, 135] width 10 height 10
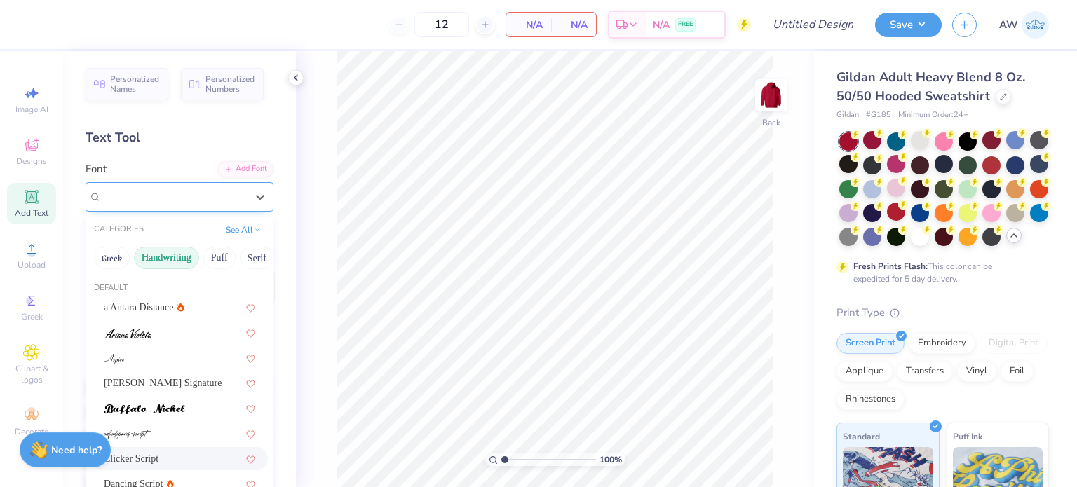
click at [212, 193] on div "Clicker Script" at bounding box center [173, 197] width 147 height 22
click at [196, 254] on button "Bold" at bounding box center [206, 258] width 34 height 22
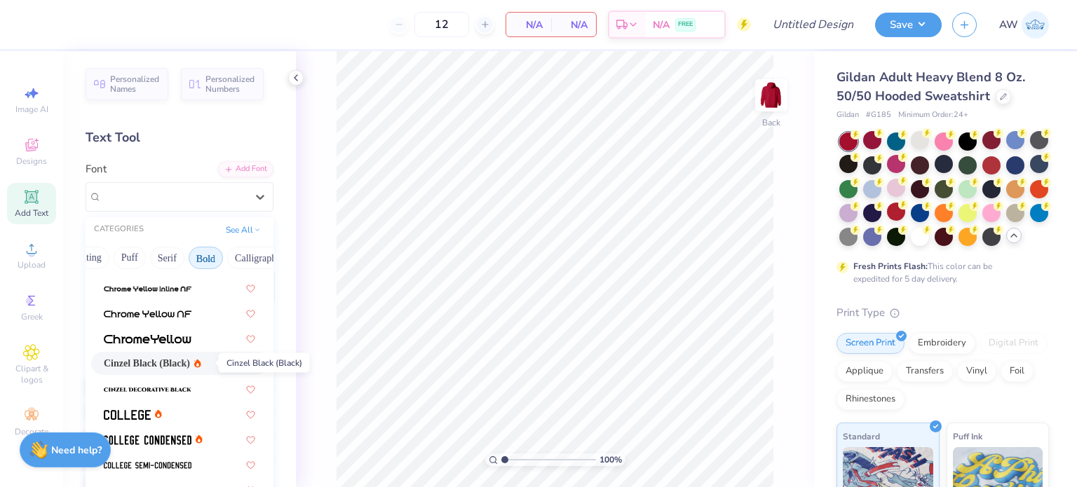
scroll to position [21, 0]
click at [184, 353] on div "Cinzel Black (Black)" at bounding box center [179, 362] width 177 height 23
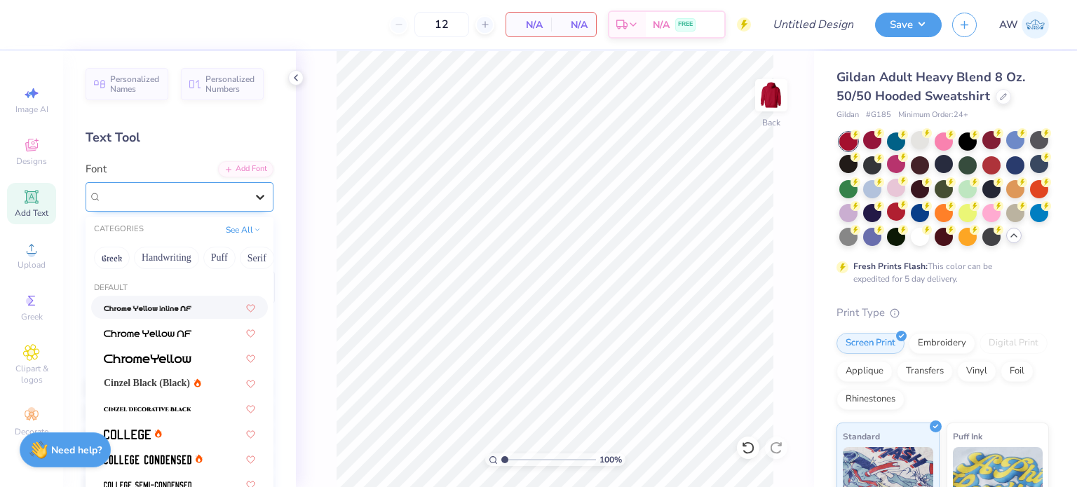
click at [253, 201] on icon at bounding box center [260, 197] width 14 height 14
click at [185, 381] on span "Cinzel Black (Black)" at bounding box center [147, 383] width 86 height 15
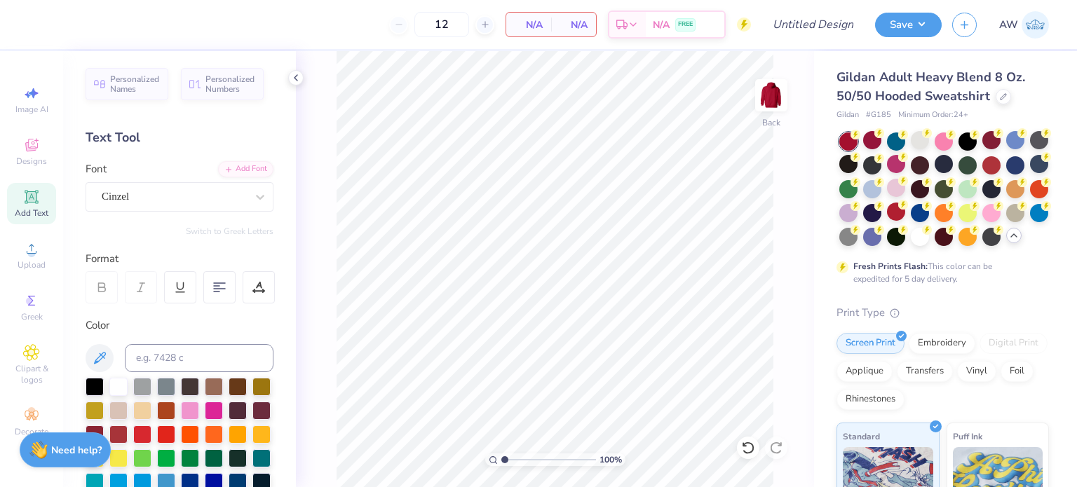
click at [22, 204] on div "Add Text" at bounding box center [31, 203] width 49 height 41
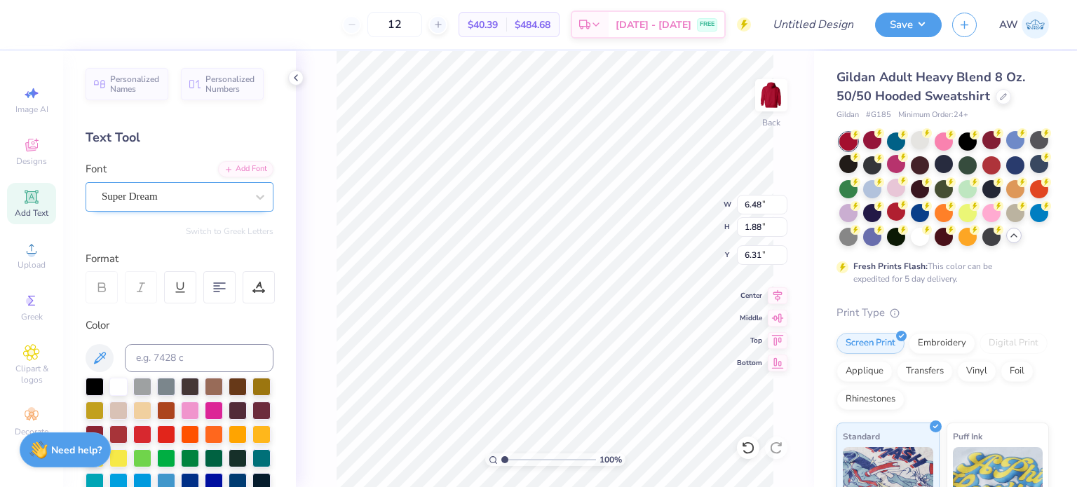
click at [193, 188] on div "Super Dream" at bounding box center [173, 197] width 147 height 22
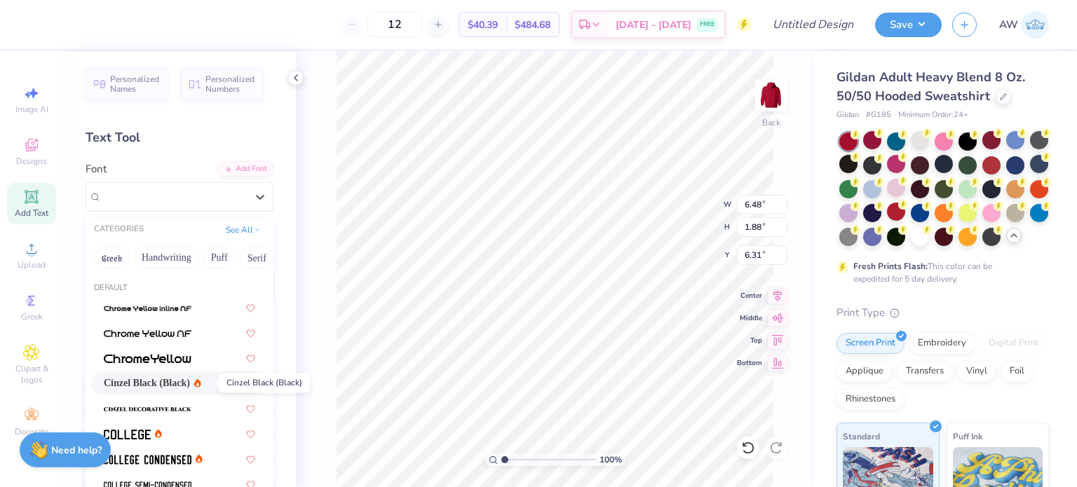
click at [176, 384] on span "Cinzel Black (Black)" at bounding box center [147, 383] width 86 height 15
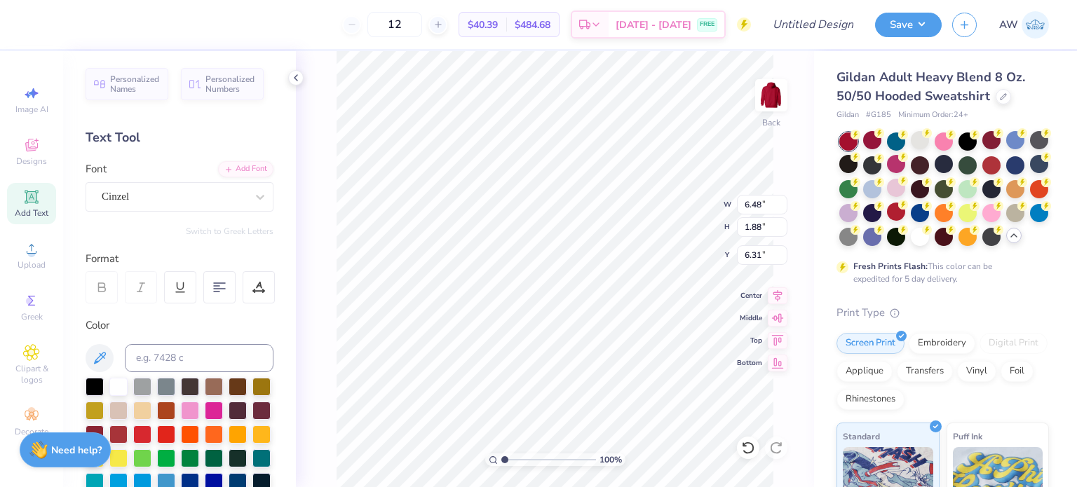
type input "7.58"
type input "1.93"
type input "6.29"
type textarea "T"
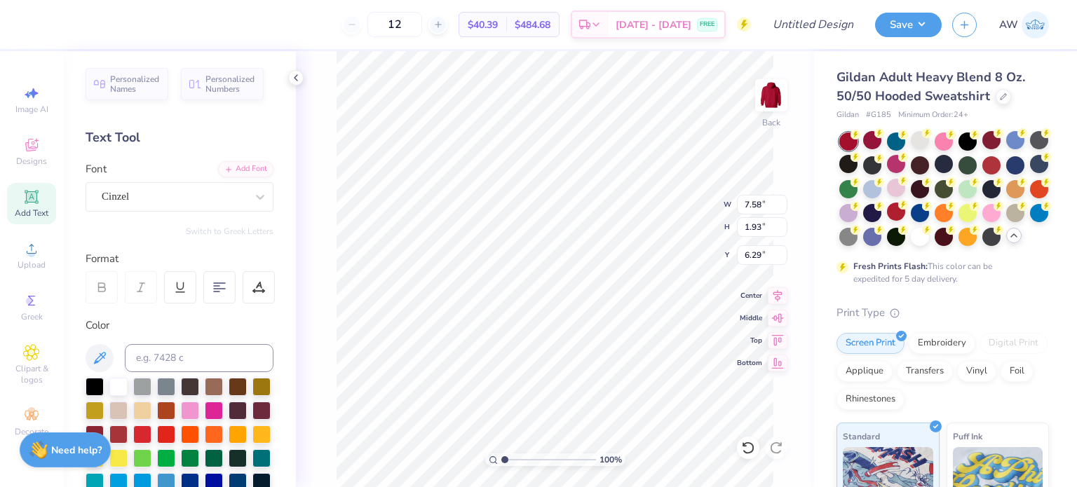
scroll to position [11, 2]
type textarea "SIGMA"
type input "3.00"
type textarea "SIGKAP"
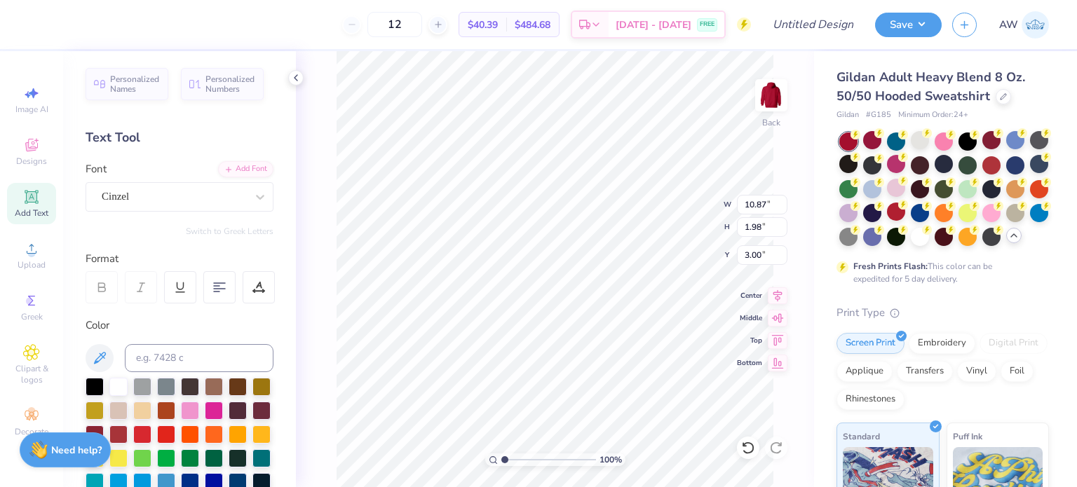
type input "9.84"
type input "14.06"
type input "2.56"
type input "3.42"
click at [443, 26] on icon at bounding box center [438, 25] width 10 height 10
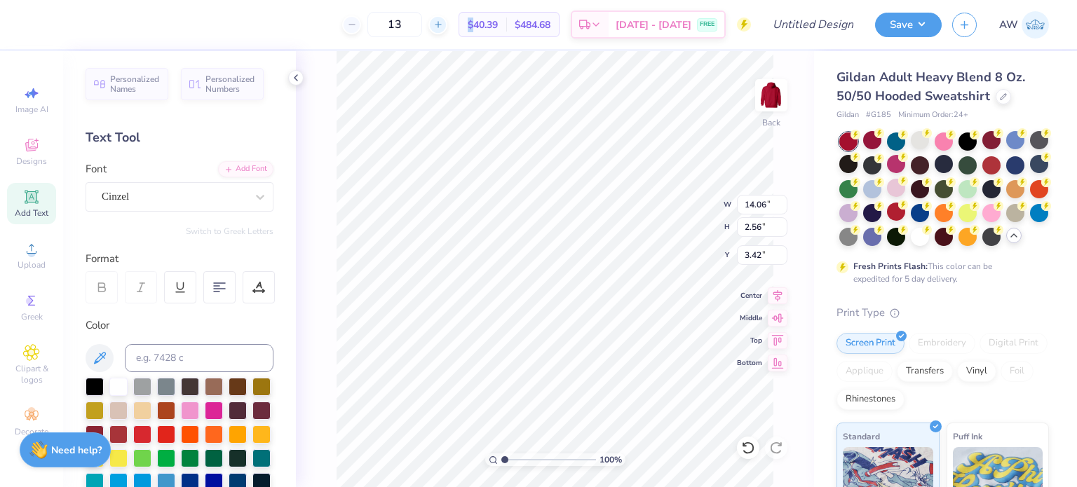
click at [443, 26] on icon at bounding box center [438, 25] width 10 height 10
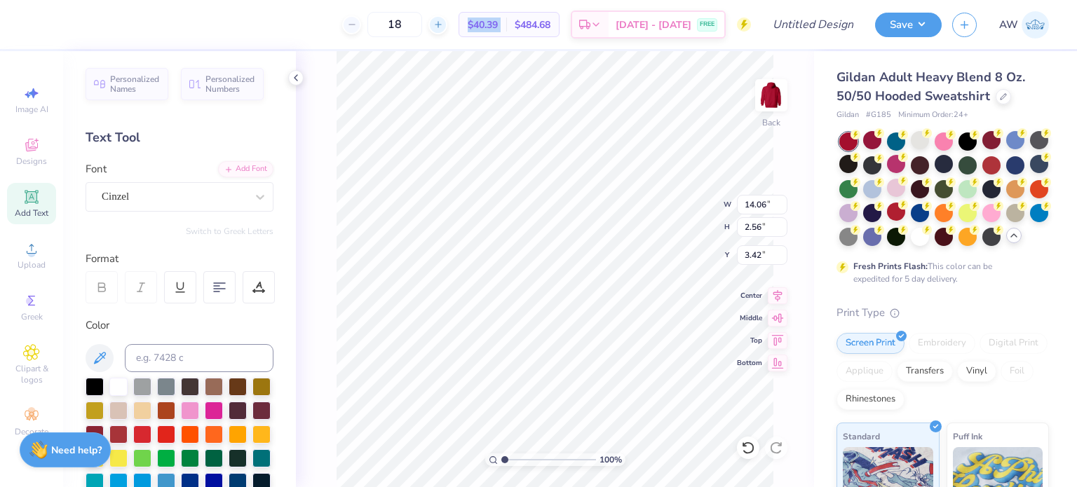
click at [443, 26] on icon at bounding box center [438, 25] width 10 height 10
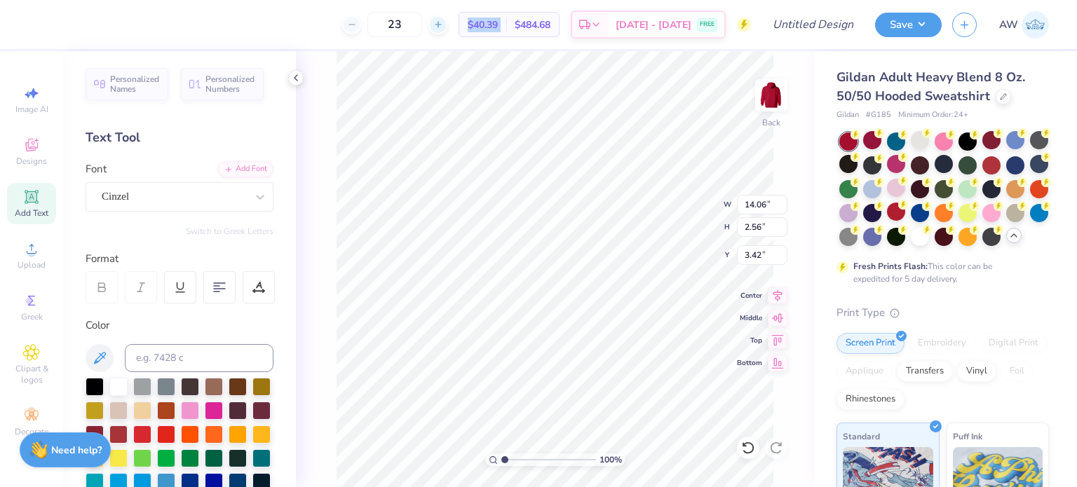
click at [443, 26] on icon at bounding box center [438, 25] width 10 height 10
type input "24"
click at [336, 25] on div "24 $30.23 Per Item $725.52 Total Est. Delivery Sep 14 - 17 FREE" at bounding box center [395, 24] width 712 height 49
click at [905, 209] on div at bounding box center [896, 212] width 18 height 18
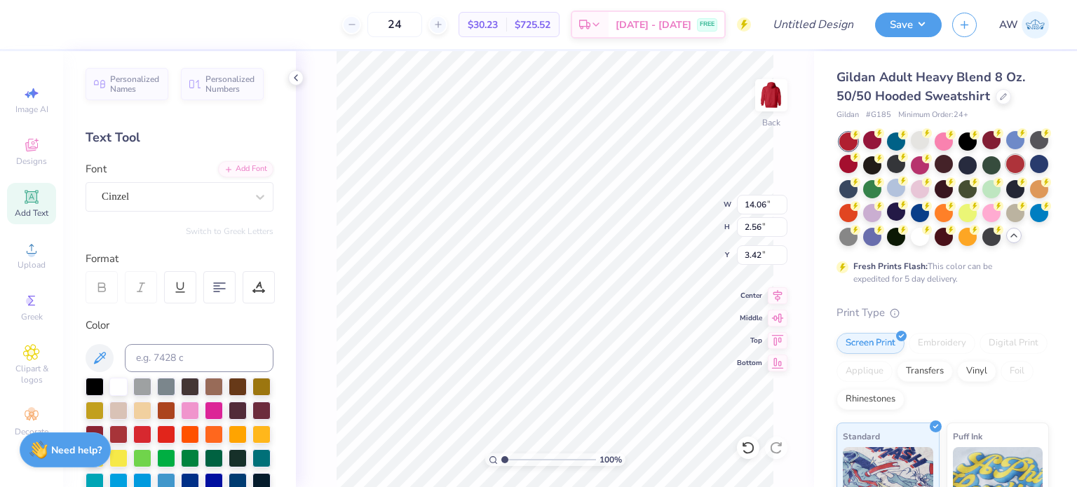
type input "3.00"
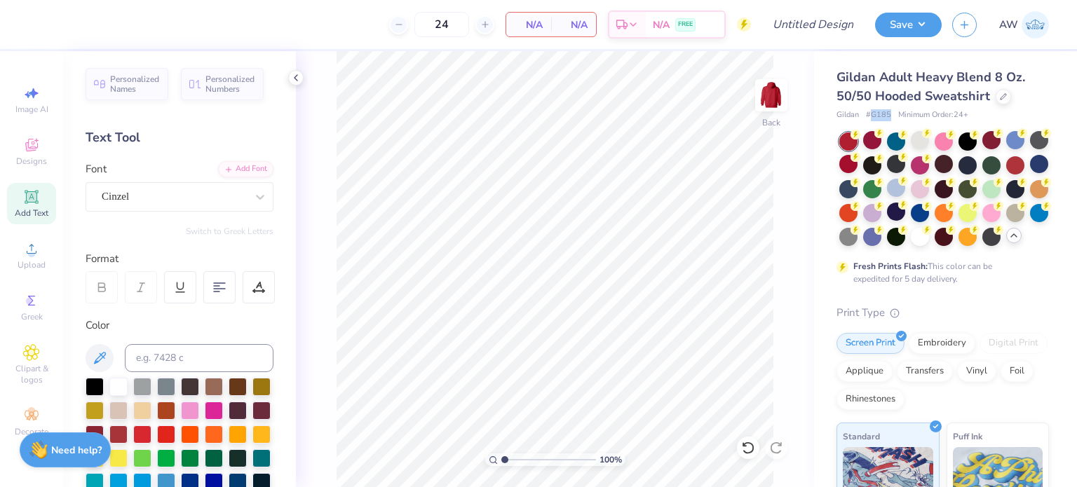
drag, startPoint x: 872, startPoint y: 114, endPoint x: 891, endPoint y: 114, distance: 19.6
click at [891, 114] on div "Gildan # G185 Minimum Order: 24 +" at bounding box center [942, 115] width 212 height 12
copy span "G185"
click at [1003, 97] on icon at bounding box center [1003, 95] width 7 height 7
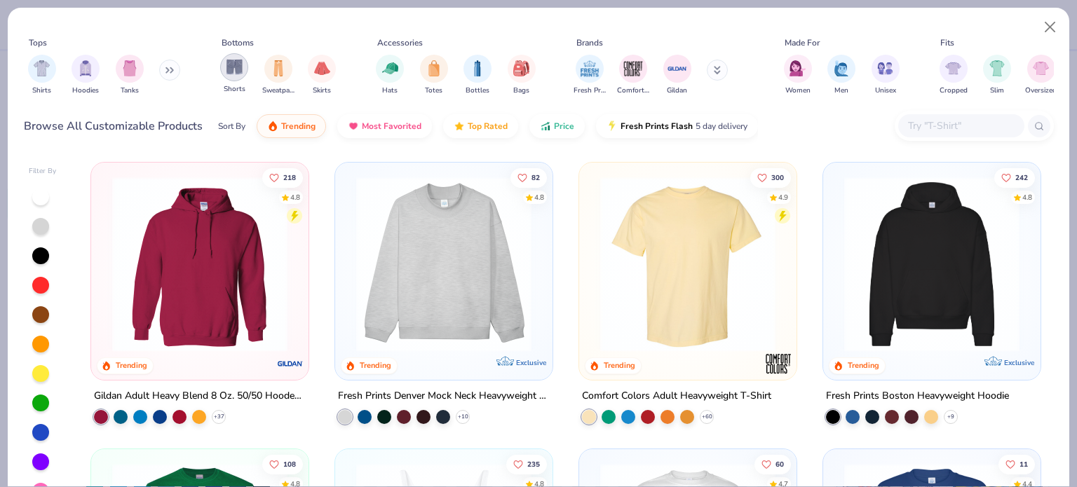
click at [232, 67] on img "filter for Shorts" at bounding box center [234, 67] width 16 height 16
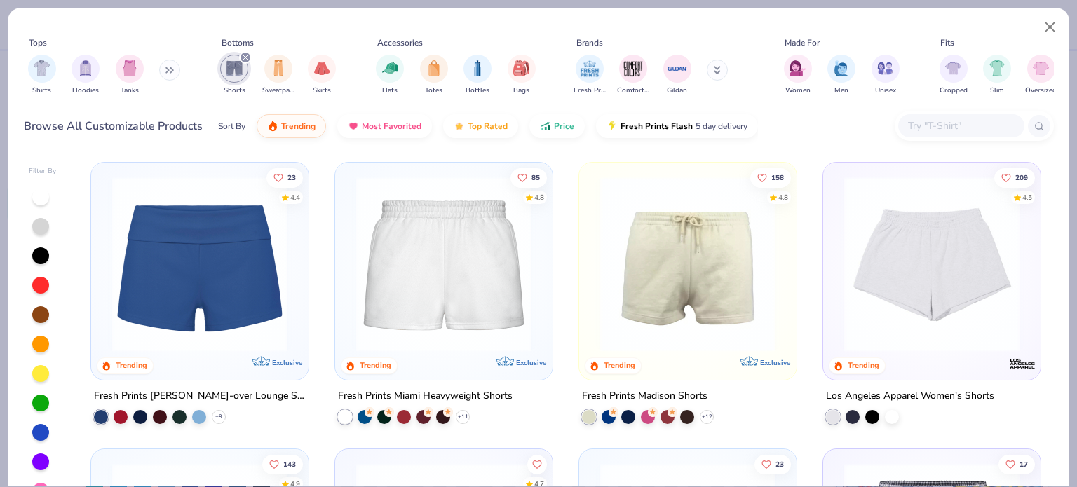
click at [459, 285] on img at bounding box center [443, 264] width 189 height 175
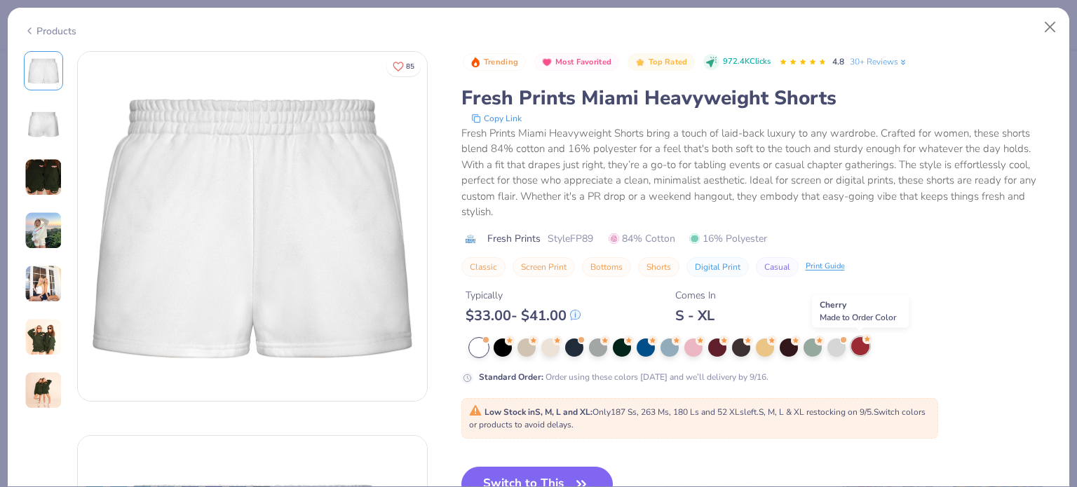
click at [855, 346] on div at bounding box center [860, 346] width 18 height 18
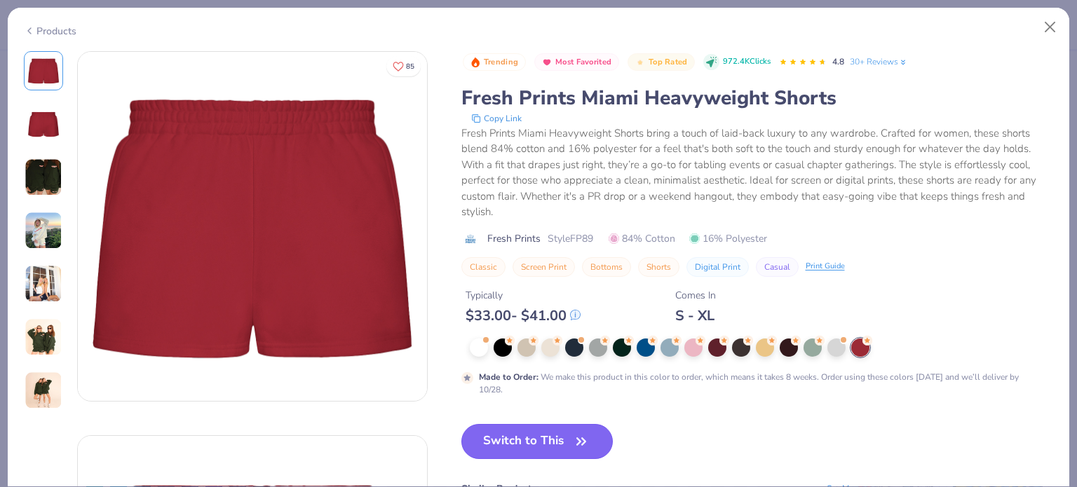
click at [533, 437] on button "Switch to This" at bounding box center [537, 441] width 152 height 35
type input "50"
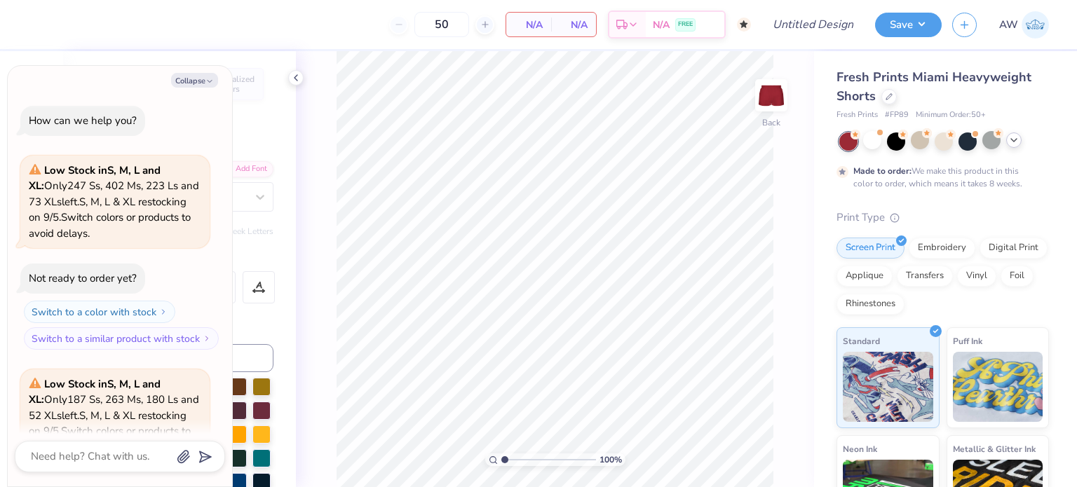
scroll to position [255, 0]
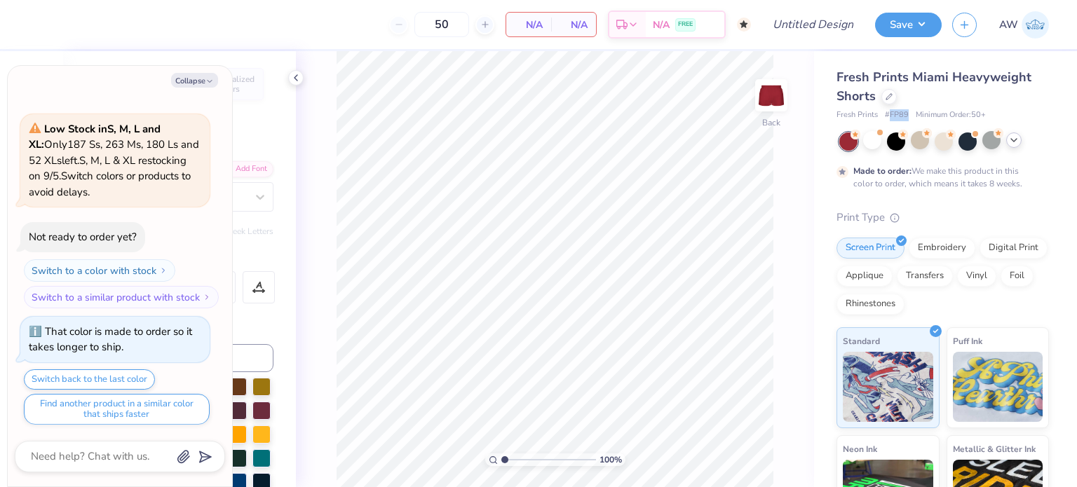
drag, startPoint x: 890, startPoint y: 116, endPoint x: 909, endPoint y: 113, distance: 19.1
click at [909, 113] on div "Fresh Prints # FP89 Minimum Order: 50 +" at bounding box center [942, 115] width 212 height 12
copy span "FP89"
click at [1007, 140] on div at bounding box center [1013, 140] width 15 height 15
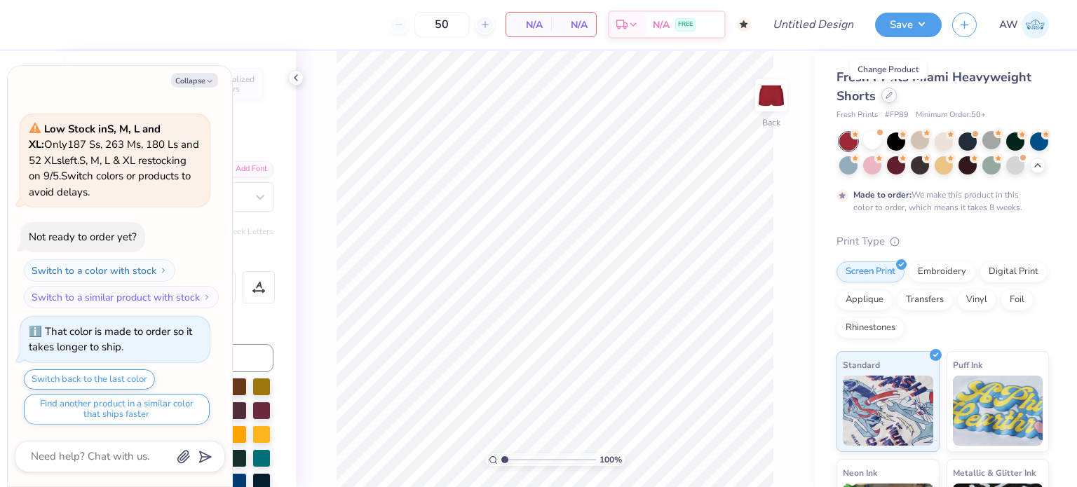
click at [888, 94] on icon at bounding box center [889, 95] width 7 height 7
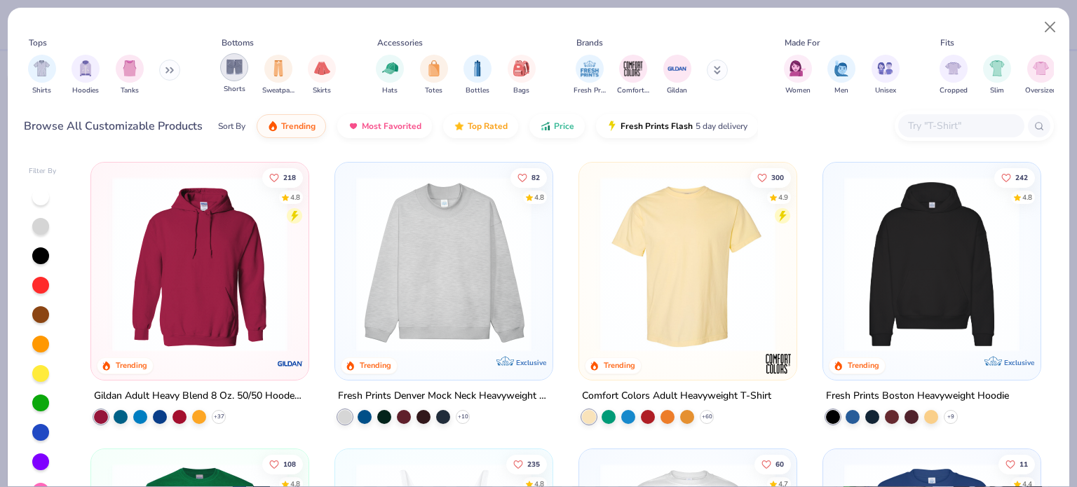
click at [229, 76] on div "filter for Shorts" at bounding box center [234, 67] width 28 height 28
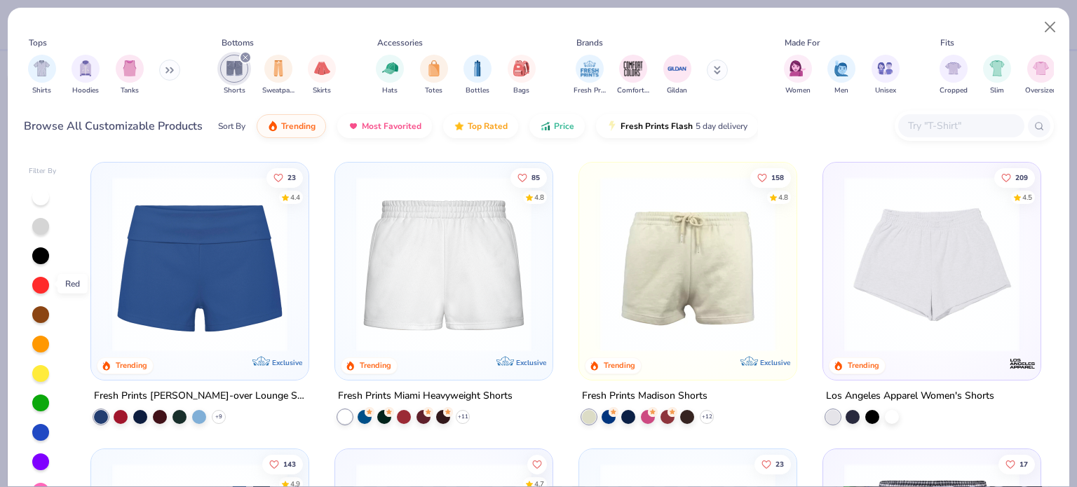
click at [39, 283] on div at bounding box center [40, 285] width 17 height 17
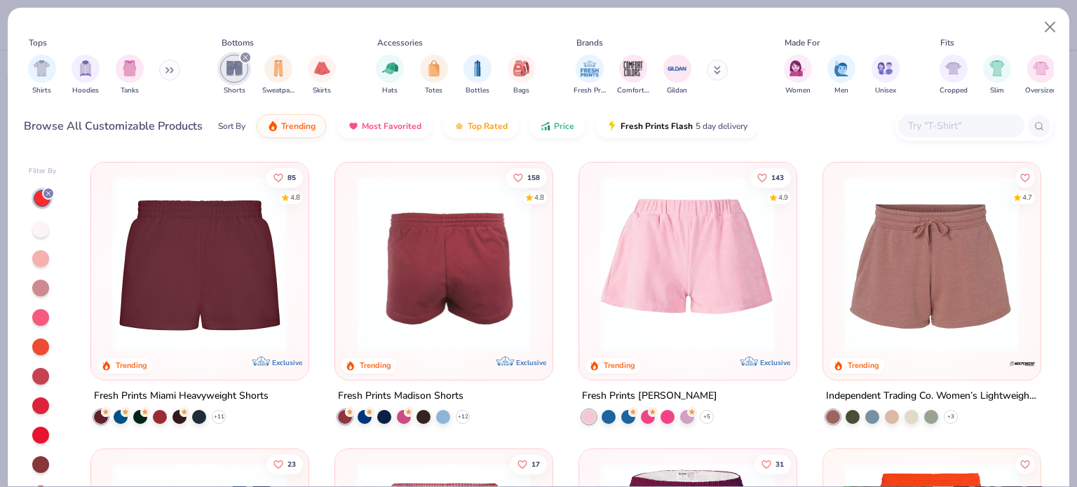
click at [349, 287] on img at bounding box center [254, 264] width 189 height 175
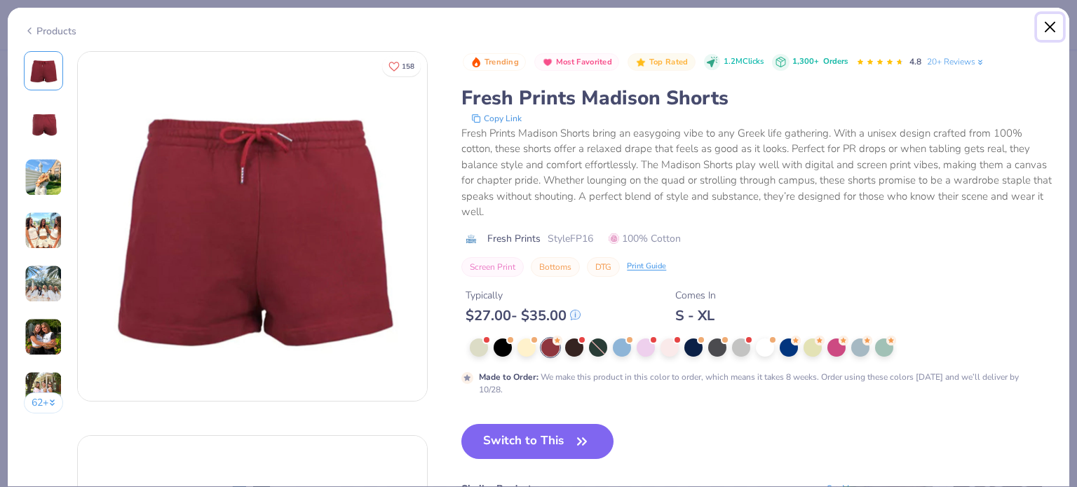
click at [1049, 29] on button "Close" at bounding box center [1050, 27] width 27 height 27
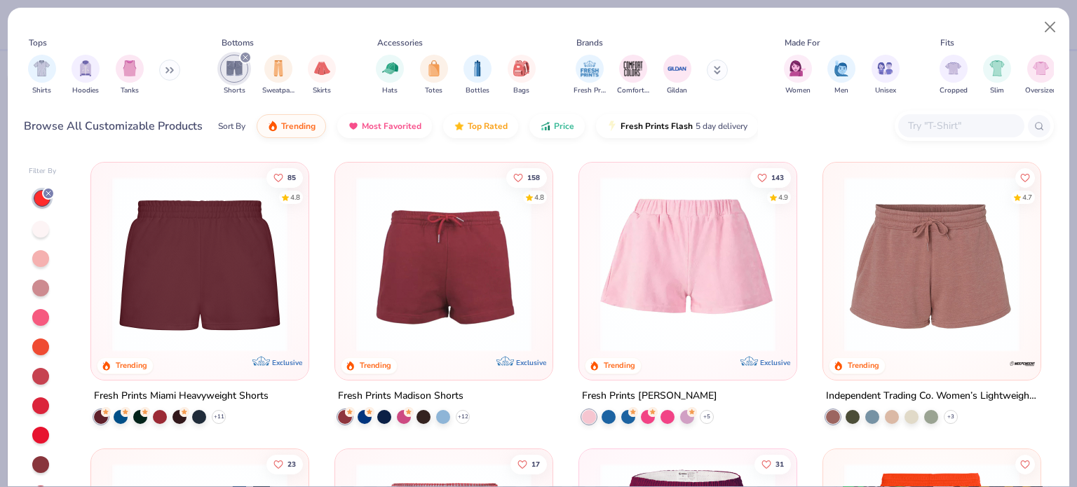
click at [721, 271] on img at bounding box center [687, 264] width 189 height 175
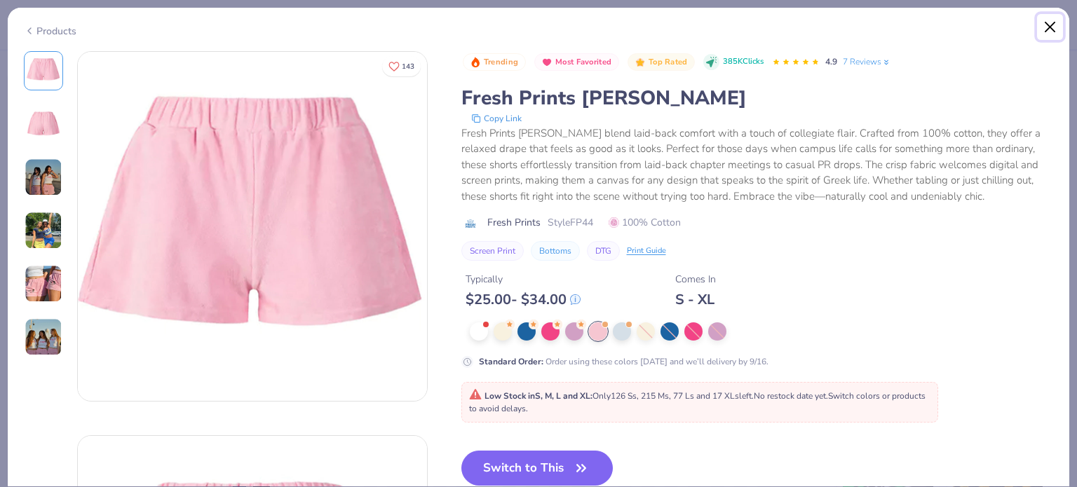
click at [1049, 22] on button "Close" at bounding box center [1050, 27] width 27 height 27
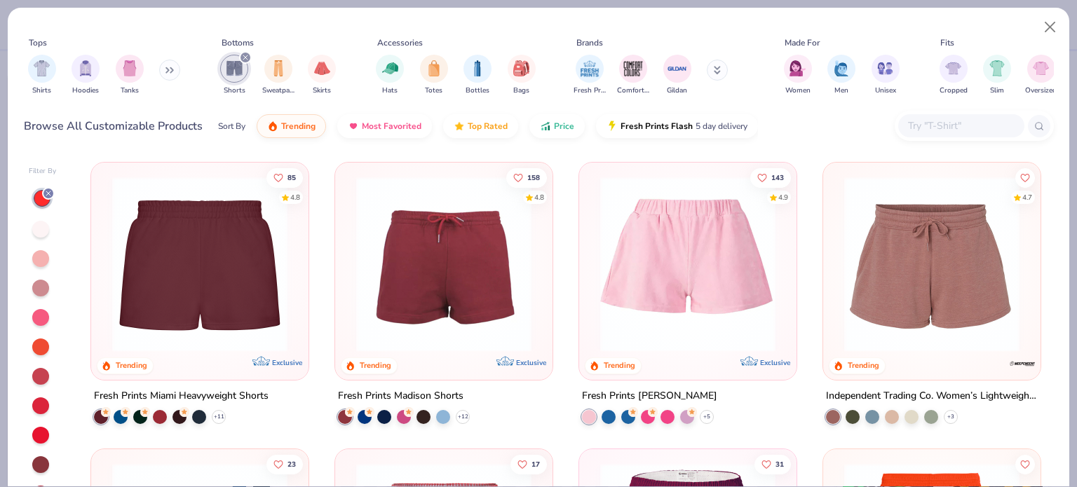
click at [39, 398] on div at bounding box center [40, 406] width 17 height 17
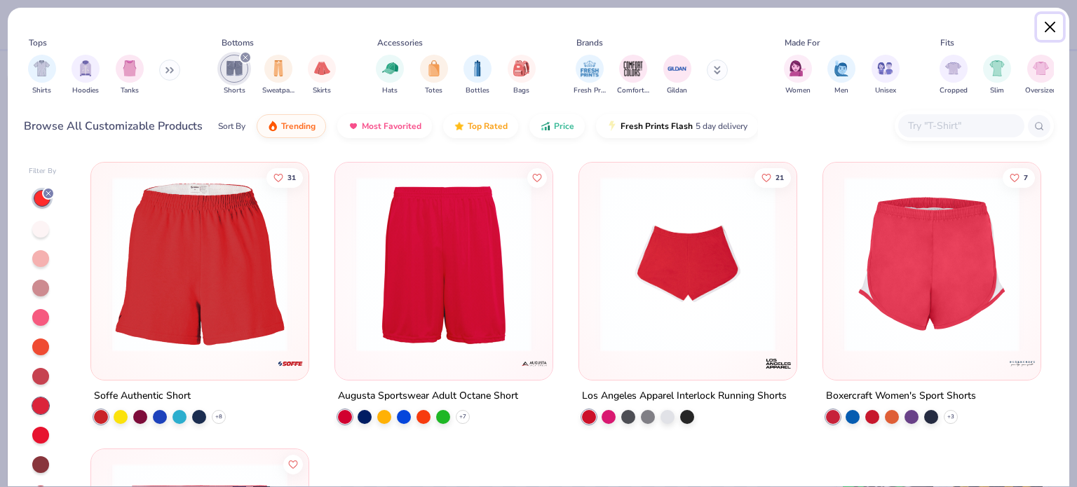
click at [1054, 25] on button "Close" at bounding box center [1050, 27] width 27 height 27
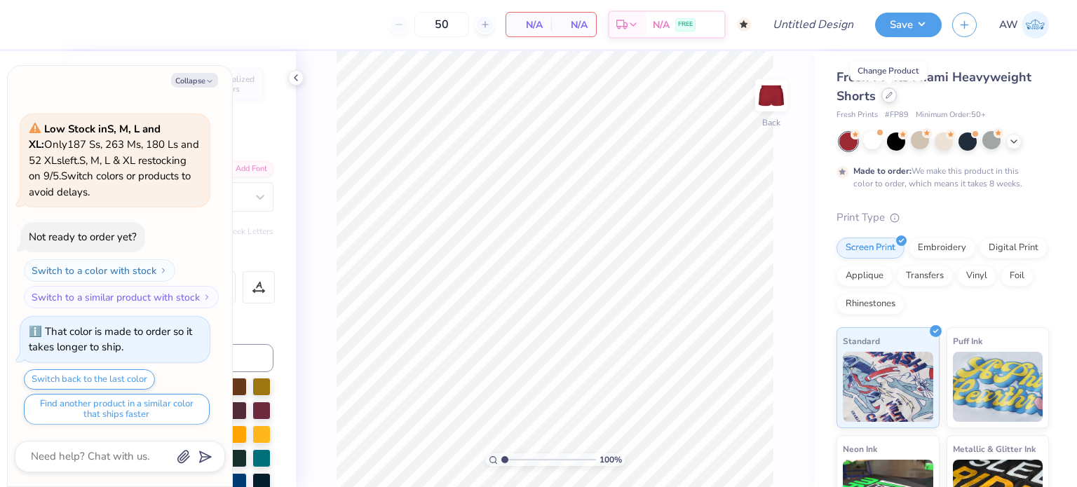
click at [890, 95] on icon at bounding box center [889, 96] width 6 height 6
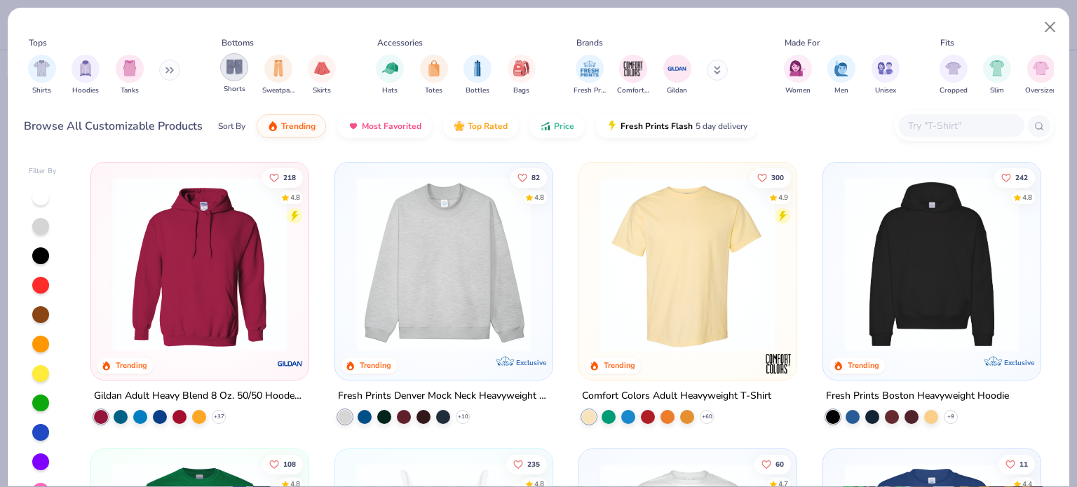
click at [230, 65] on img "filter for Shorts" at bounding box center [234, 67] width 16 height 16
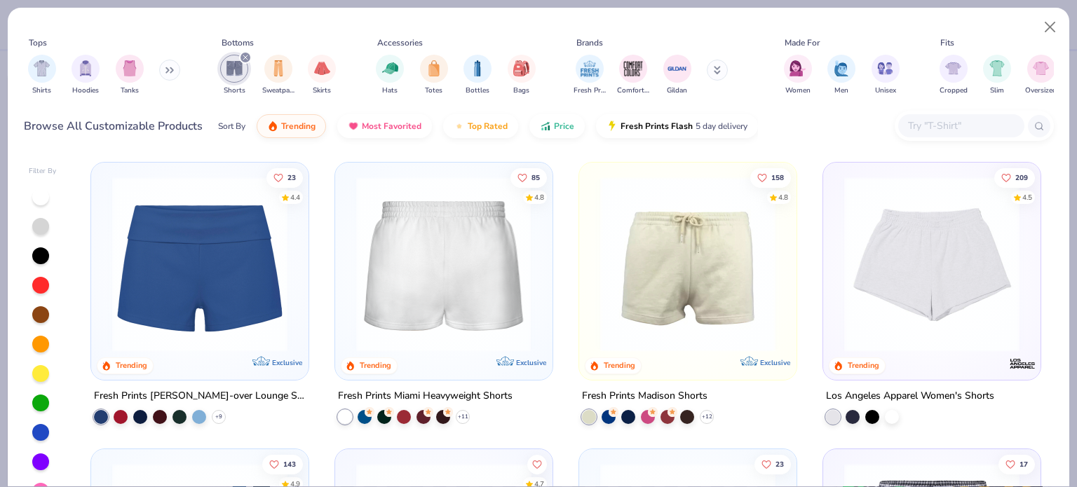
click at [422, 238] on img at bounding box center [443, 264] width 189 height 175
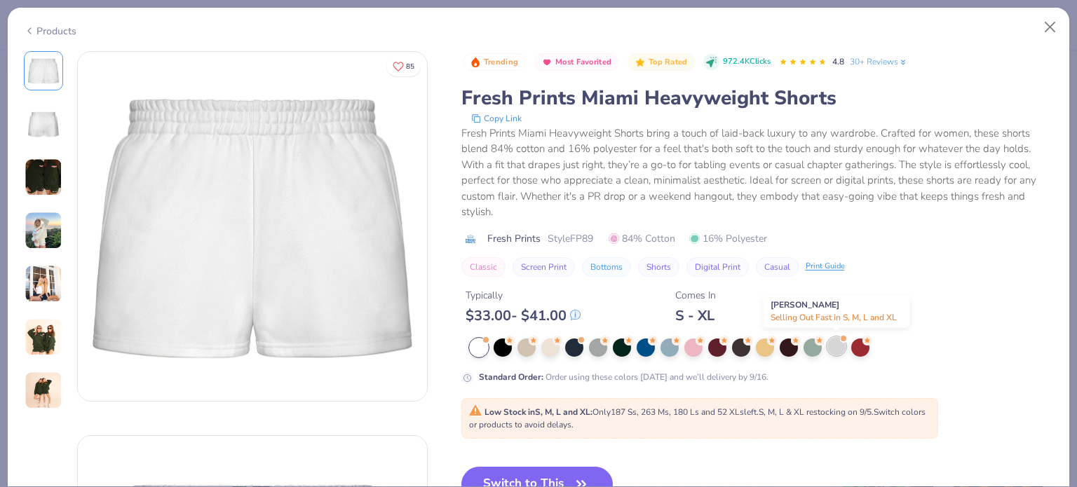
click at [836, 343] on div at bounding box center [836, 346] width 18 height 18
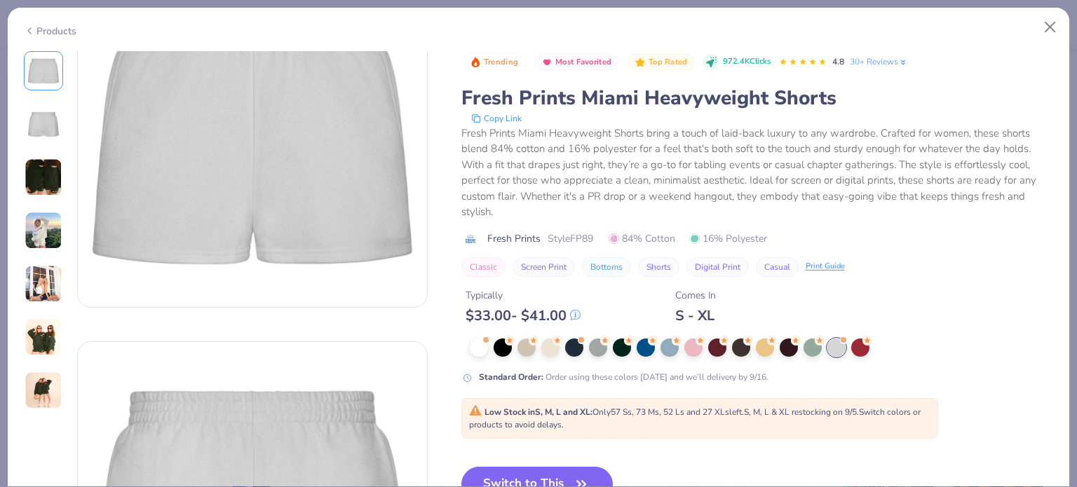
scroll to position [84, 0]
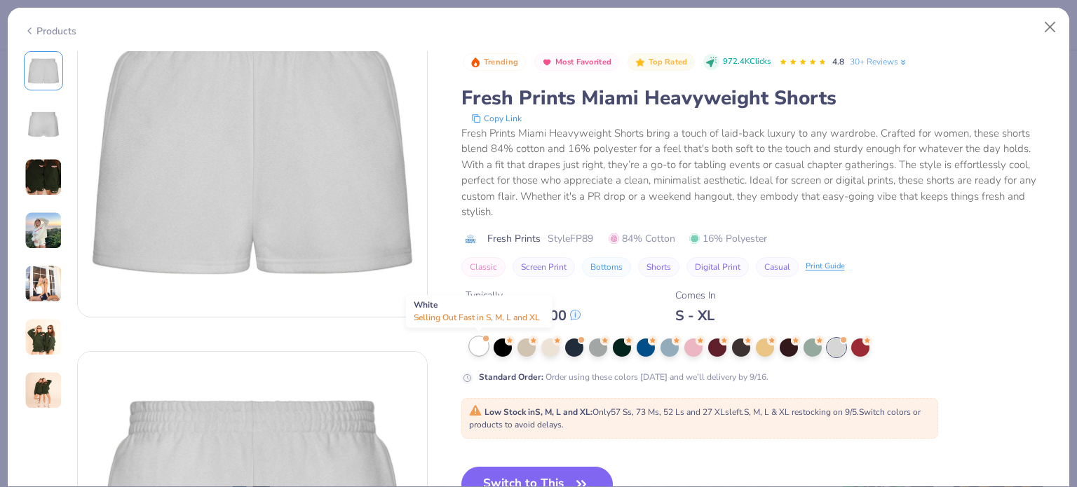
click at [474, 345] on div at bounding box center [479, 346] width 18 height 18
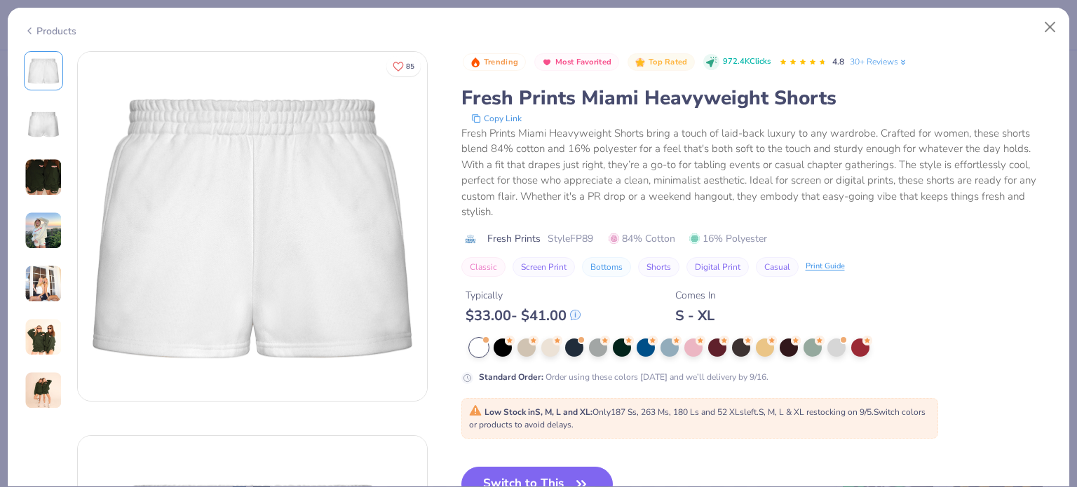
type textarea "x"
